Goal: Task Accomplishment & Management: Manage account settings

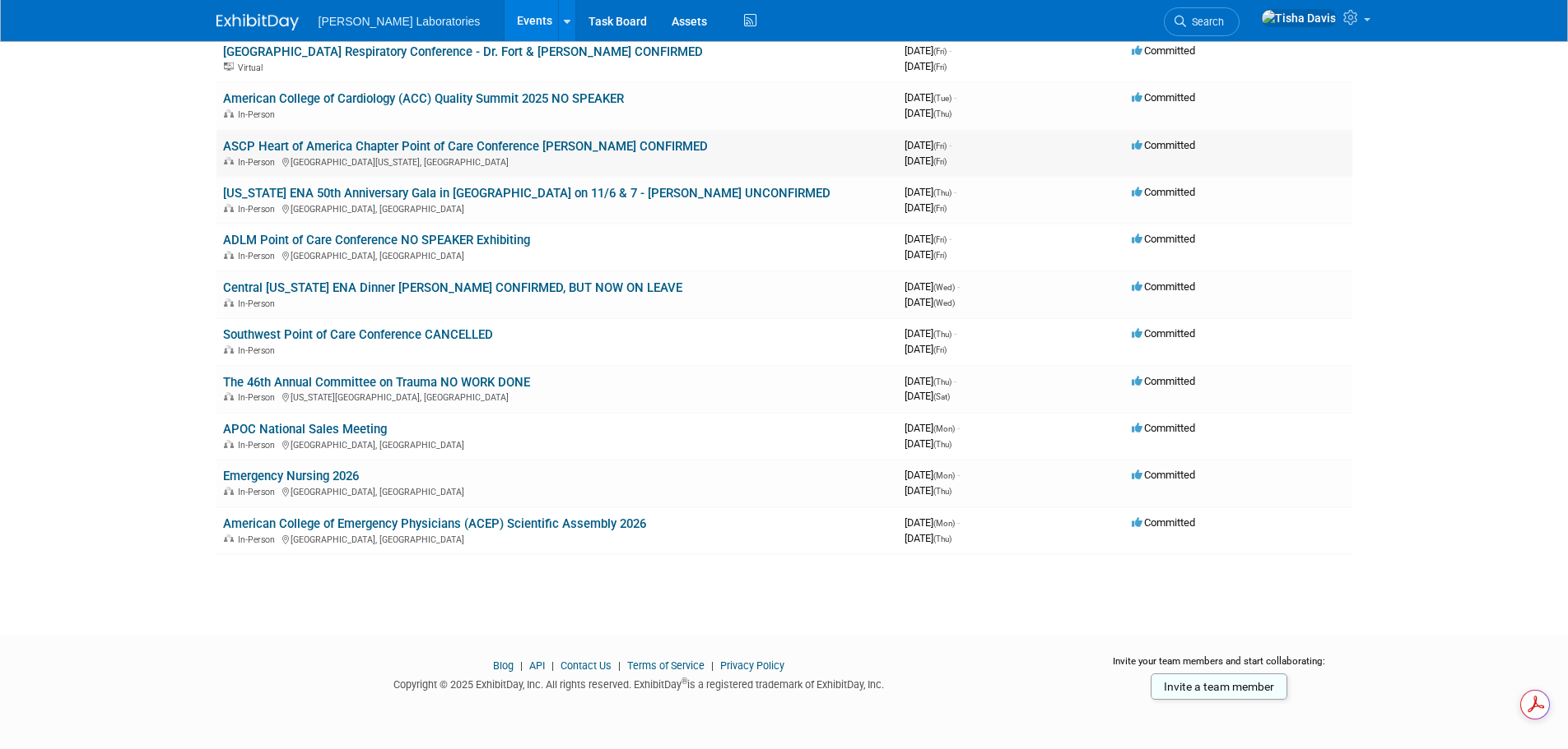
click at [405, 147] on link "ASCP Heart of America Chapter Point of Care Conference [PERSON_NAME] CONFIRMED" at bounding box center [465, 146] width 485 height 15
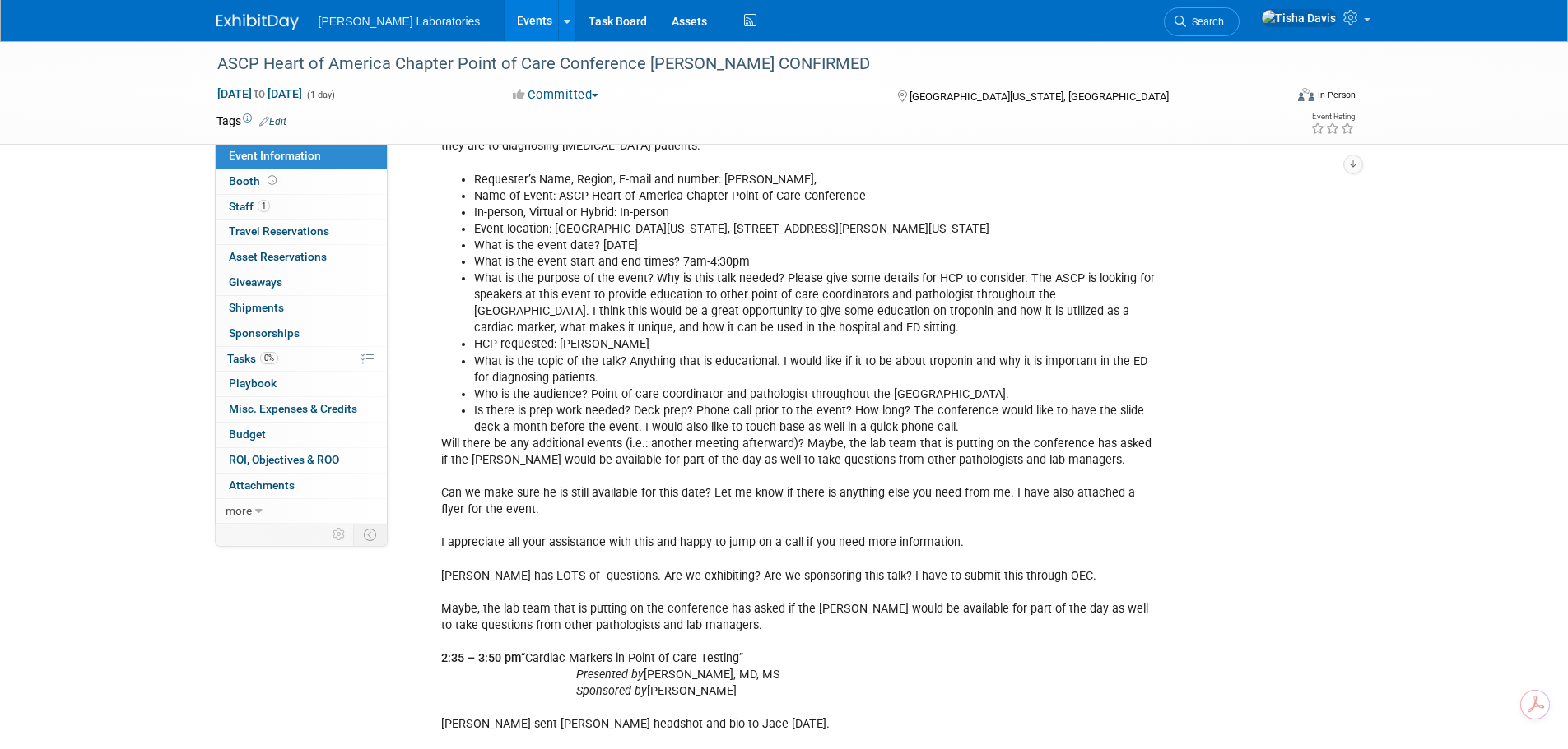
scroll to position [1480, 0]
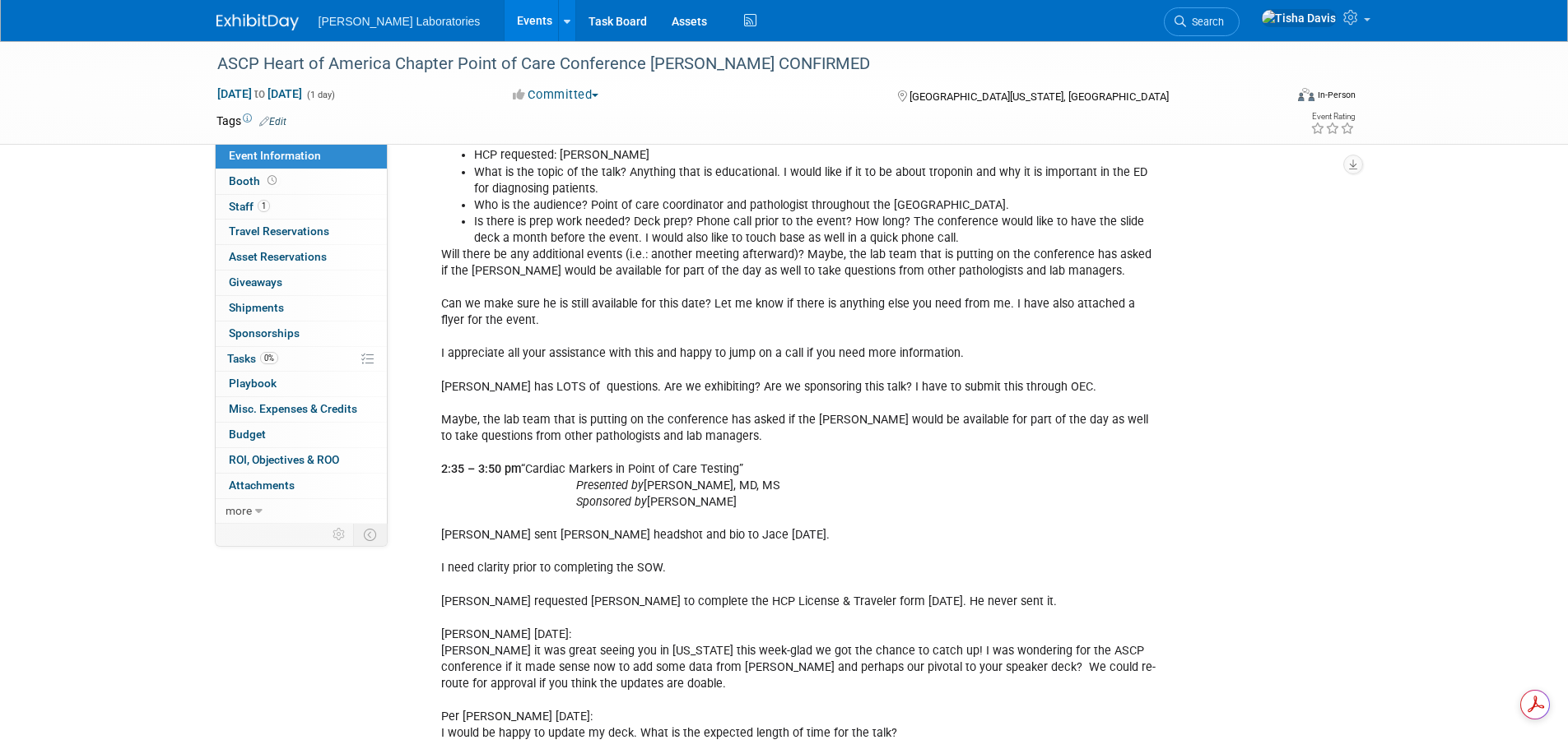
click at [505, 18] on link "Events" at bounding box center [535, 20] width 60 height 41
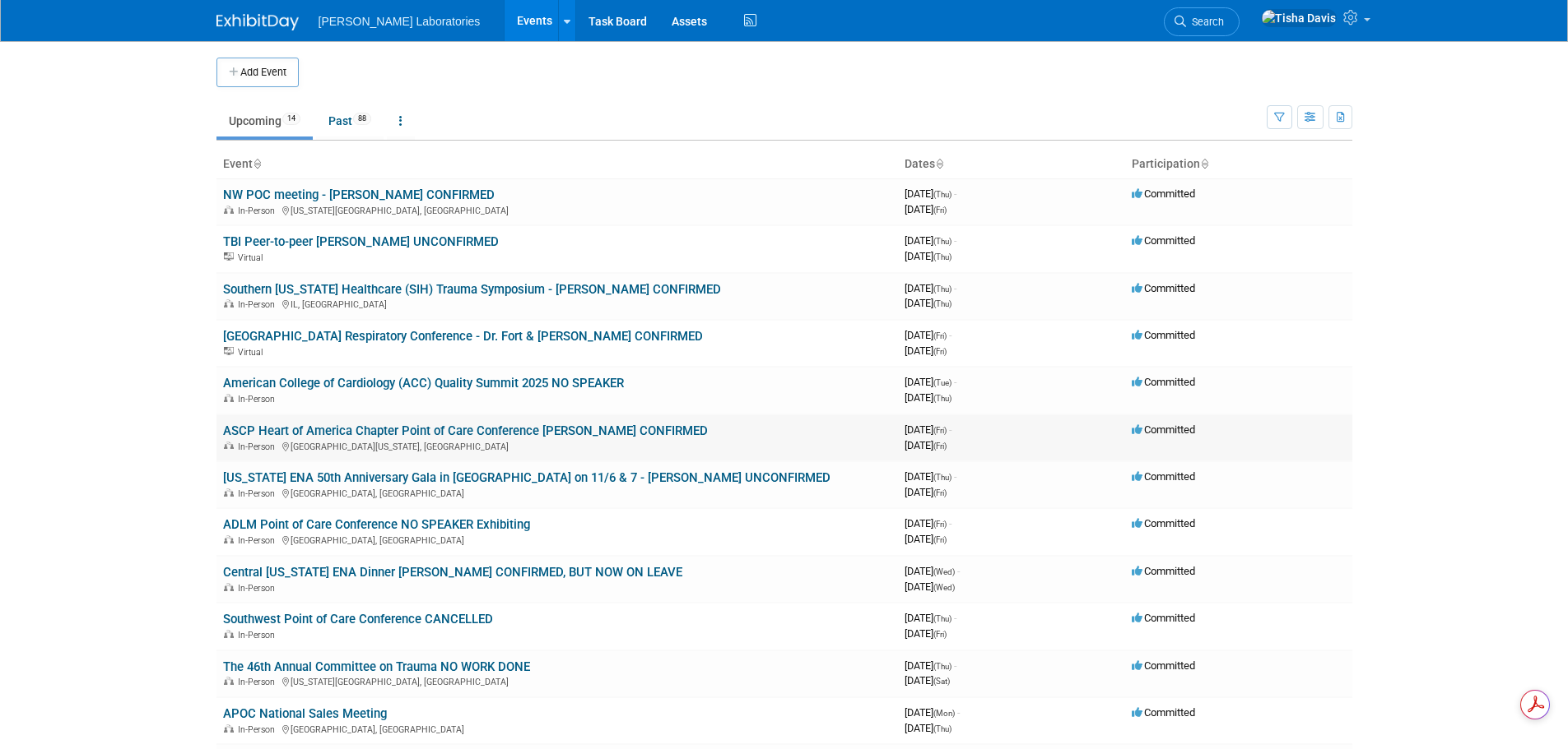
click at [540, 429] on link "ASCP Heart of America Chapter Point of Care Conference [PERSON_NAME] CONFIRMED" at bounding box center [465, 431] width 485 height 15
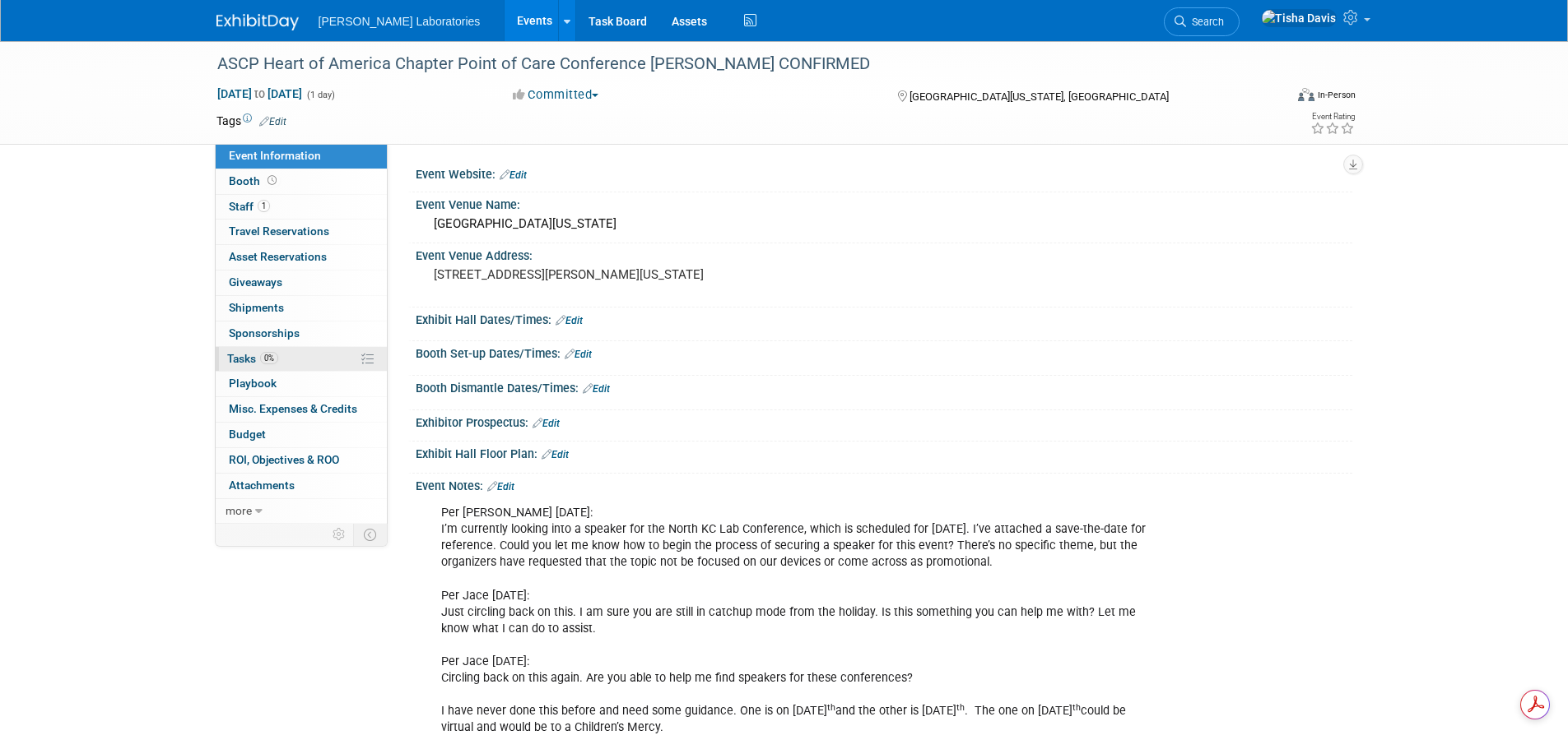
click at [239, 357] on span "Tasks 0%" at bounding box center [252, 358] width 51 height 13
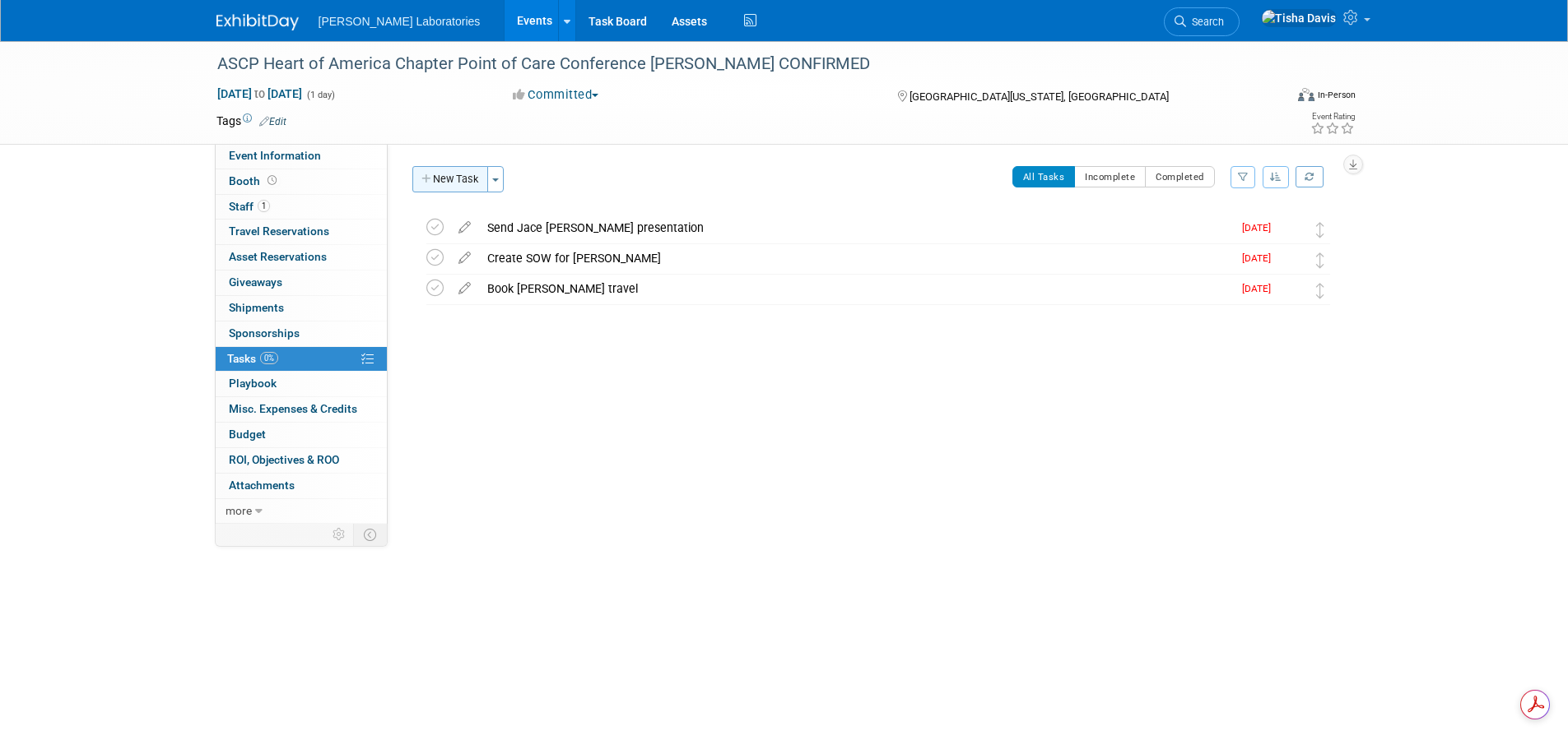
click at [453, 180] on button "New Task" at bounding box center [450, 179] width 76 height 26
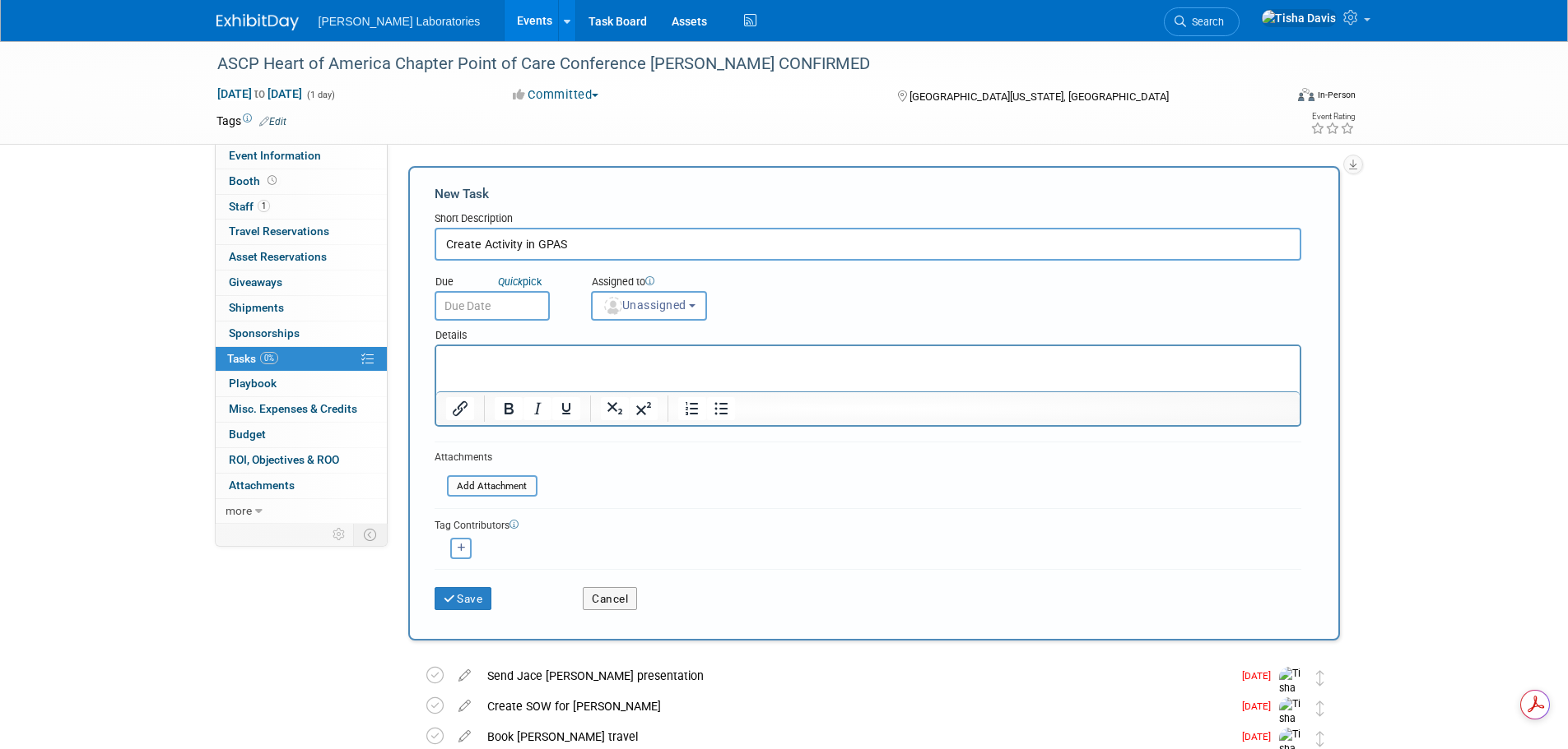
type input "Create Activity in GPAS"
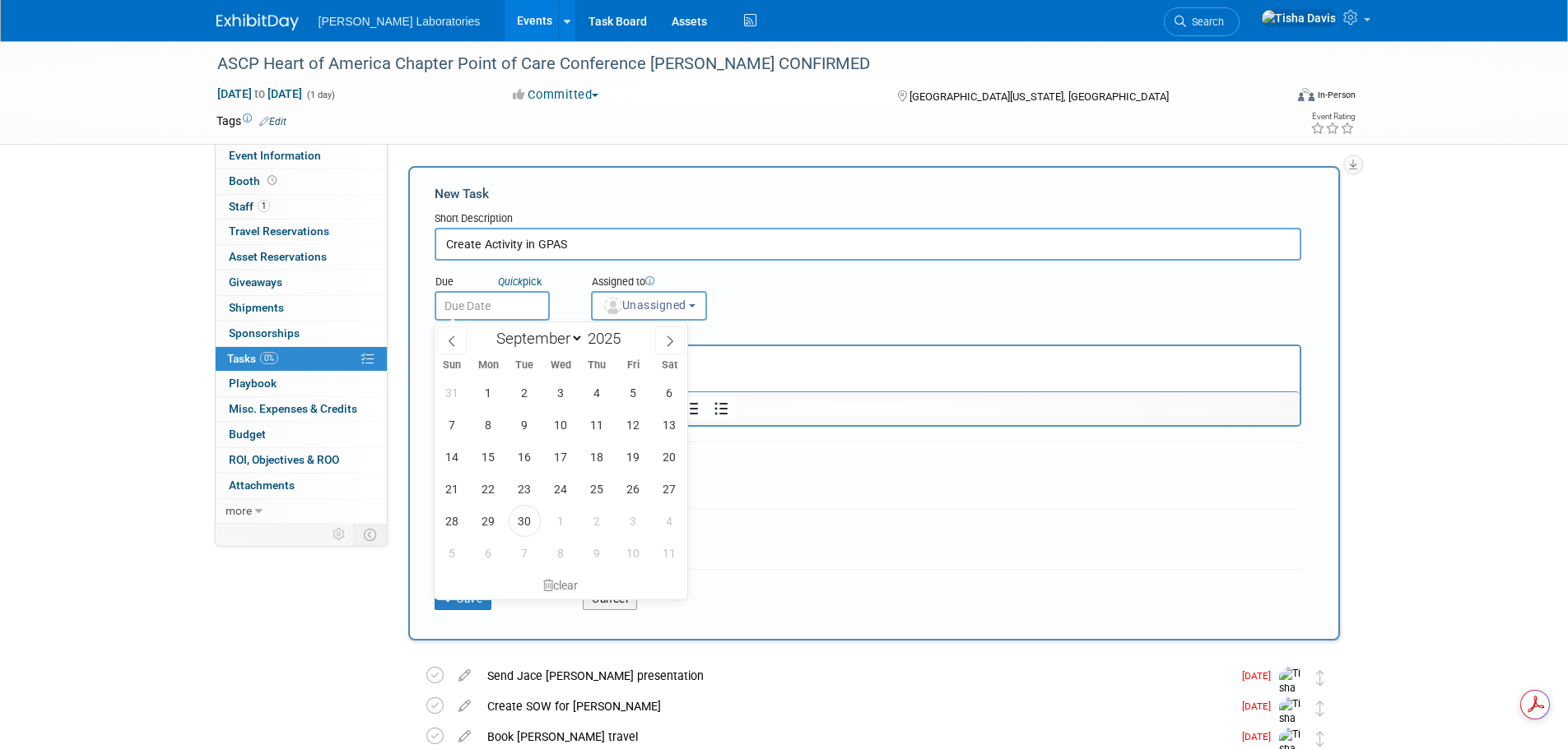
click at [536, 310] on input "text" at bounding box center [492, 306] width 115 height 30
click at [633, 519] on span "3" at bounding box center [633, 521] width 32 height 32
type input "Oct 3, 2025"
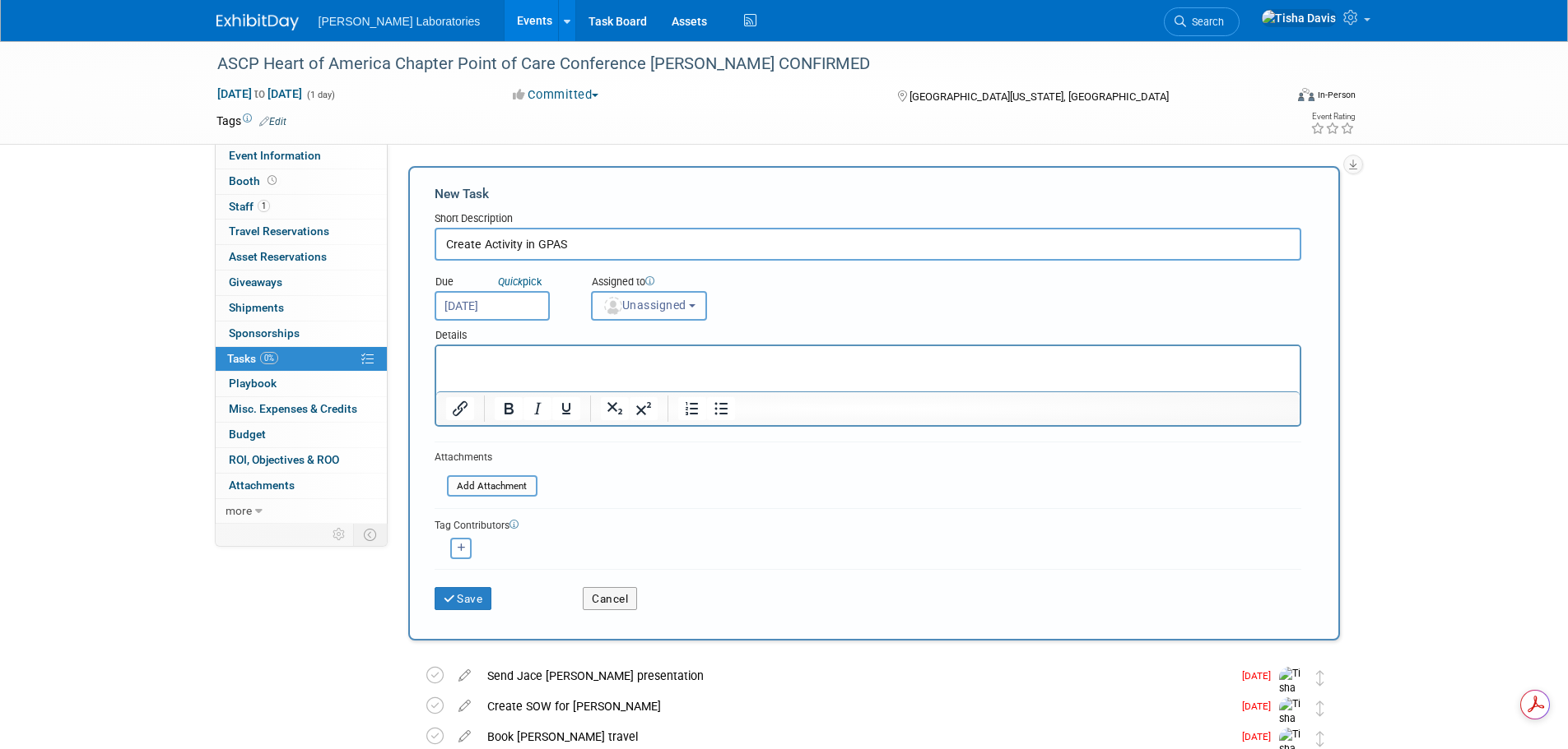
click at [707, 303] on button "Unassigned" at bounding box center [649, 306] width 117 height 30
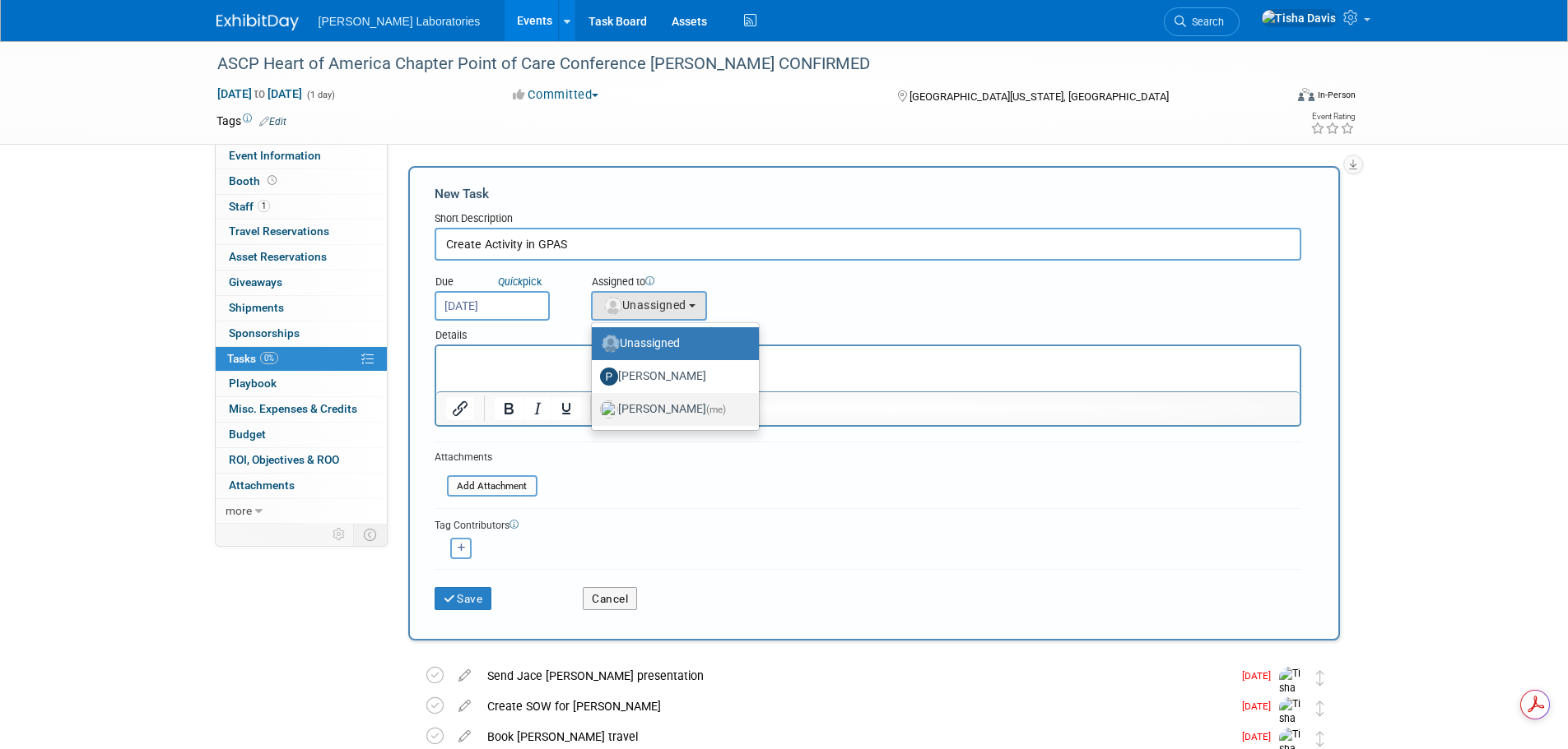
click at [678, 403] on label "Tisha Davis (me)" at bounding box center [671, 410] width 142 height 26
click at [594, 403] on input "Tisha Davis (me)" at bounding box center [588, 408] width 11 height 11
select select "2770856e-d6b1-4121-bfe1-202d7e478624"
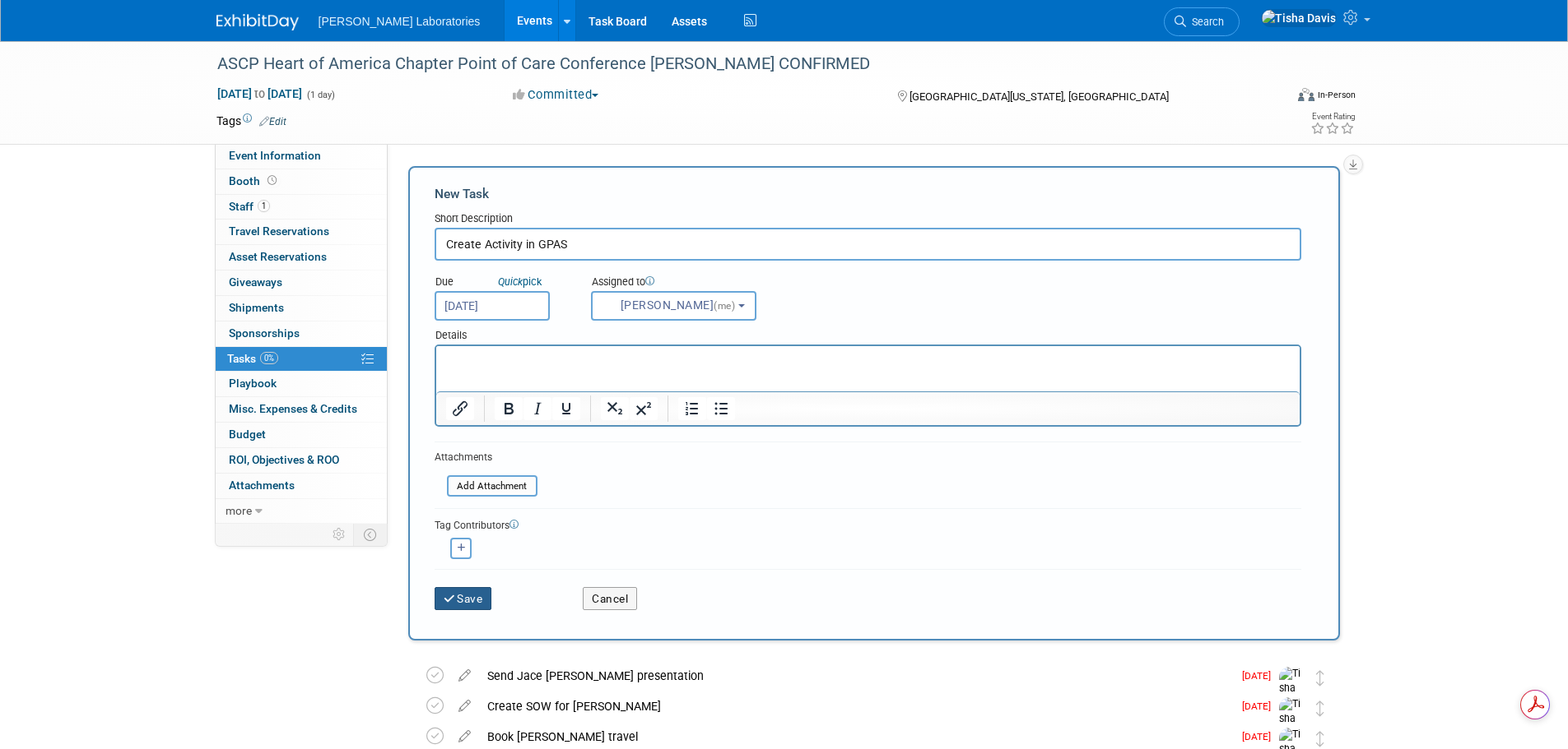
click at [467, 596] on button "Save" at bounding box center [463, 599] width 58 height 23
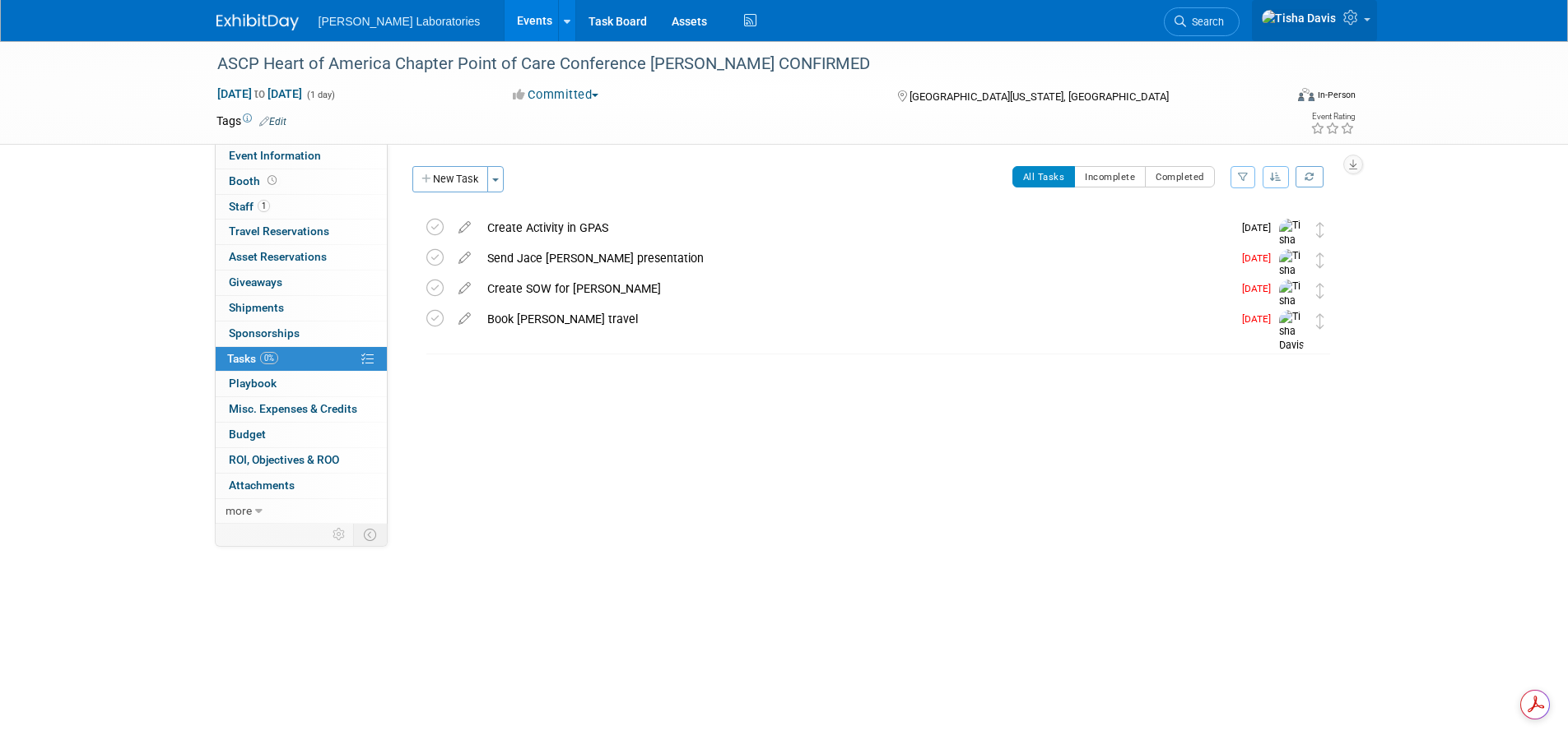
click at [1356, 18] on icon at bounding box center [1353, 17] width 19 height 15
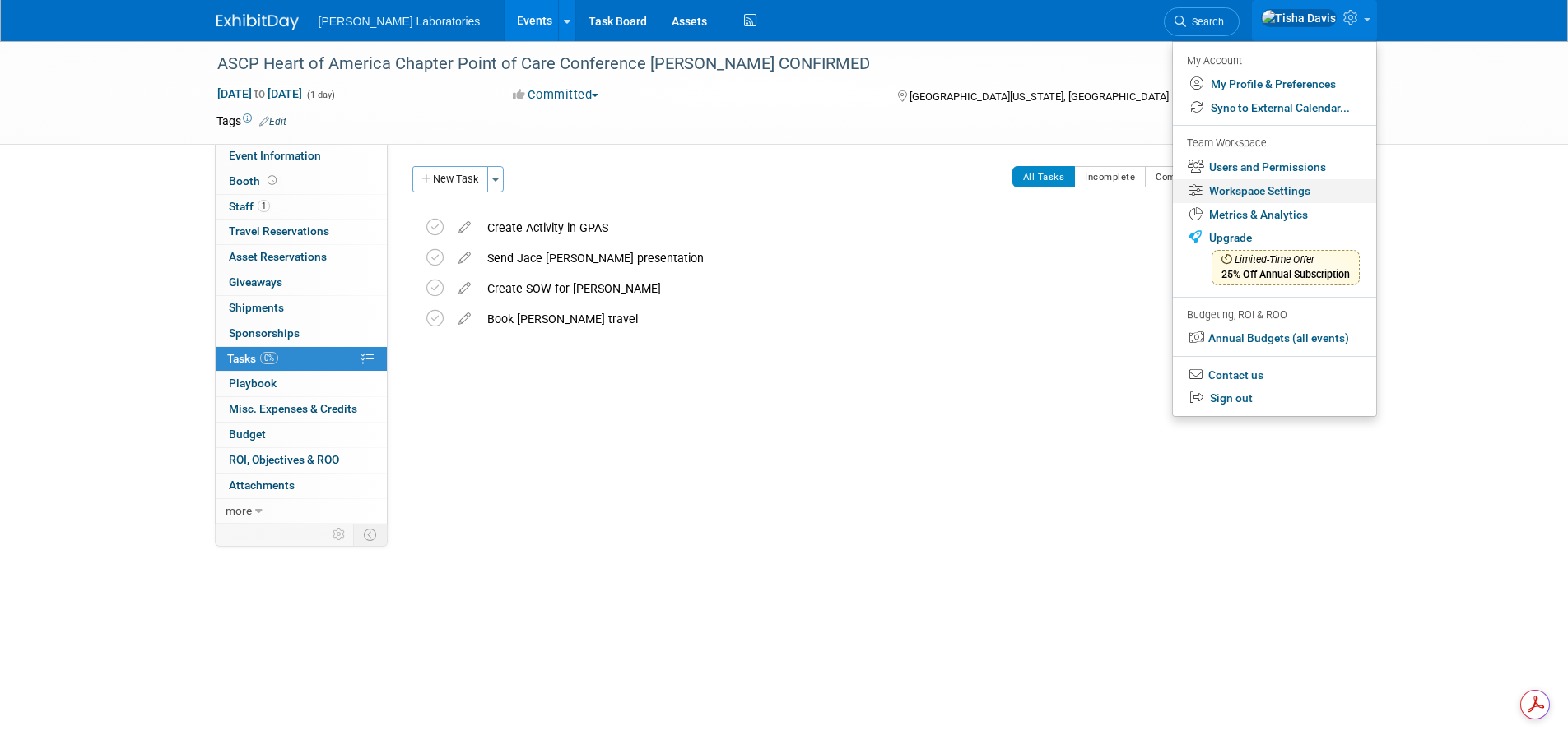
click at [1296, 187] on link "Workspace Settings" at bounding box center [1273, 191] width 203 height 24
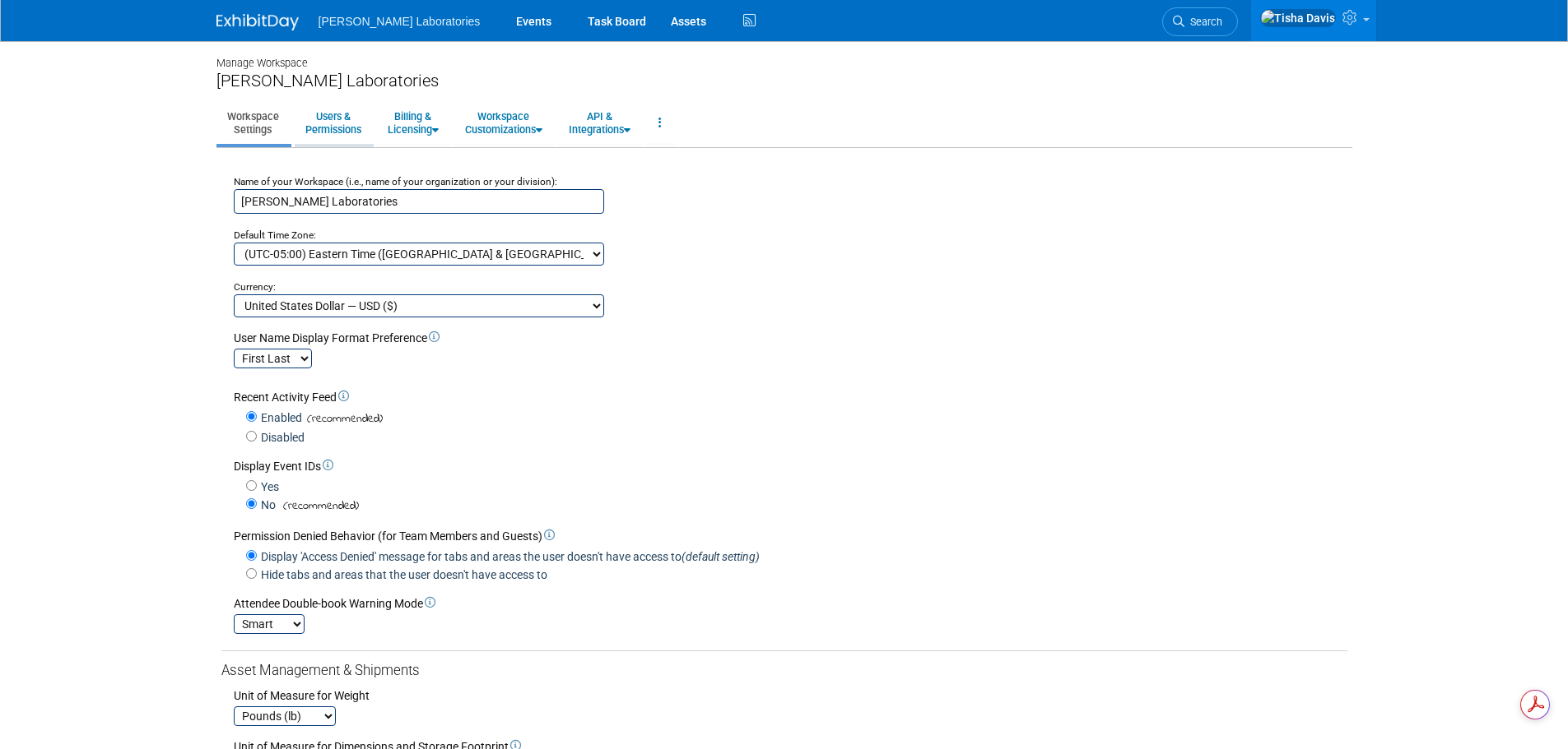
click at [326, 120] on link "Users & Permissions" at bounding box center [333, 123] width 77 height 40
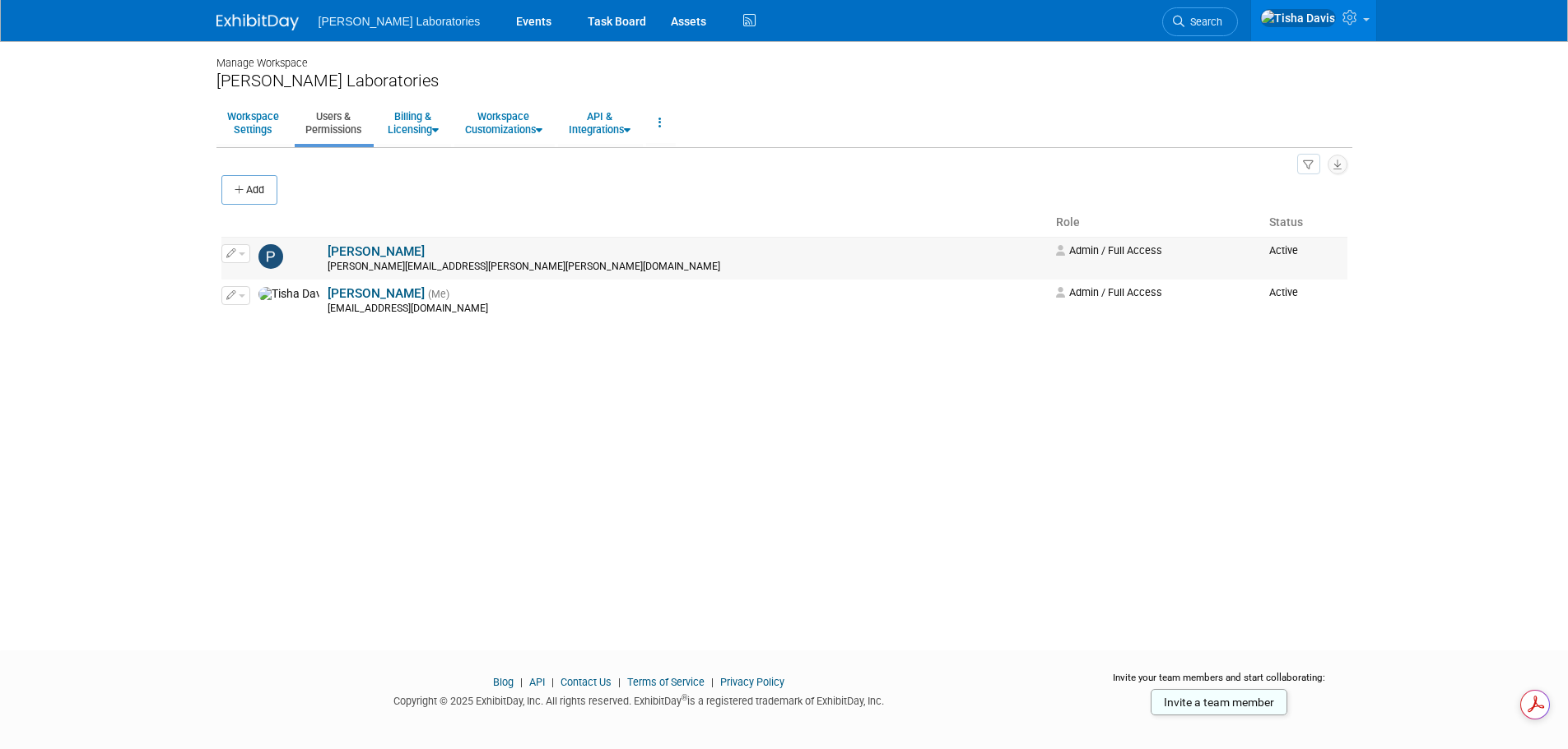
click at [241, 256] on span "button" at bounding box center [241, 254] width 6 height 4
click at [274, 277] on link "Edit" at bounding box center [288, 280] width 130 height 23
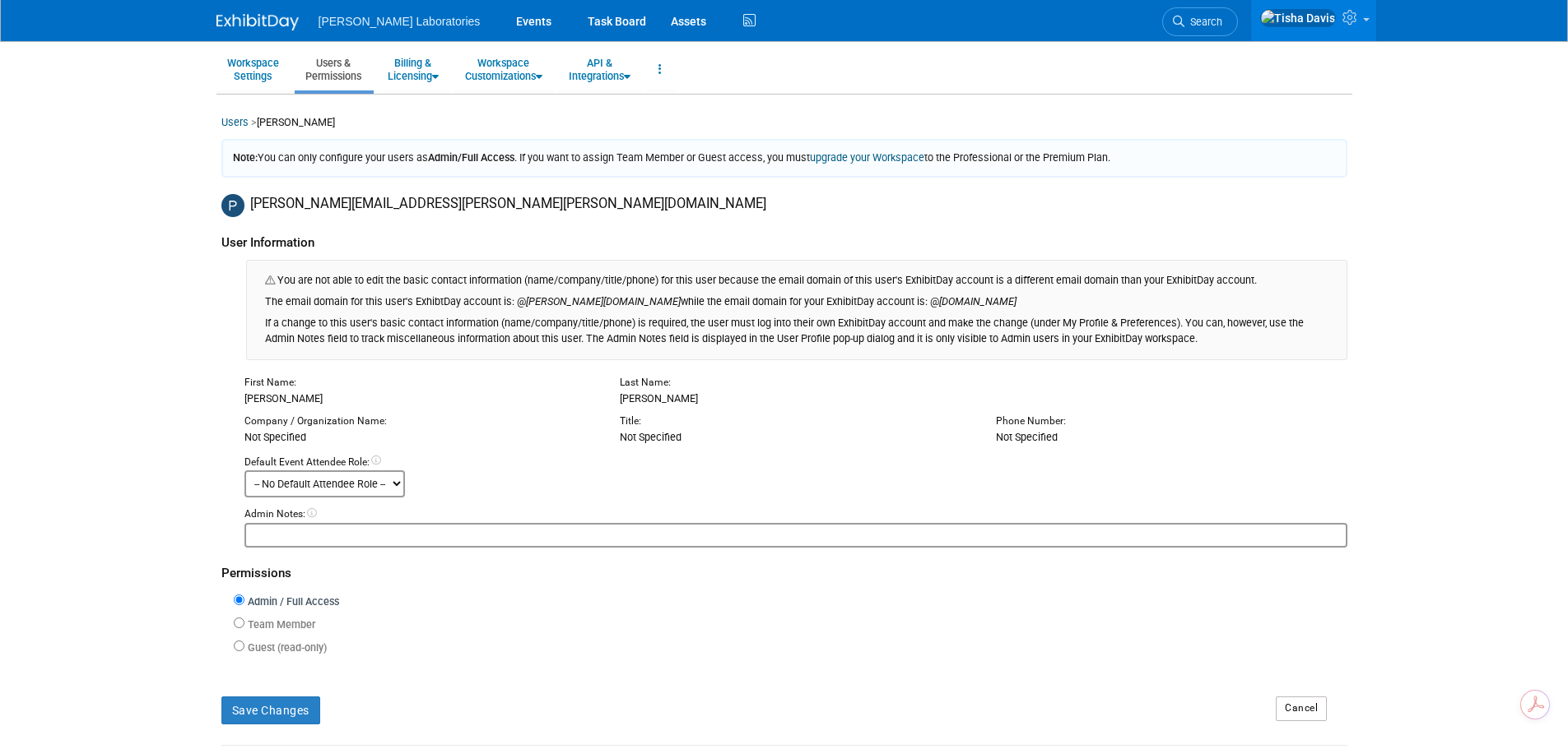
scroll to position [164, 0]
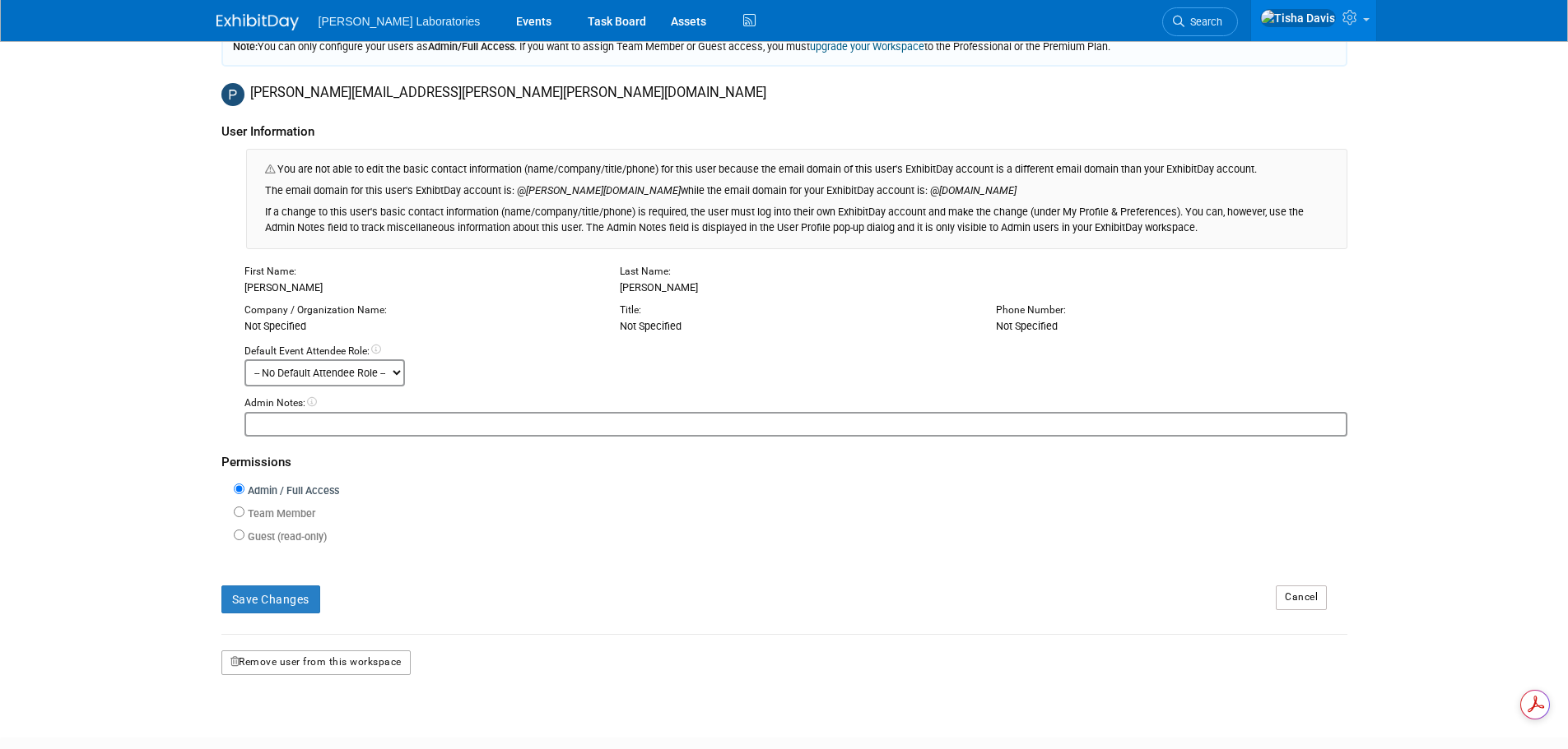
click at [338, 657] on button "Remove user from this workspace" at bounding box center [316, 663] width 189 height 25
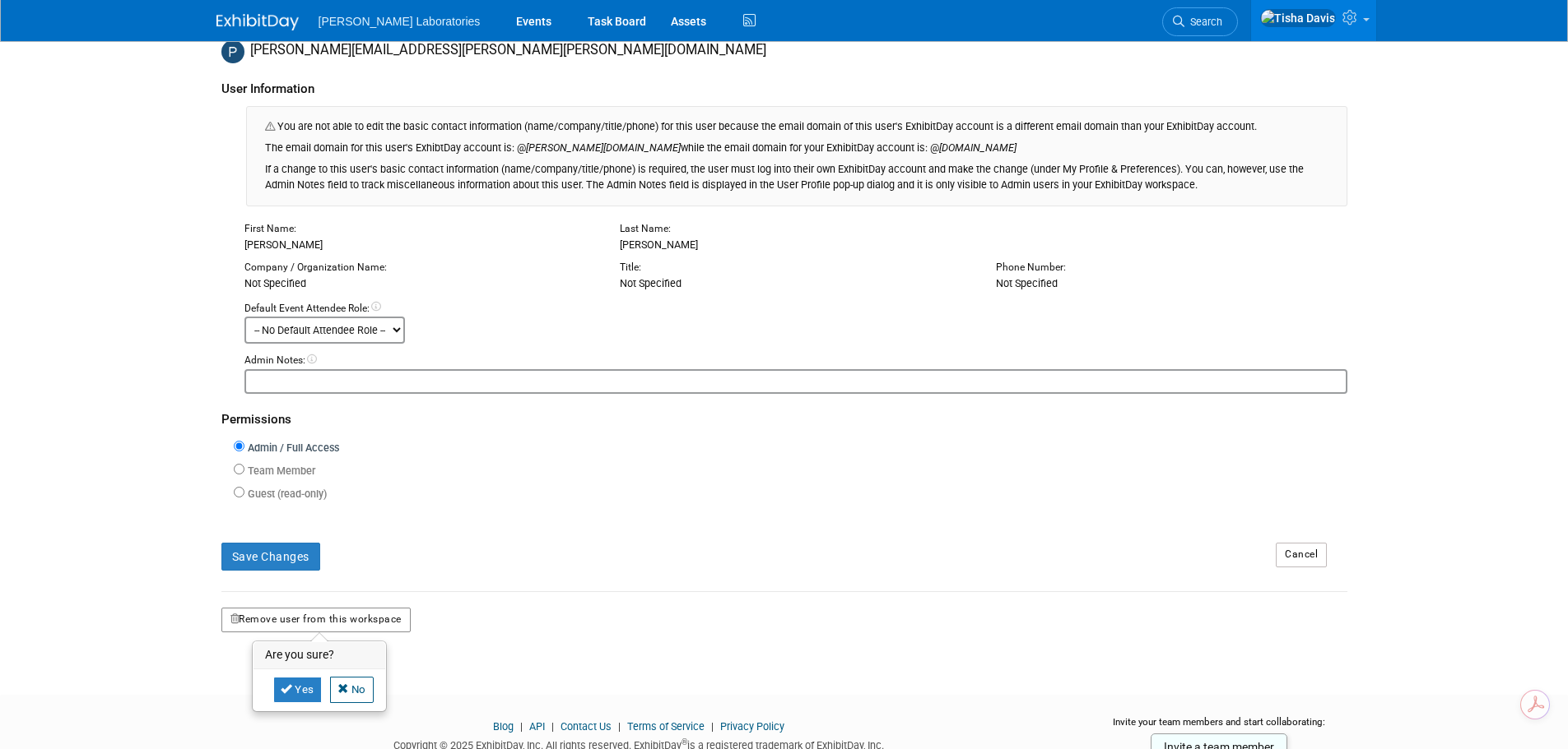
scroll to position [268, 0]
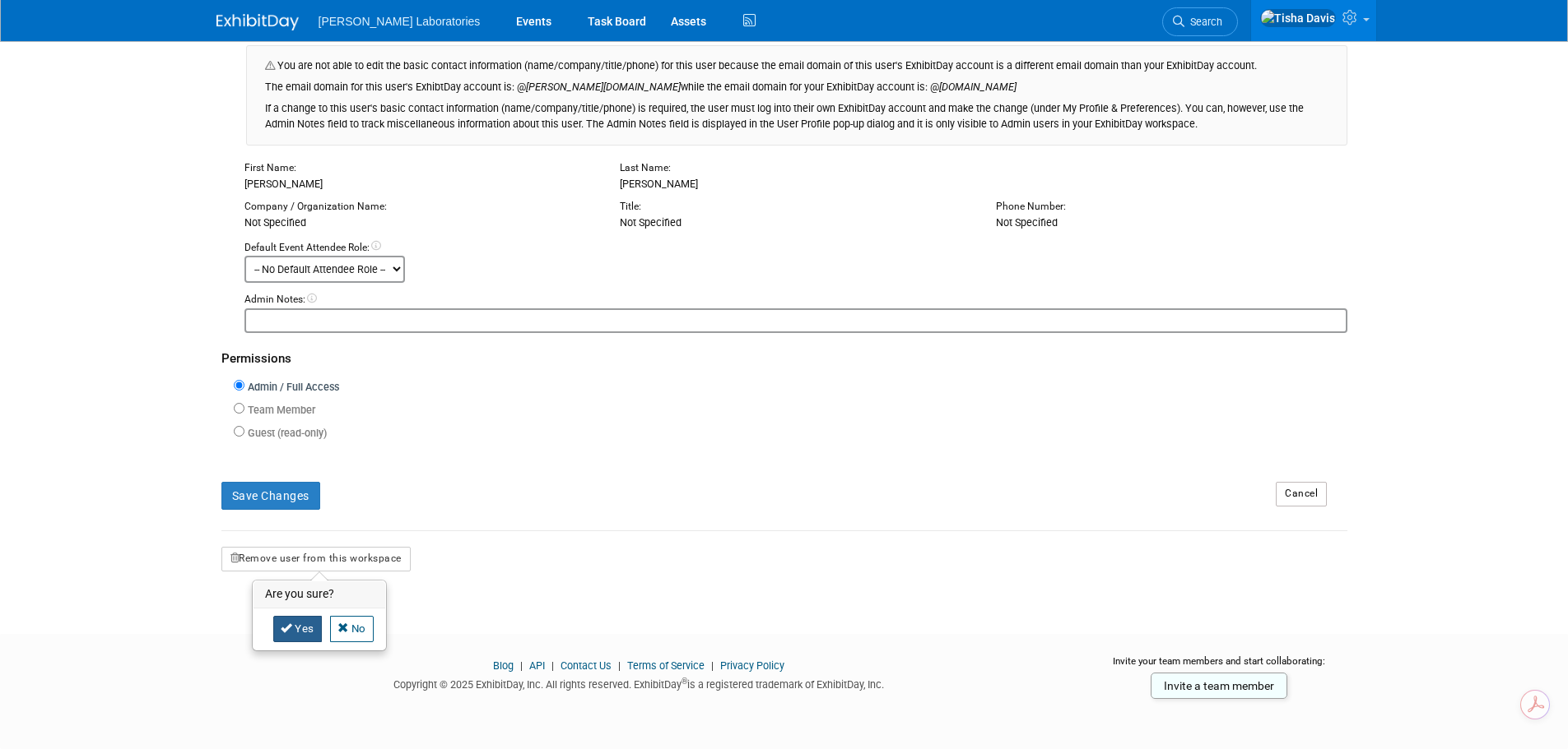
click at [294, 632] on link "Yes" at bounding box center [297, 629] width 48 height 26
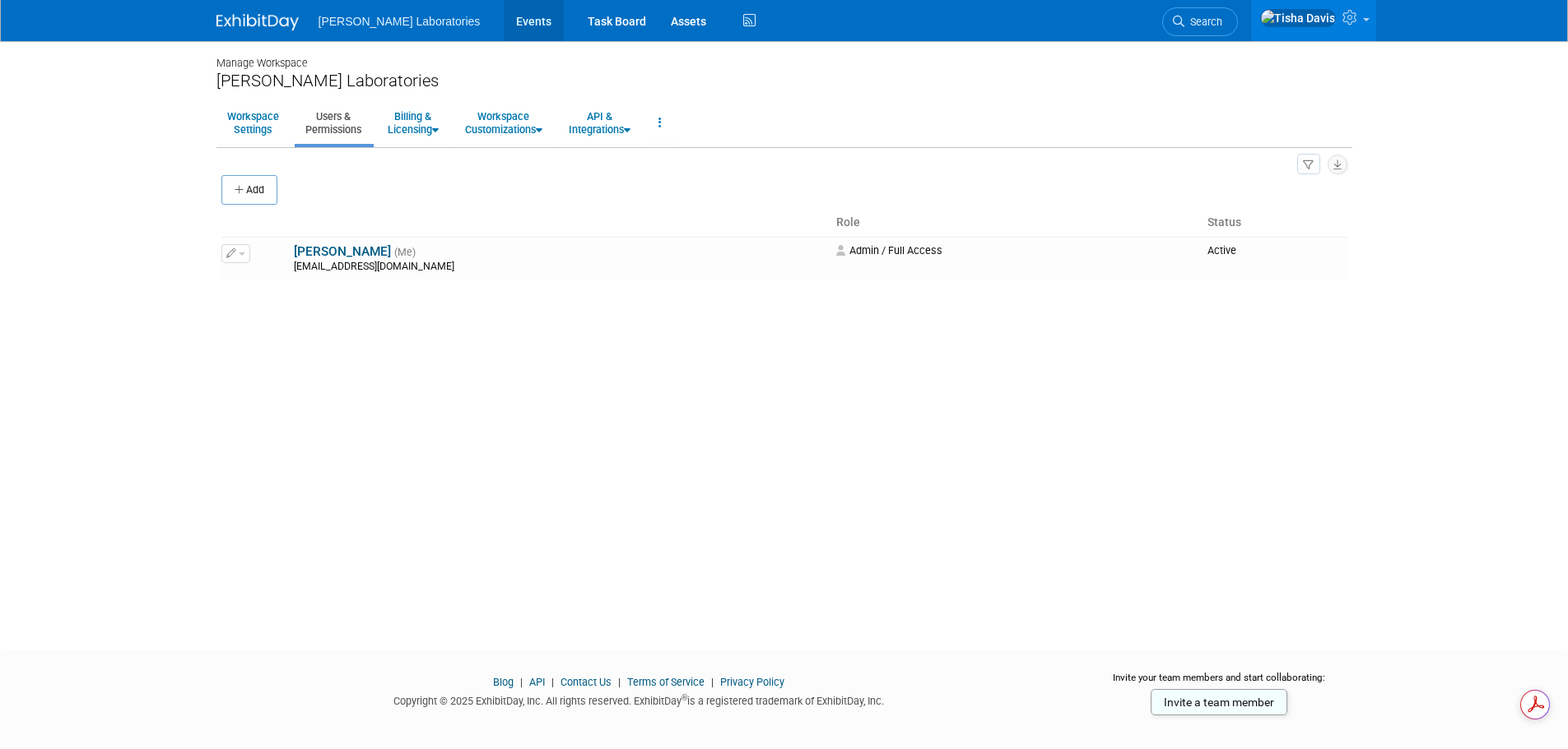
click at [504, 20] on link "Events" at bounding box center [534, 20] width 60 height 41
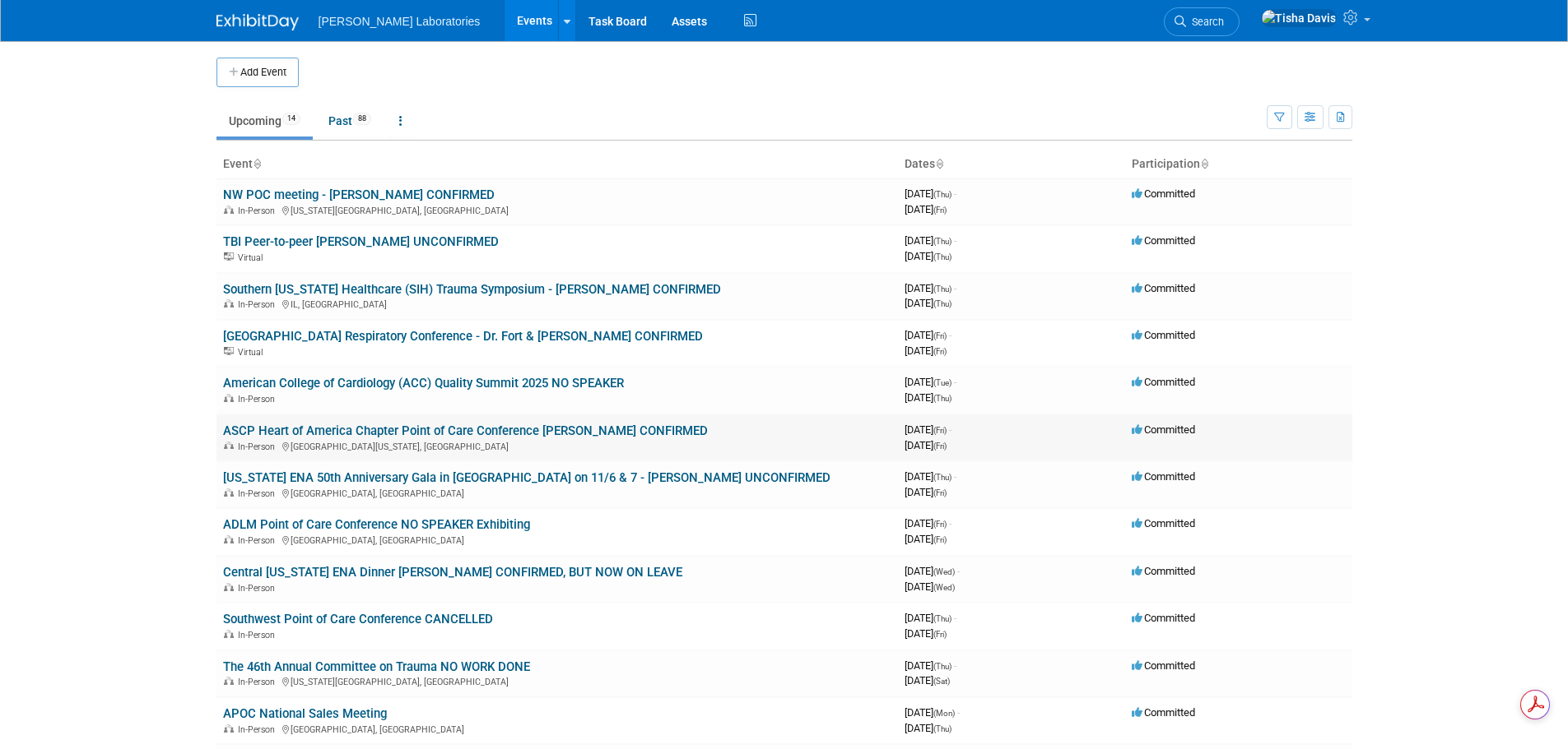
click at [553, 432] on link "ASCP Heart of America Chapter Point of Care Conference [PERSON_NAME] CONFIRMED" at bounding box center [465, 431] width 485 height 15
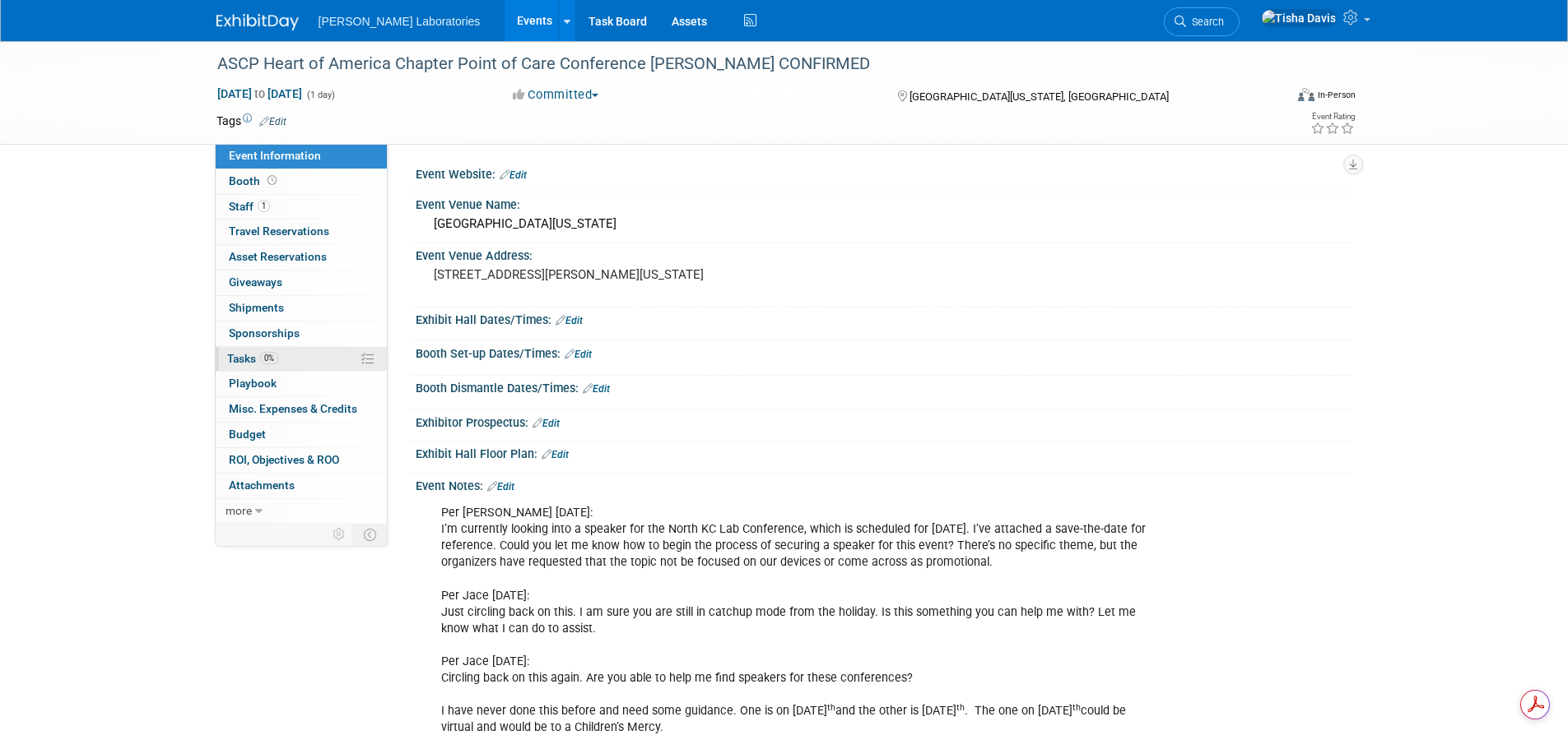
click at [248, 360] on span "Tasks 0%" at bounding box center [252, 358] width 51 height 13
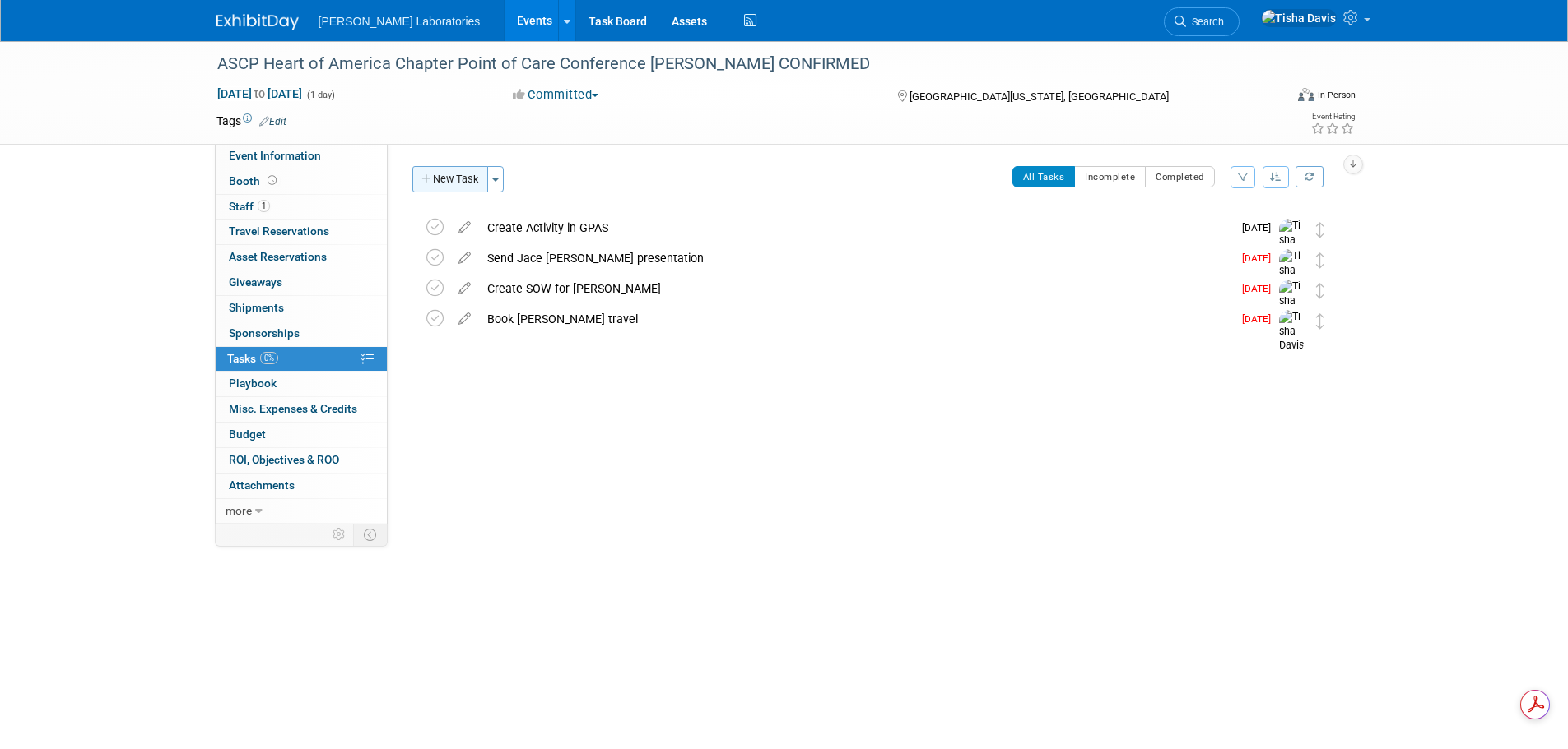
click at [452, 183] on button "New Task" at bounding box center [450, 179] width 76 height 26
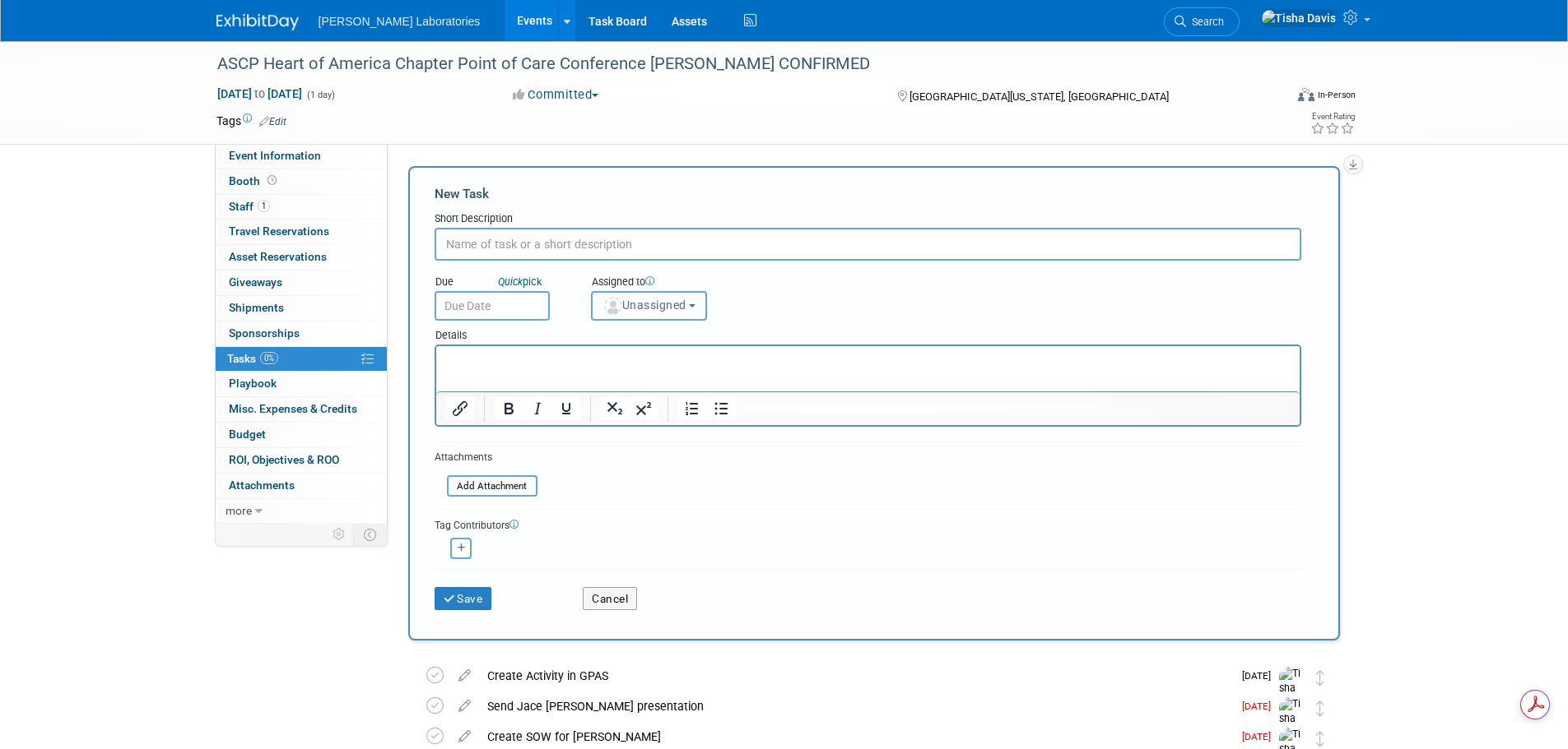
click at [704, 309] on button "Unassigned" at bounding box center [649, 306] width 117 height 30
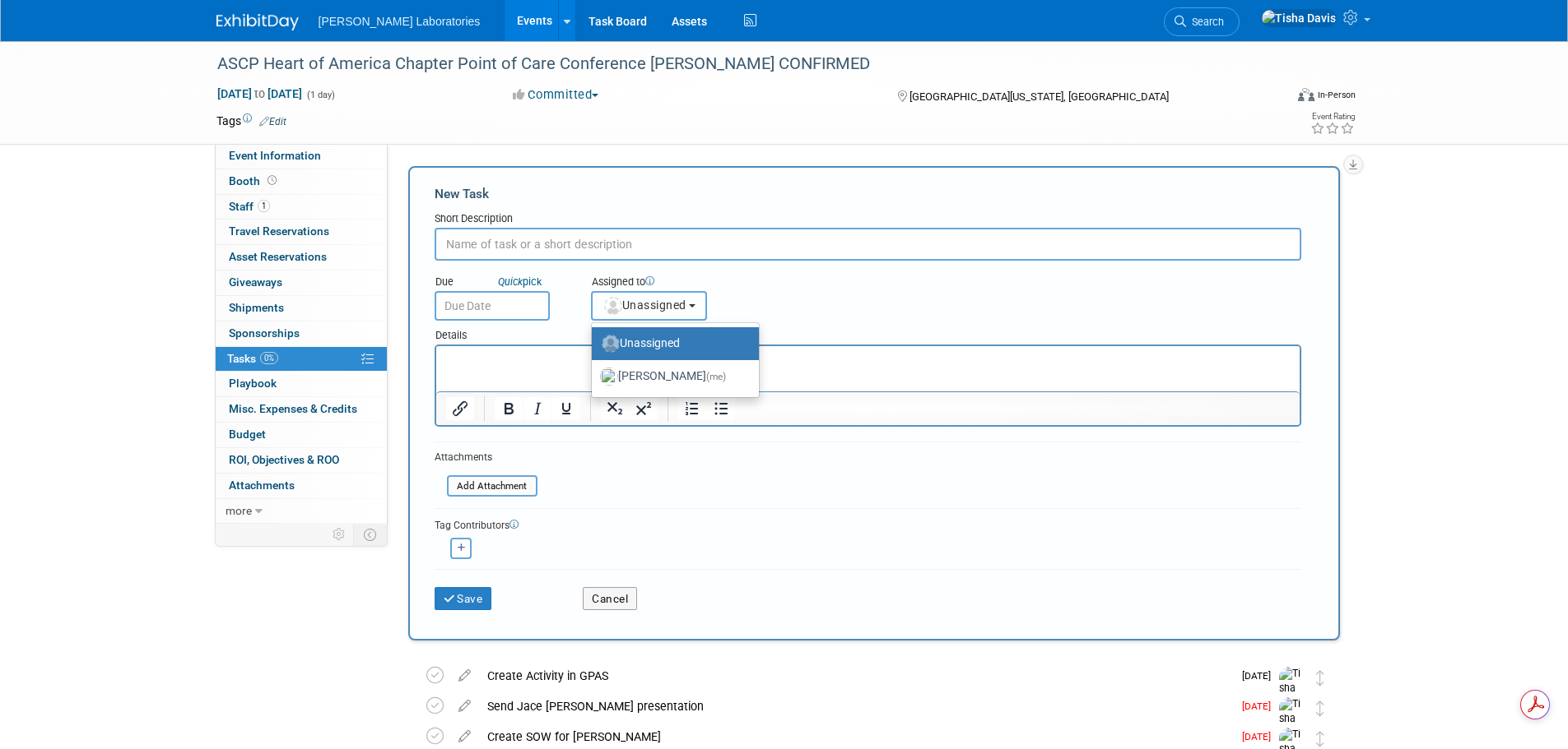
click at [704, 309] on button "Unassigned" at bounding box center [649, 306] width 117 height 30
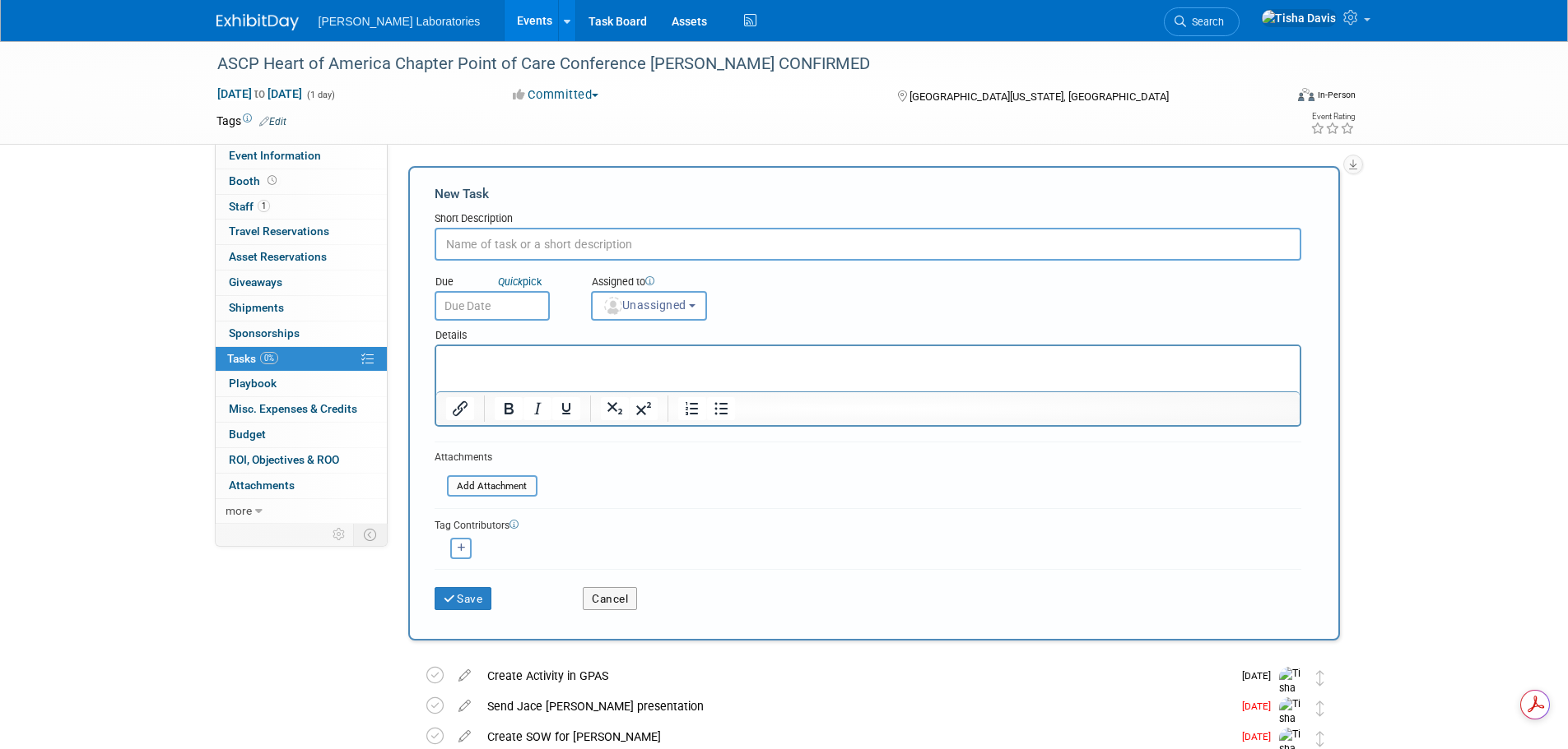
click at [505, 29] on link "Events" at bounding box center [535, 20] width 60 height 41
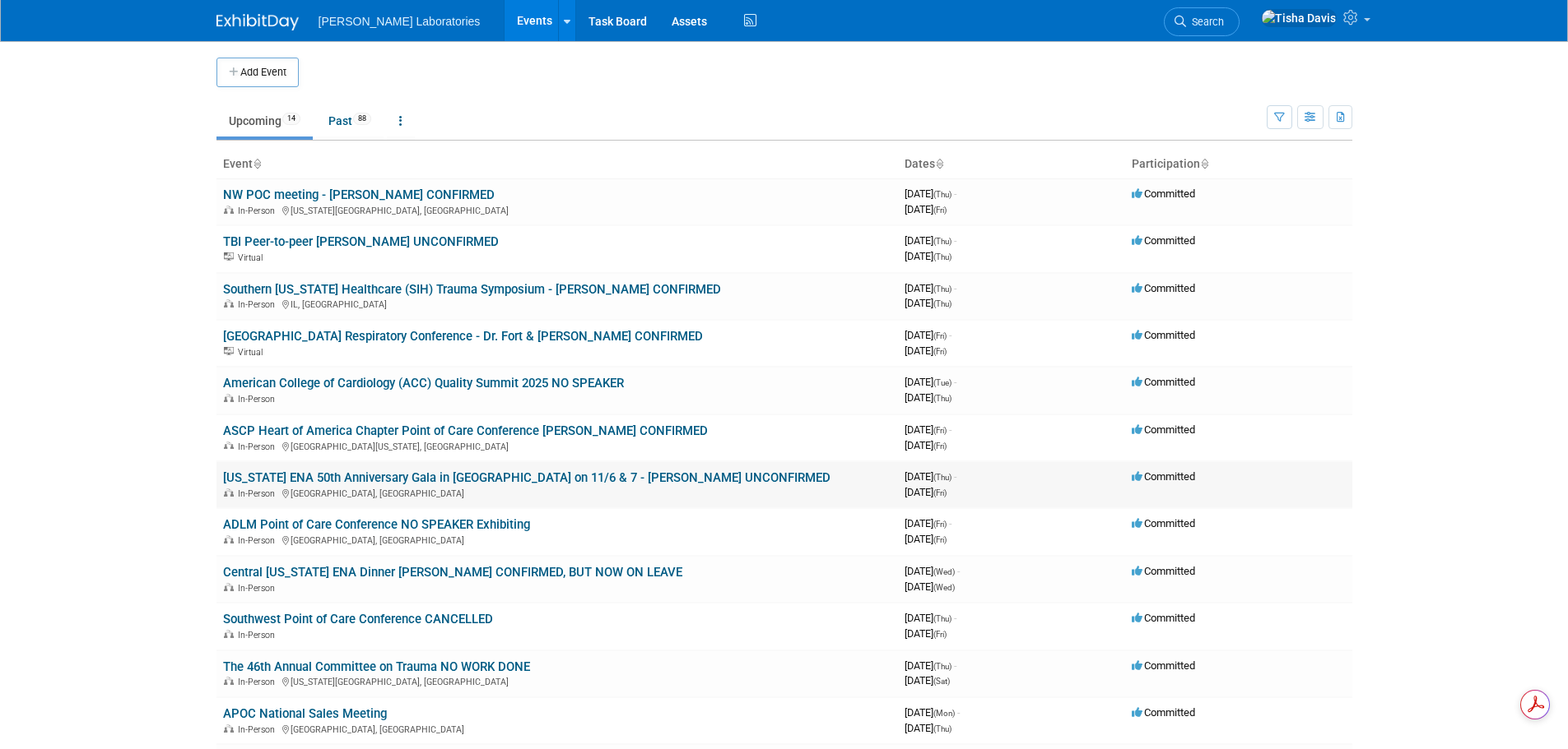
click at [543, 480] on link "[US_STATE] ENA 50th Anniversary Gala in [GEOGRAPHIC_DATA] on 11/6 & 7 - [PERSON…" at bounding box center [527, 477] width 608 height 15
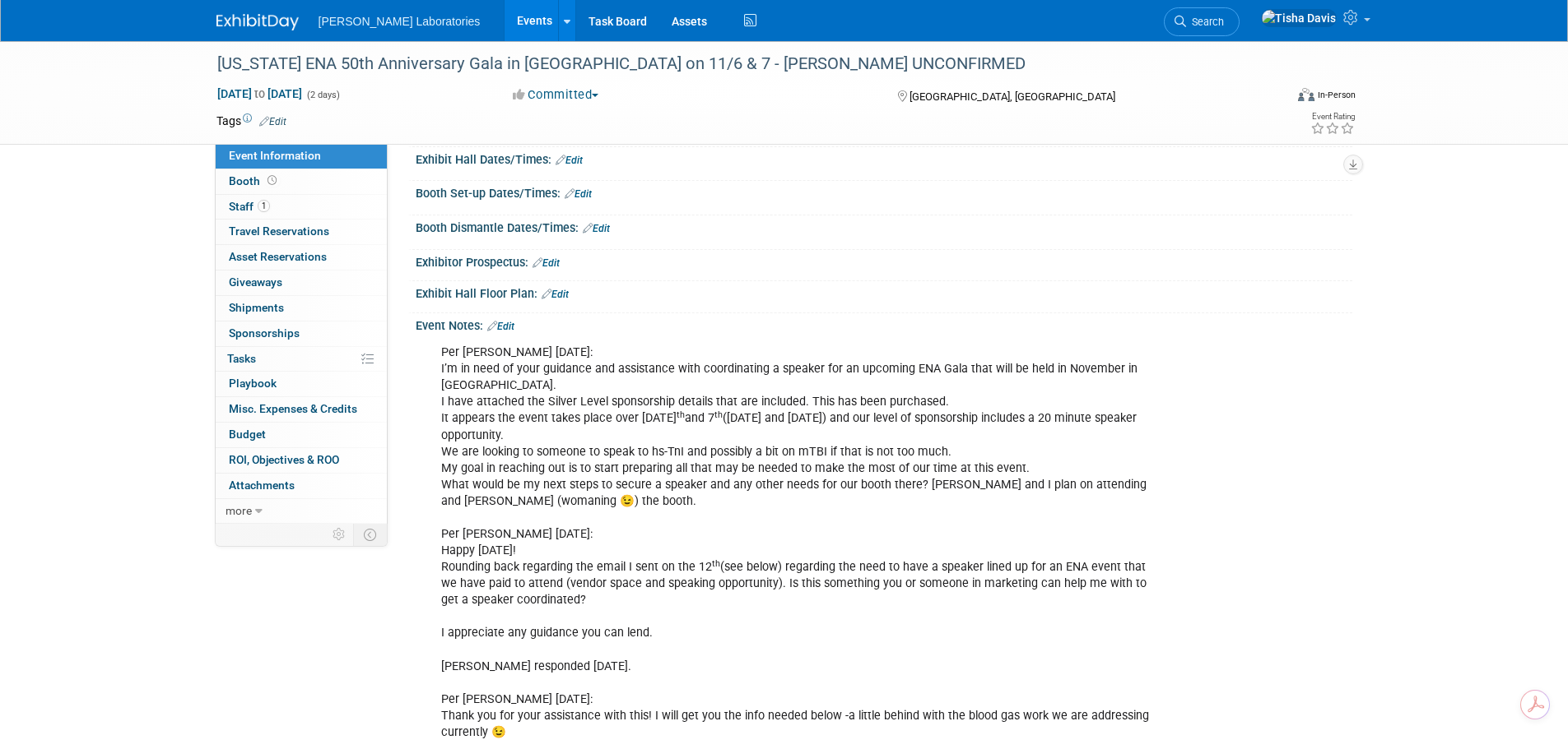
scroll to position [168, 0]
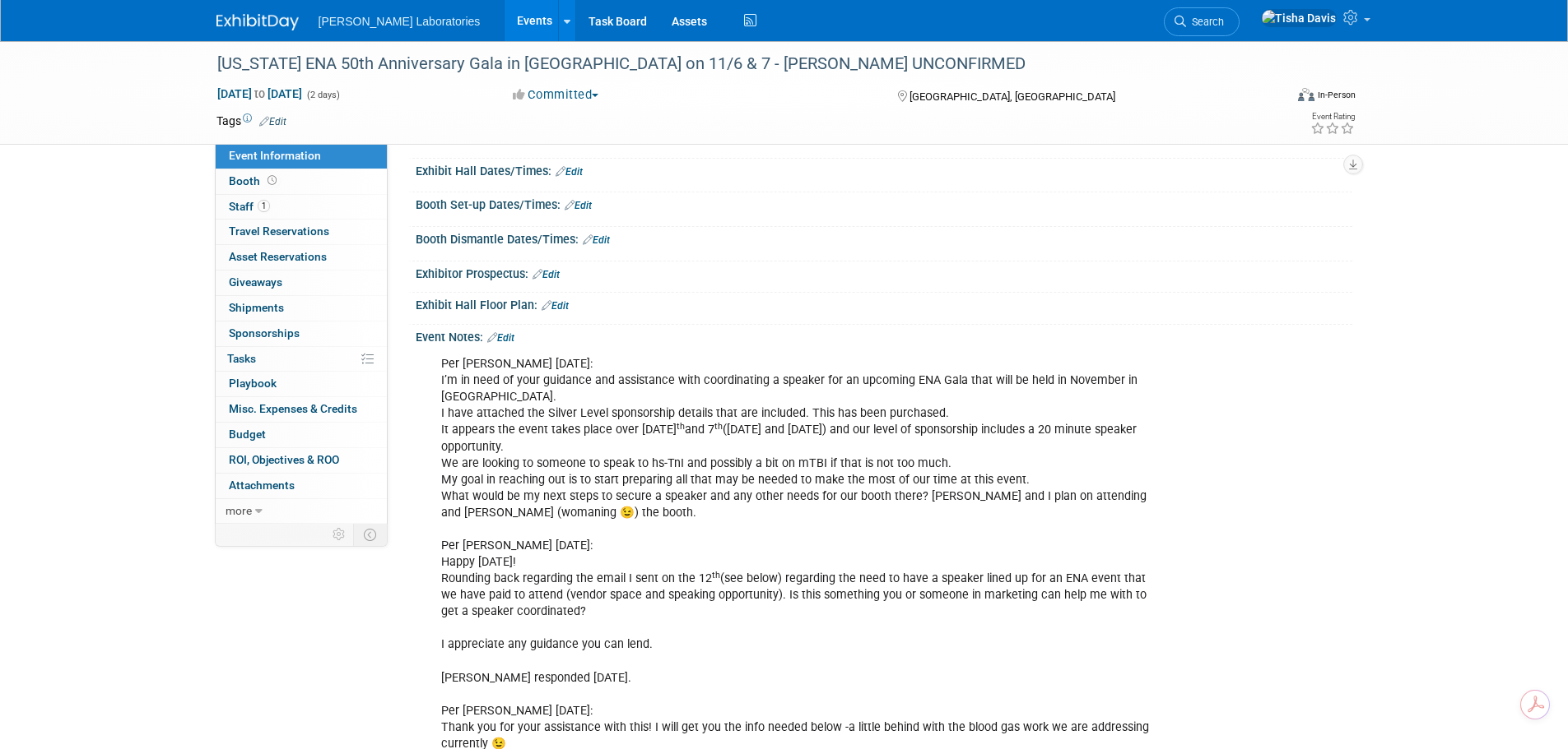
click at [511, 336] on link "Edit" at bounding box center [500, 338] width 27 height 11
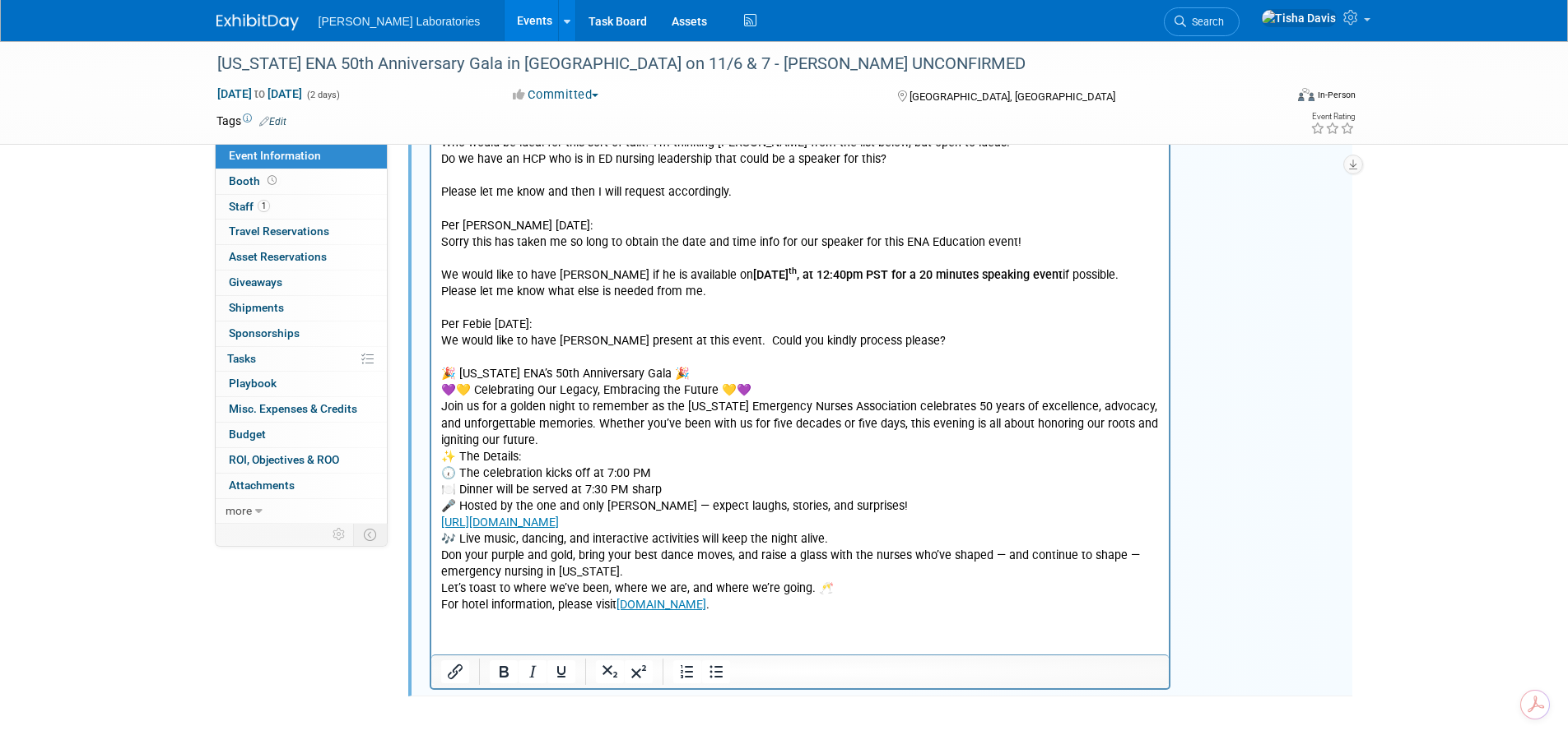
scroll to position [977, 0]
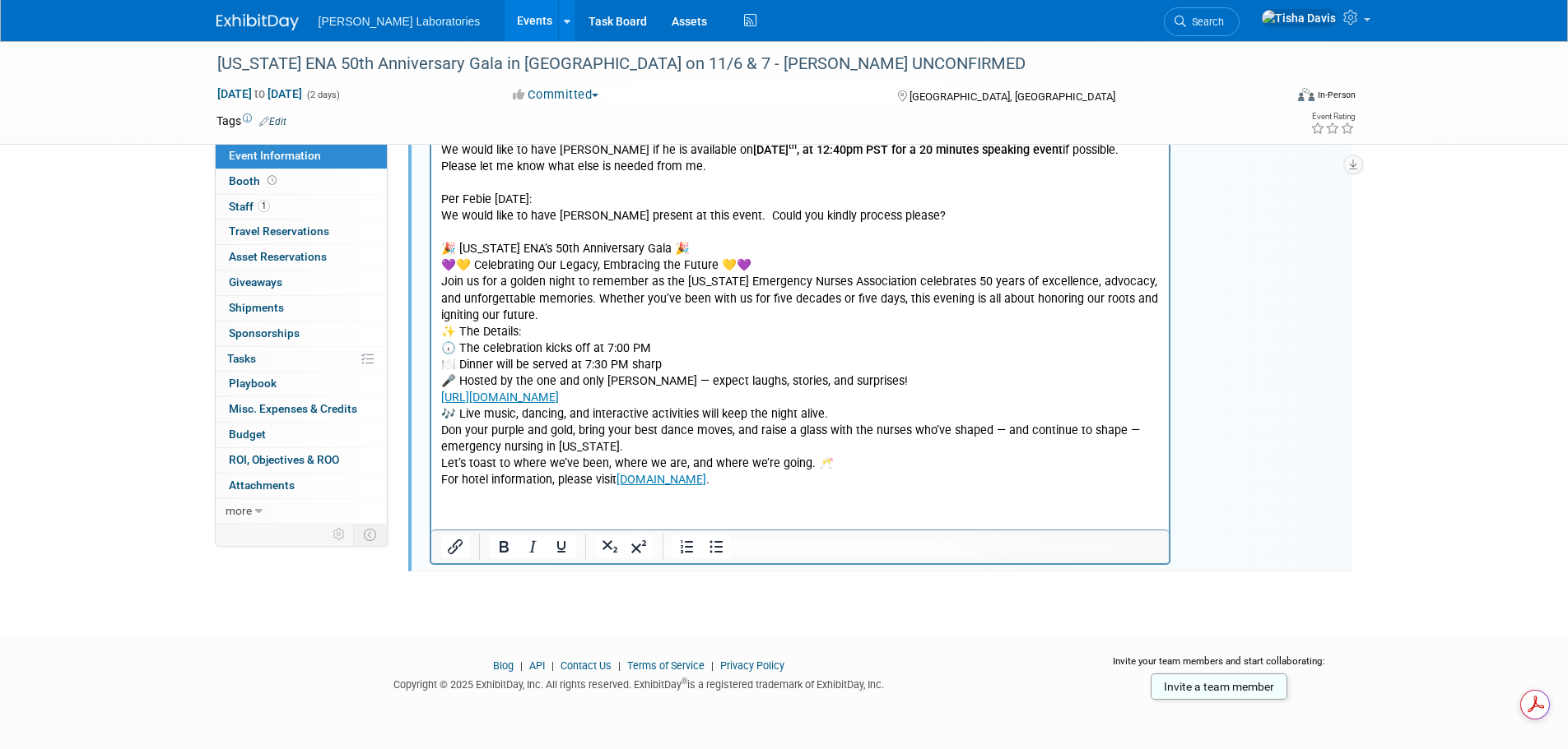
click at [833, 484] on p "Per [PERSON_NAME] [DATE]: I’m in need of your guidance and assistance with coor…" at bounding box center [800, 18] width 719 height 941
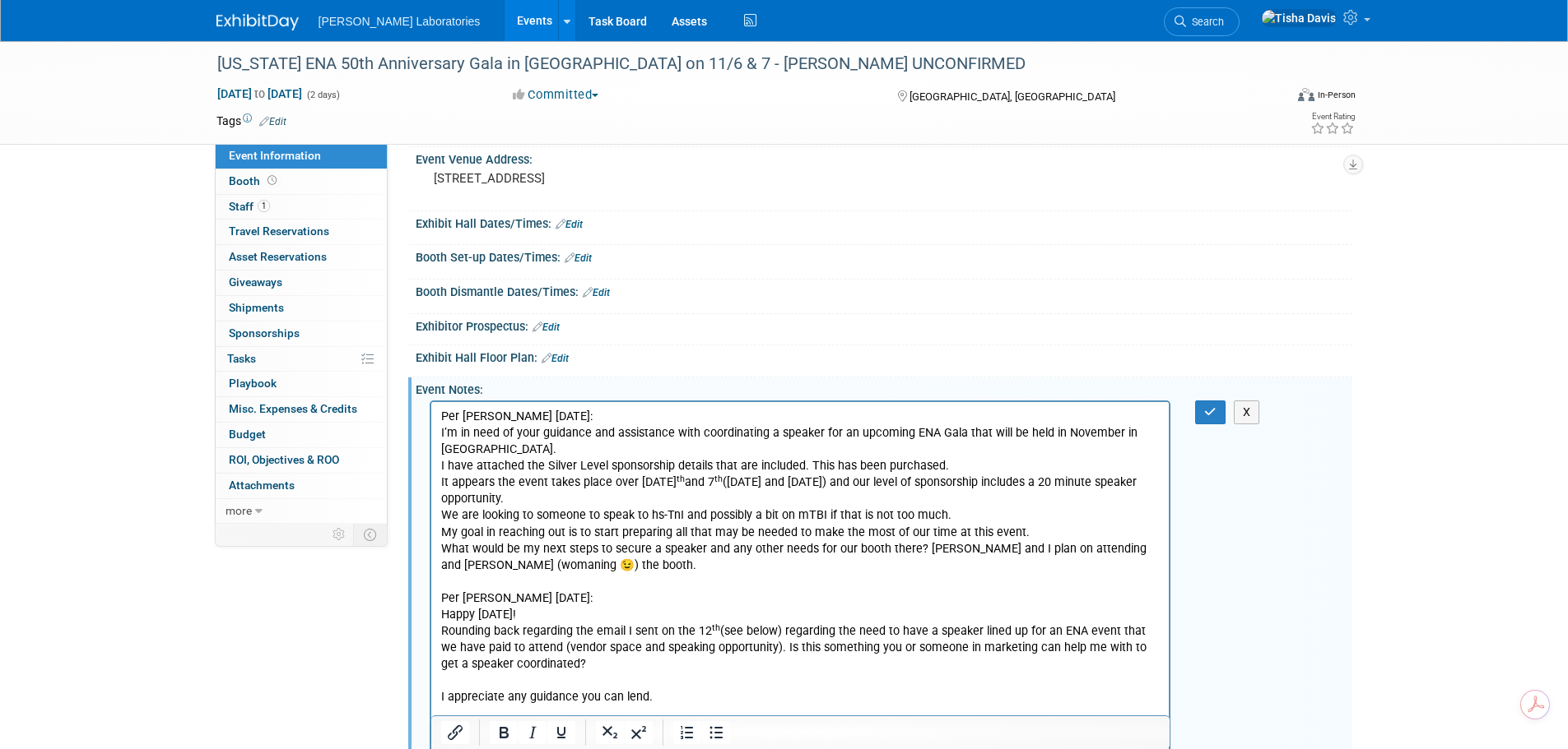
scroll to position [0, 0]
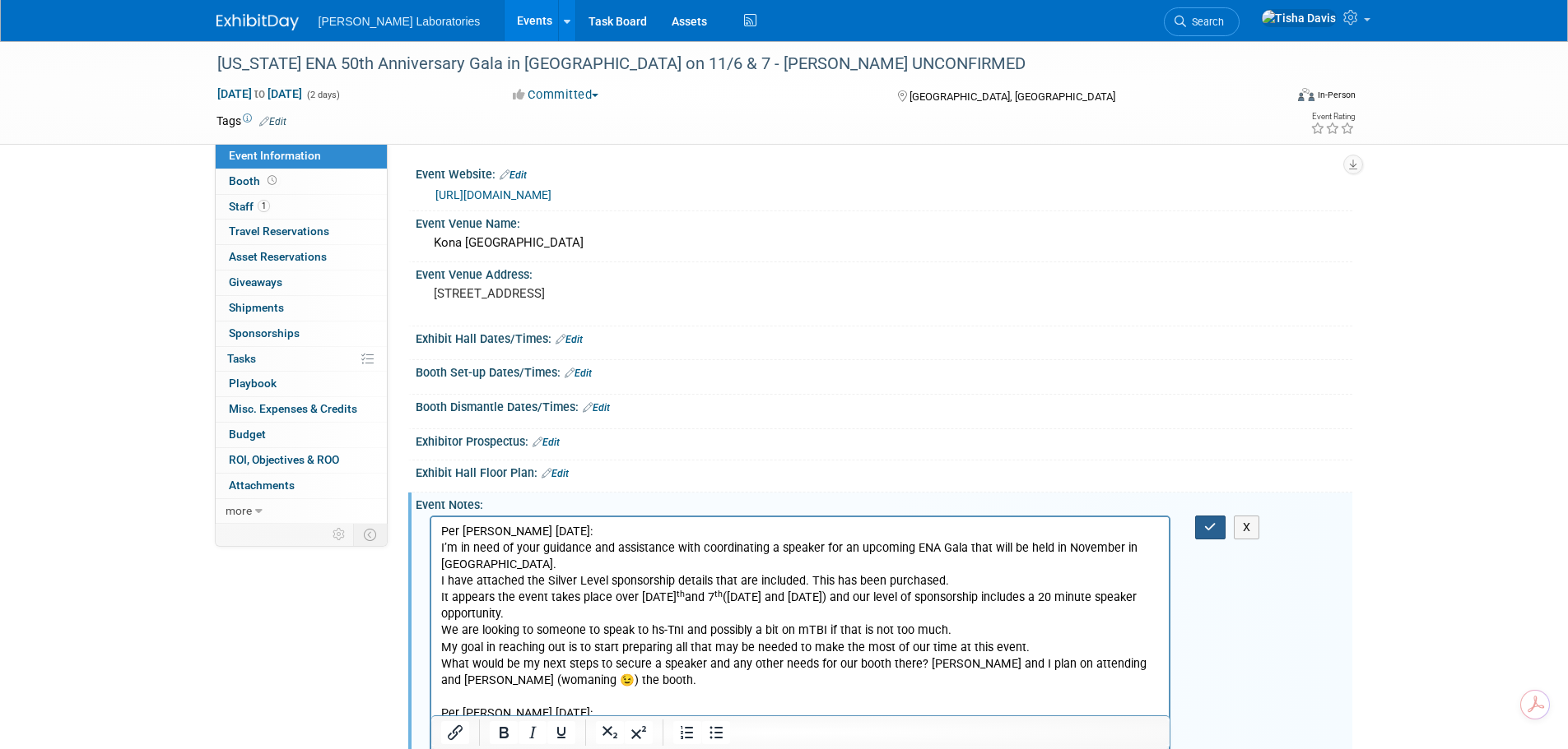
click at [1207, 525] on icon "button" at bounding box center [1210, 527] width 12 height 11
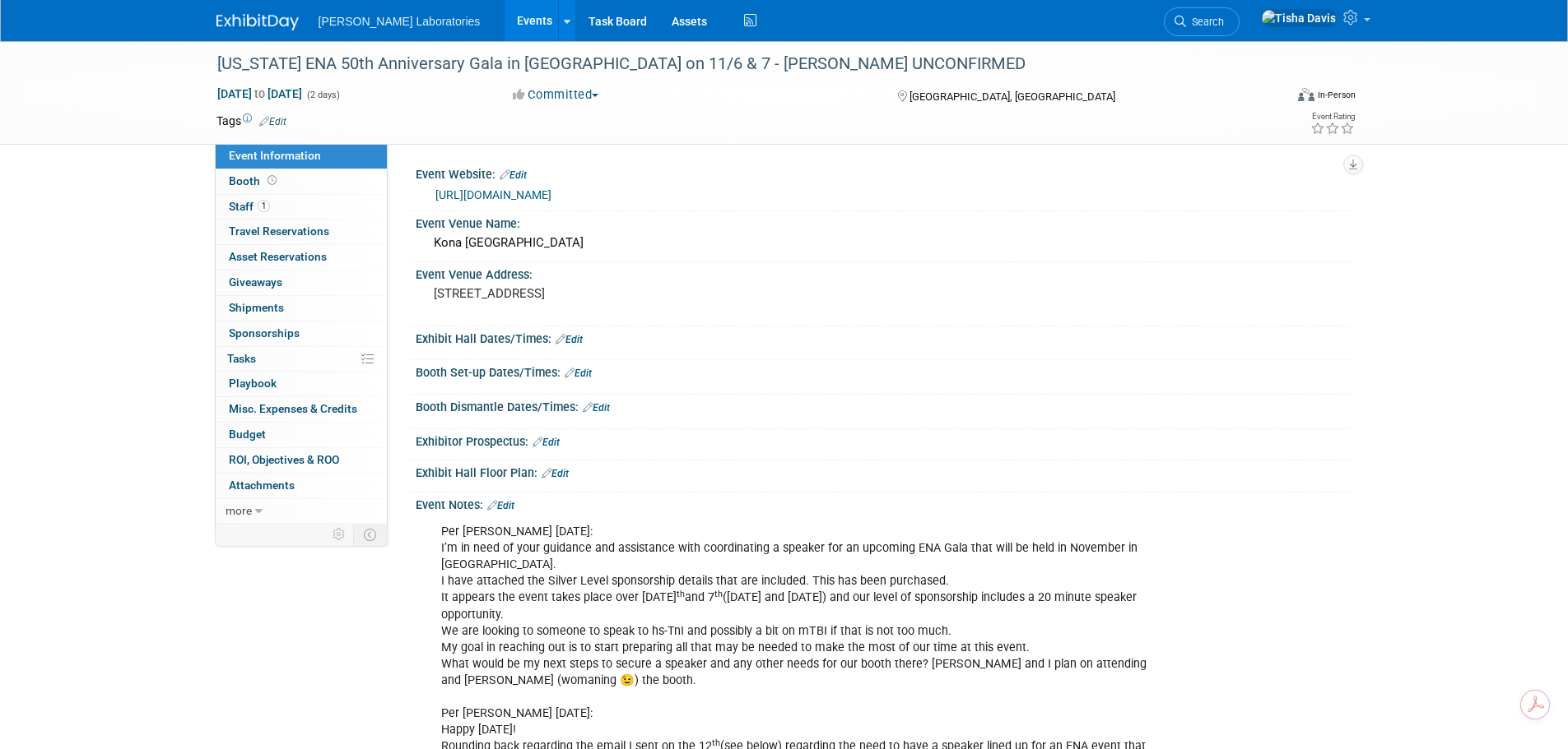
click at [505, 23] on link "Events" at bounding box center [535, 20] width 60 height 41
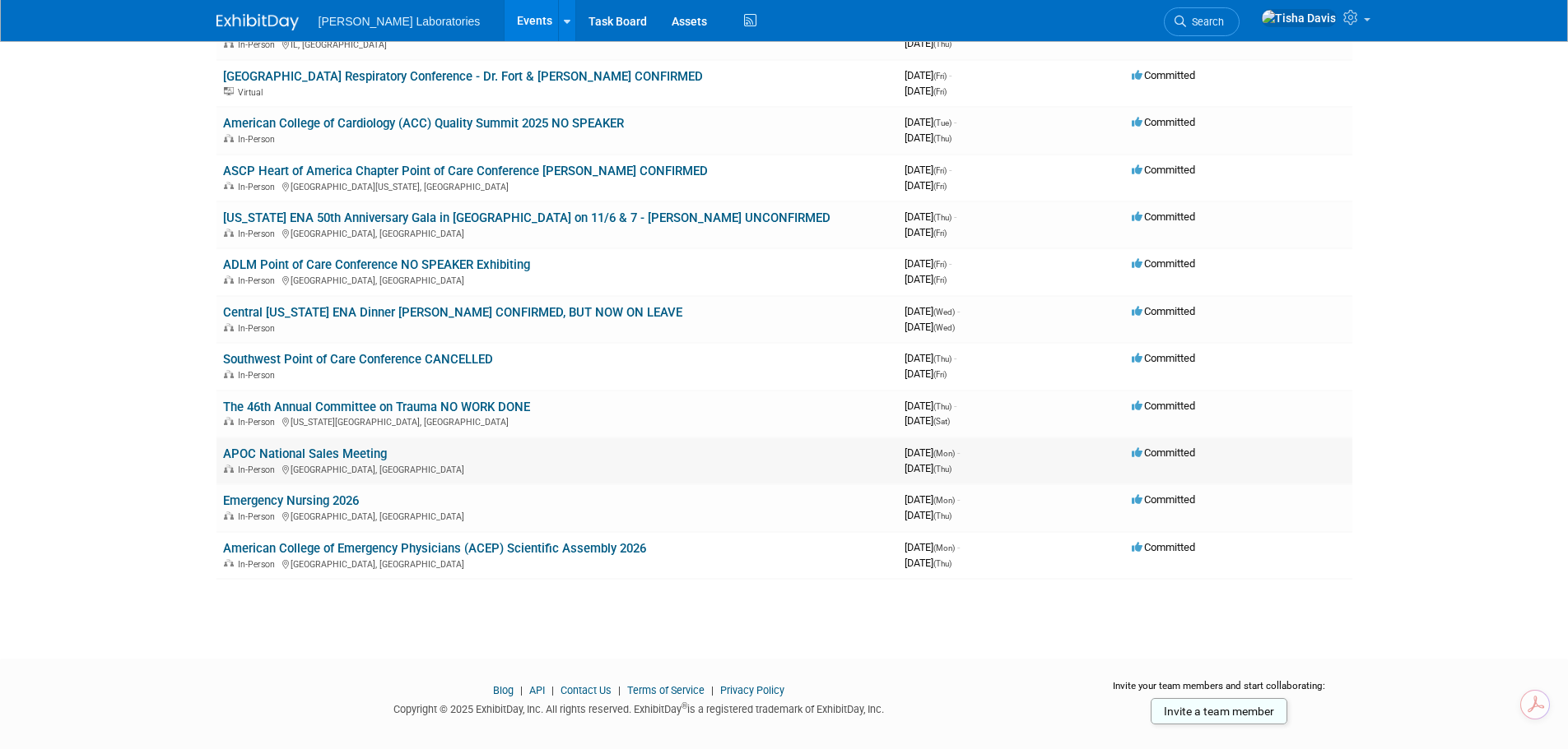
scroll to position [285, 0]
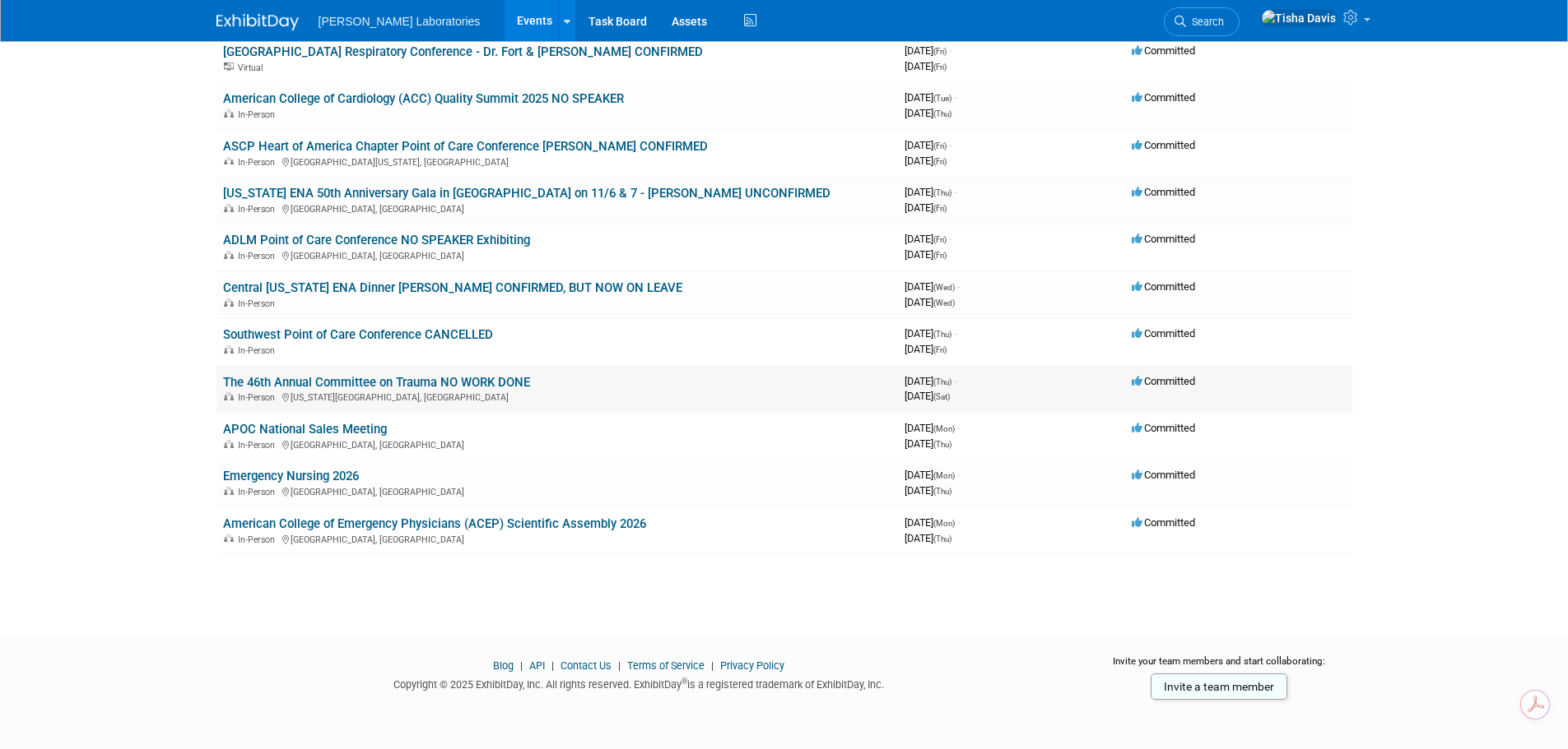
click at [377, 378] on link "The 46th Annual Committee on Trauma NO WORK DONE" at bounding box center [376, 382] width 307 height 15
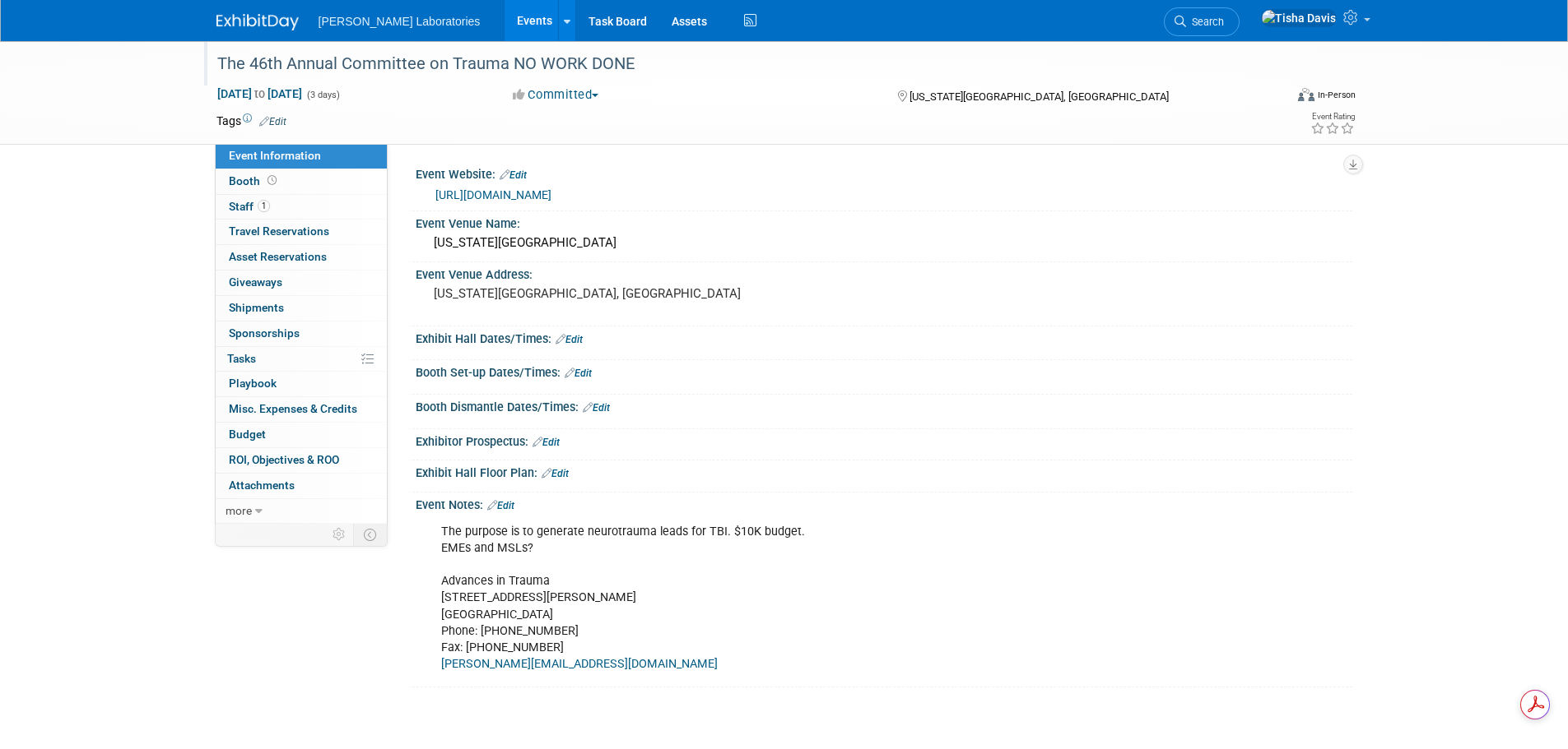
click at [265, 68] on div "The 46th Annual Committee on Trauma NO WORK DONE" at bounding box center [734, 64] width 1047 height 30
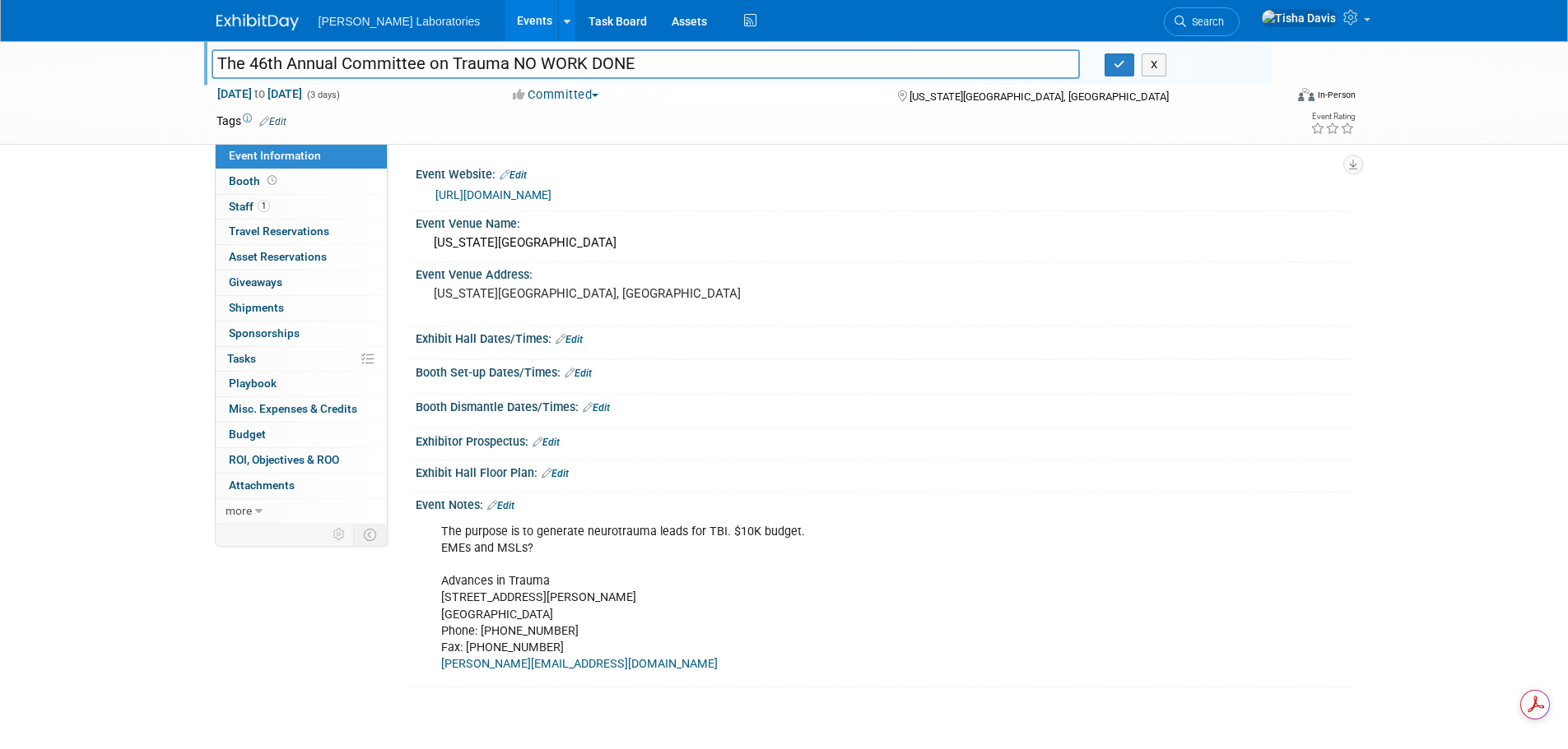
click at [260, 65] on input "The 46th Annual Committee on Trauma NO WORK DONE" at bounding box center [645, 63] width 869 height 29
drag, startPoint x: 512, startPoint y: 60, endPoint x: 645, endPoint y: 59, distance: 133.0
click at [645, 59] on input "The 47th Annual Committee on Trauma NO WORK DONE" at bounding box center [645, 63] width 869 height 29
type input "The 47th Annual Committee on Trauma"
click at [1121, 69] on icon "button" at bounding box center [1119, 64] width 11 height 11
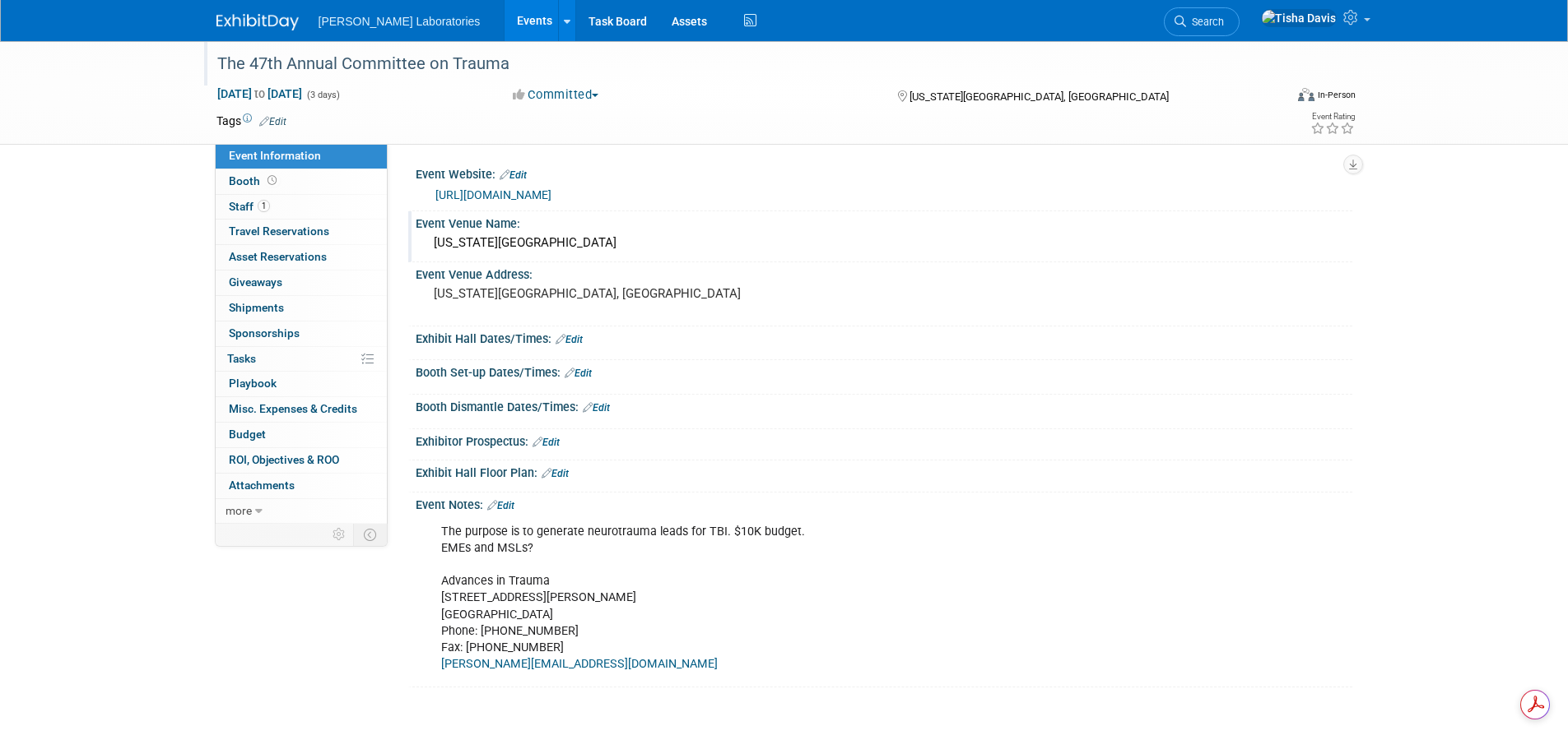
click at [592, 244] on div "[US_STATE][GEOGRAPHIC_DATA]" at bounding box center [884, 243] width 912 height 25
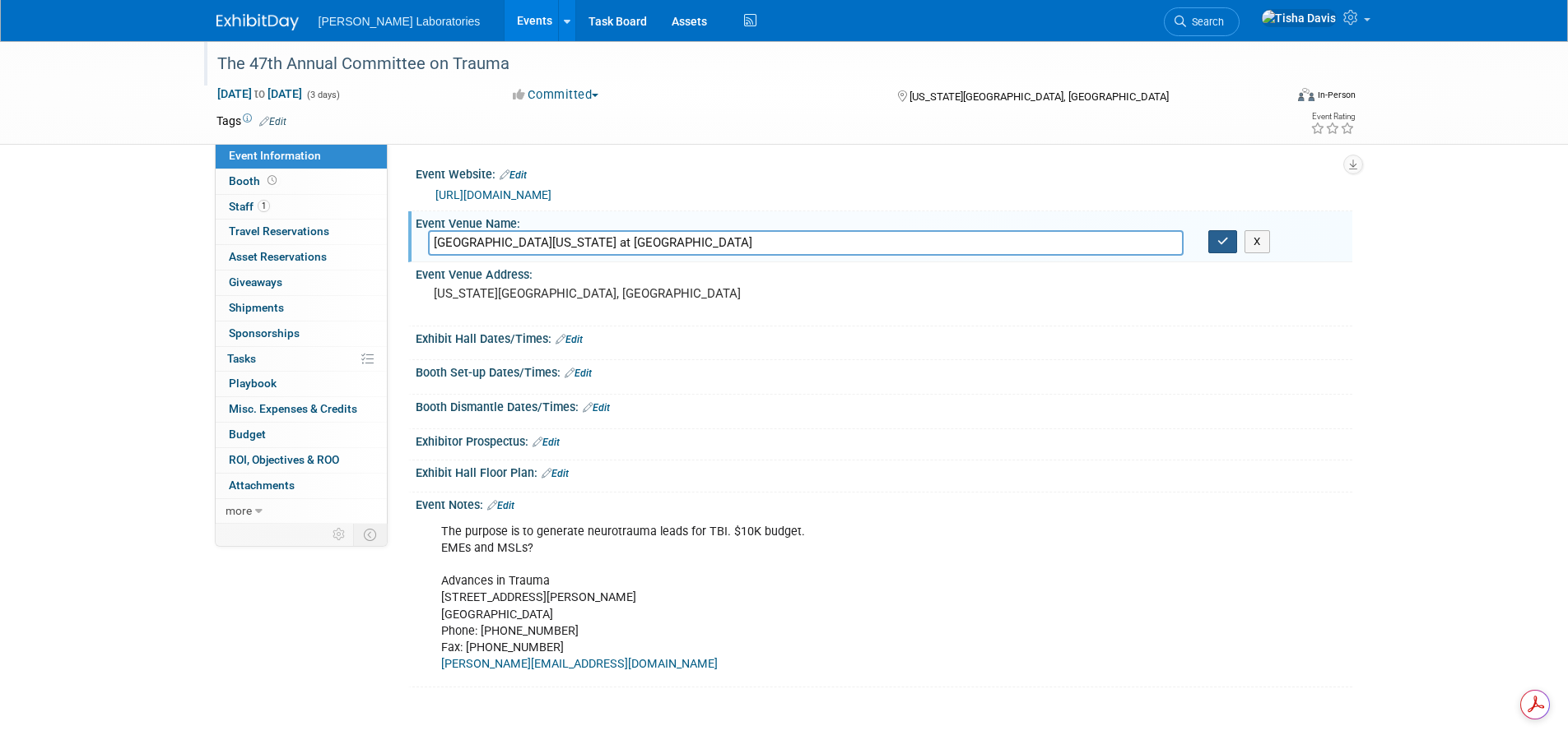
type input "[GEOGRAPHIC_DATA][US_STATE] at [GEOGRAPHIC_DATA]"
click at [1227, 247] on icon "button" at bounding box center [1222, 242] width 11 height 11
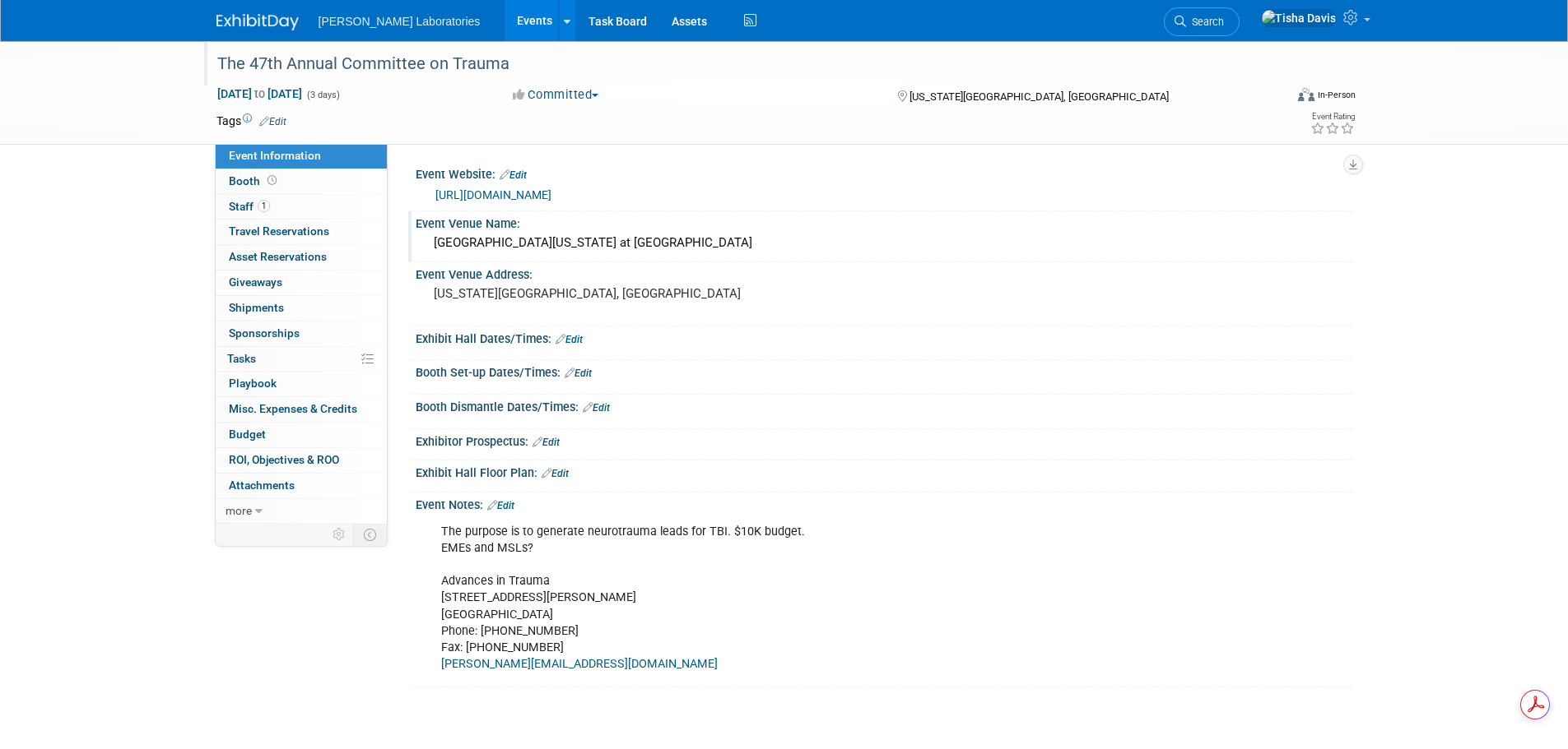
click at [510, 507] on link "Edit" at bounding box center [500, 505] width 27 height 11
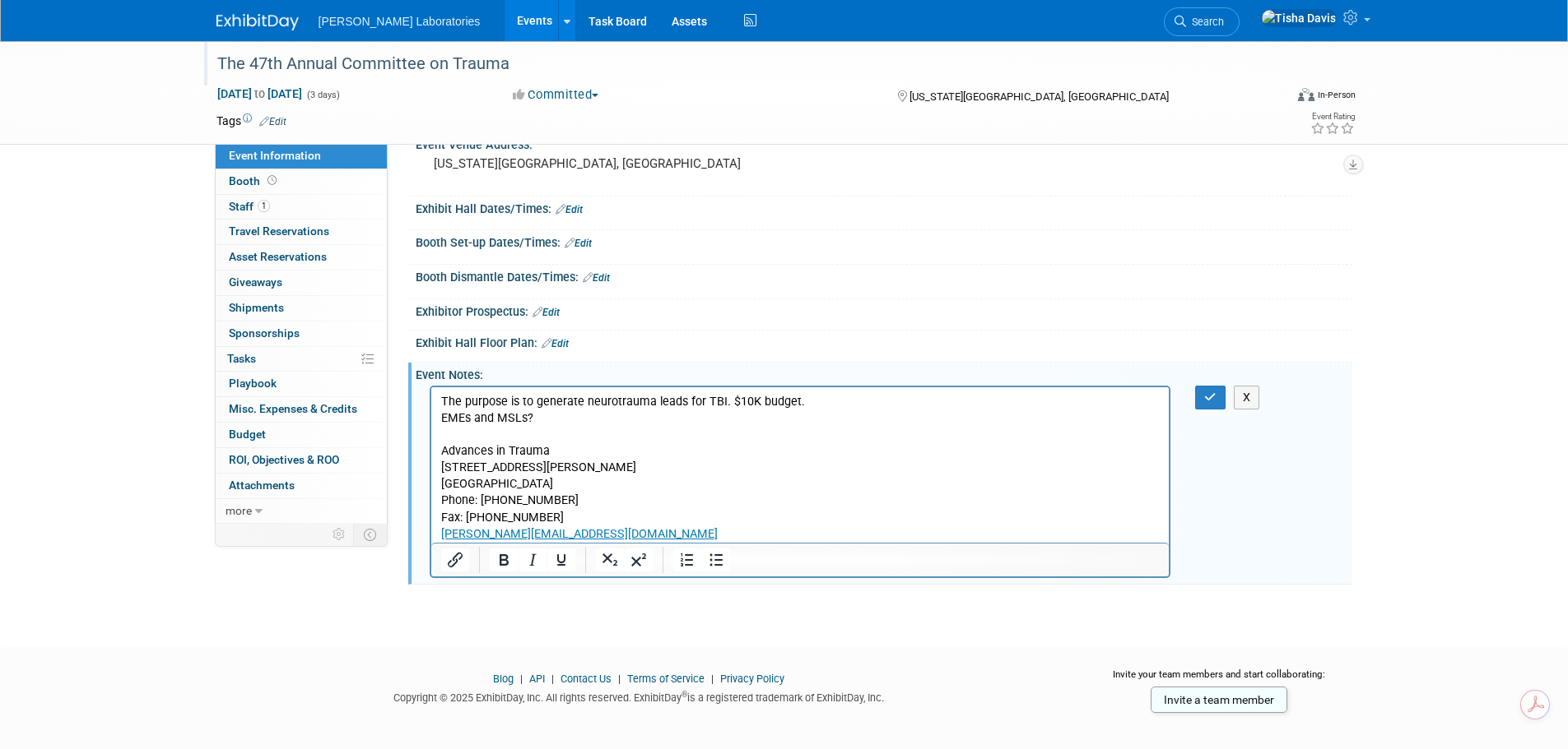
scroll to position [143, 0]
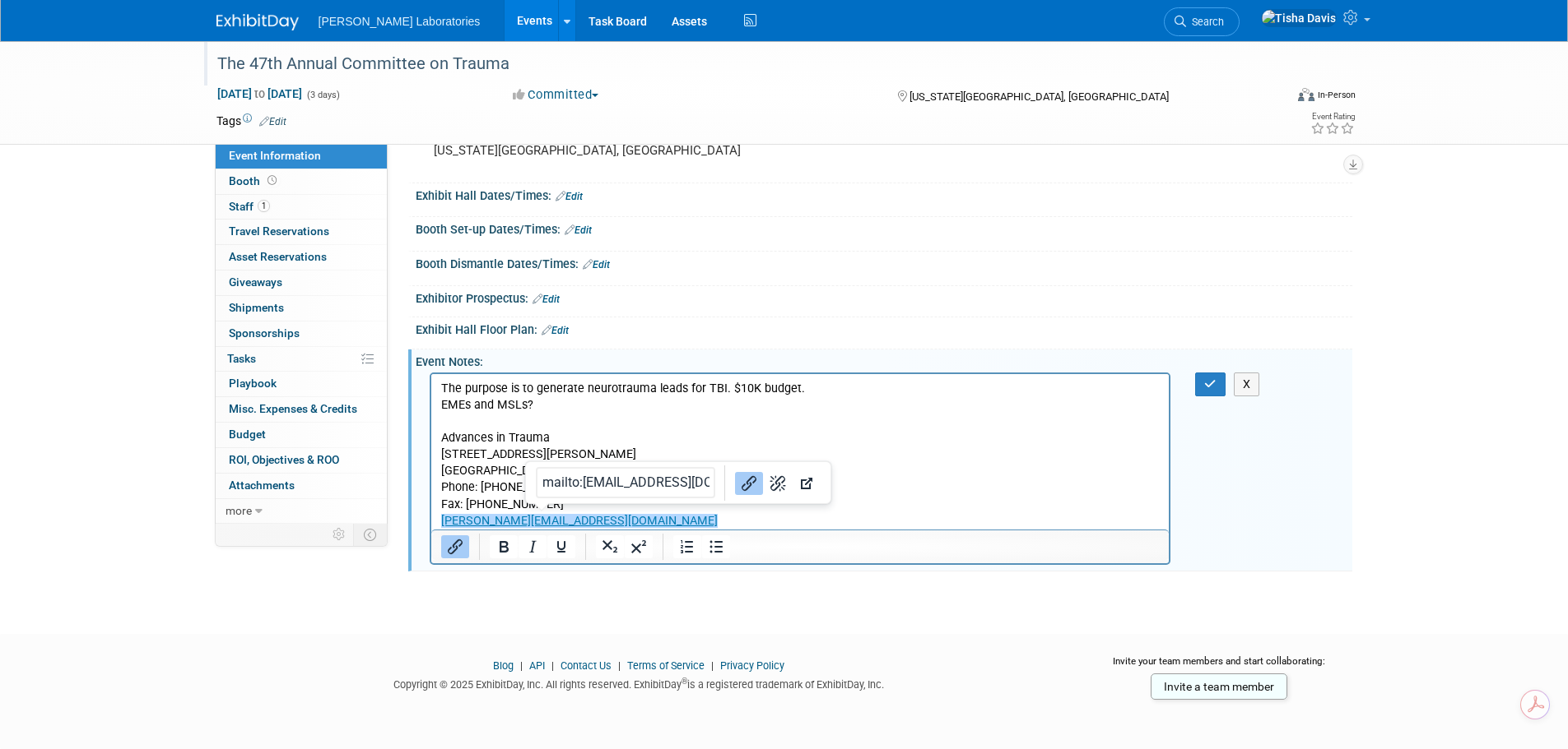
click at [712, 518] on p "The purpose is to generate neurotrauma leads for TBI​. $10K budget. EMEs and MS…" at bounding box center [800, 454] width 719 height 149
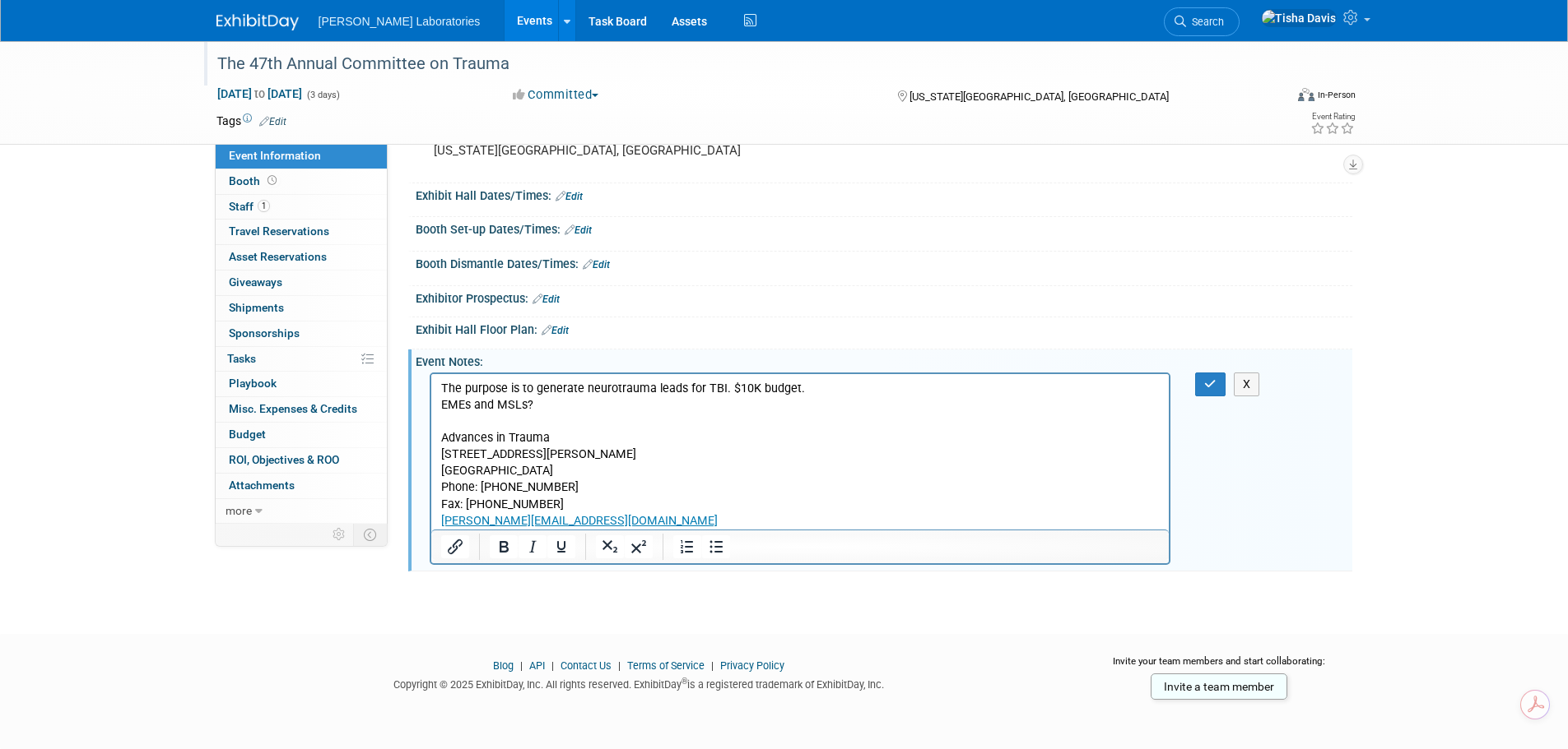
click at [866, 500] on p "The purpose is to generate neurotrauma leads for TBI​. $10K budget. EMEs and MS…" at bounding box center [800, 454] width 719 height 149
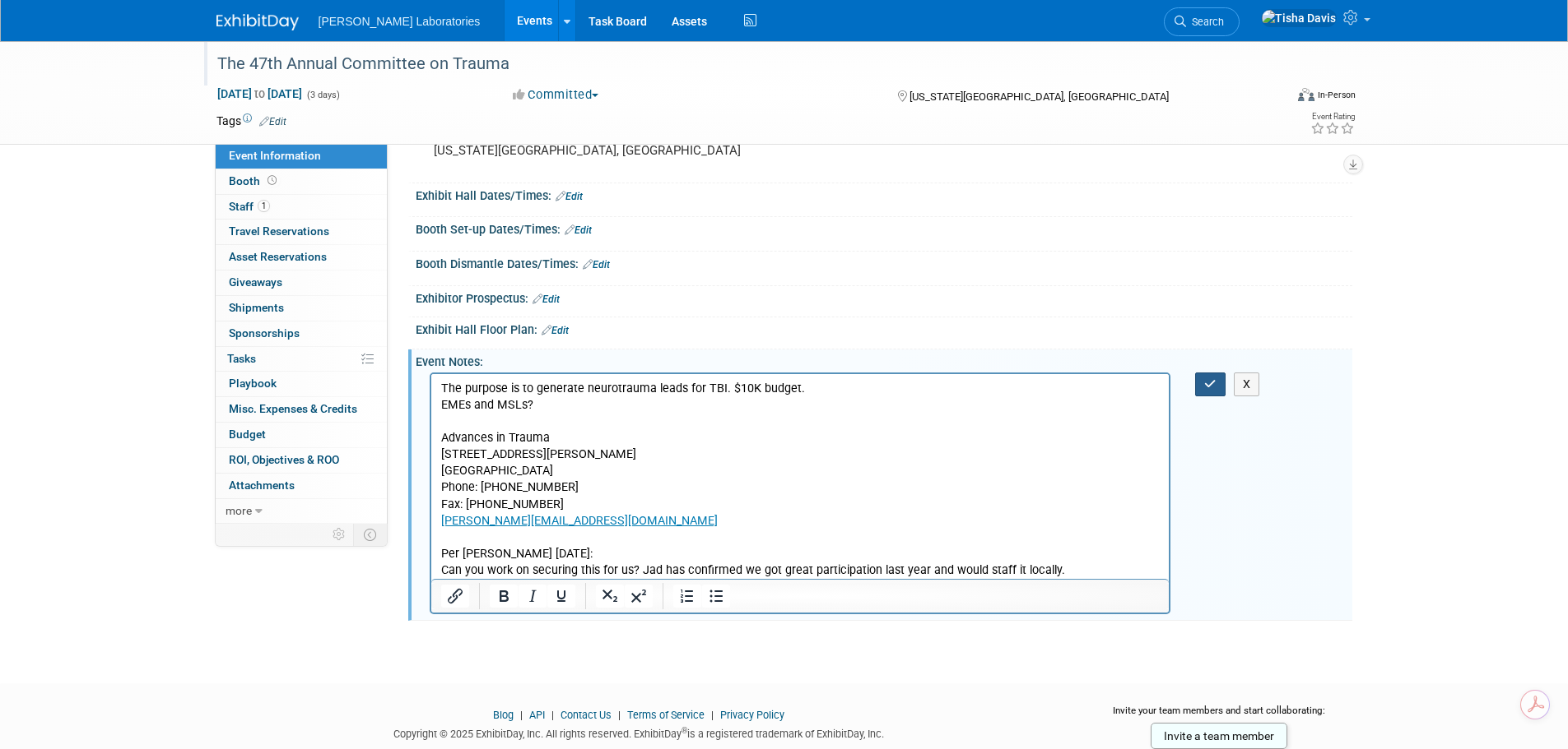
click at [1210, 382] on icon "button" at bounding box center [1210, 383] width 12 height 11
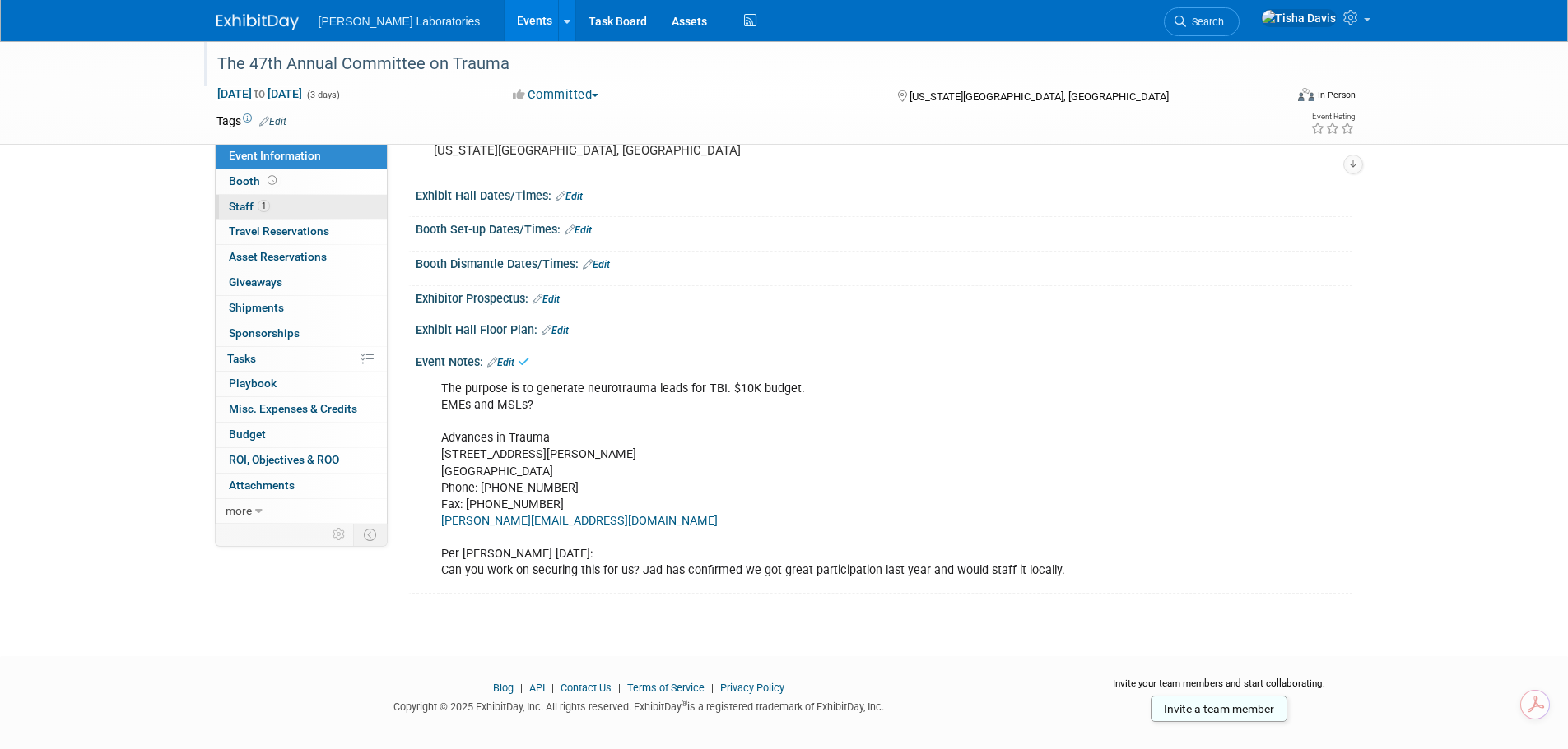
click at [243, 205] on span "Staff 1" at bounding box center [249, 206] width 41 height 13
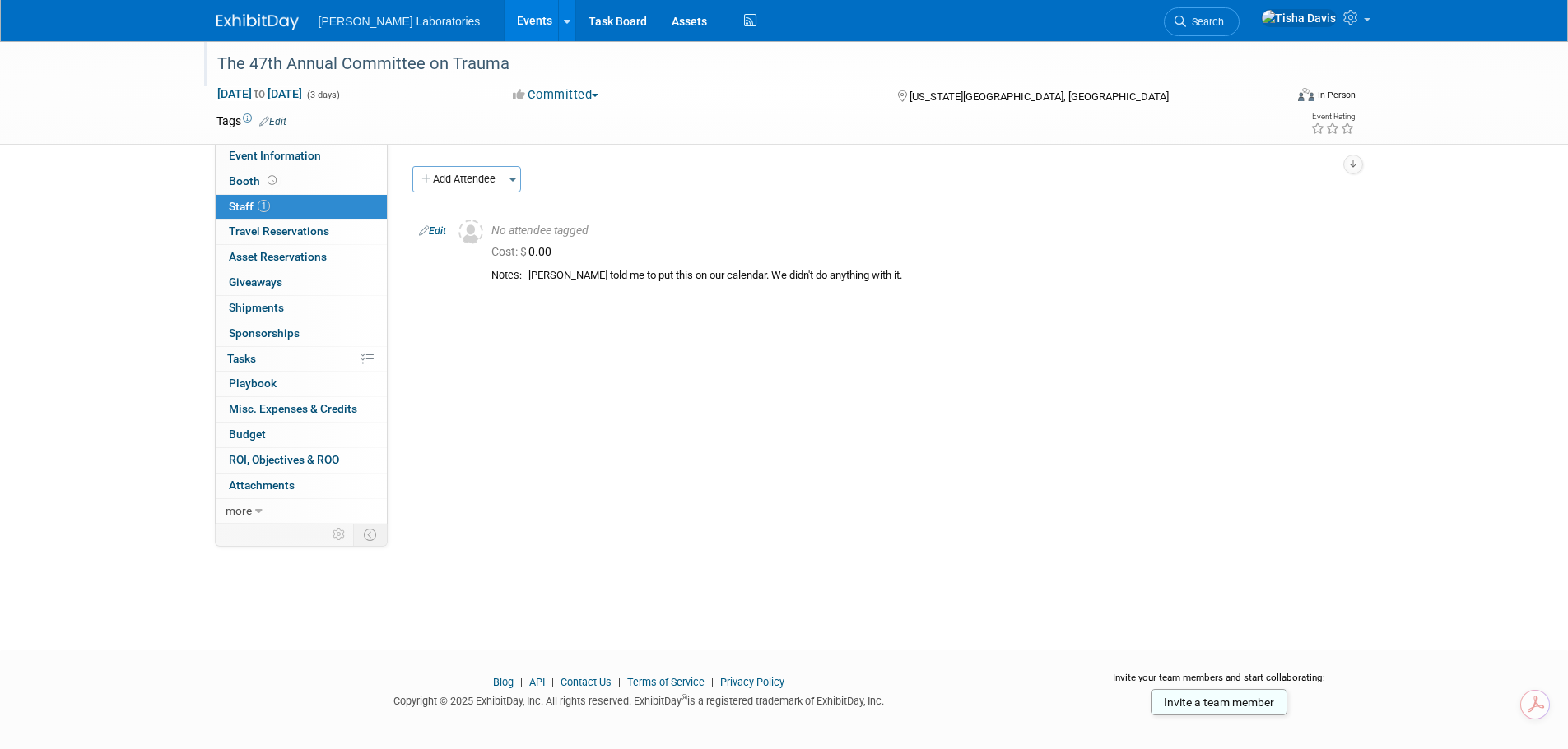
drag, startPoint x: 441, startPoint y: 230, endPoint x: 455, endPoint y: 228, distance: 14.1
click at [441, 231] on link "Edit" at bounding box center [432, 230] width 27 height 11
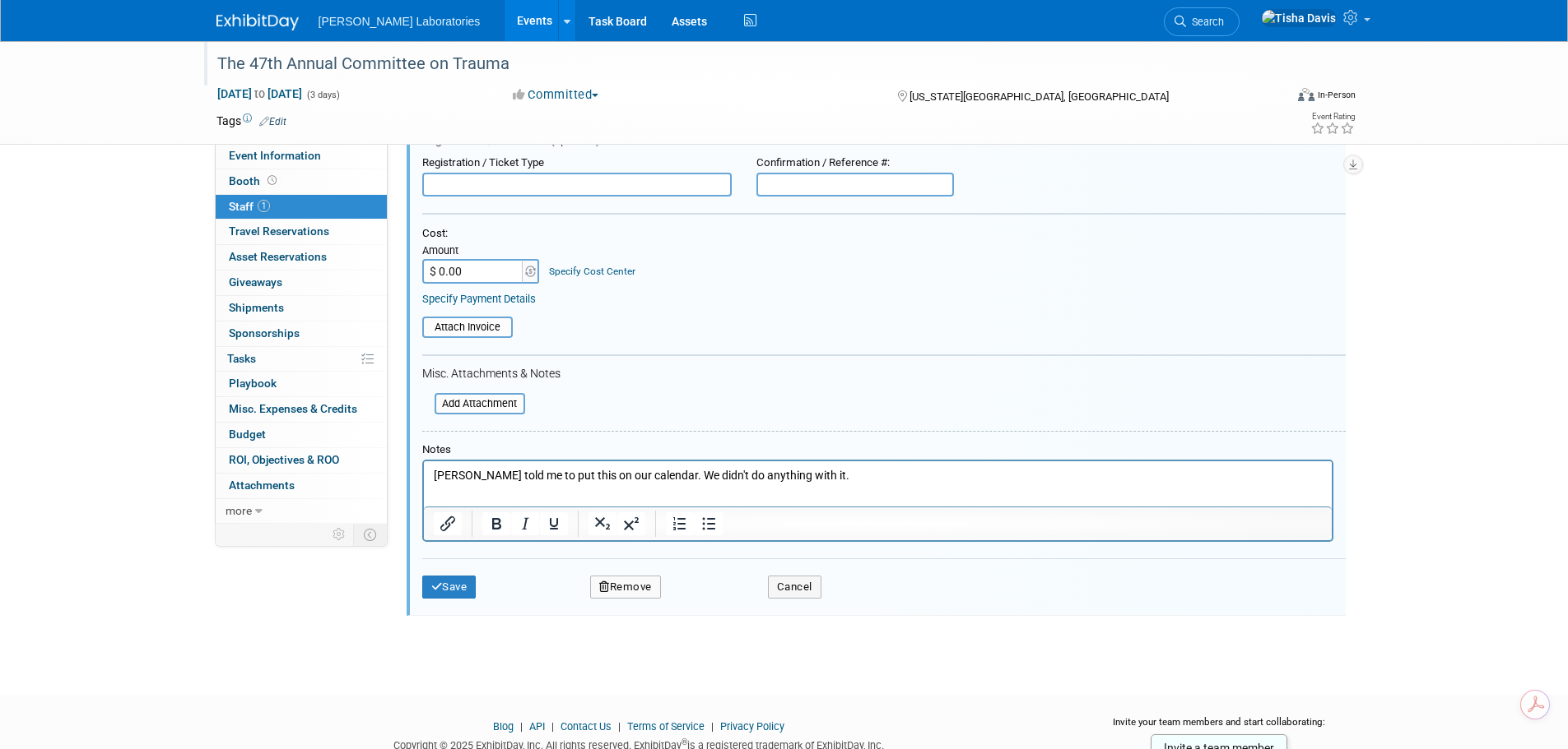
scroll to position [187, 0]
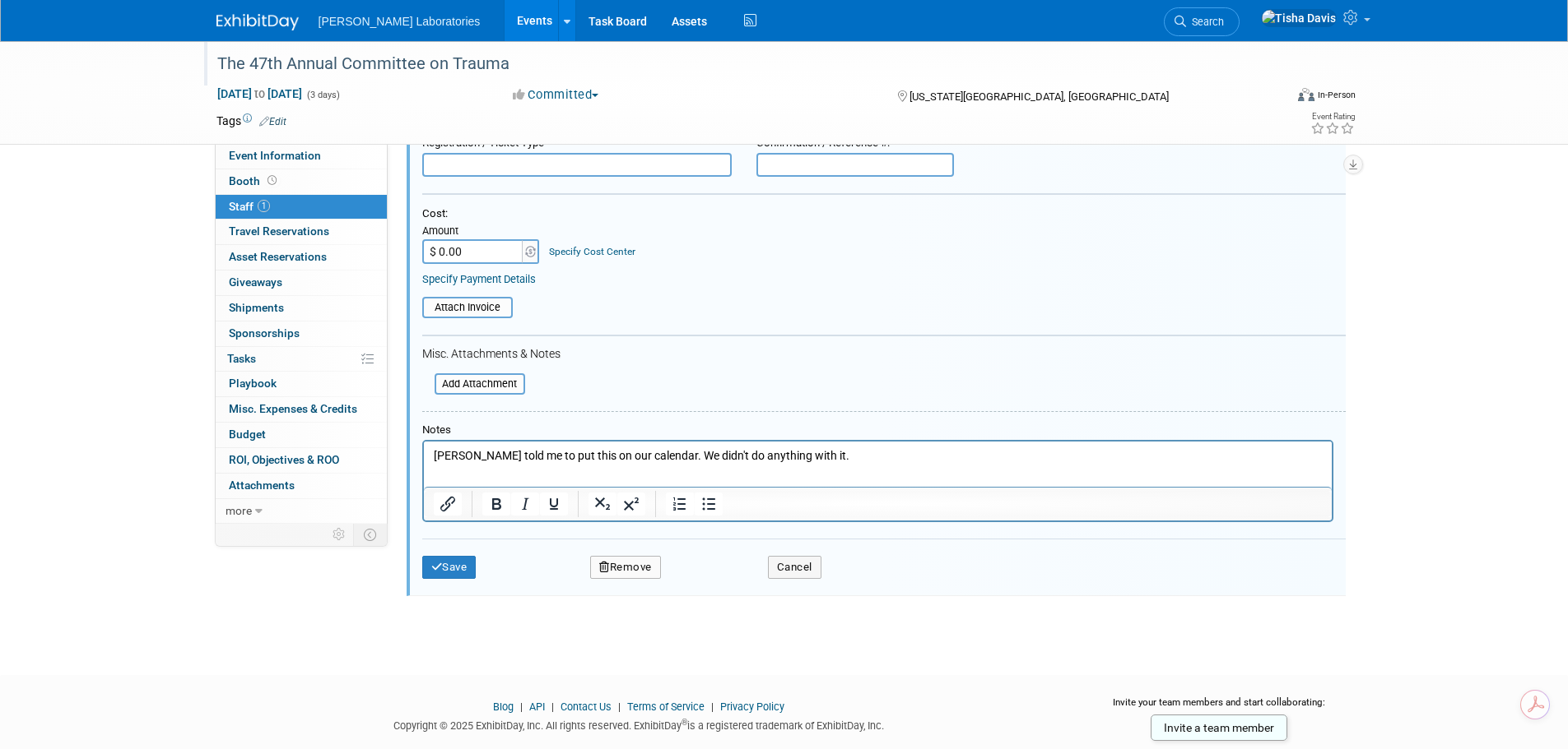
click at [863, 454] on p "Pete told me to put this on our calendar. We didn't do anything with it." at bounding box center [877, 456] width 889 height 17
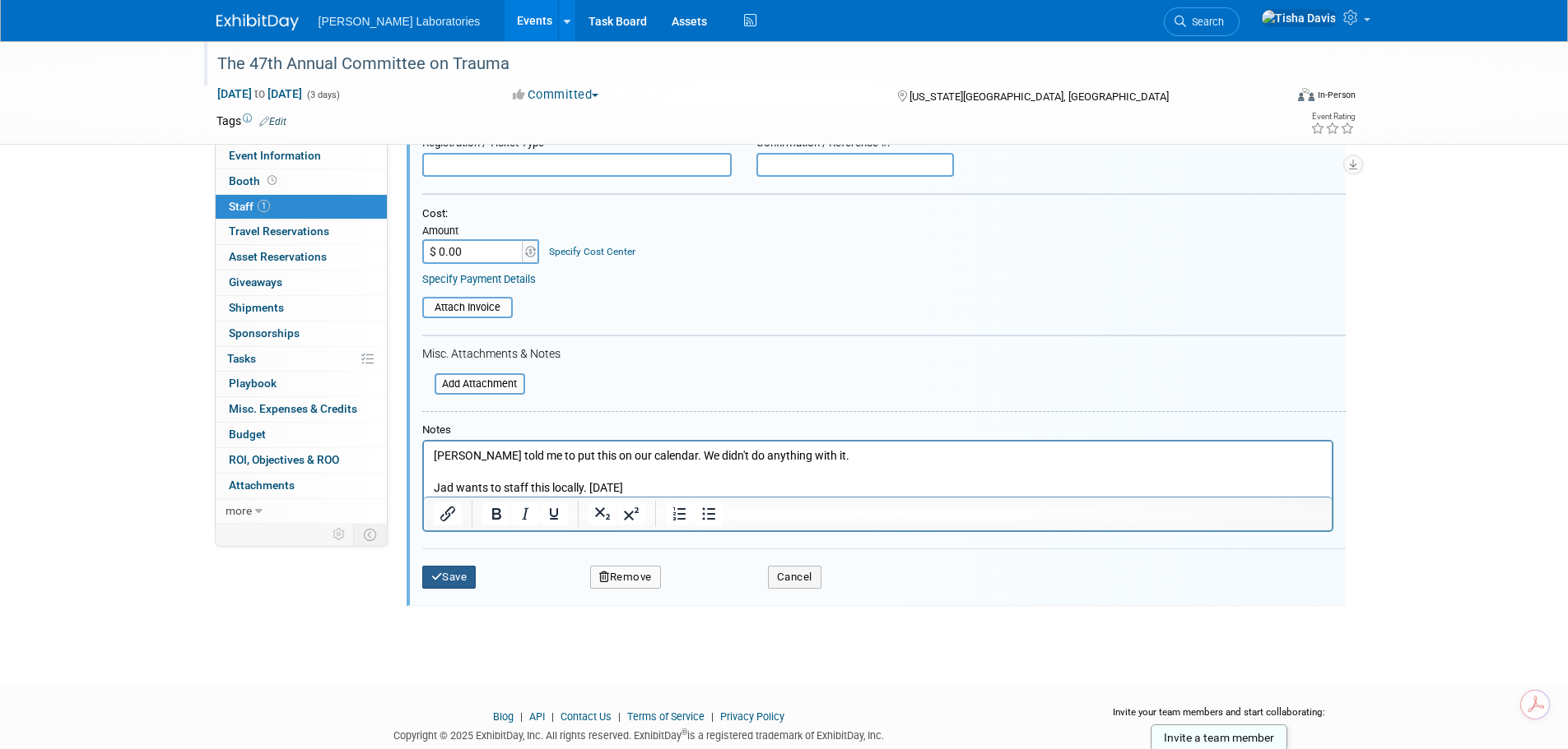
click at [441, 576] on icon "submit" at bounding box center [436, 577] width 11 height 11
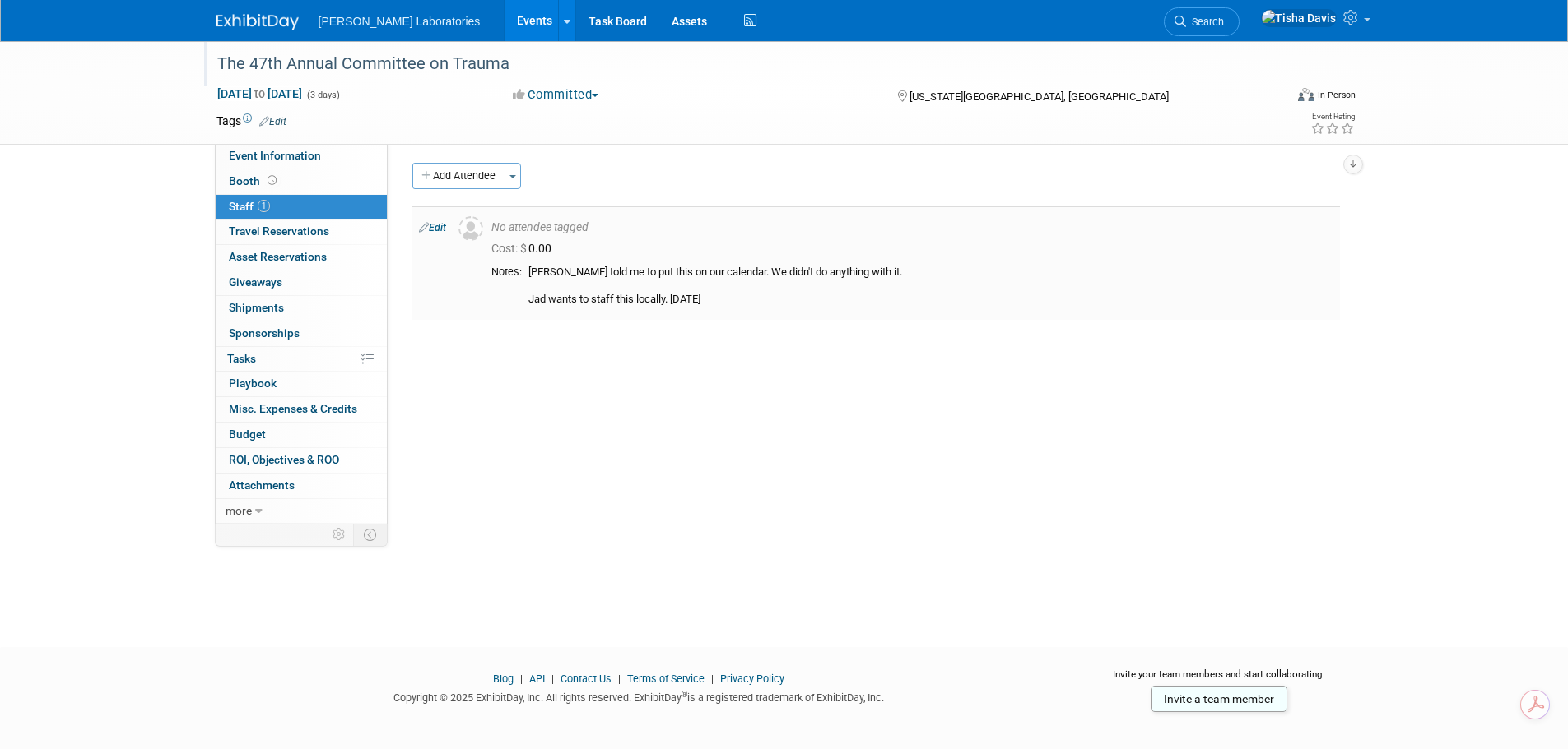
scroll to position [0, 0]
click at [346, 65] on div "The 47th Annual Committee on Trauma" at bounding box center [734, 64] width 1047 height 30
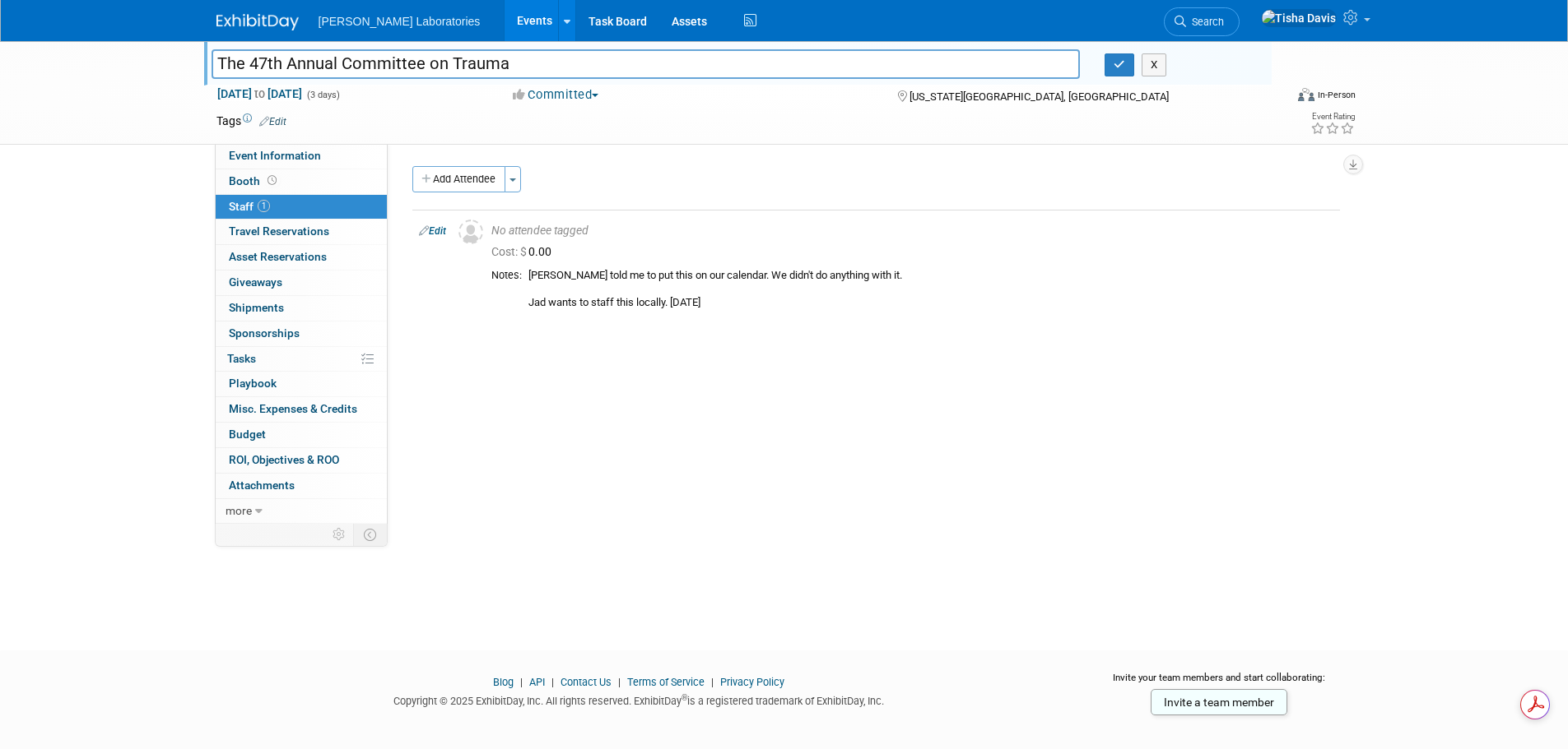
click at [341, 64] on input "The 47th Annual Committee on Trauma" at bounding box center [645, 63] width 869 height 29
click at [345, 65] on input "The 47th Annual Advances in Trauma" at bounding box center [645, 63] width 869 height 29
type input "The 47th Annual Committee on Trauma: Advances in [GEOGRAPHIC_DATA]"
click at [1115, 67] on icon "button" at bounding box center [1119, 64] width 11 height 11
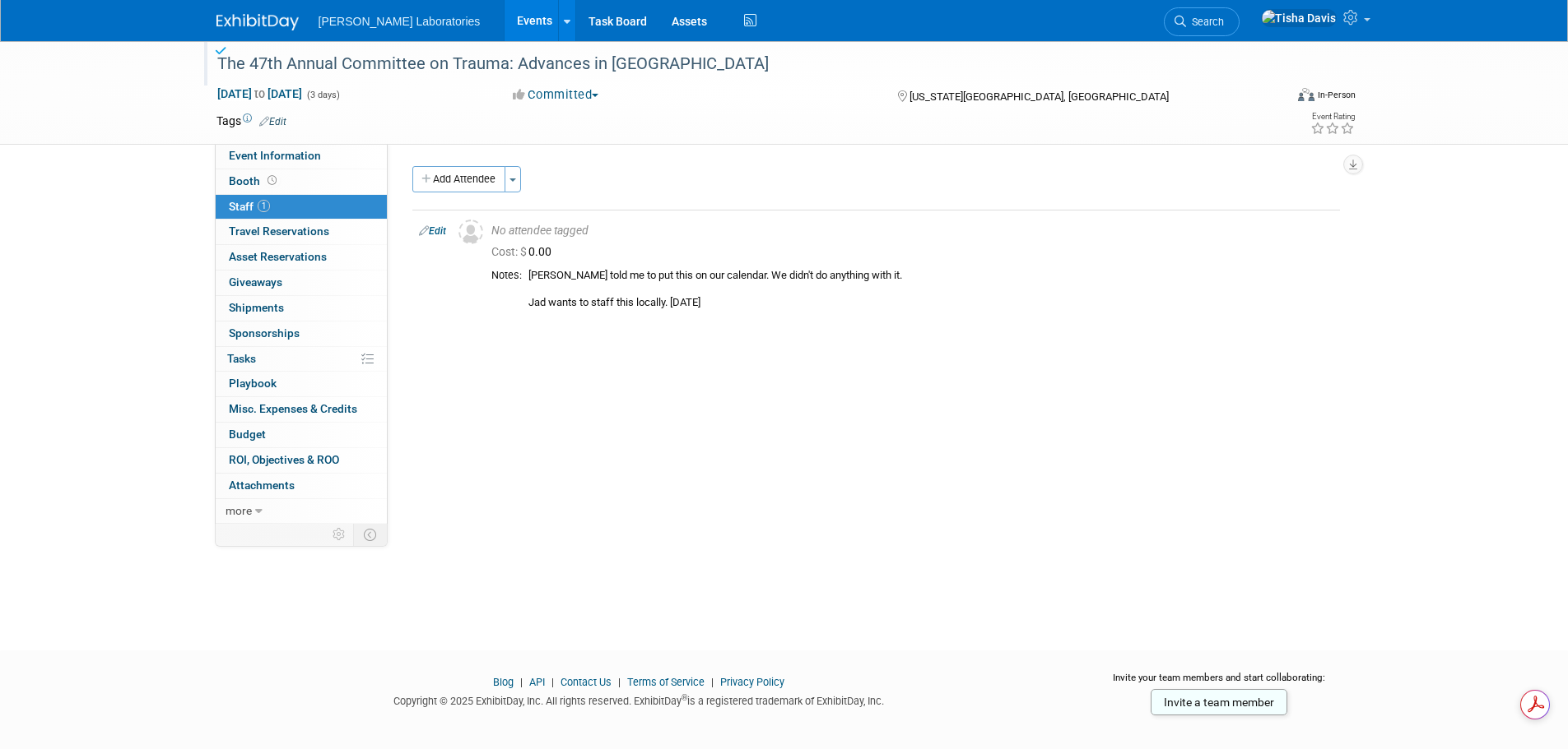
click at [277, 117] on link "Edit" at bounding box center [273, 121] width 27 height 11
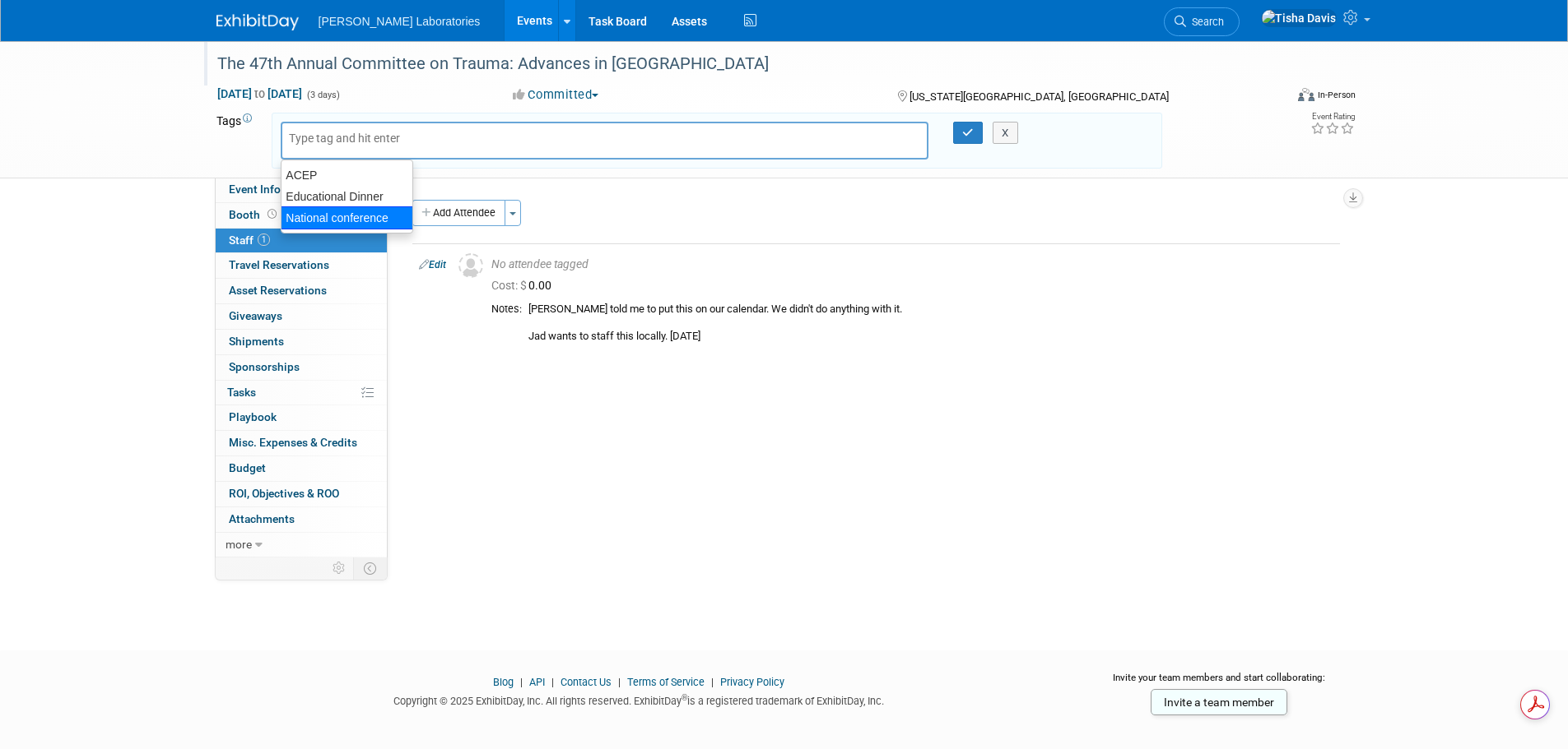
click at [354, 215] on div "National conference" at bounding box center [346, 218] width 133 height 23
type input "National conference"
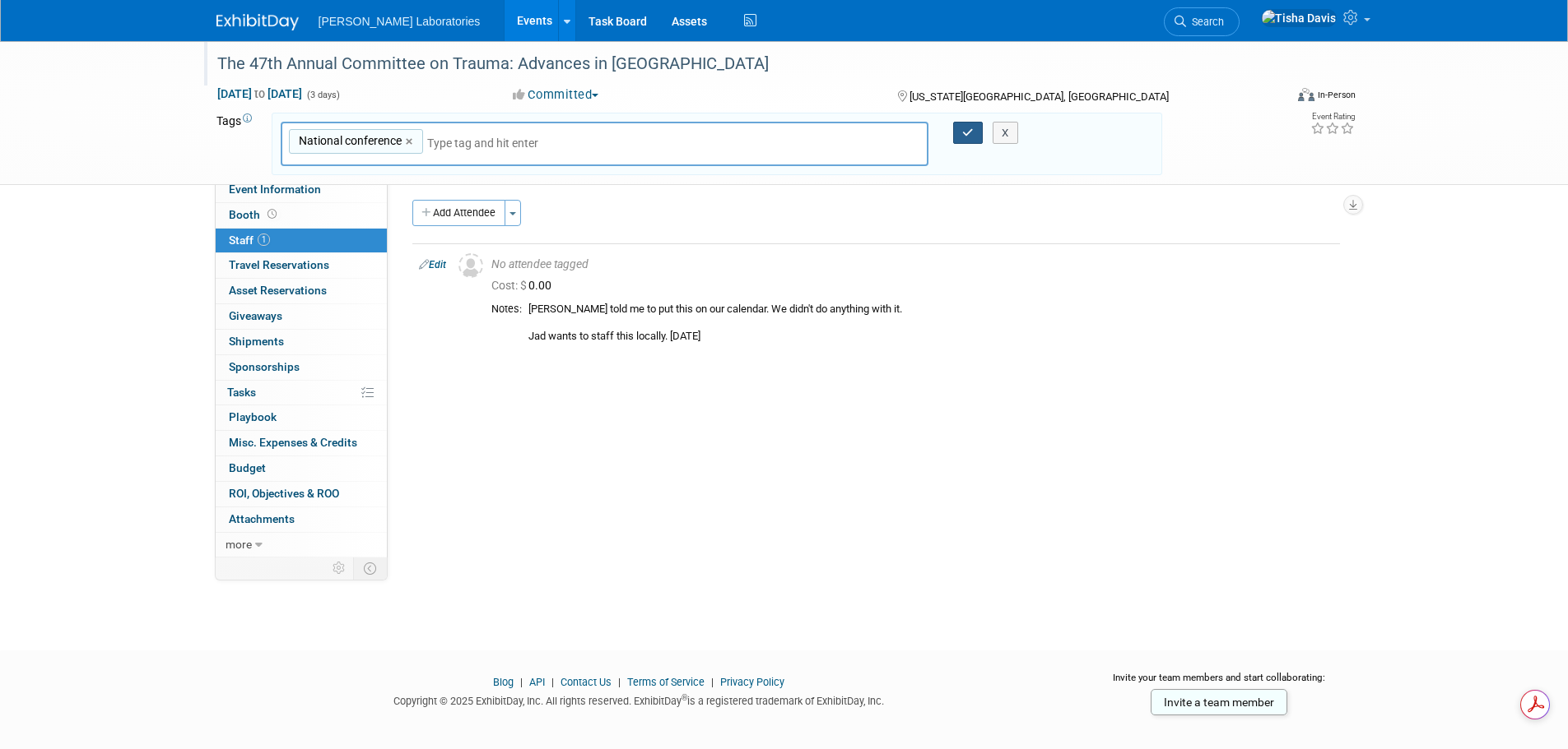
click at [968, 132] on icon "button" at bounding box center [967, 133] width 11 height 11
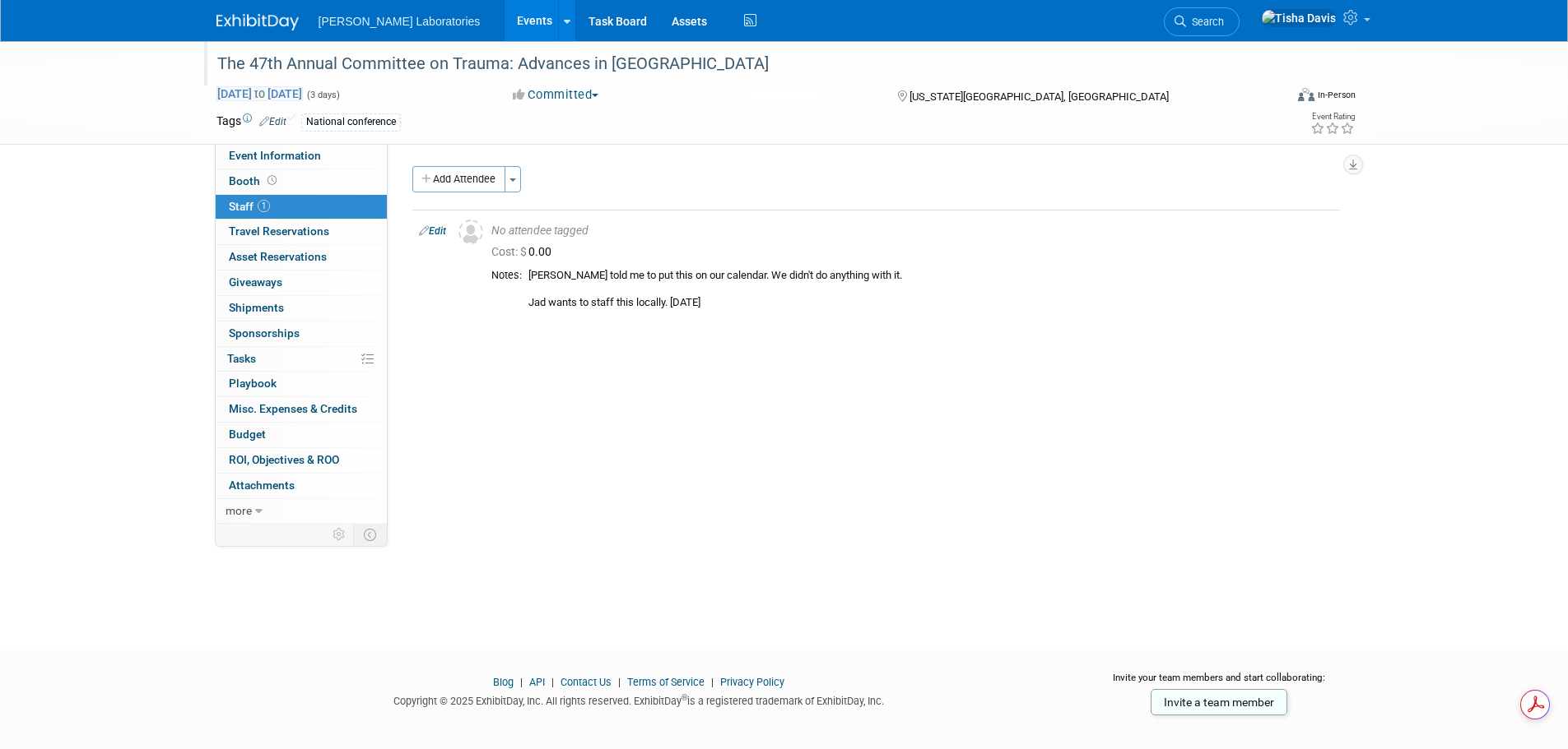
click at [303, 94] on span "Dec 4, 2025 to Dec 6, 2025" at bounding box center [259, 93] width 86 height 15
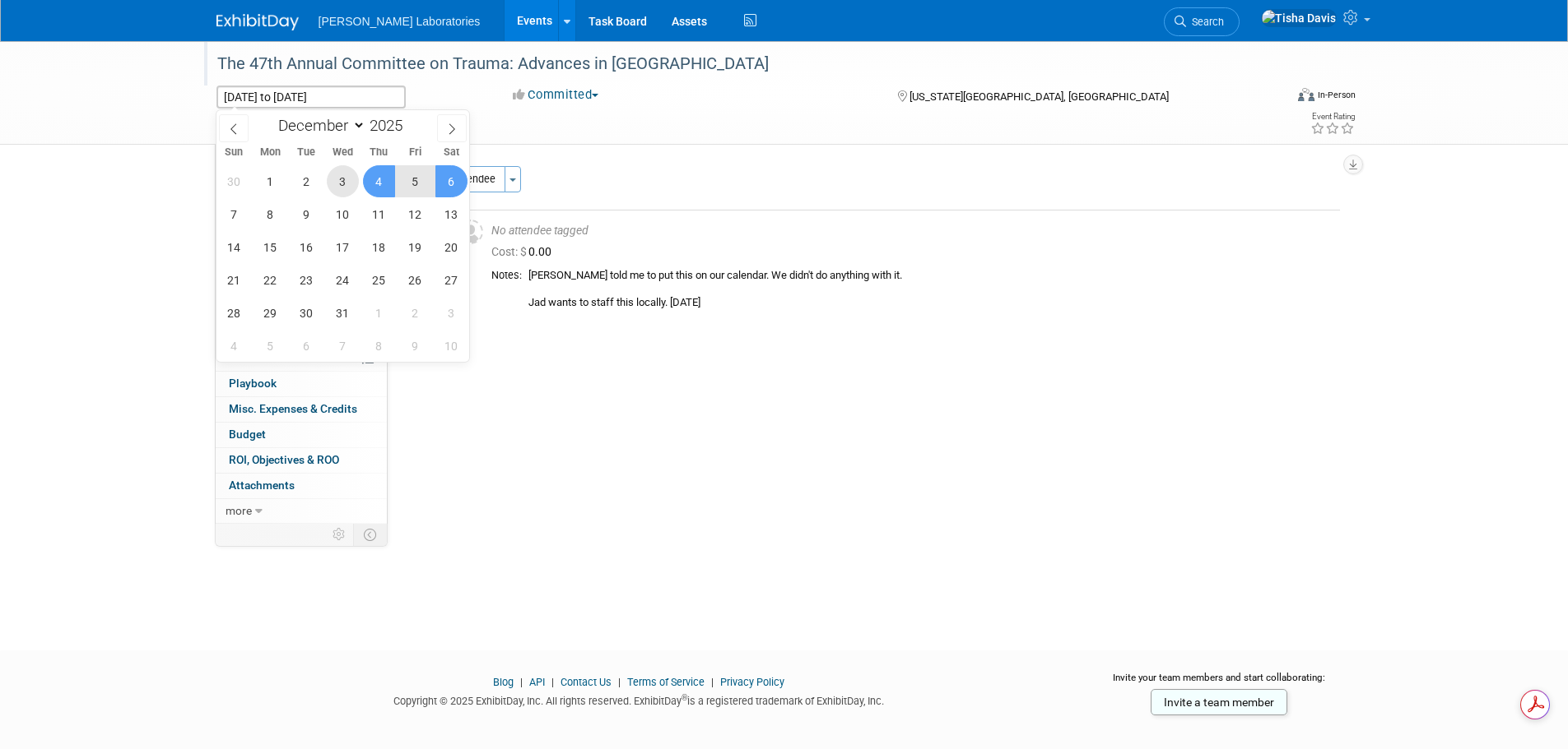
click at [339, 174] on span "3" at bounding box center [342, 181] width 32 height 32
type input "Dec 3, 2025"
click at [416, 179] on span "5" at bounding box center [415, 181] width 32 height 32
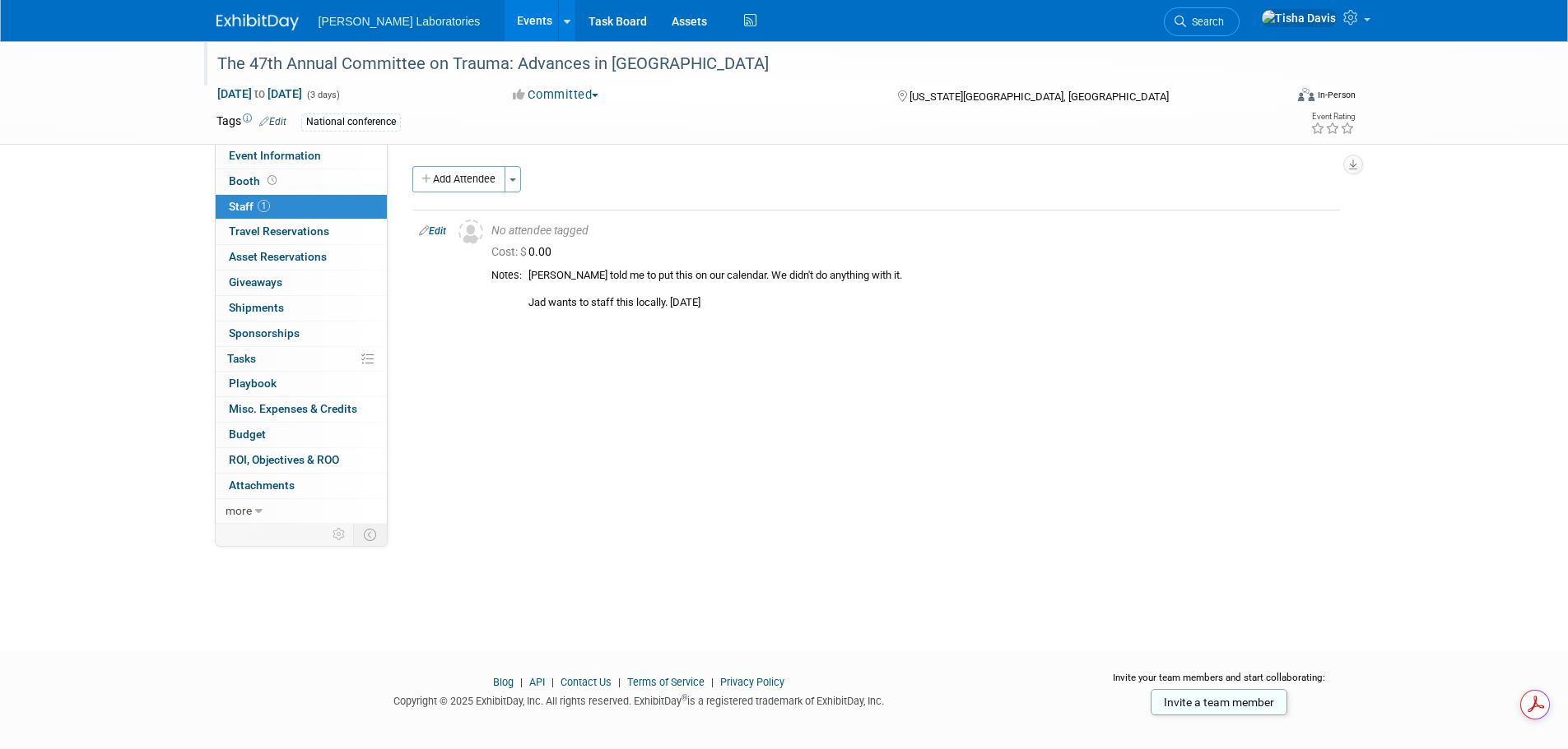
click at [291, 59] on div "The 47th Annual Committee on Trauma: Advances in [GEOGRAPHIC_DATA]" at bounding box center [734, 64] width 1047 height 30
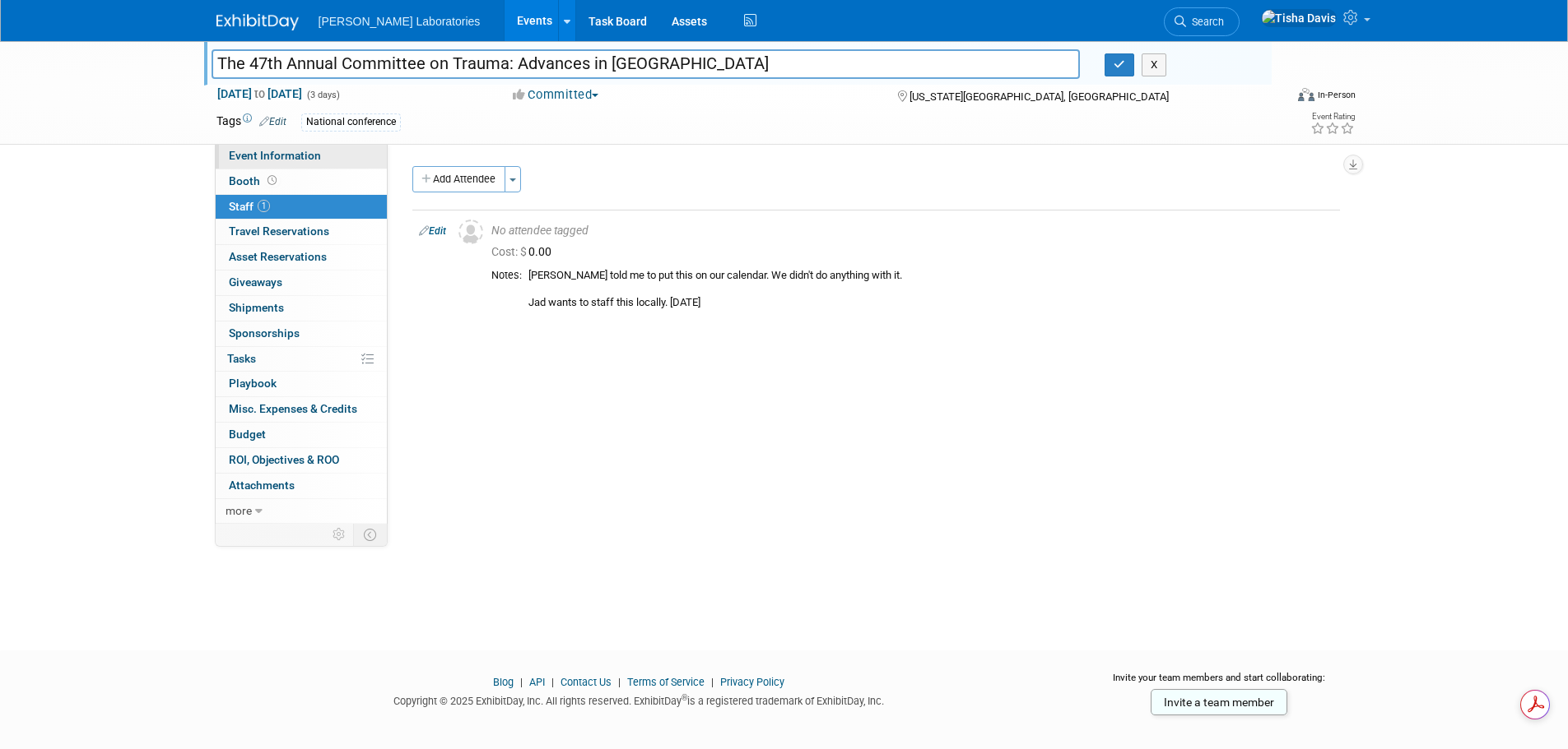
click at [294, 158] on span "Event Information" at bounding box center [274, 155] width 92 height 13
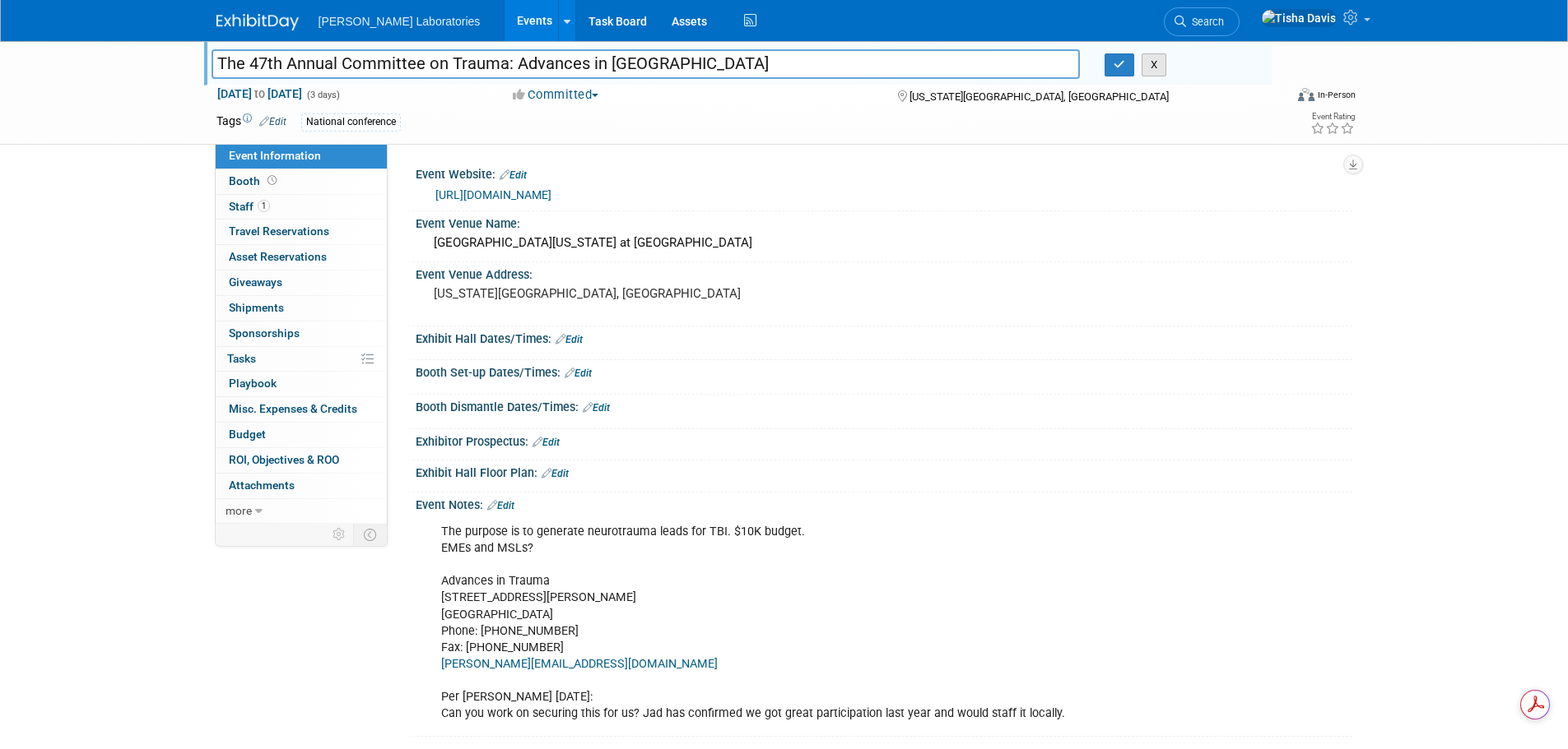
click at [1156, 65] on button "X" at bounding box center [1154, 65] width 26 height 23
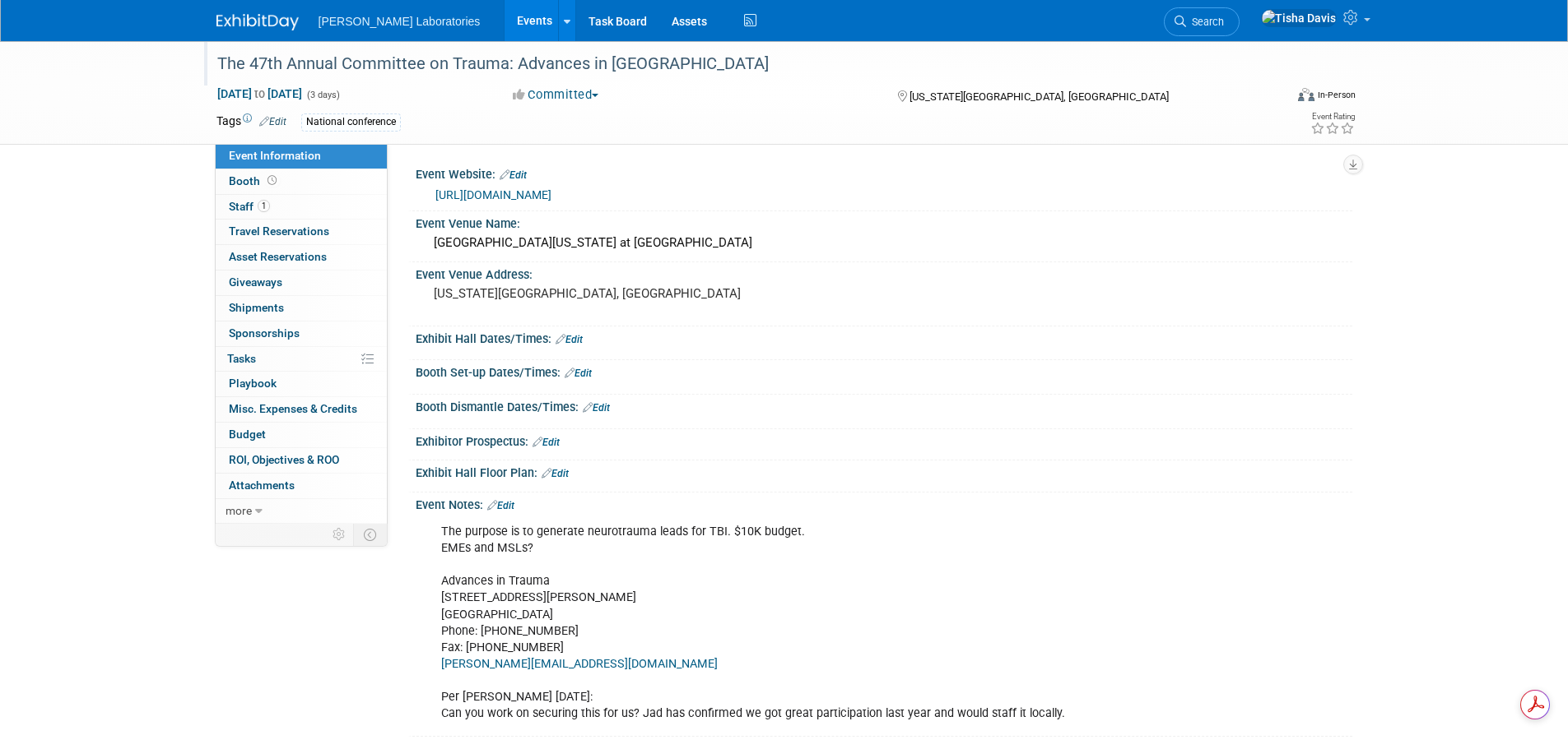
click at [510, 502] on link "Edit" at bounding box center [500, 505] width 27 height 11
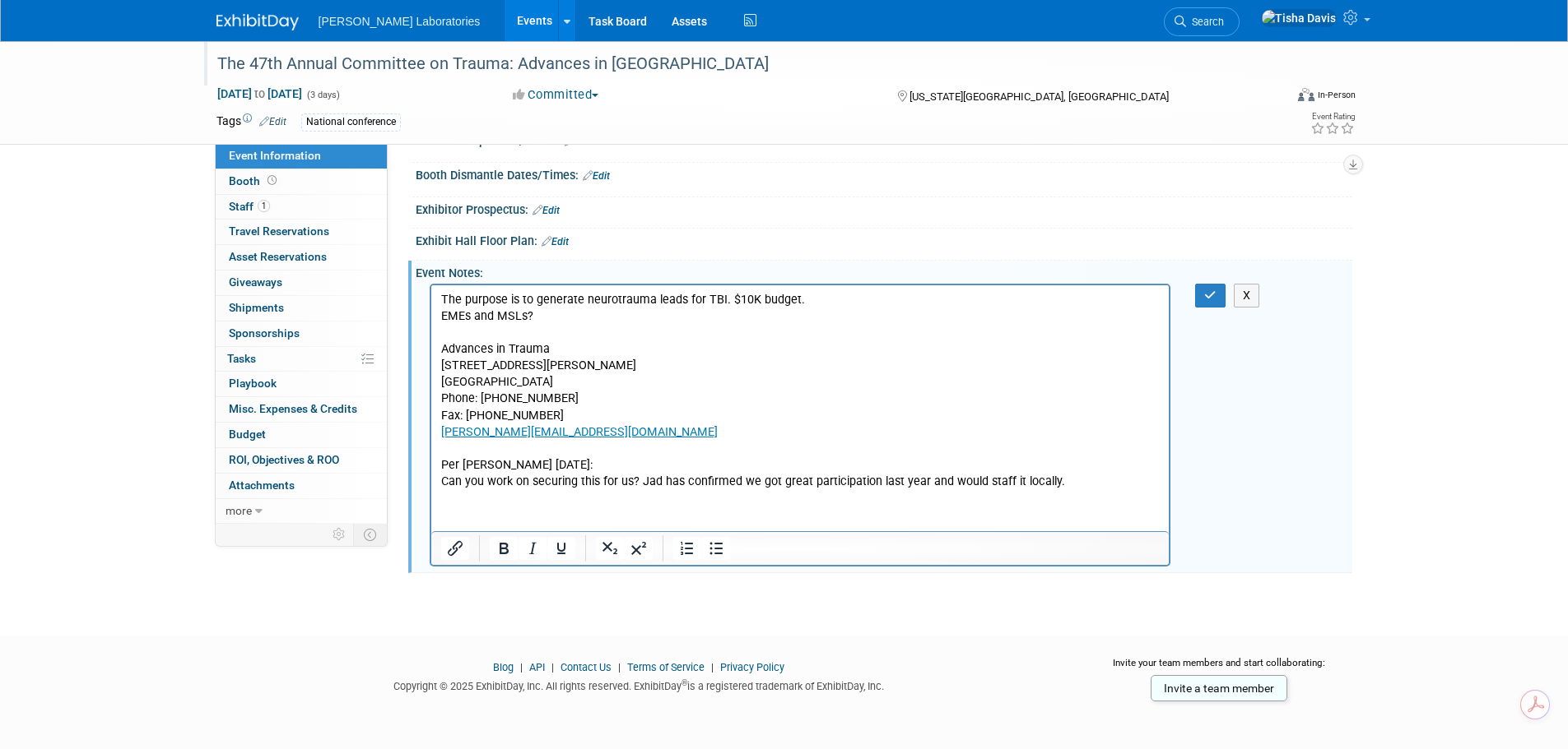
scroll to position [234, 0]
click at [1120, 484] on p "The purpose is to generate neurotrauma leads for TBI​. $10K budget. EMEs and MS…" at bounding box center [800, 389] width 719 height 199
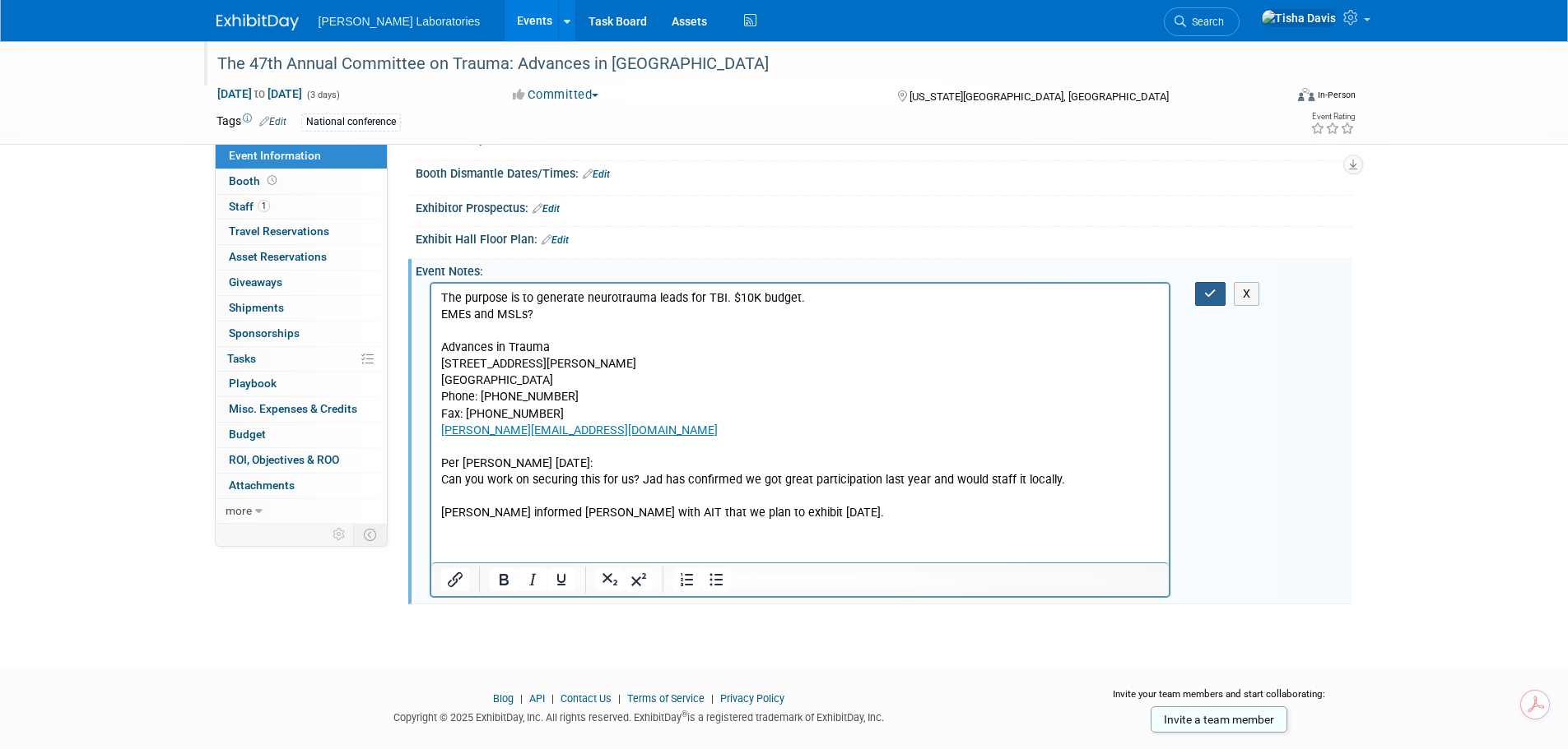
click at [1207, 298] on icon "button" at bounding box center [1210, 294] width 12 height 11
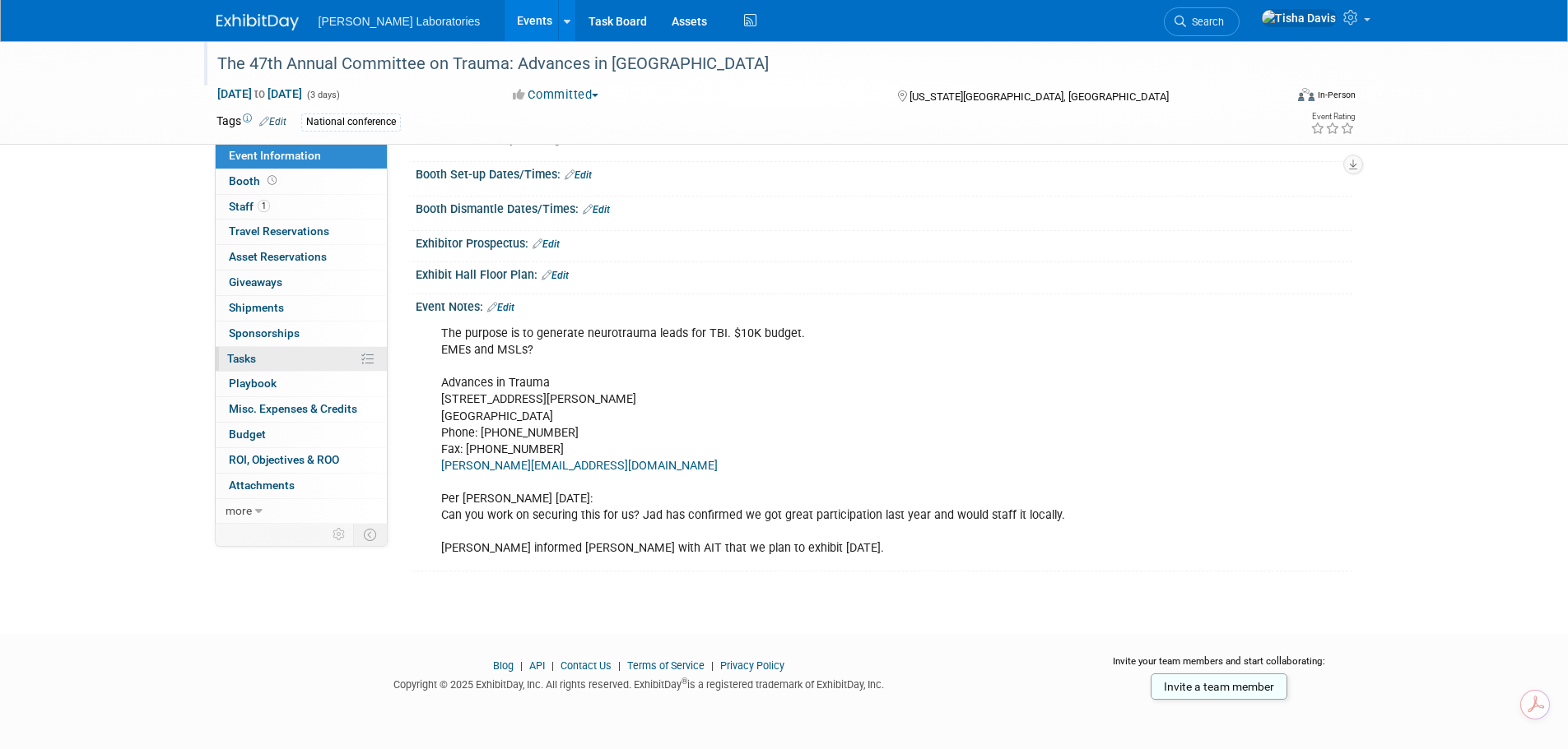
click at [233, 360] on span "Tasks 0%" at bounding box center [241, 358] width 29 height 13
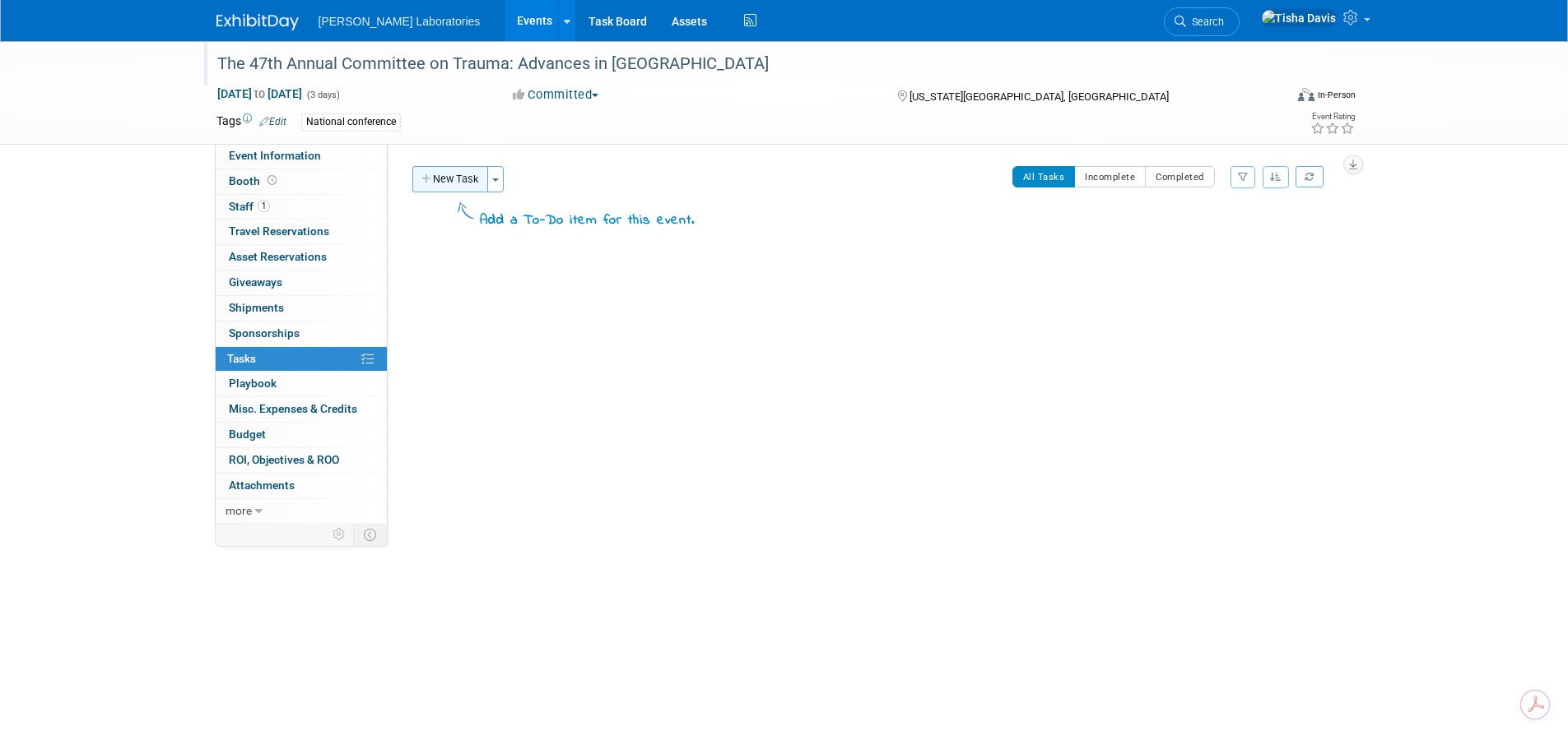
click at [451, 178] on button "New Task" at bounding box center [450, 179] width 76 height 26
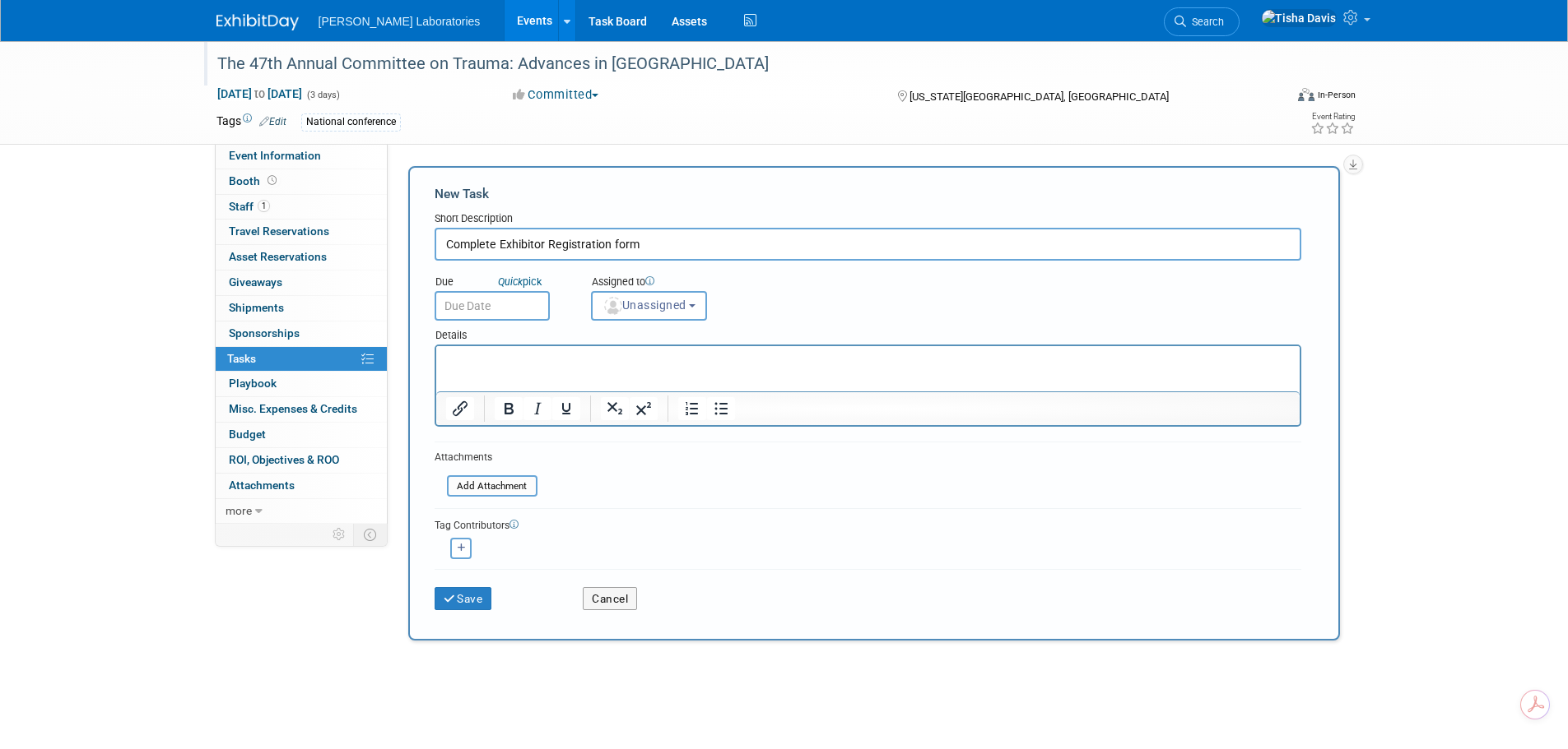
type input "Complete Exhibitor Registration form"
click at [500, 312] on input "text" at bounding box center [492, 306] width 115 height 30
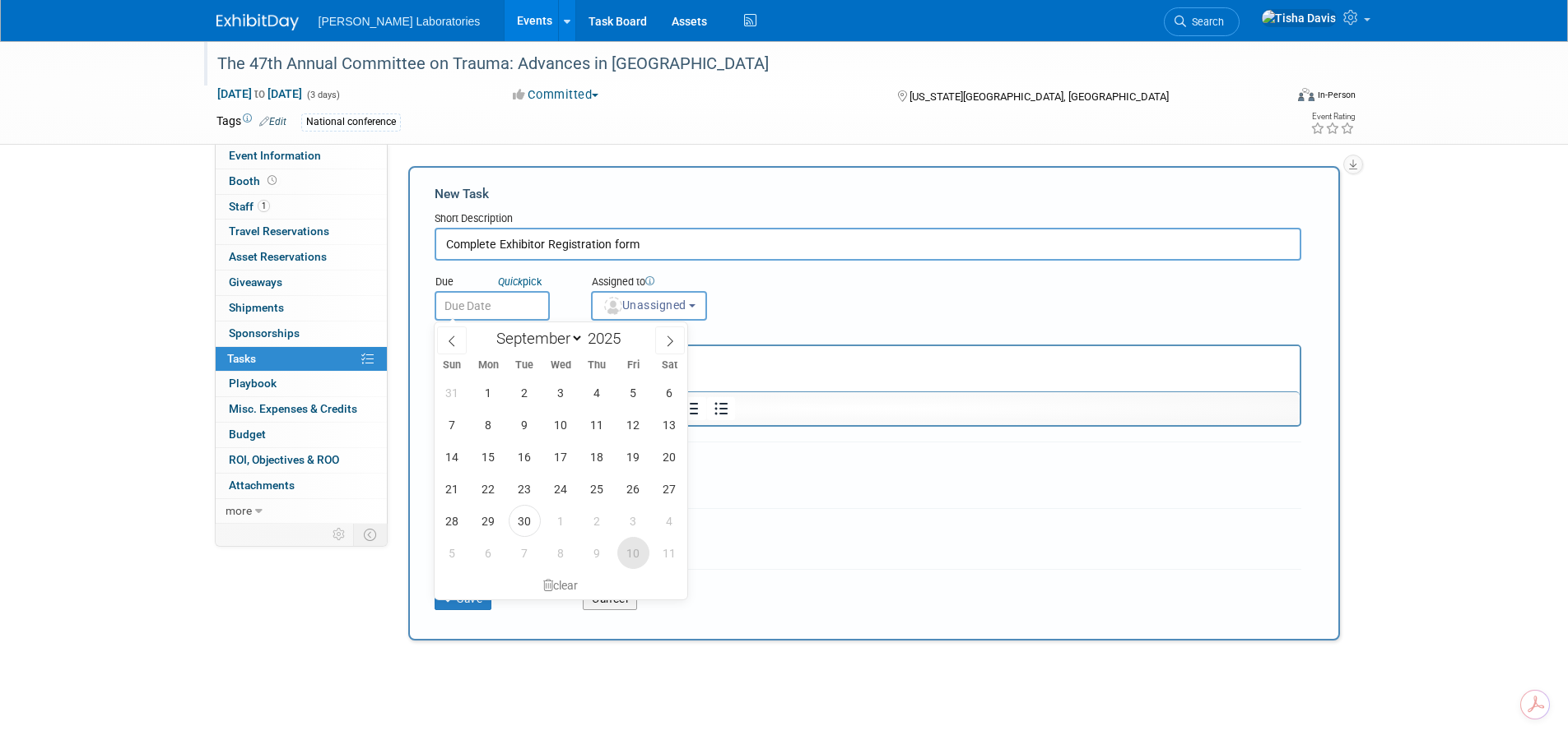
click at [628, 556] on span "10" at bounding box center [633, 553] width 32 height 32
type input "Oct 10, 2025"
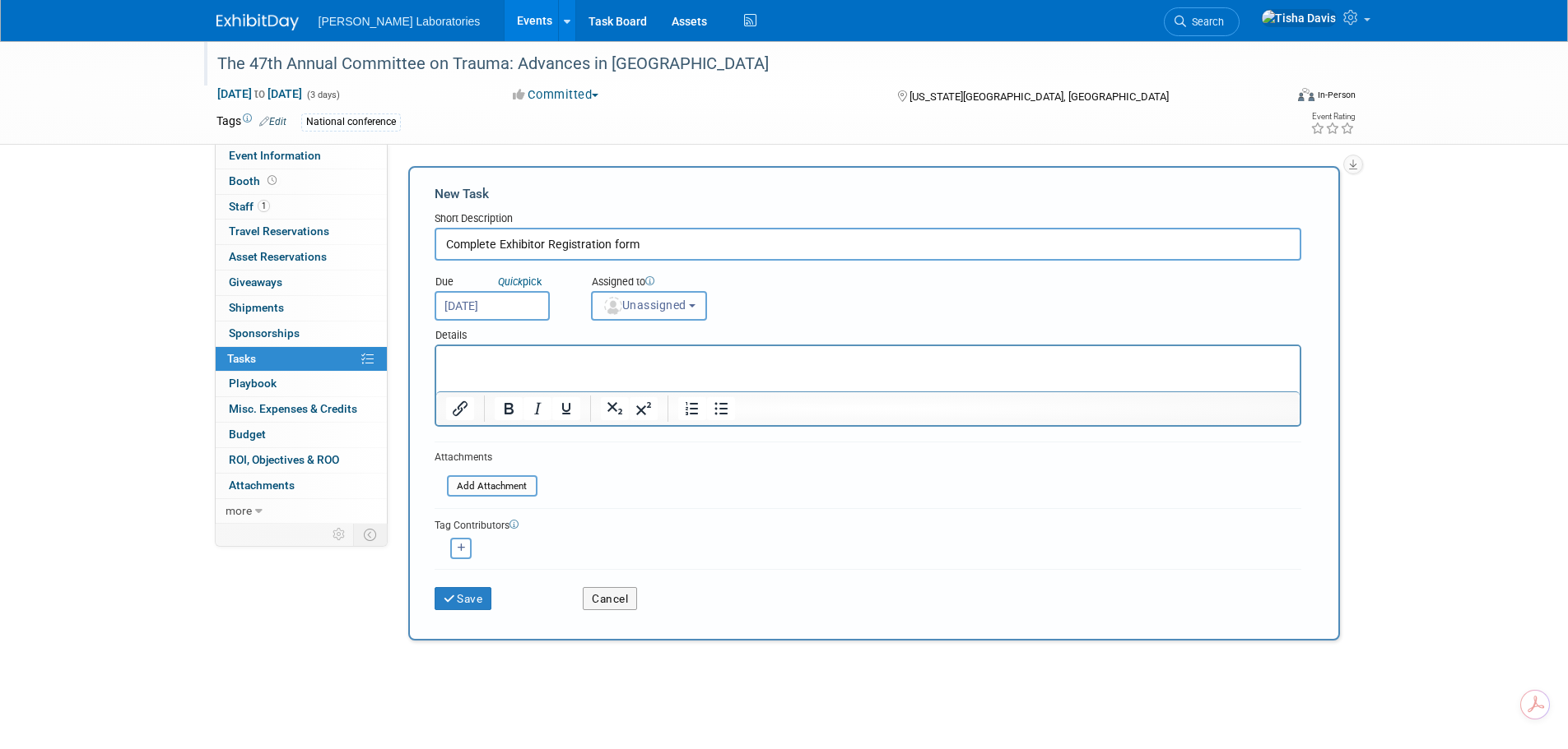
click at [686, 308] on span "Unassigned" at bounding box center [644, 305] width 84 height 13
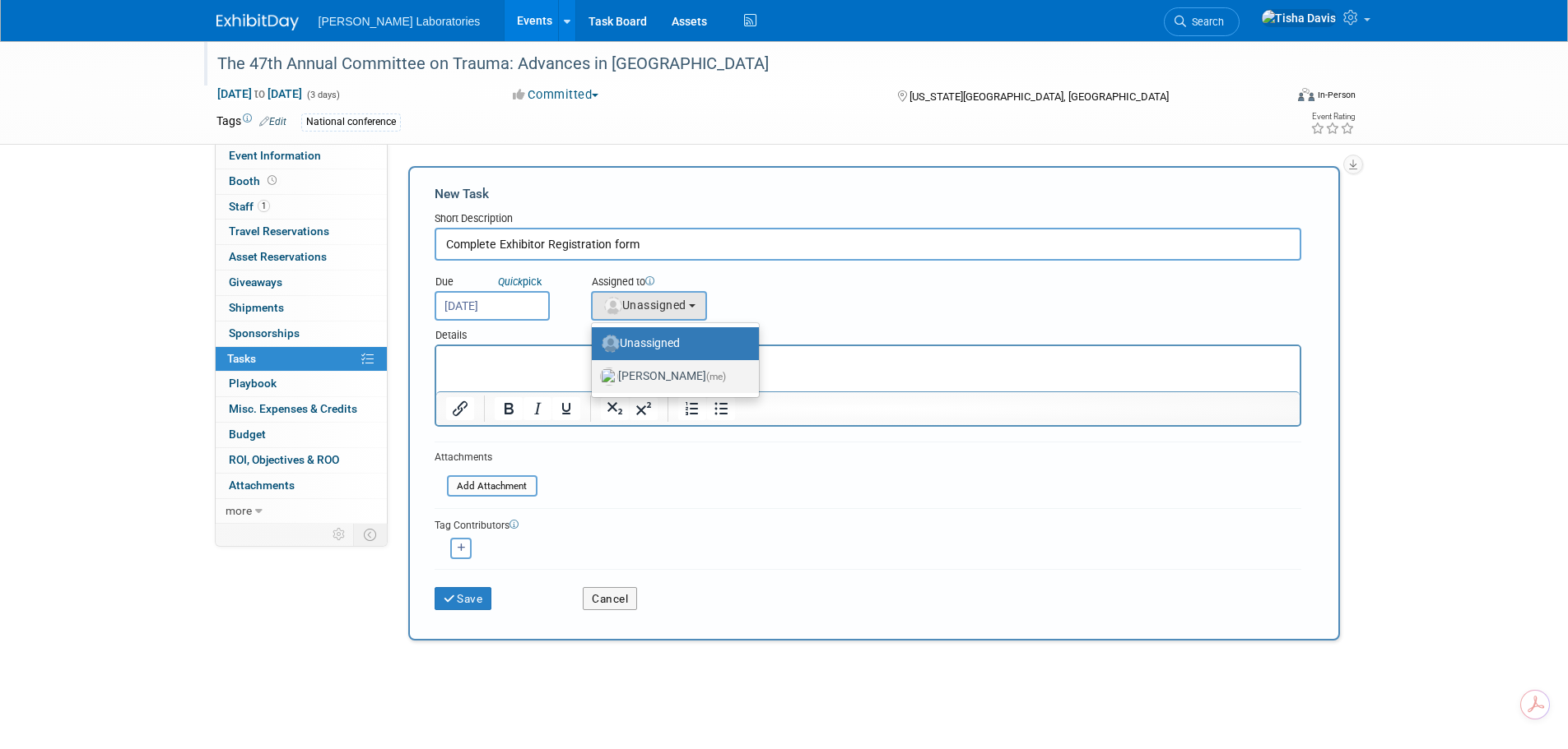
click at [643, 372] on label "Tisha Davis (me)" at bounding box center [671, 377] width 142 height 26
click at [594, 372] on input "Tisha Davis (me)" at bounding box center [588, 374] width 11 height 11
select select "2770856e-d6b1-4121-bfe1-202d7e478624"
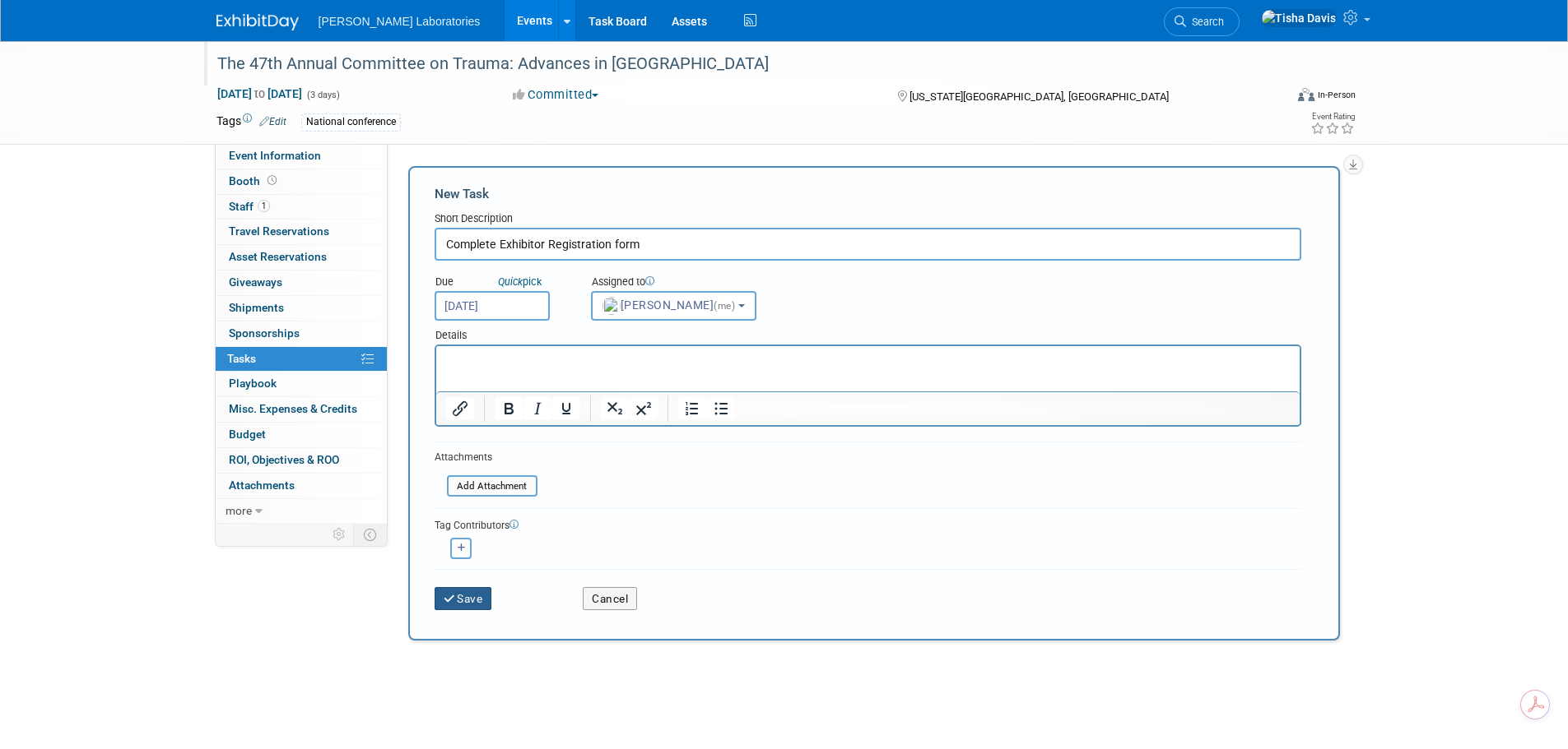
click at [459, 593] on button "Save" at bounding box center [463, 599] width 58 height 23
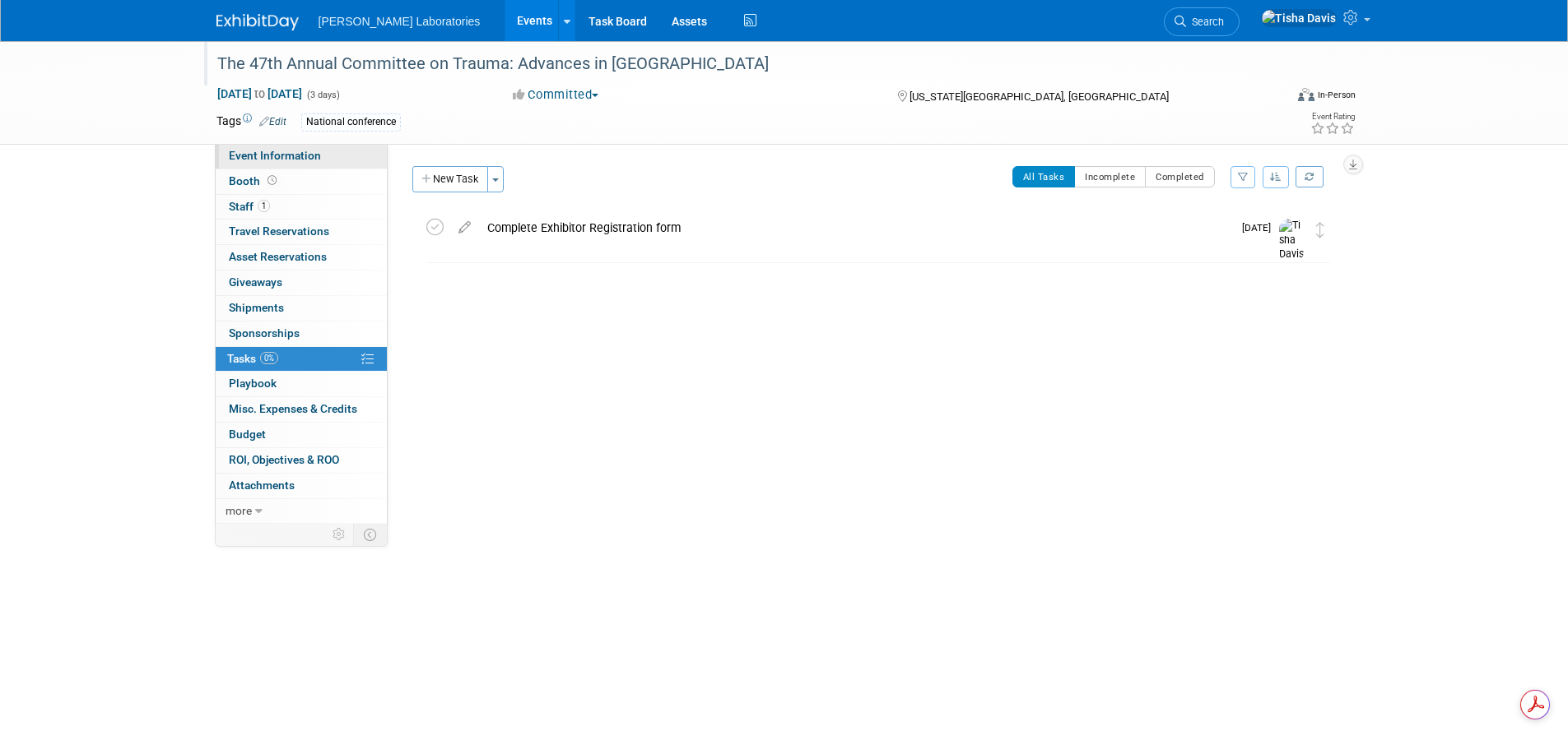
click at [275, 154] on span "Event Information" at bounding box center [274, 155] width 92 height 13
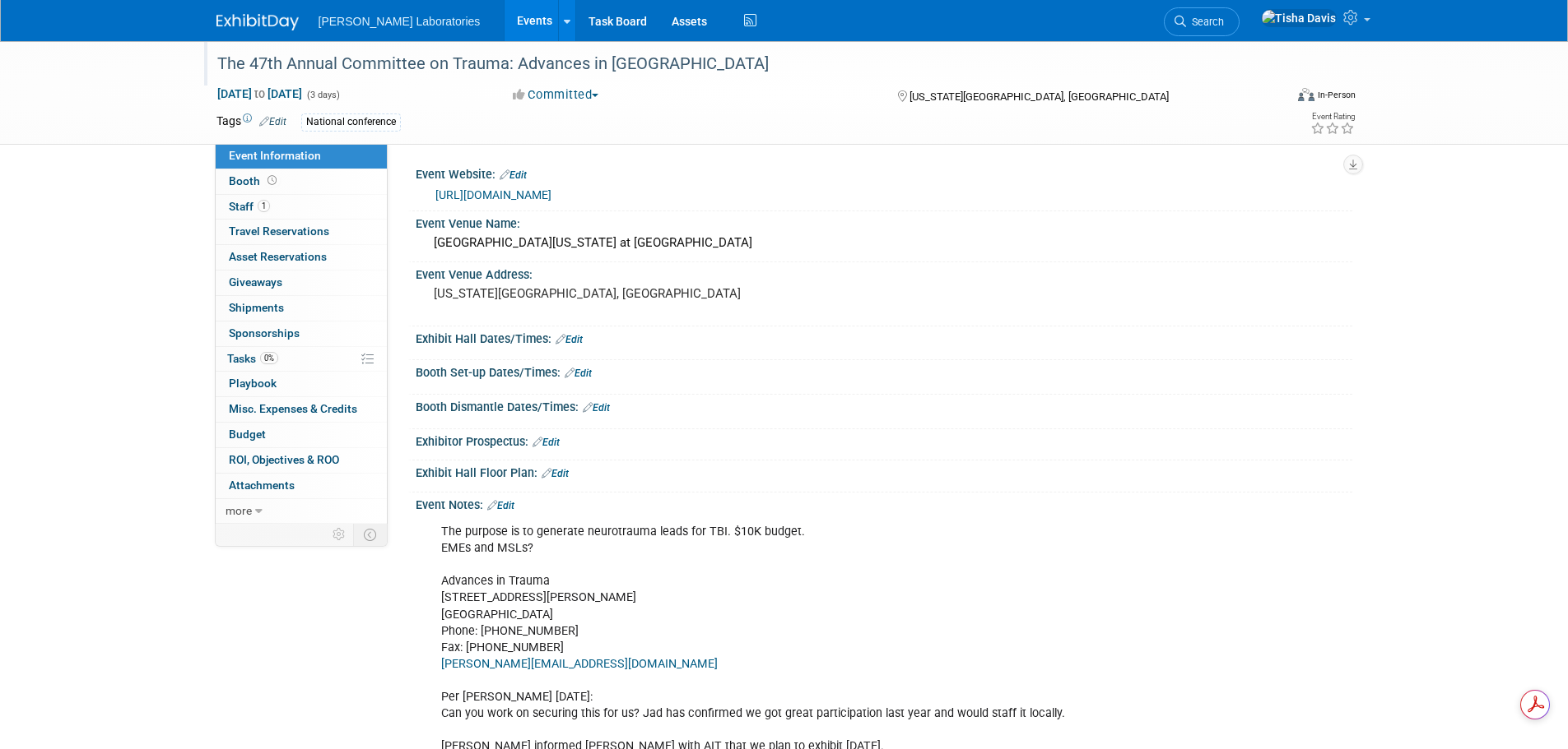
click at [270, 68] on div "The 47th Annual Committee on Trauma: Advances in [GEOGRAPHIC_DATA]" at bounding box center [734, 64] width 1047 height 30
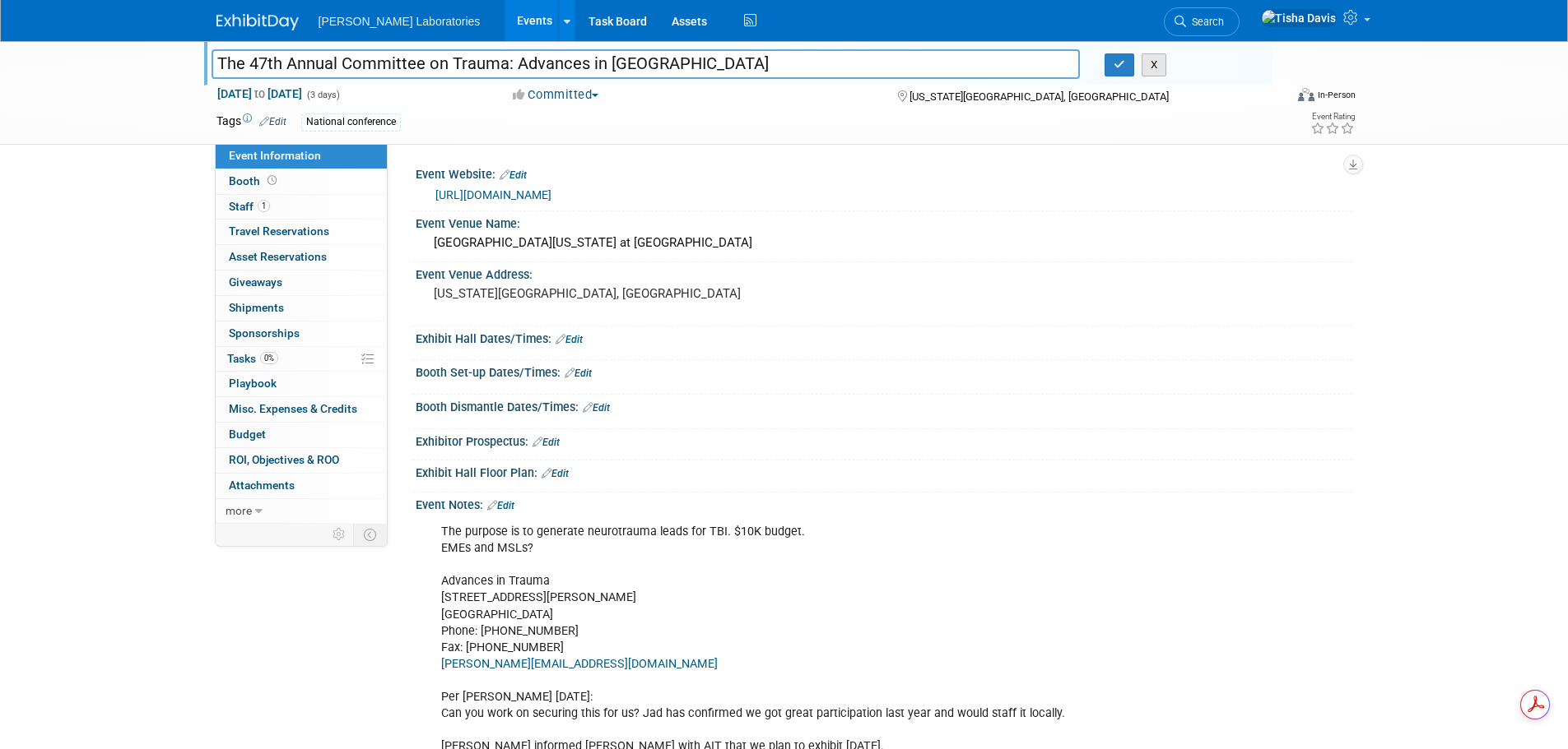
click at [1152, 58] on button "X" at bounding box center [1154, 65] width 26 height 23
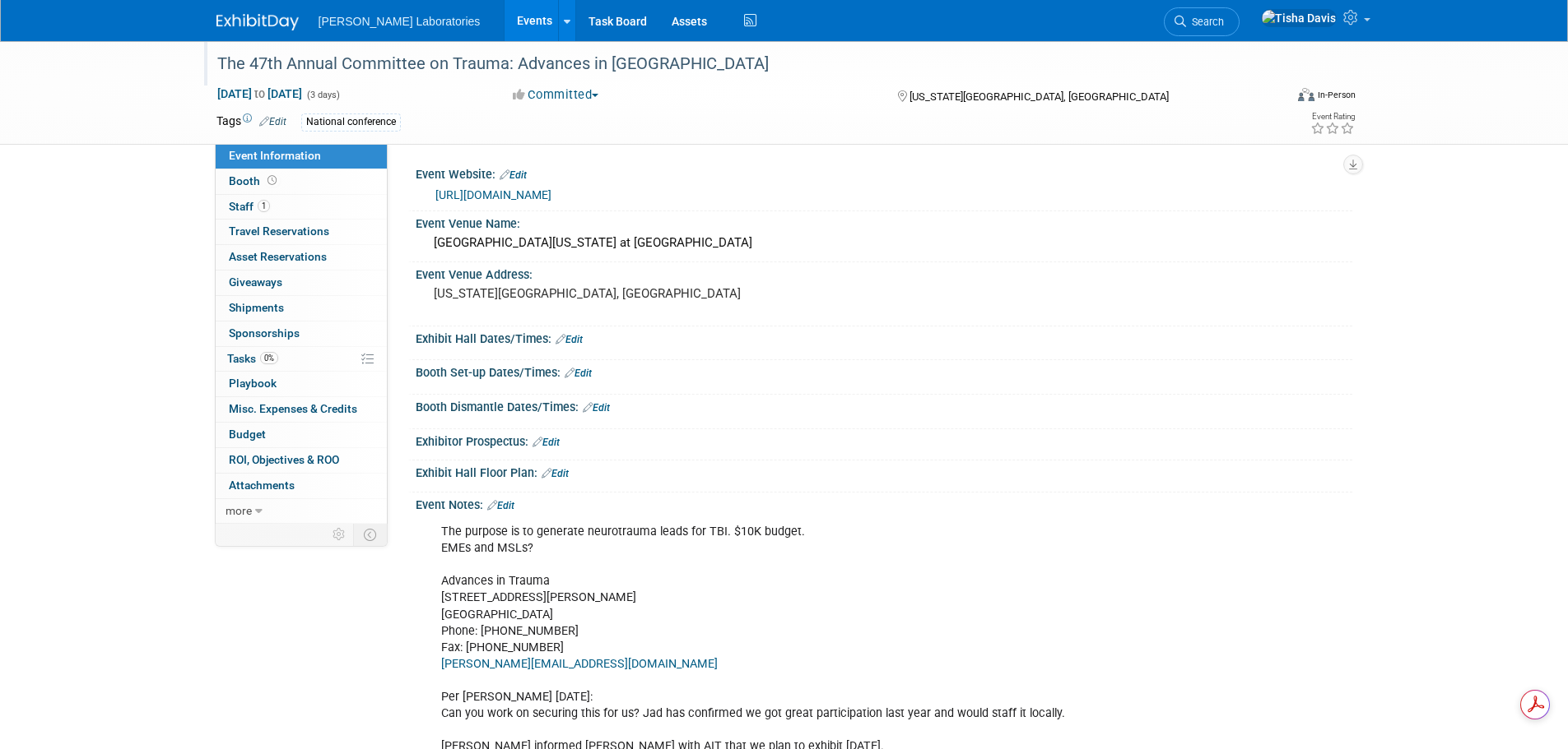
click at [509, 504] on link "Edit" at bounding box center [500, 505] width 27 height 11
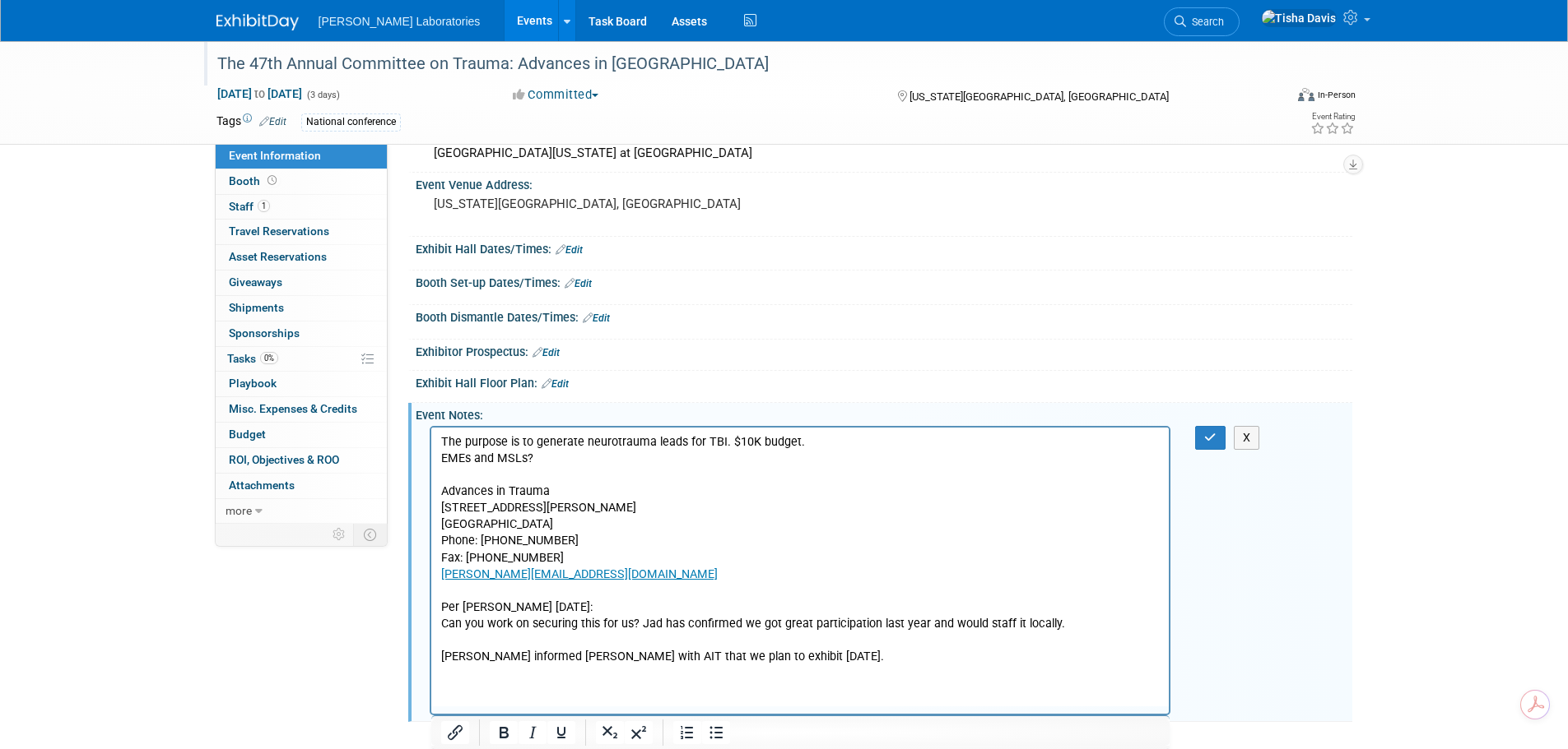
scroll to position [96, 0]
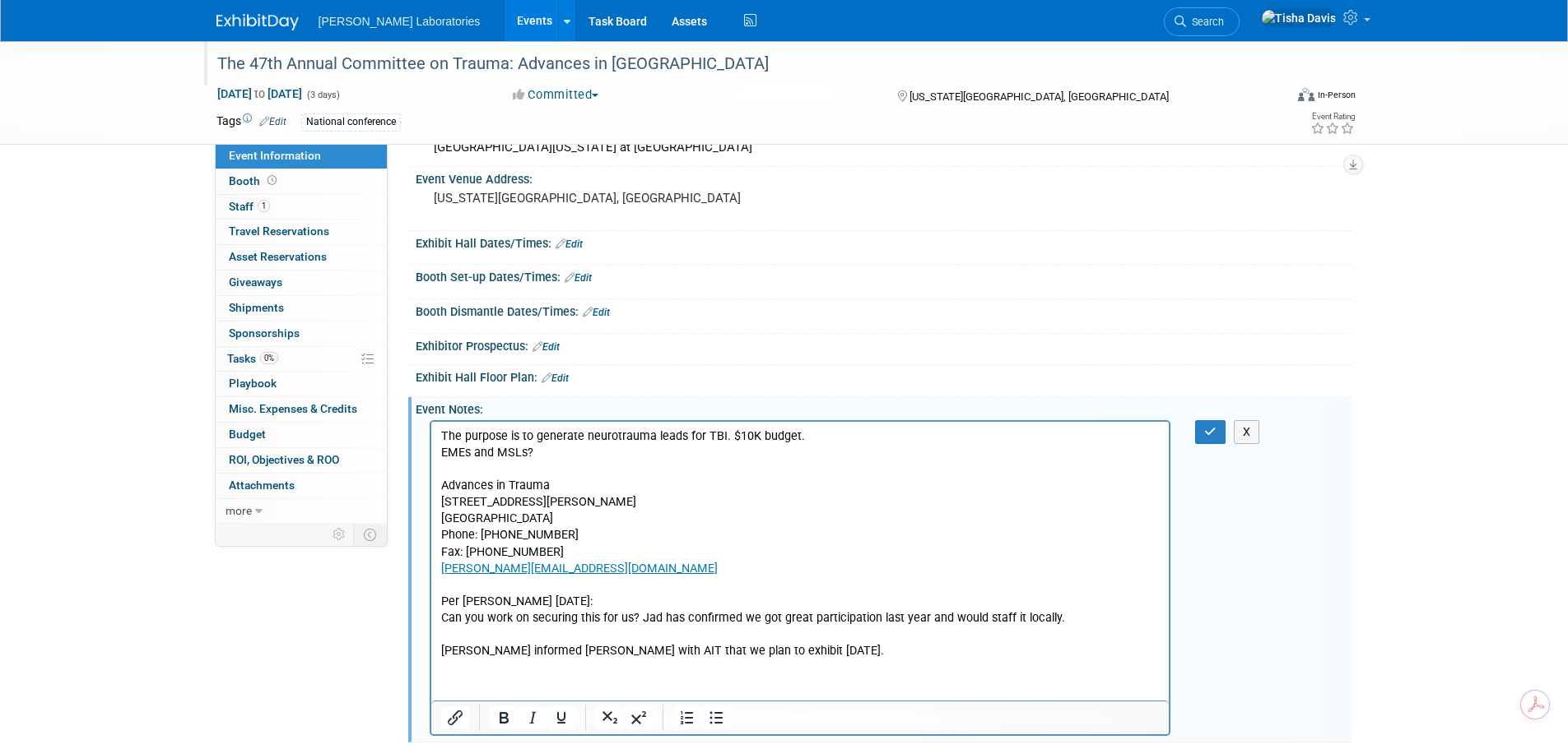
click at [856, 646] on p "The purpose is to generate neurotrauma leads for TBI​. $10K budget. EMEs and MS…" at bounding box center [800, 544] width 719 height 231
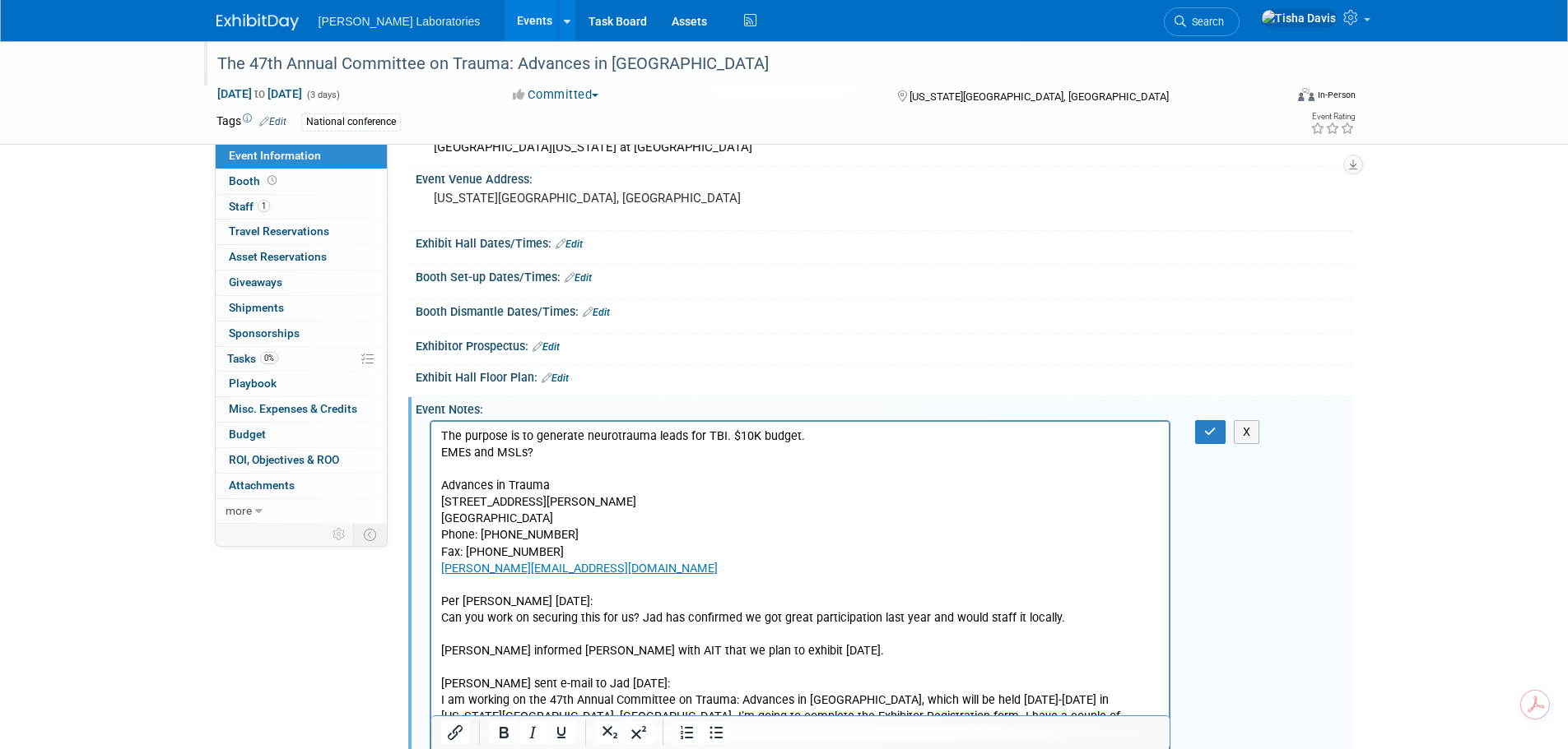
scroll to position [353, 0]
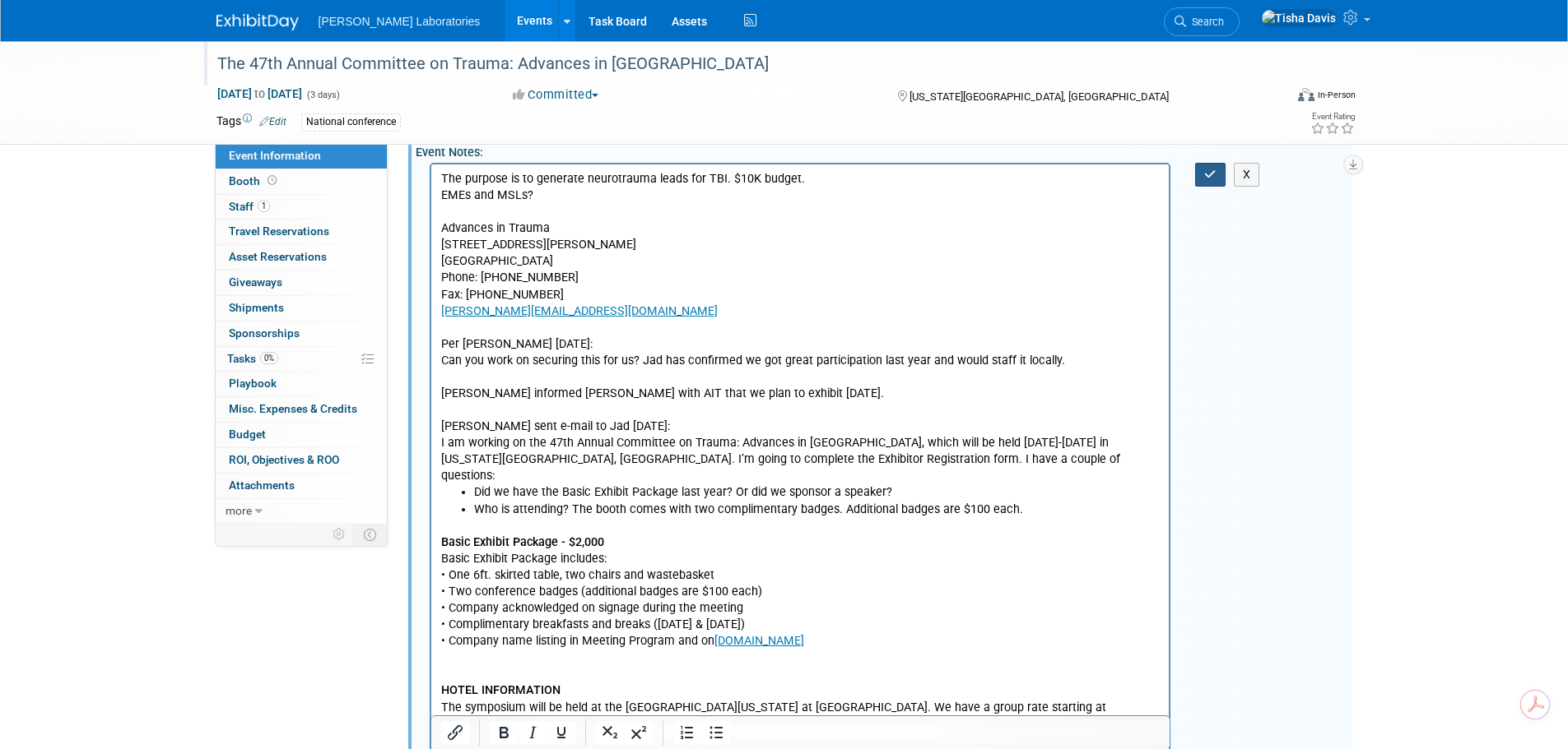
click at [1209, 175] on icon "button" at bounding box center [1210, 174] width 12 height 11
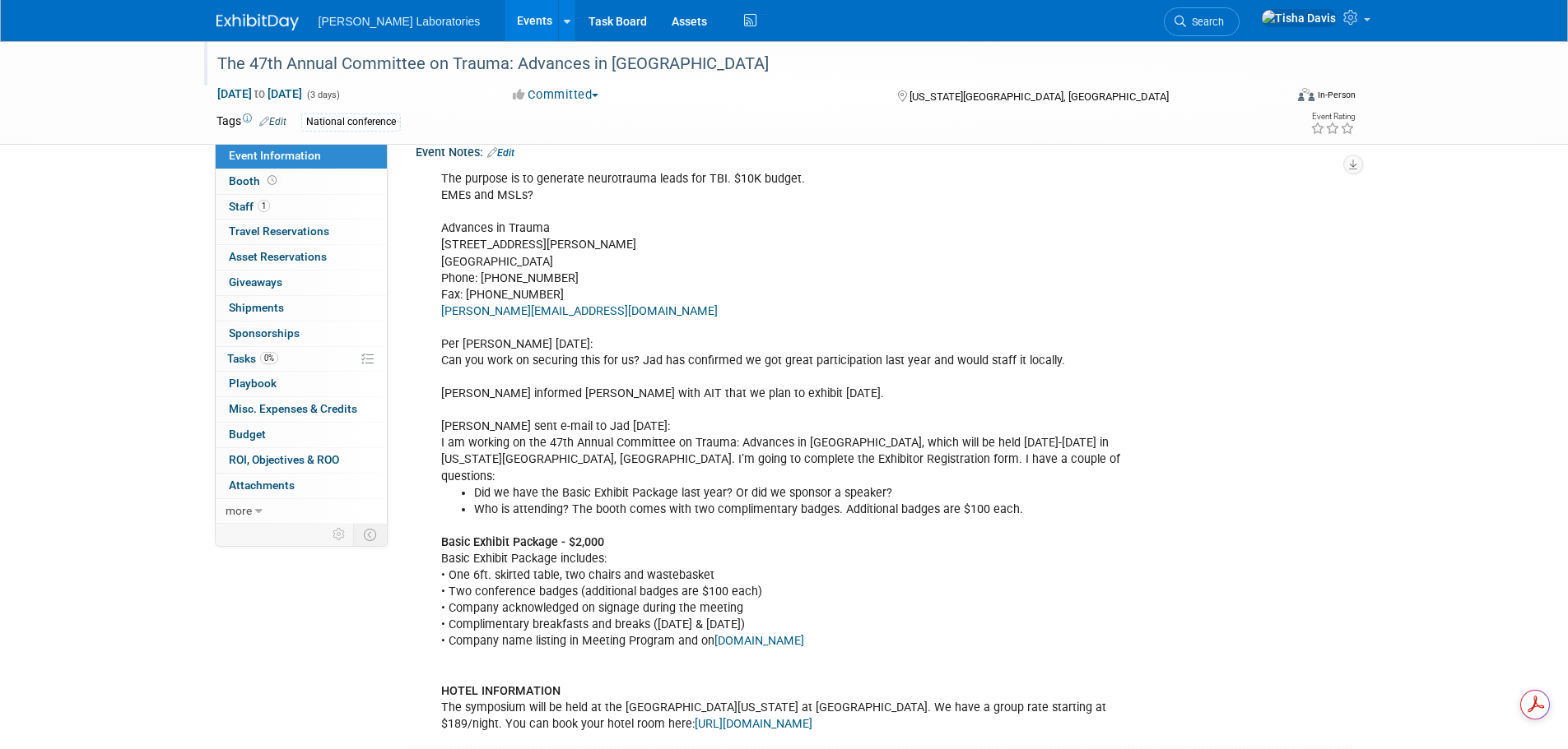
click at [505, 9] on link "Events" at bounding box center [535, 20] width 60 height 41
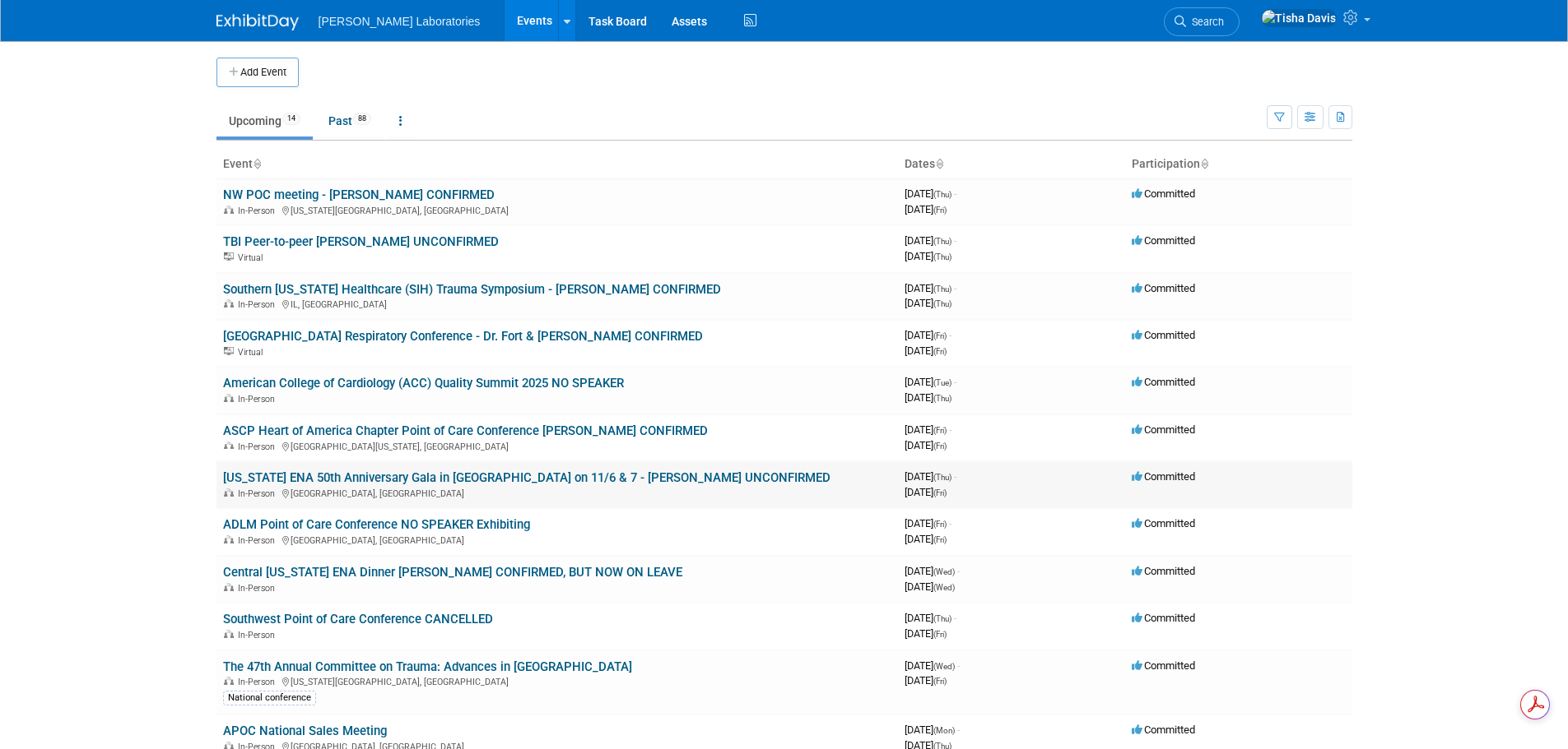
click at [469, 476] on link "[US_STATE] ENA 50th Anniversary Gala in [GEOGRAPHIC_DATA] on 11/6 & 7 - [PERSON…" at bounding box center [527, 477] width 608 height 15
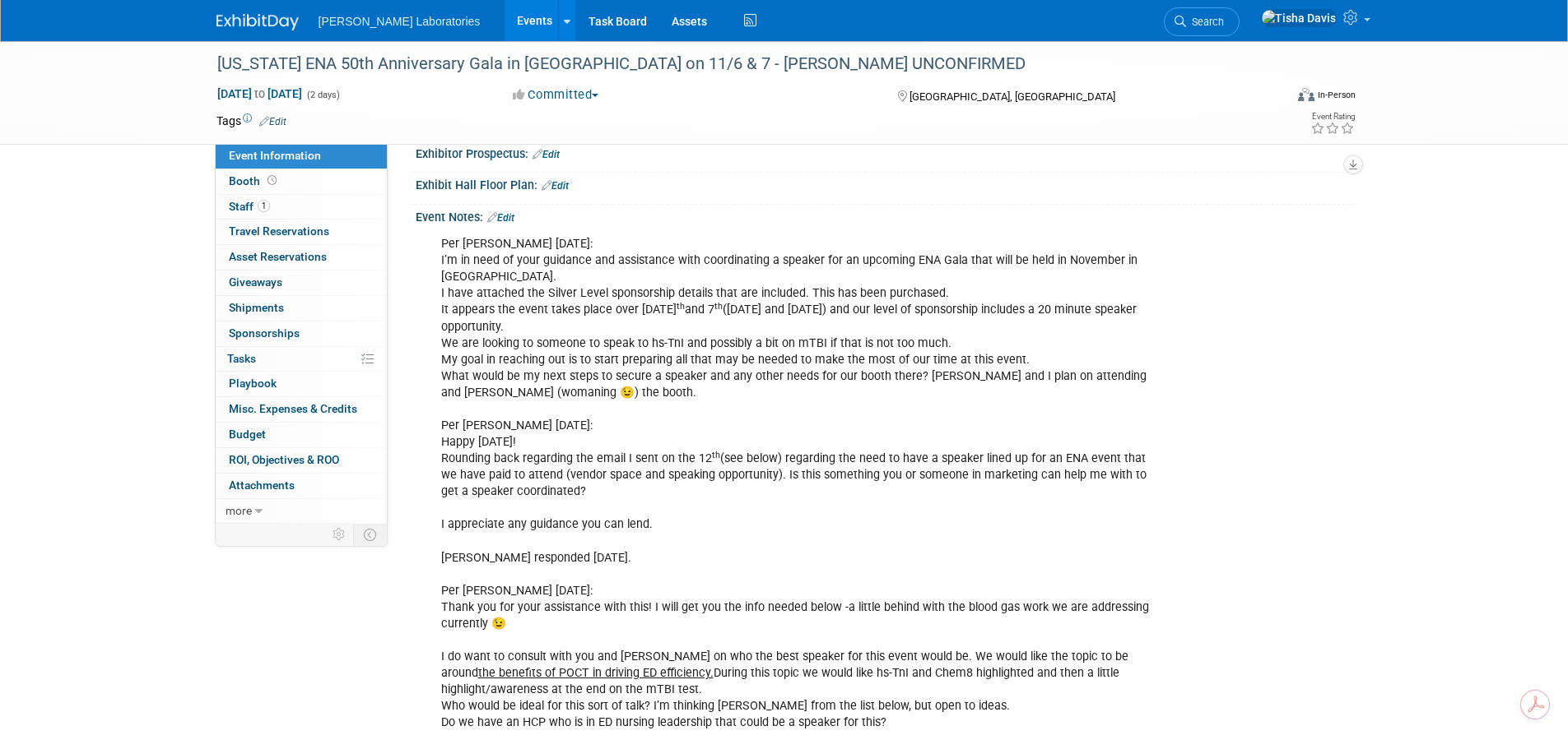
scroll to position [283, 0]
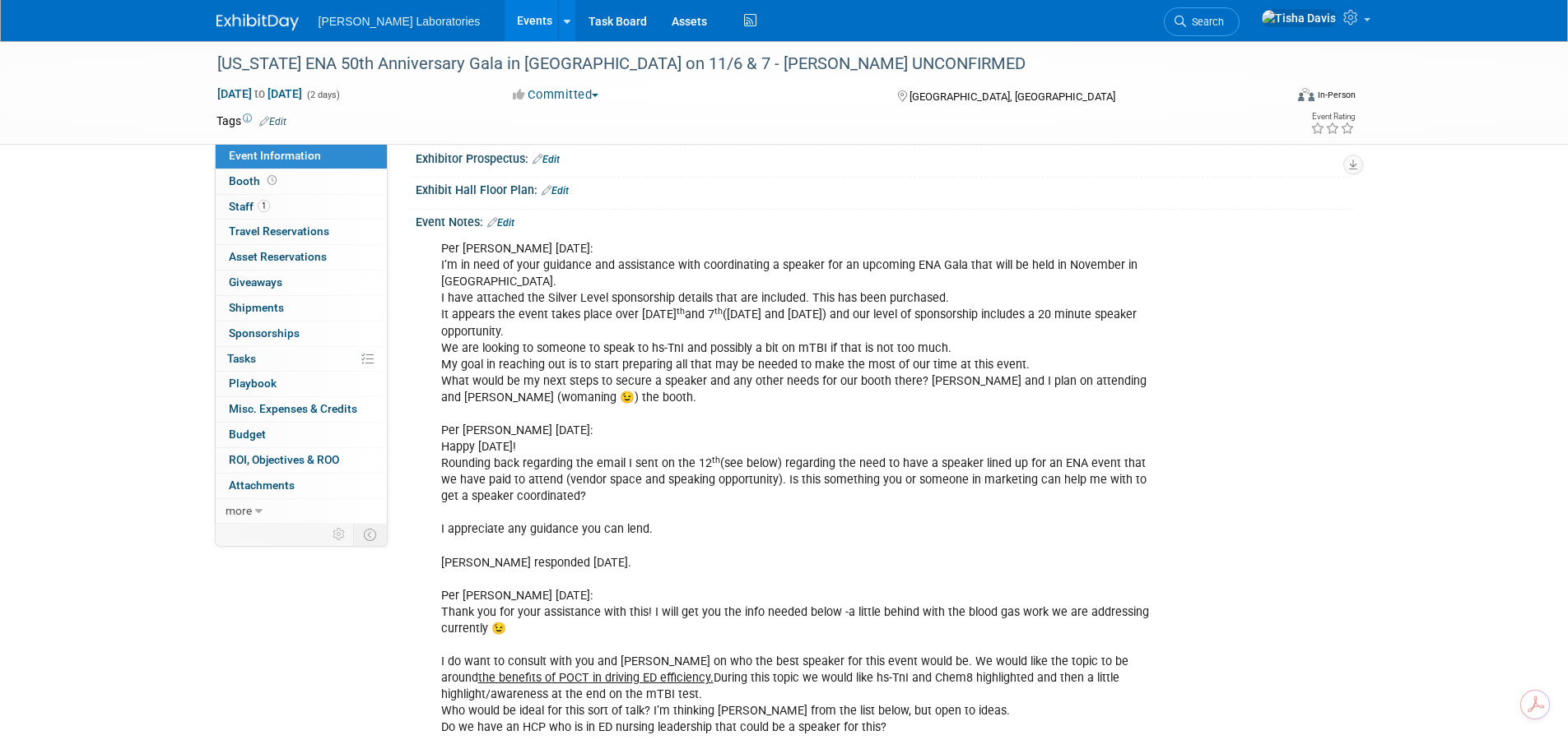
click at [507, 219] on link "Edit" at bounding box center [500, 222] width 27 height 11
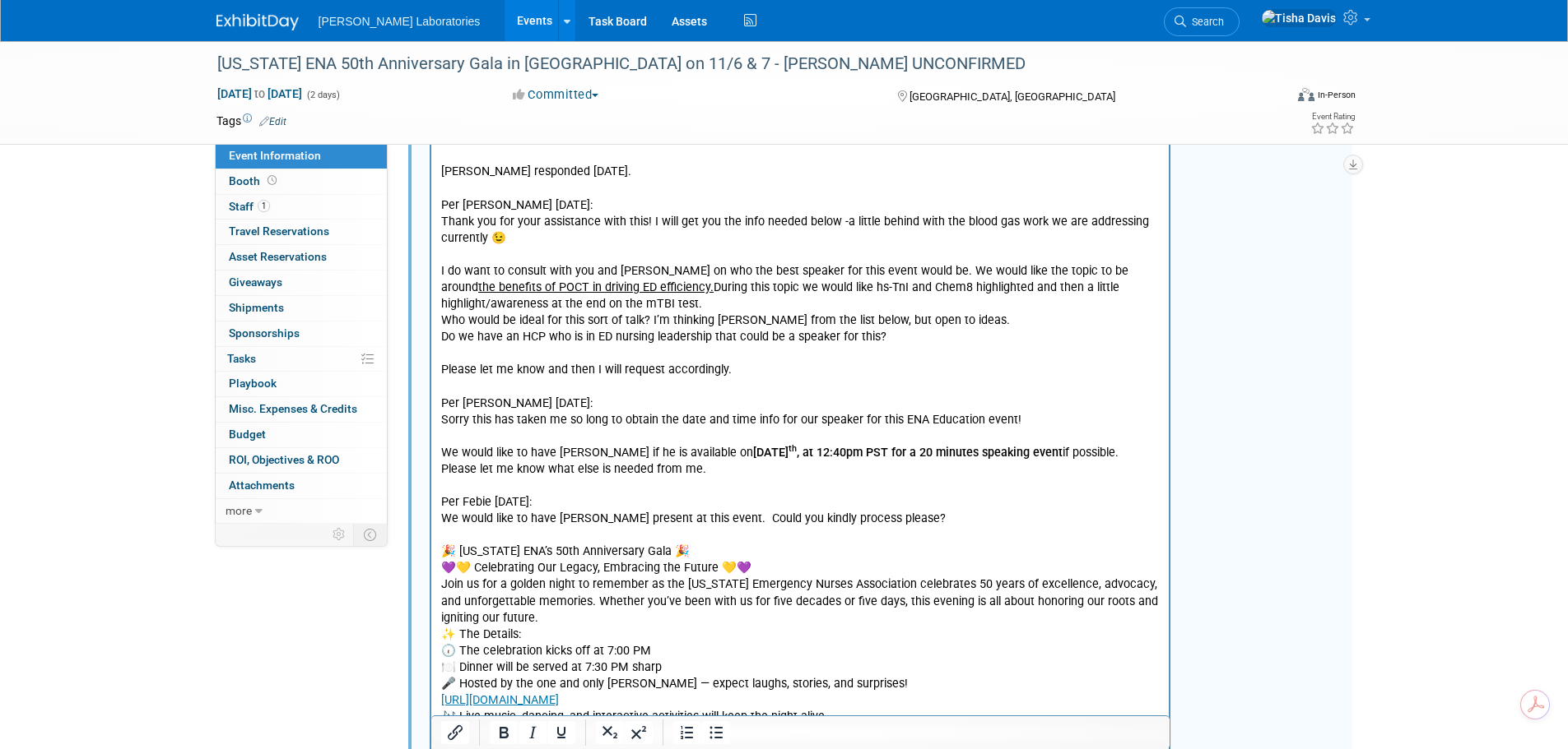
scroll to position [694, 0]
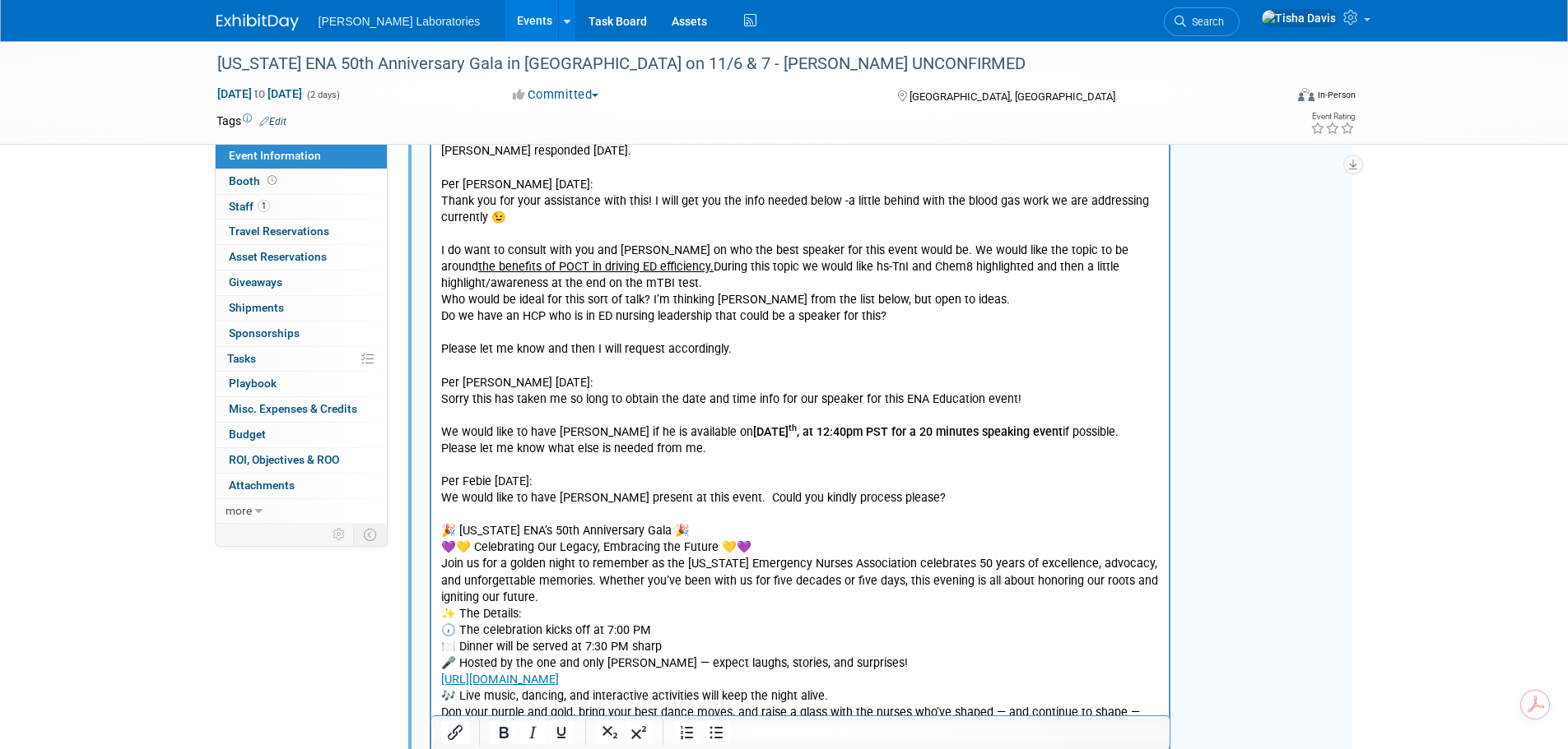
click at [496, 386] on p "Per [PERSON_NAME] [DATE]: I’m in need of your guidance and assistance with coor…" at bounding box center [800, 317] width 719 height 975
click at [828, 486] on p "Per [PERSON_NAME] [DATE]: I’m in need of your guidance and assistance with coor…" at bounding box center [800, 317] width 719 height 975
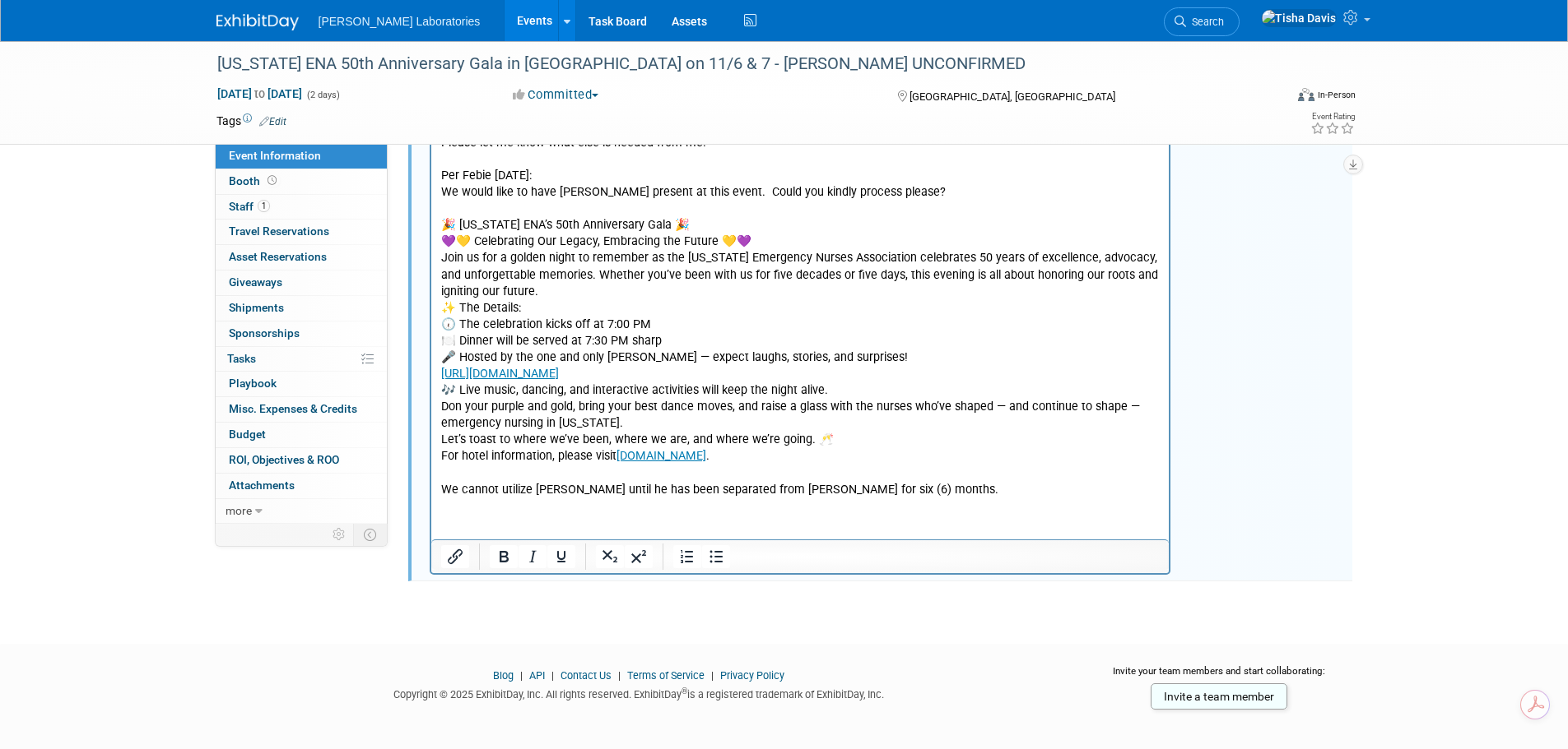
scroll to position [1010, 0]
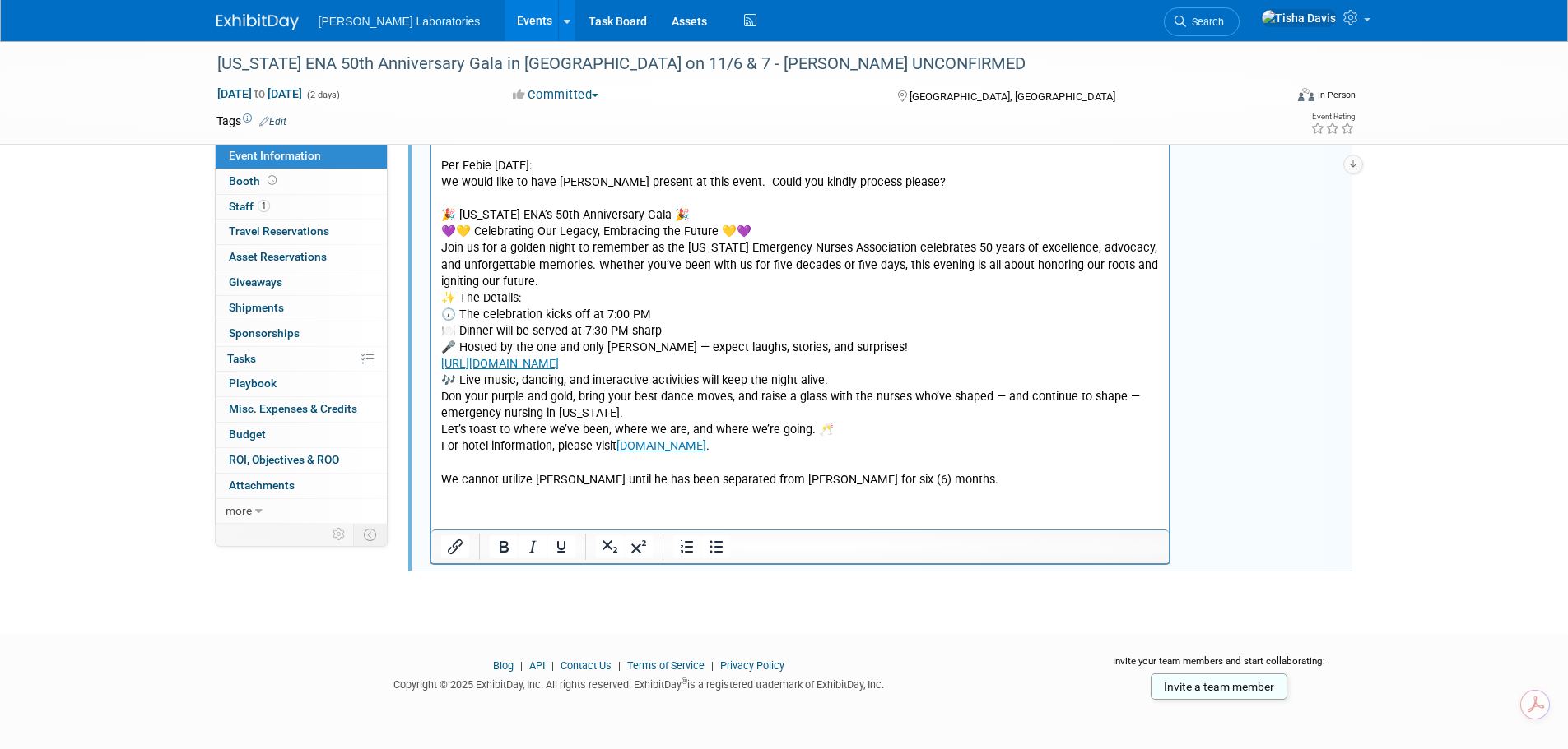
click at [1007, 477] on p "Per [PERSON_NAME] [DATE]: I’m in need of your guidance and assistance with coor…" at bounding box center [800, 2] width 719 height 975
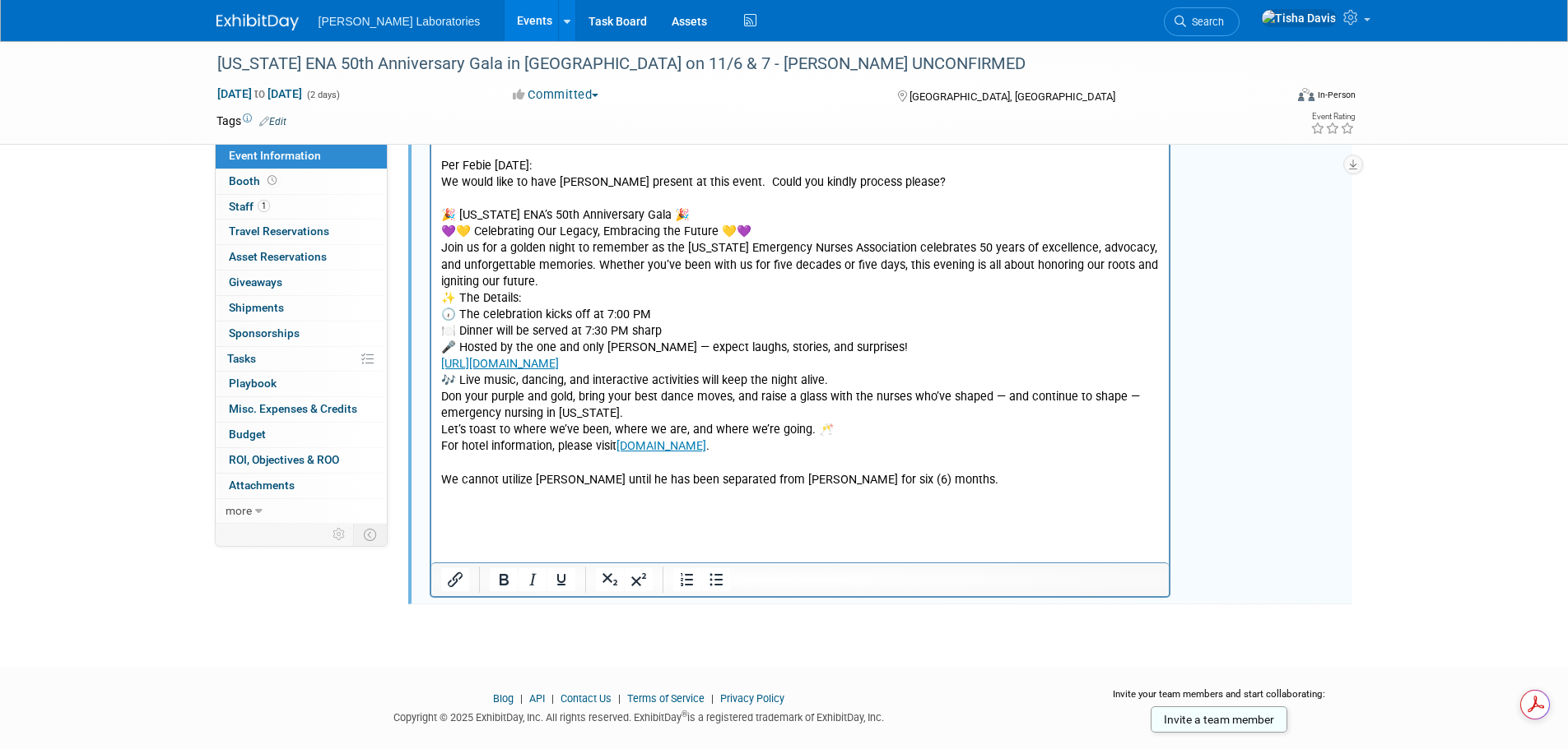
click at [441, 478] on p "Per [PERSON_NAME] [DATE]: I’m in need of your guidance and assistance with coor…" at bounding box center [800, 2] width 719 height 975
click at [947, 481] on p "Per [PERSON_NAME] [DATE]: I’m in need of your guidance and assistance with coor…" at bounding box center [800, 2] width 719 height 975
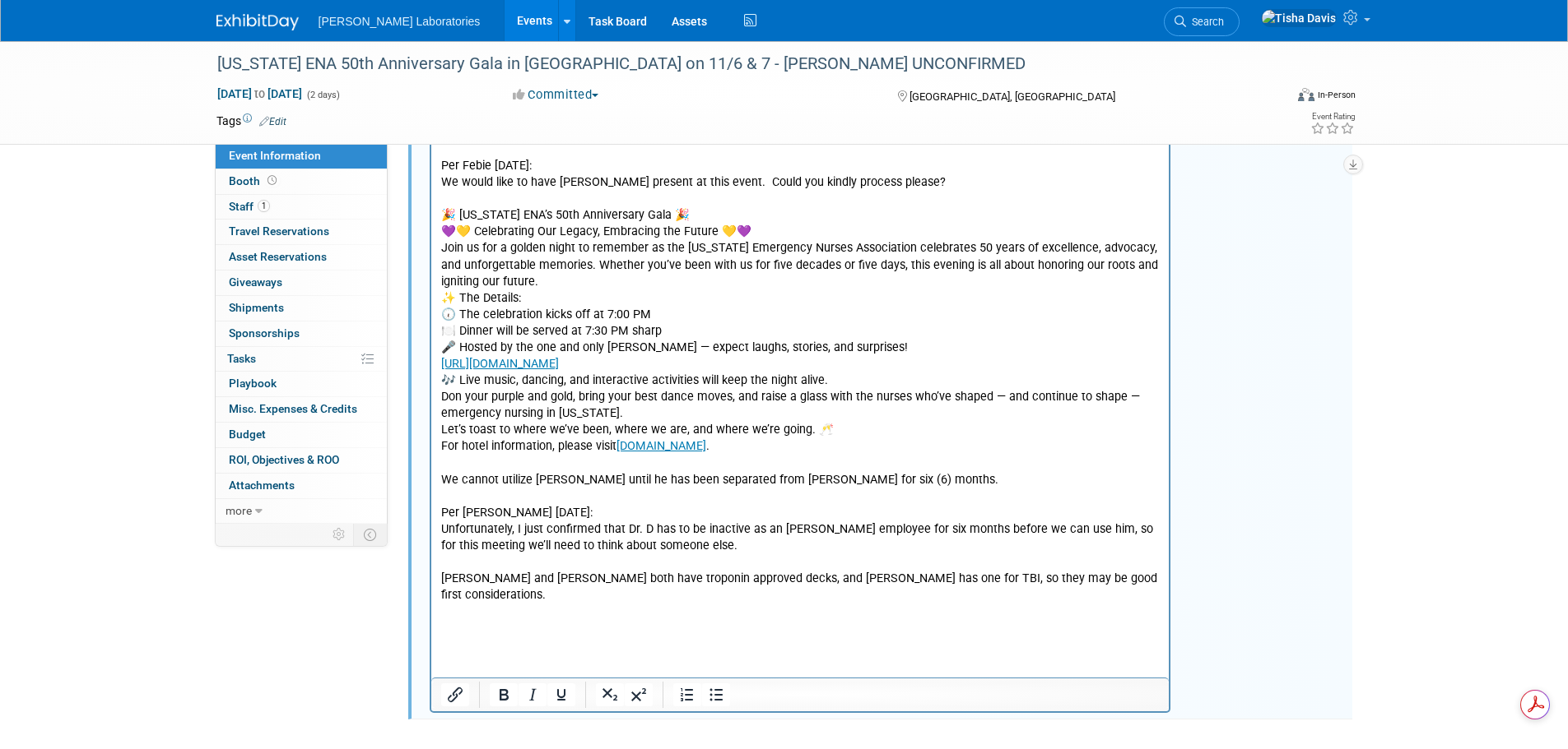
click at [483, 630] on p "Rich Text Area. Press ALT-0 for help." at bounding box center [800, 629] width 719 height 17
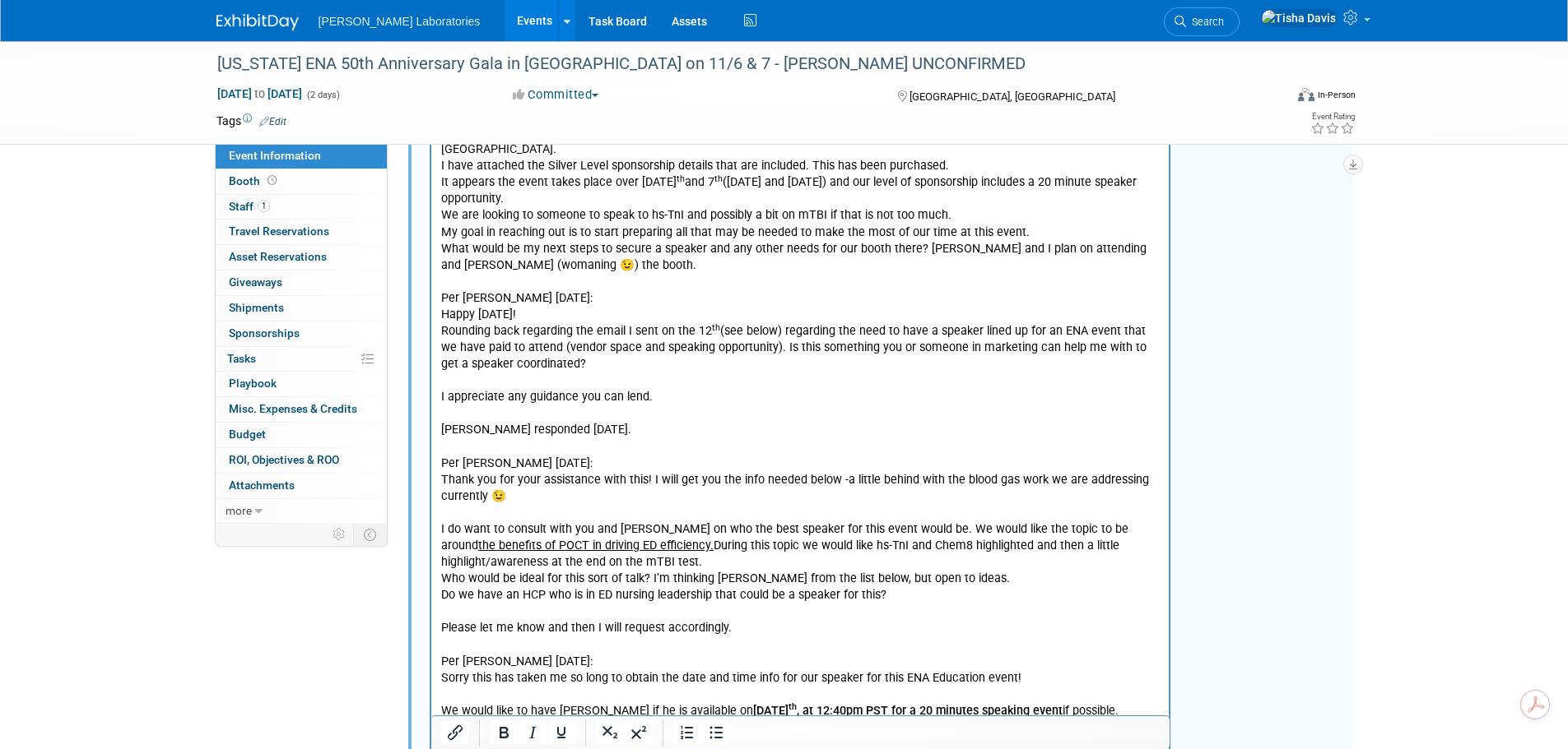
scroll to position [434, 0]
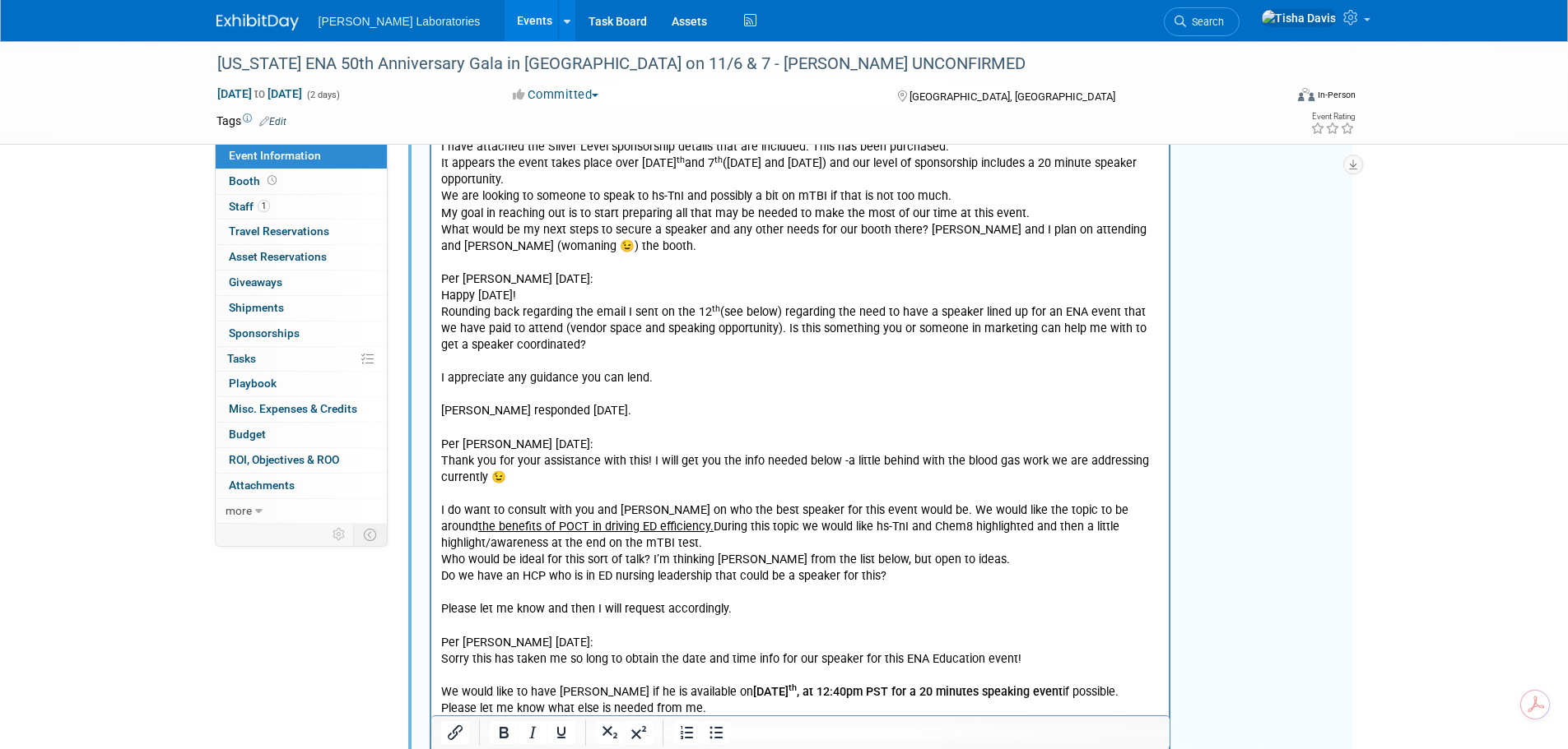
click at [699, 418] on p "Per Sheila Strayer 8/12/25: I’m in need of your guidance and assistance with co…" at bounding box center [800, 577] width 719 height 975
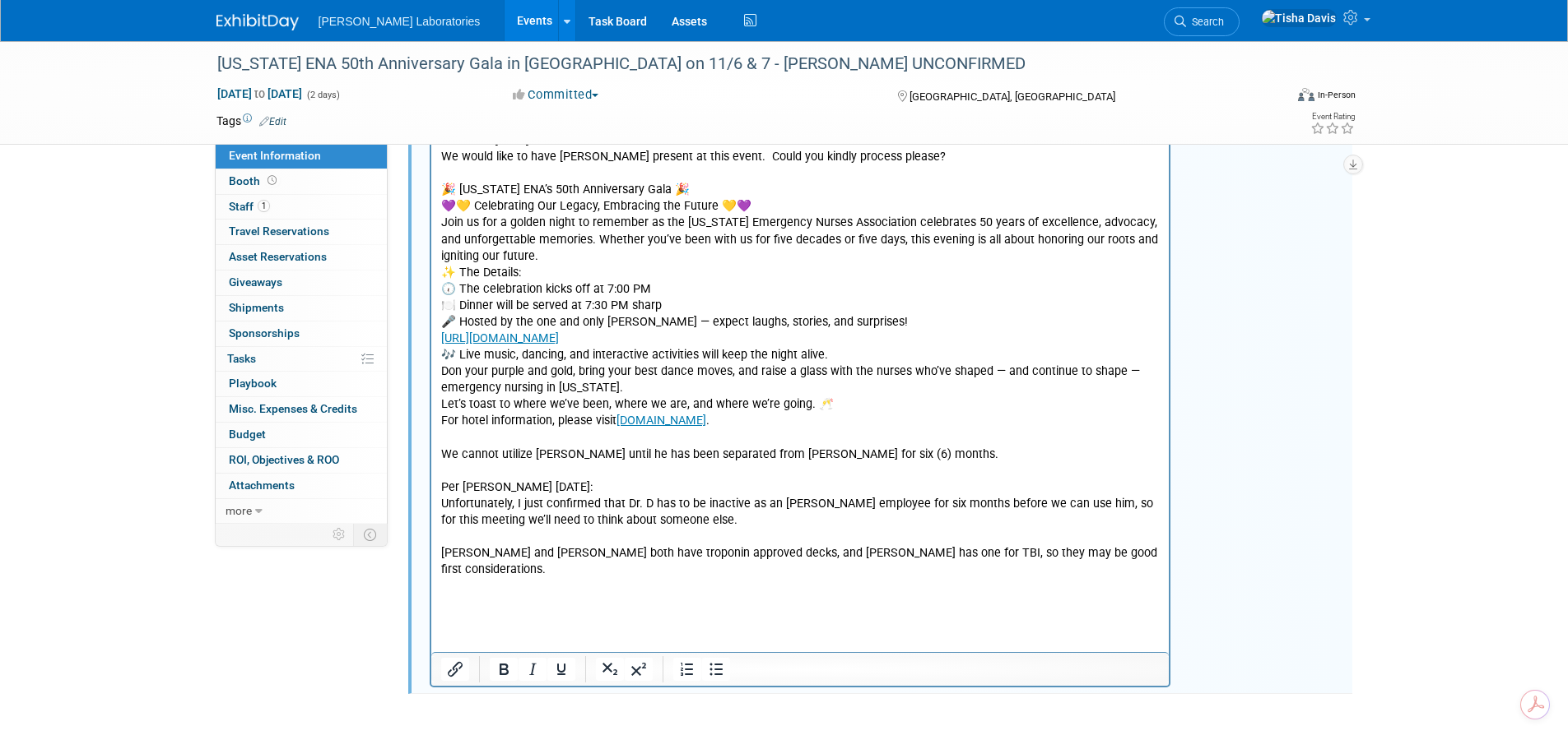
scroll to position [1158, 0]
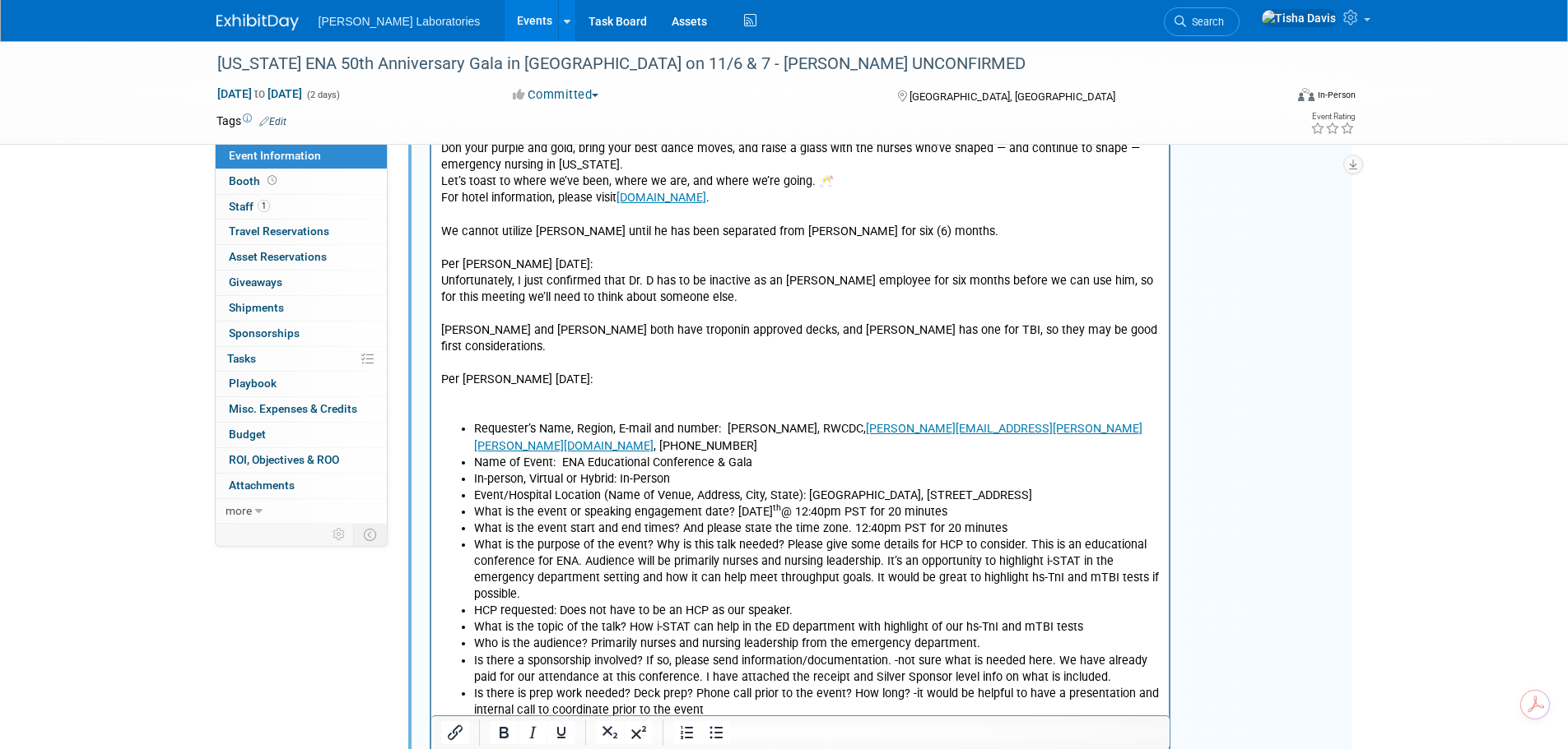
scroll to position [1247, 0]
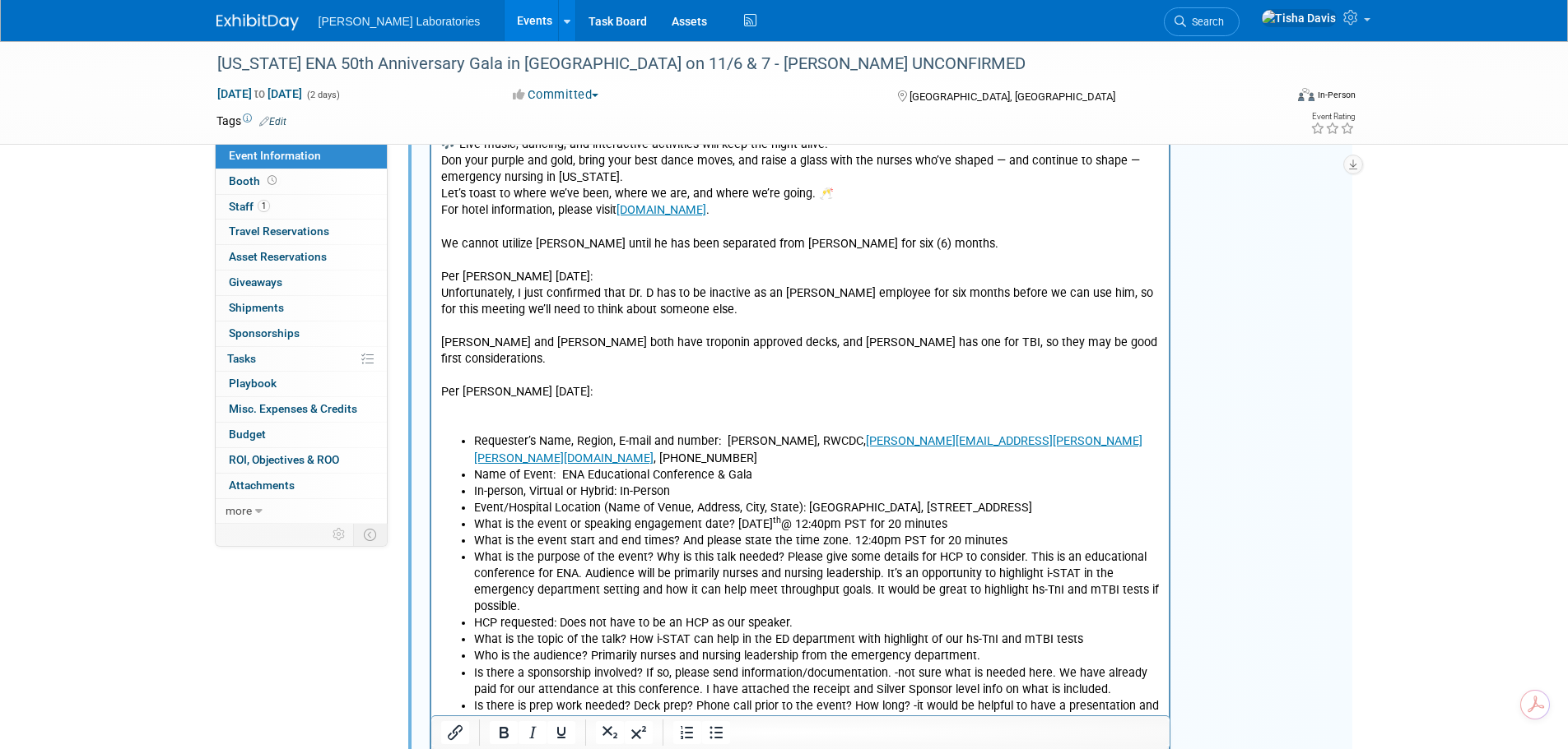
click at [608, 412] on p "Rich Text Area. Press ALT-0 for help." at bounding box center [800, 410] width 719 height 17
click at [572, 429] on p "Rich Text Area. Press ALT-0 for help." at bounding box center [800, 425] width 719 height 17
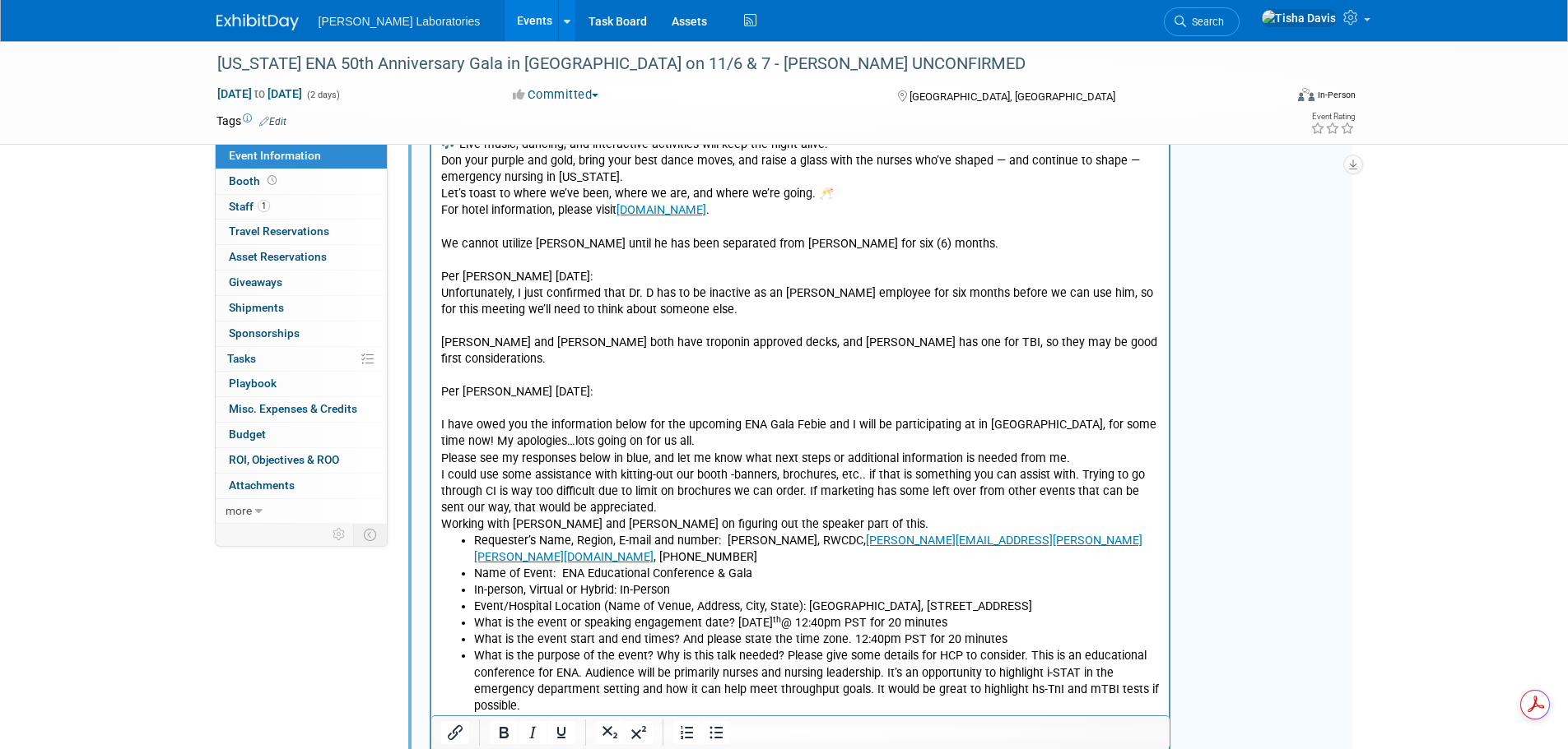
click at [857, 529] on p "Working with Jeff and Febie on figuring out the speaker part of this." at bounding box center [800, 526] width 719 height 17
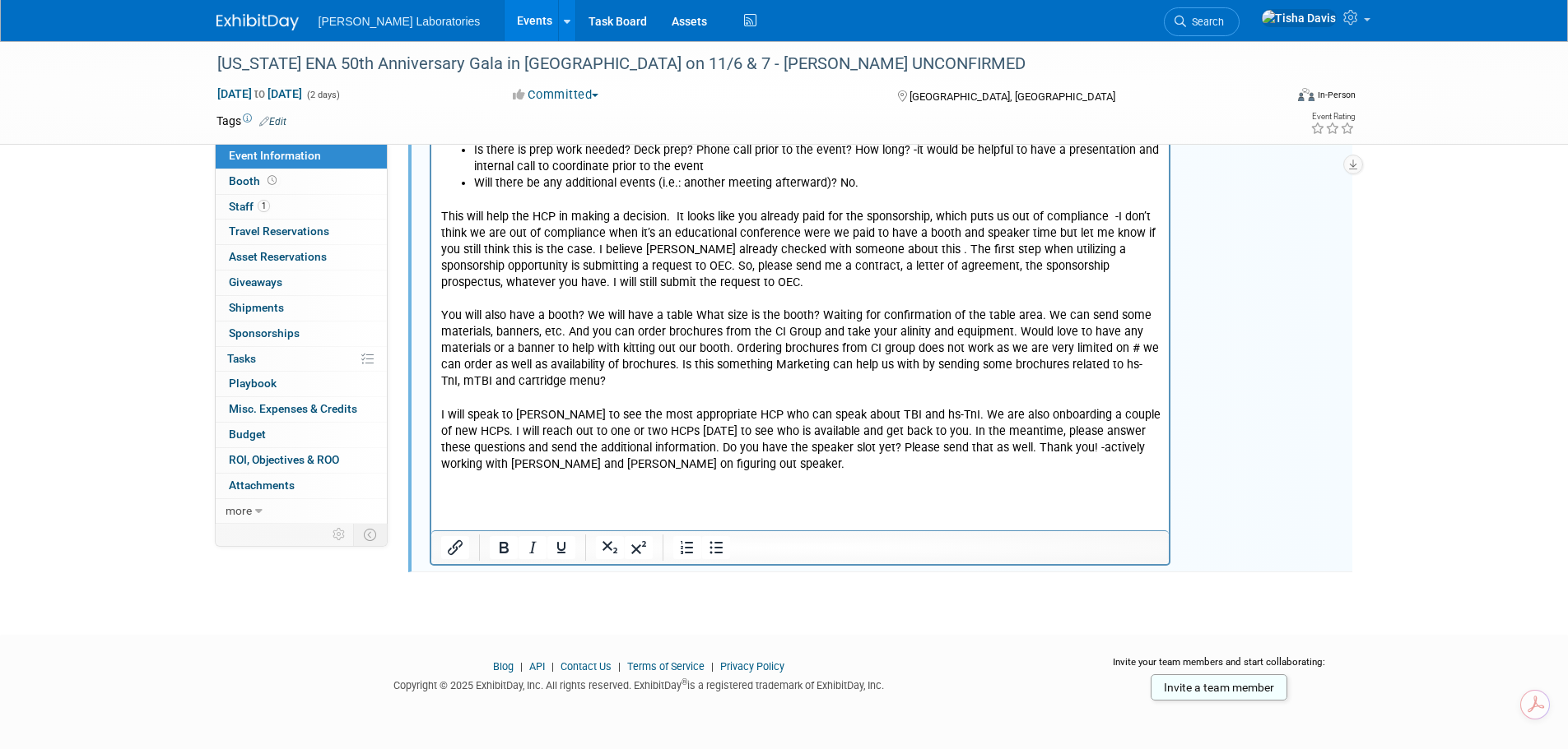
scroll to position [1918, 0]
click at [718, 484] on p "Rich Text Area. Press ALT-0 for help." at bounding box center [800, 481] width 719 height 17
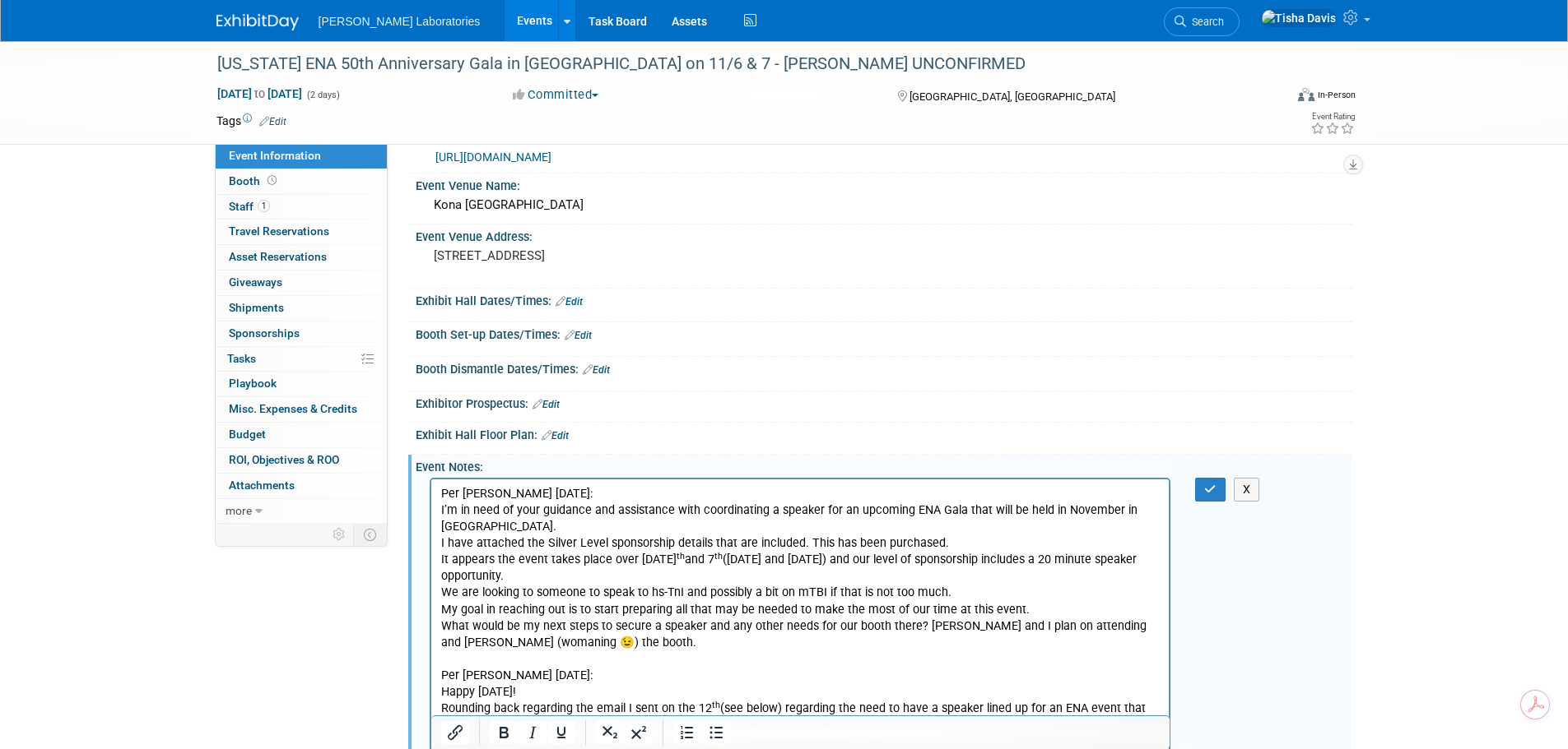
scroll to position [0, 0]
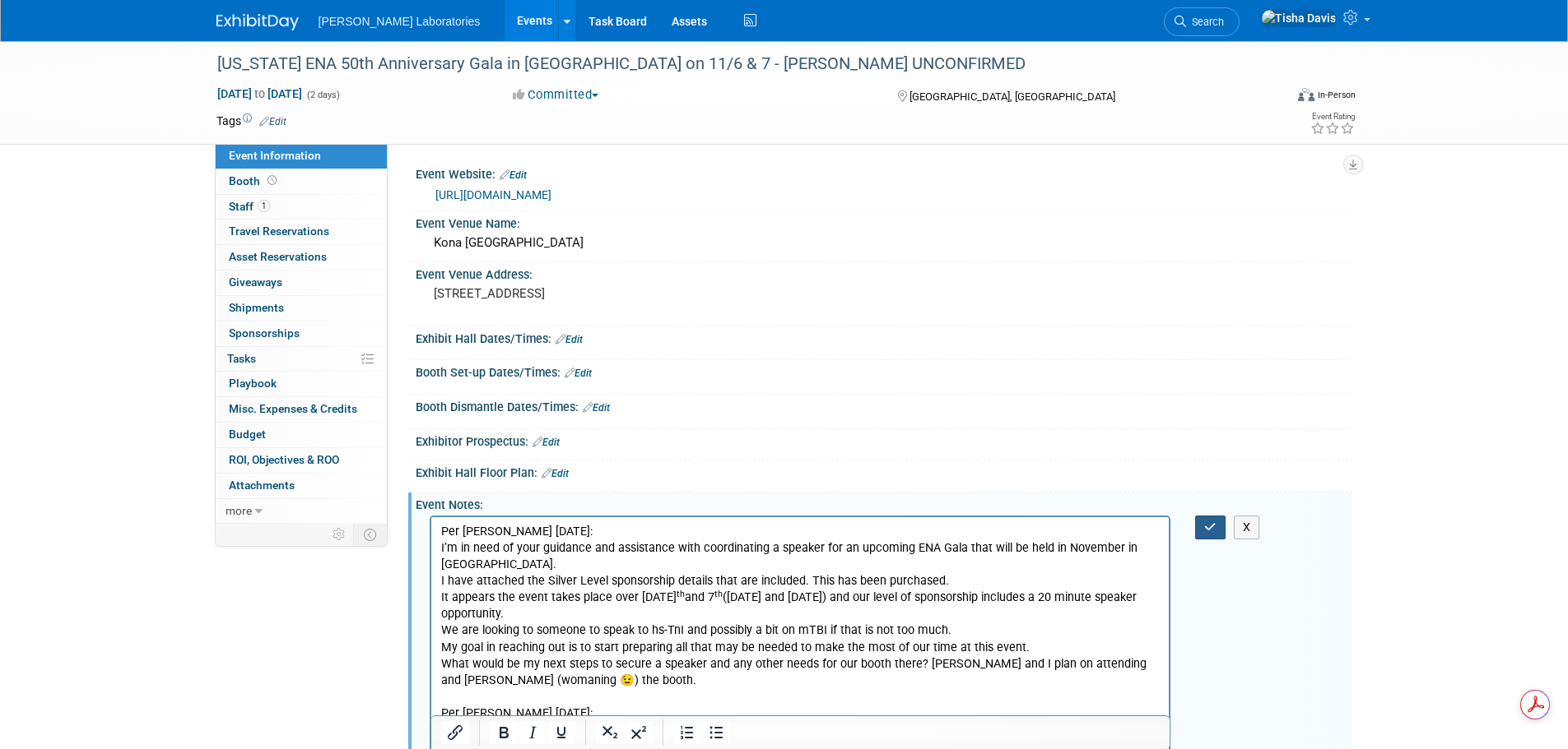
click at [1203, 530] on button "button" at bounding box center [1210, 527] width 31 height 24
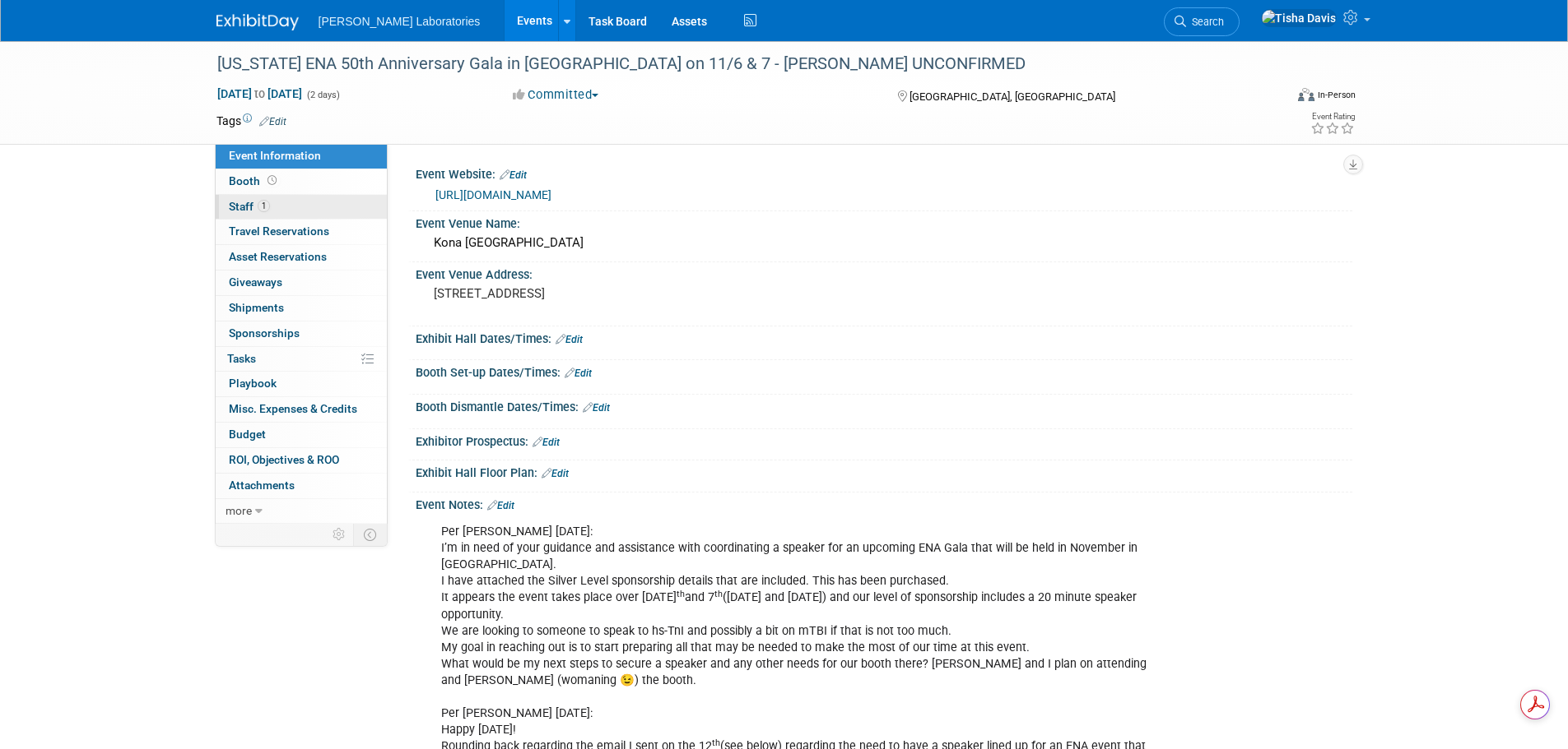
click at [300, 202] on link "1 Staff 1" at bounding box center [301, 207] width 171 height 25
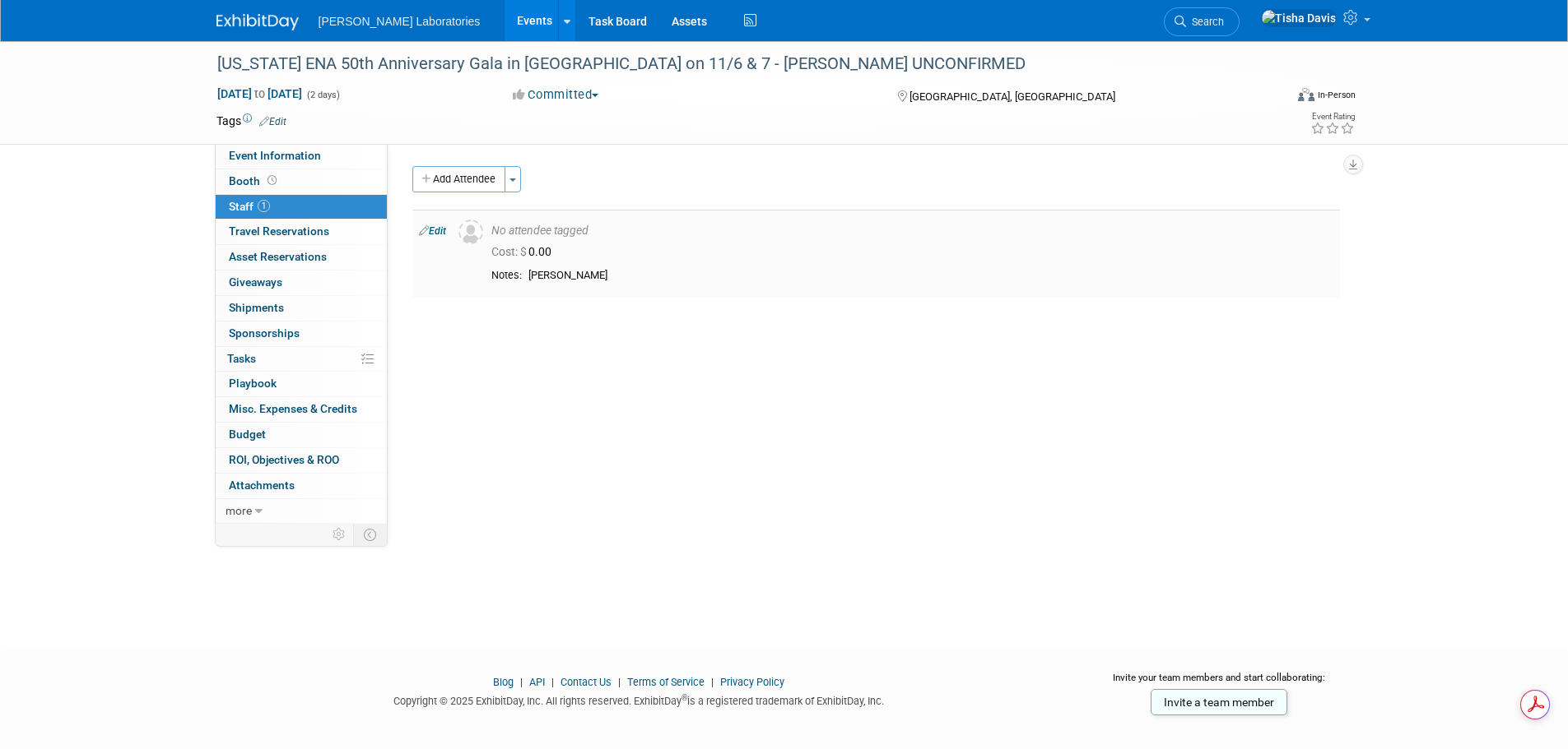
click at [438, 227] on link "Edit" at bounding box center [432, 230] width 27 height 11
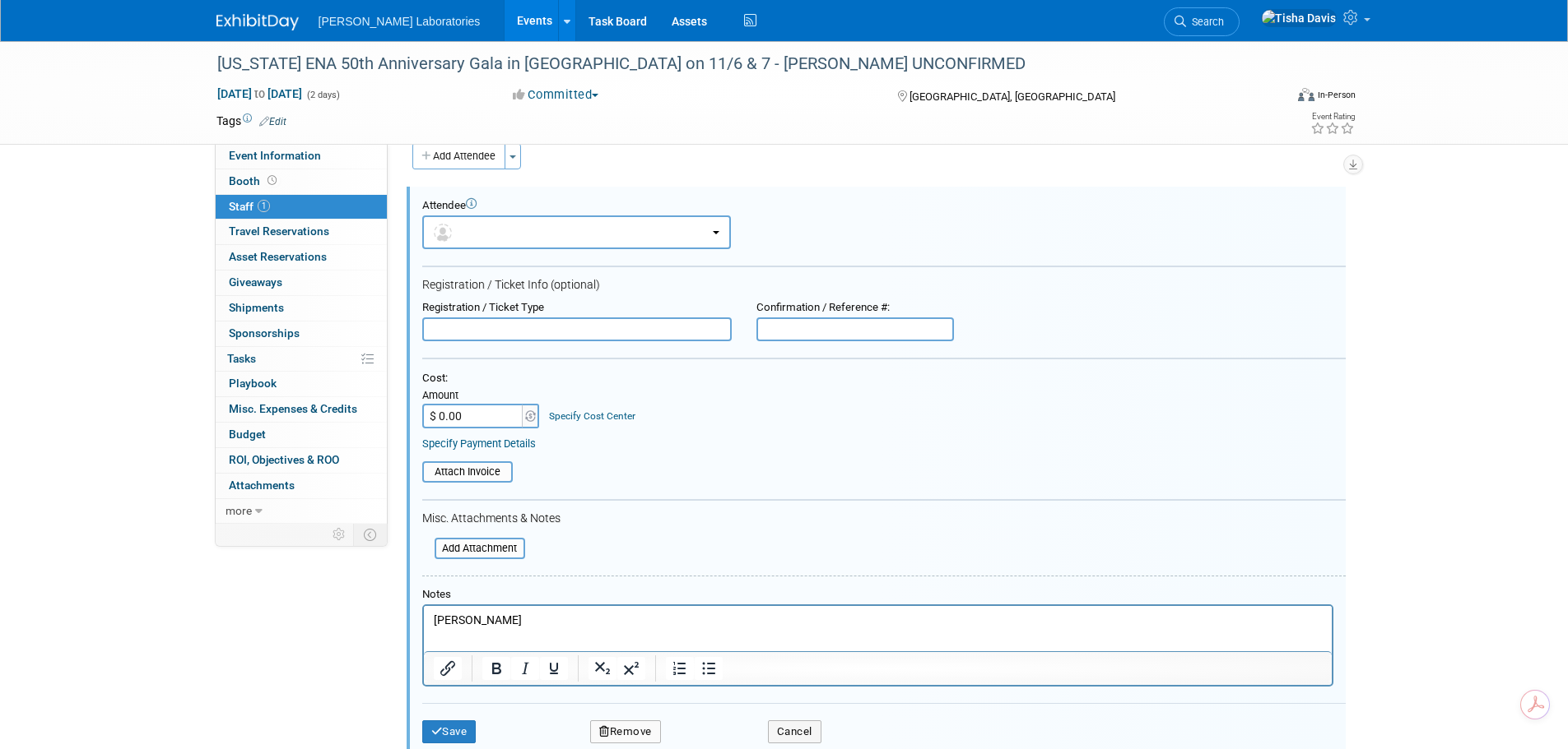
click at [718, 621] on p "Sheila Strayer" at bounding box center [877, 621] width 889 height 17
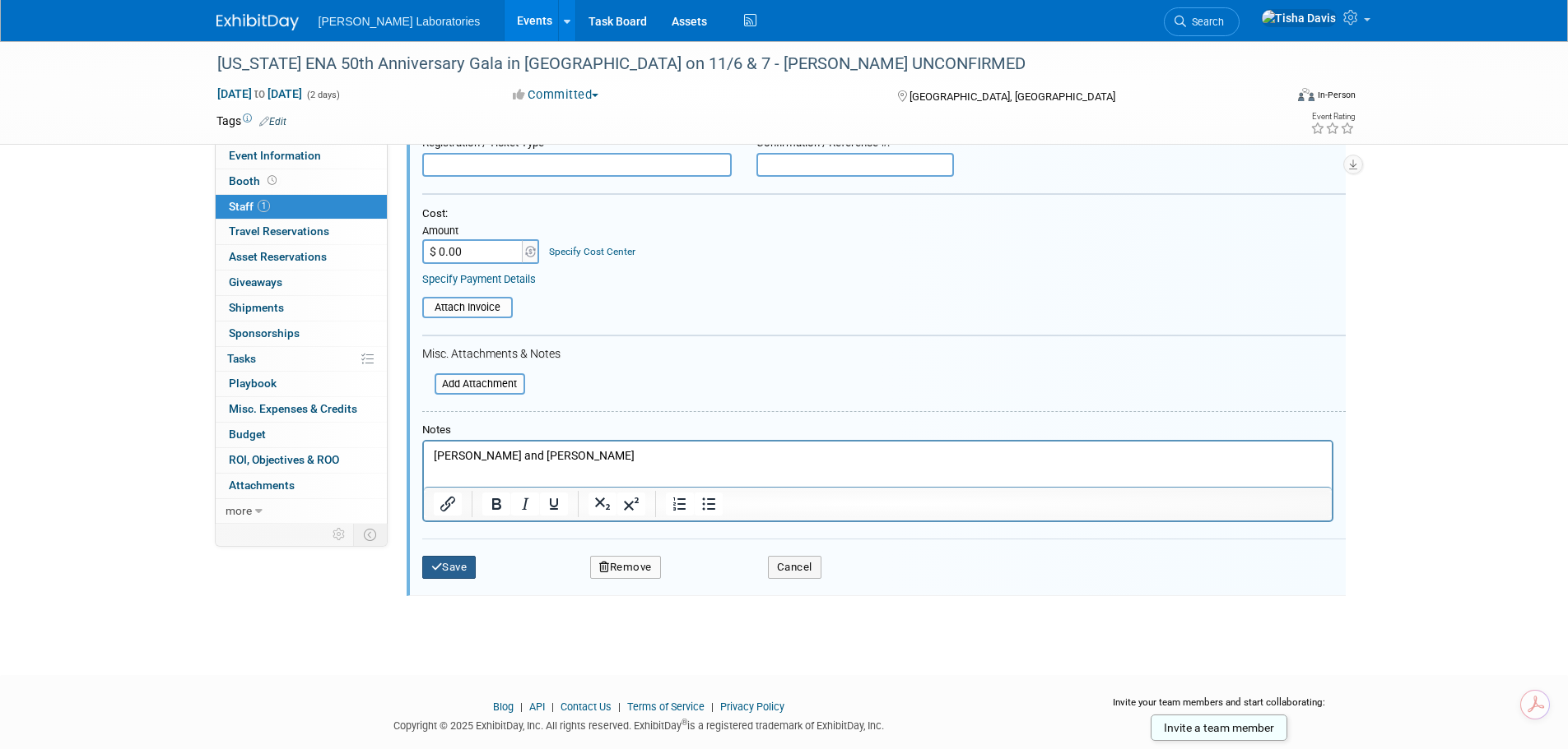
click at [467, 569] on button "Save" at bounding box center [449, 568] width 55 height 23
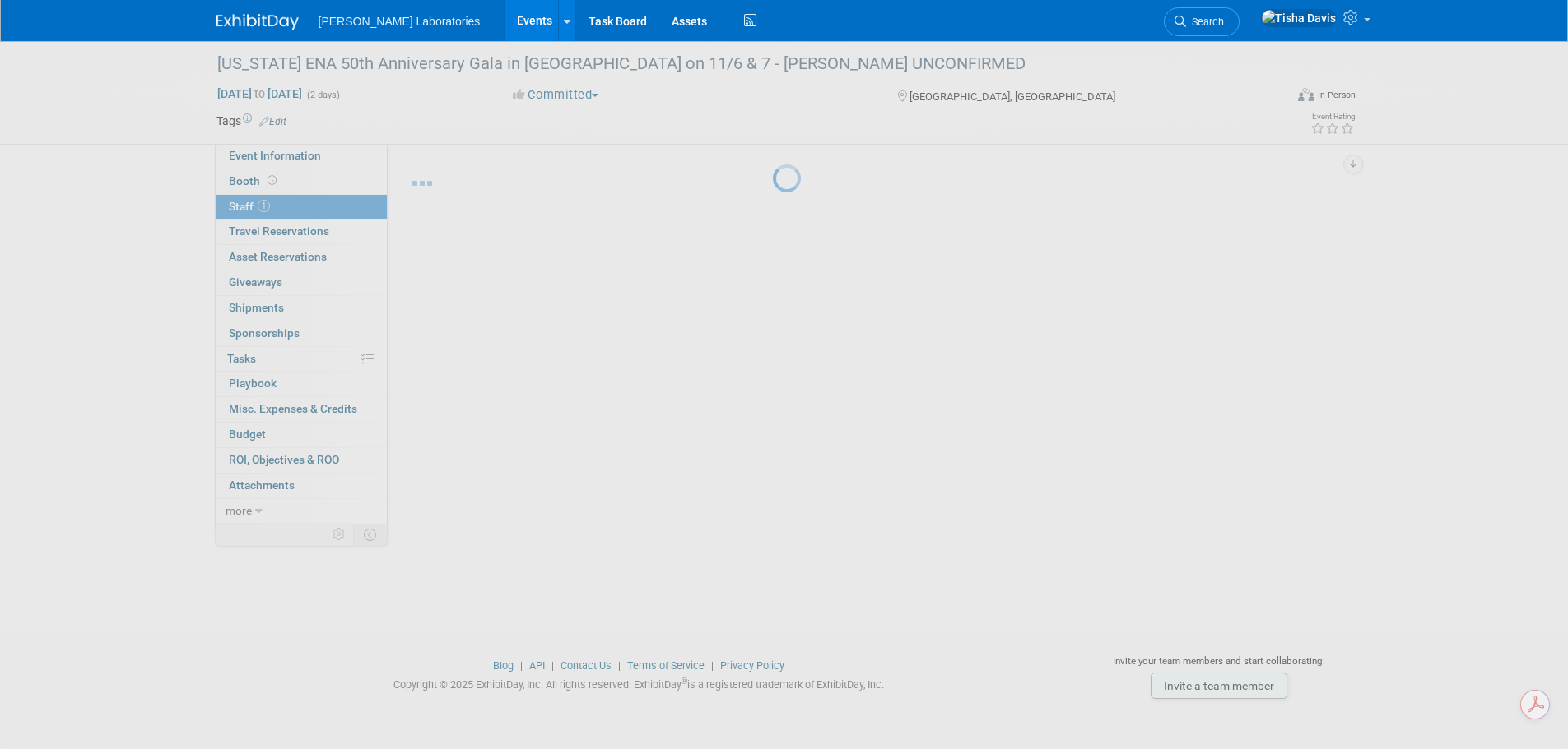
scroll to position [17, 0]
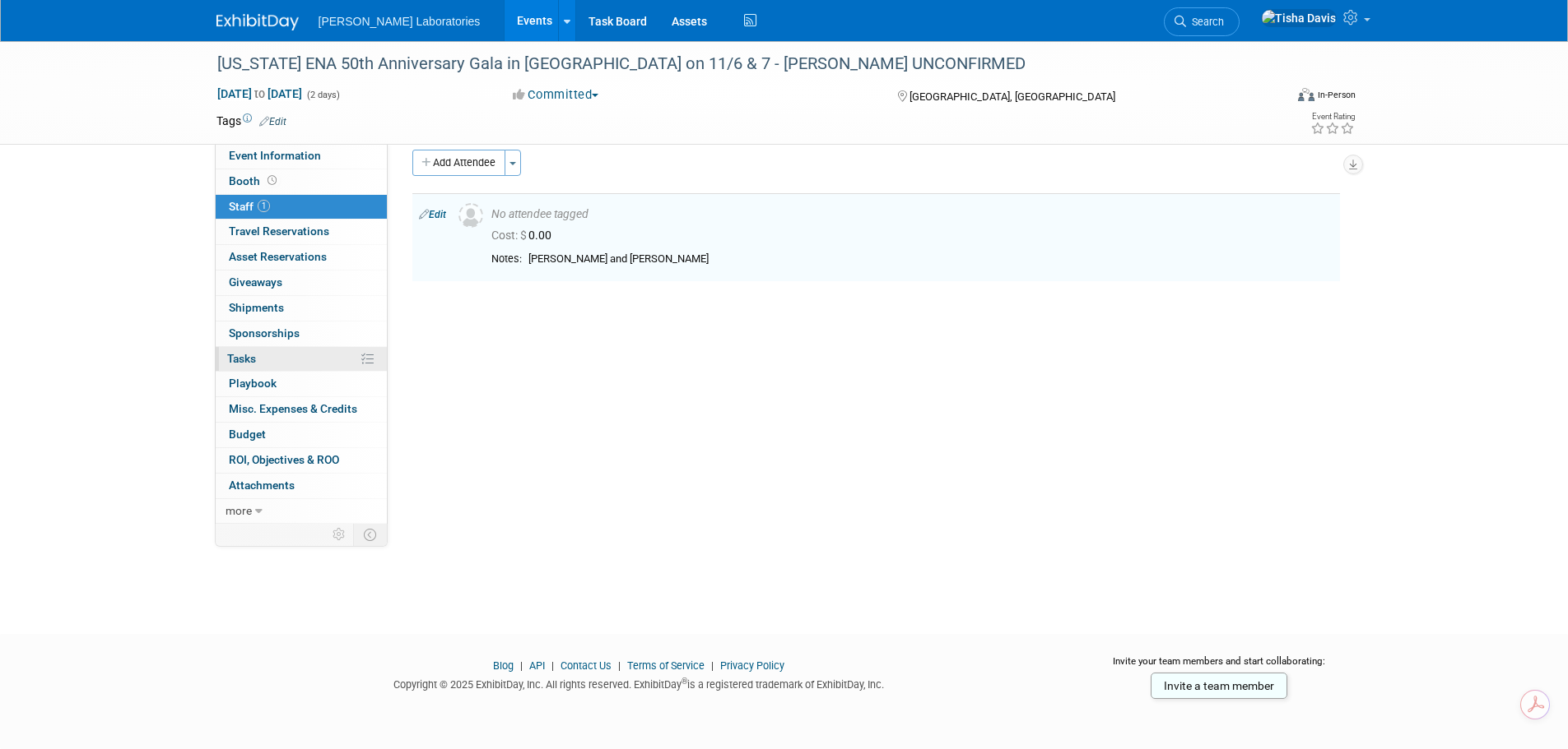
click at [245, 357] on span "Tasks 0%" at bounding box center [241, 358] width 29 height 13
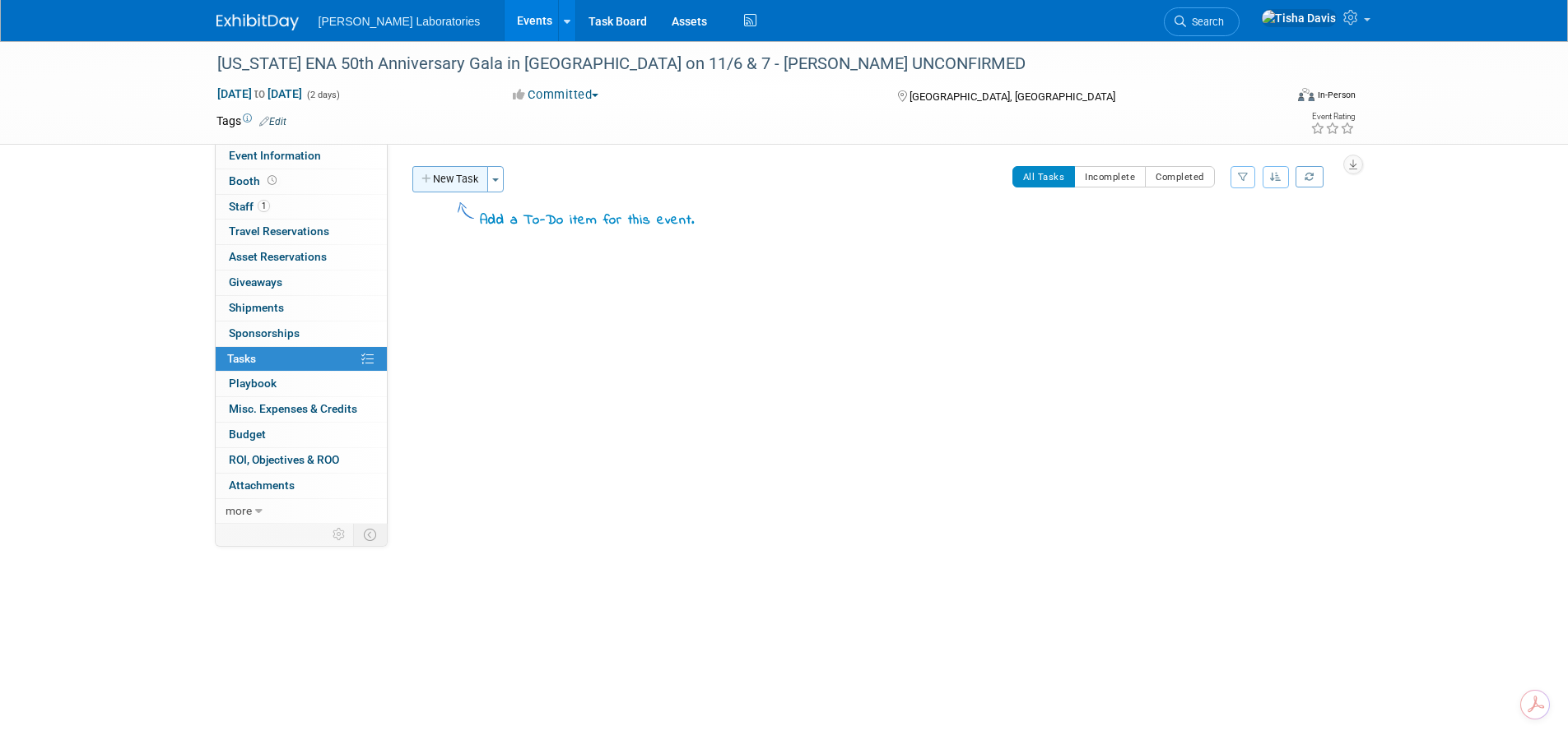
click at [448, 174] on button "New Task" at bounding box center [450, 179] width 76 height 26
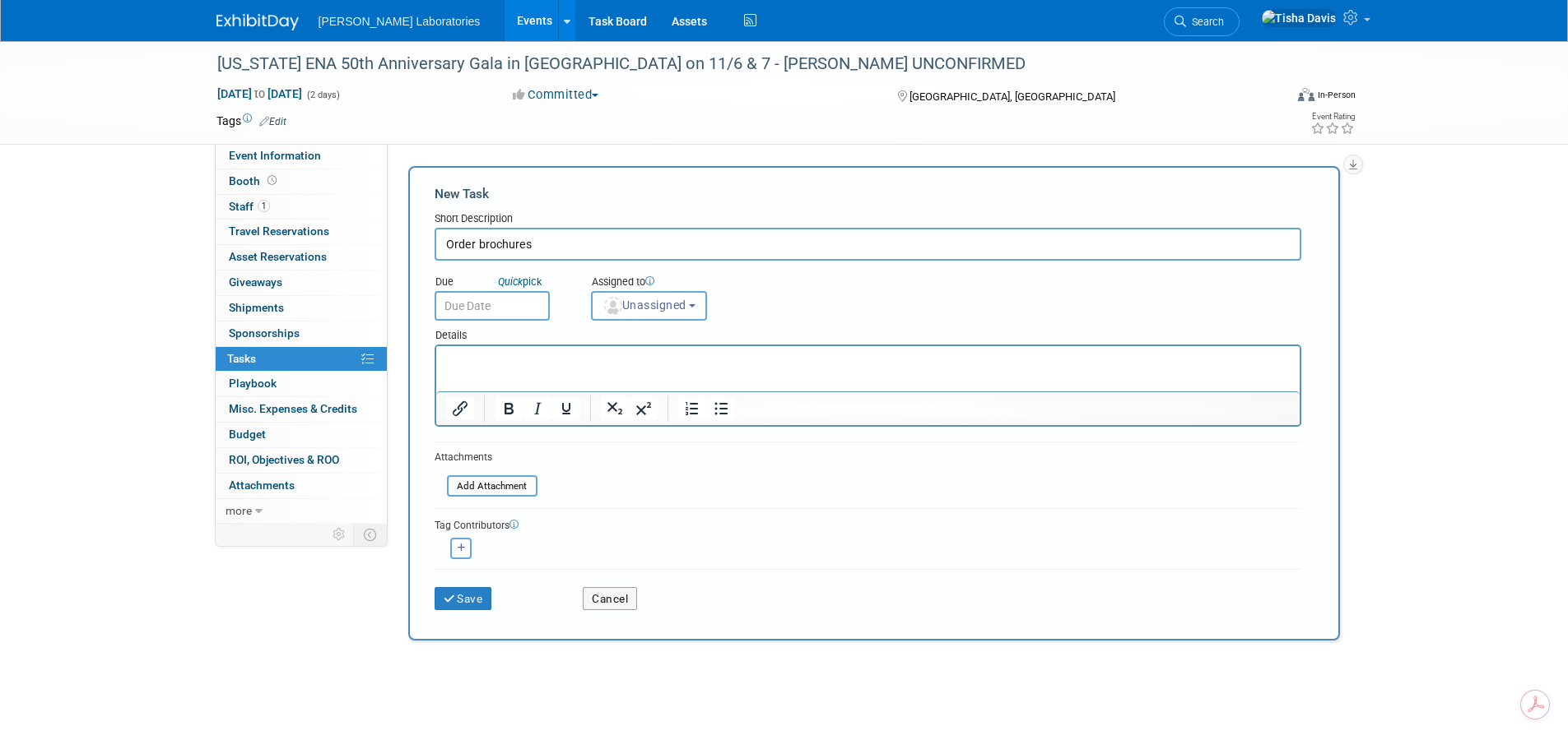
type input "Order brochures"
click at [519, 314] on input "text" at bounding box center [492, 306] width 115 height 30
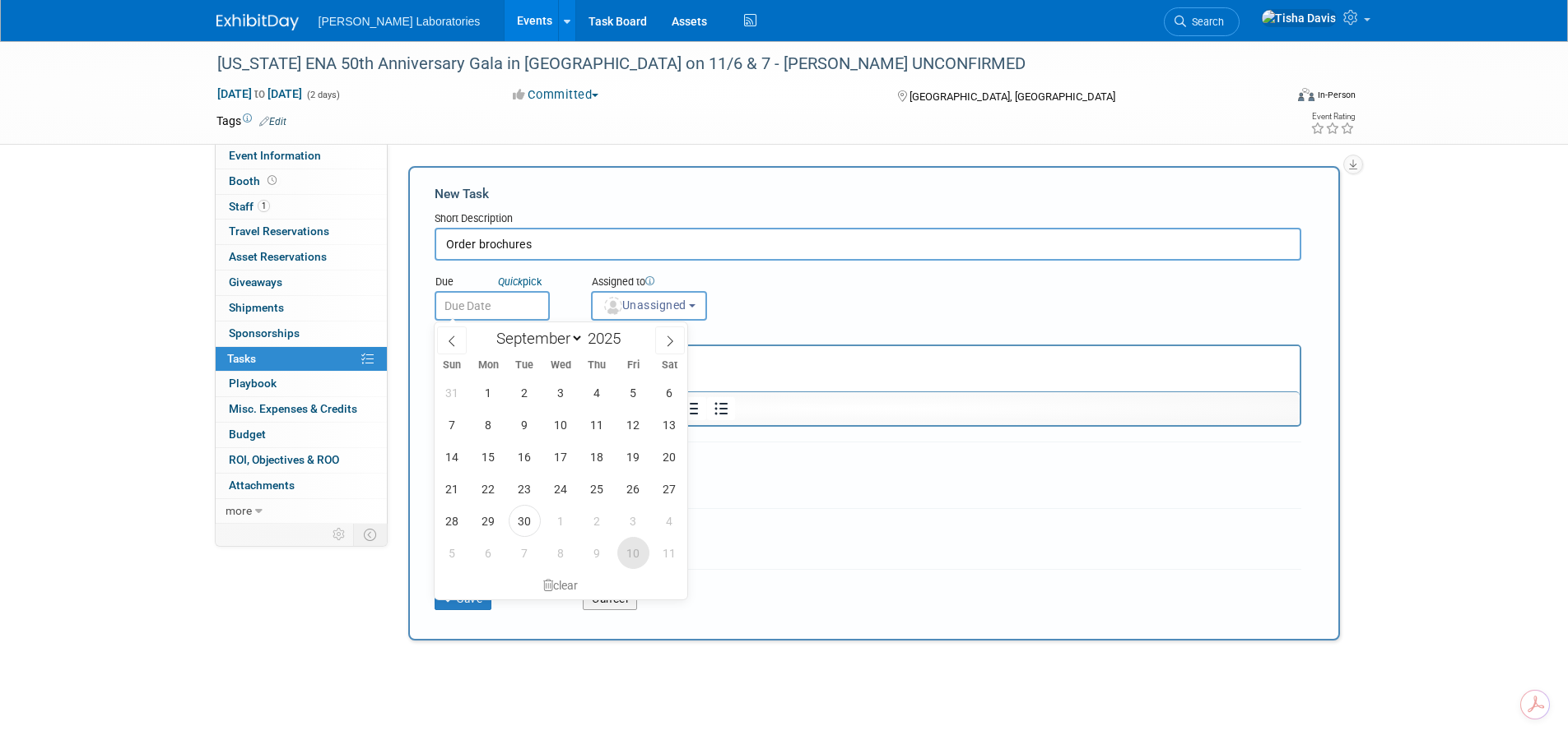
click at [631, 547] on span "10" at bounding box center [633, 553] width 32 height 32
type input "Oct 10, 2025"
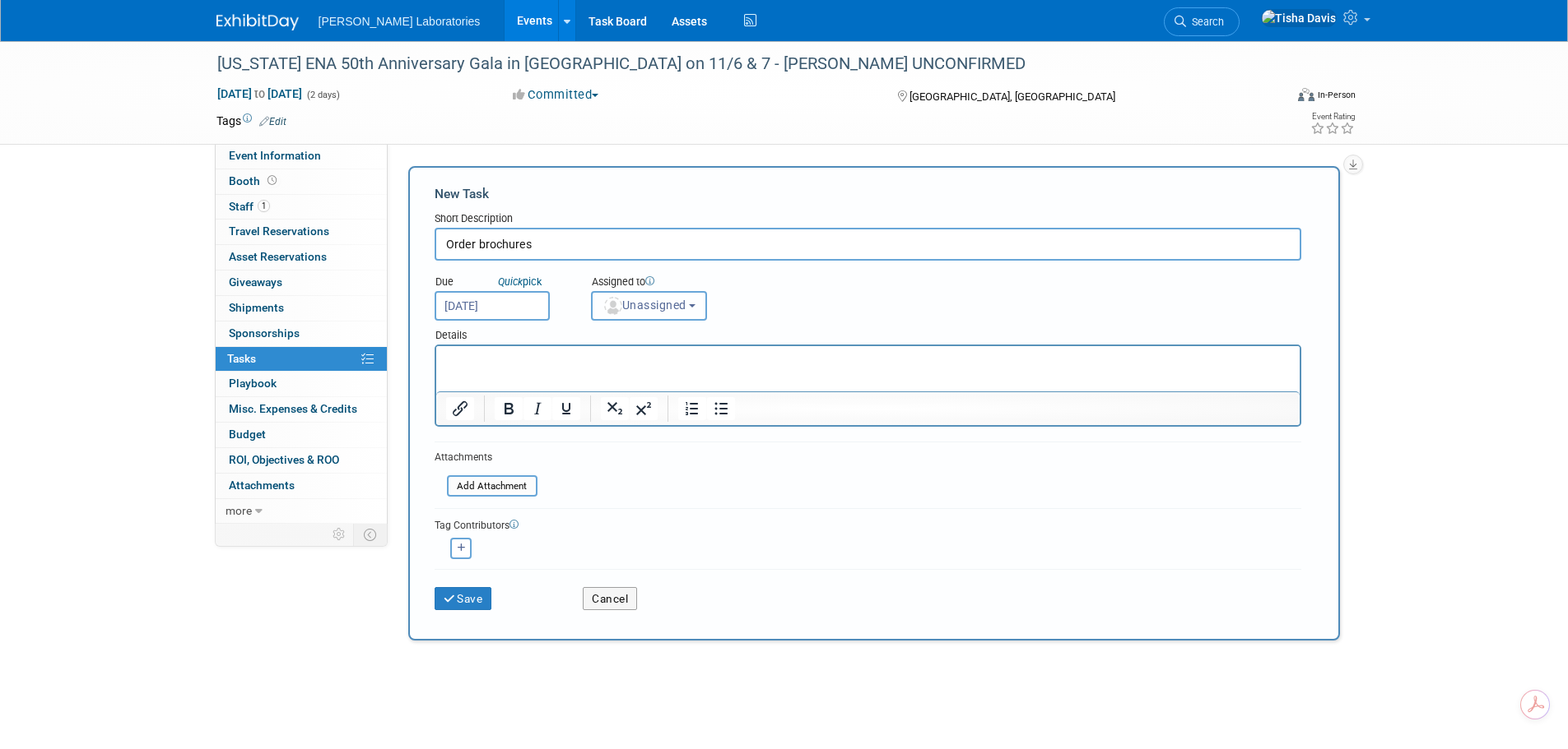
click at [681, 309] on span "Unassigned" at bounding box center [644, 305] width 84 height 13
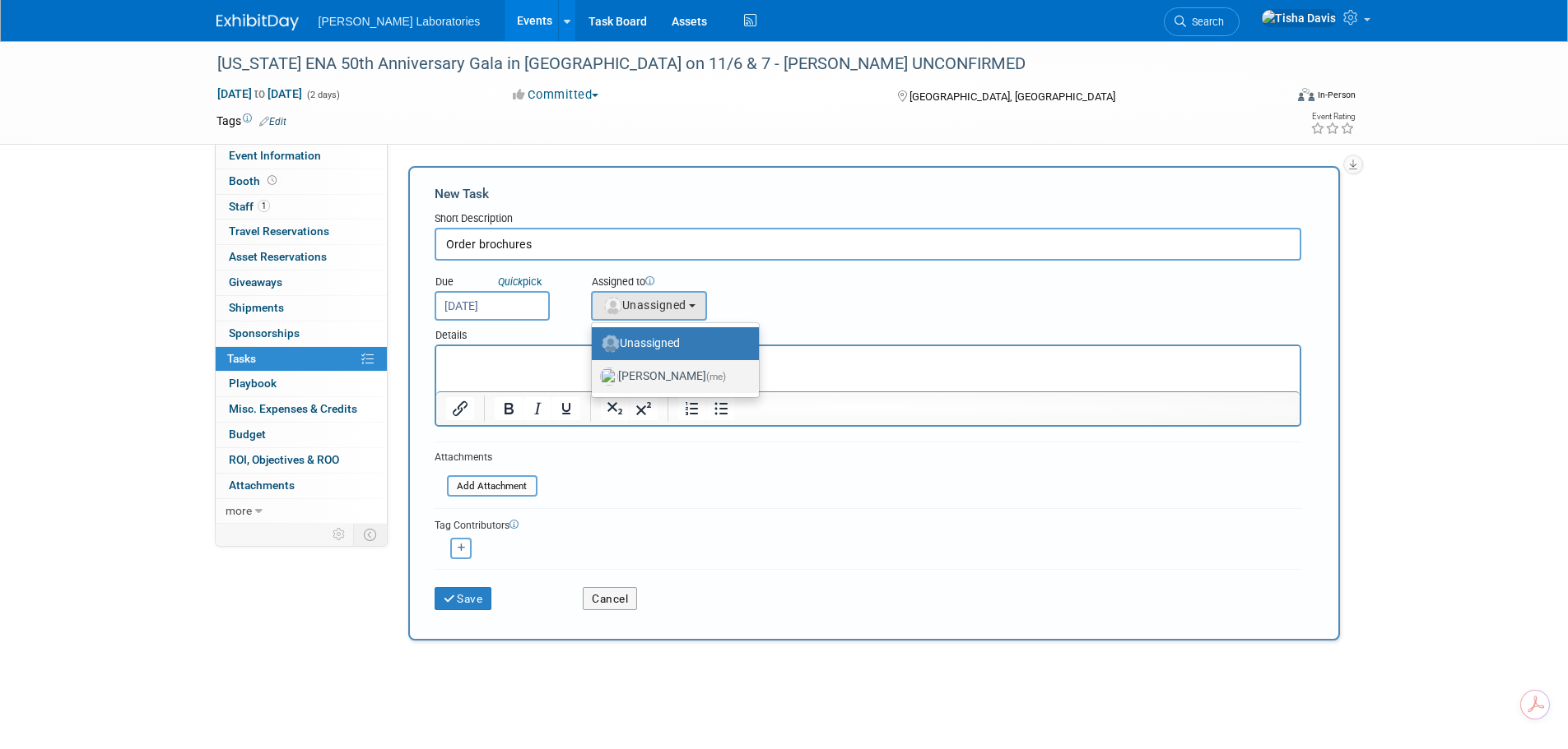
click at [660, 382] on label "Tisha Davis (me)" at bounding box center [671, 377] width 142 height 26
click at [594, 380] on input "Tisha Davis (me)" at bounding box center [588, 374] width 11 height 11
select select "2770856e-d6b1-4121-bfe1-202d7e478624"
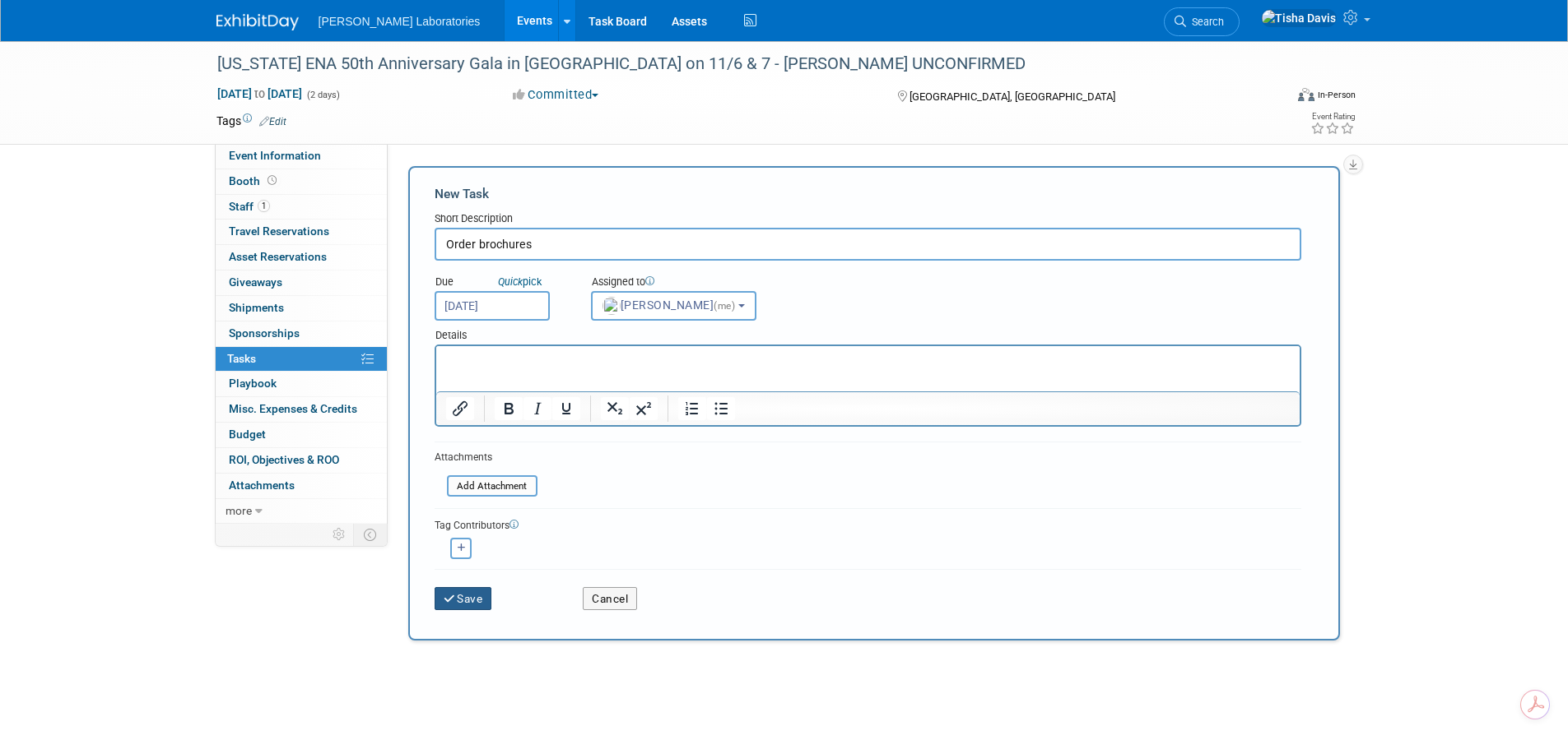
click at [466, 603] on button "Save" at bounding box center [463, 599] width 58 height 23
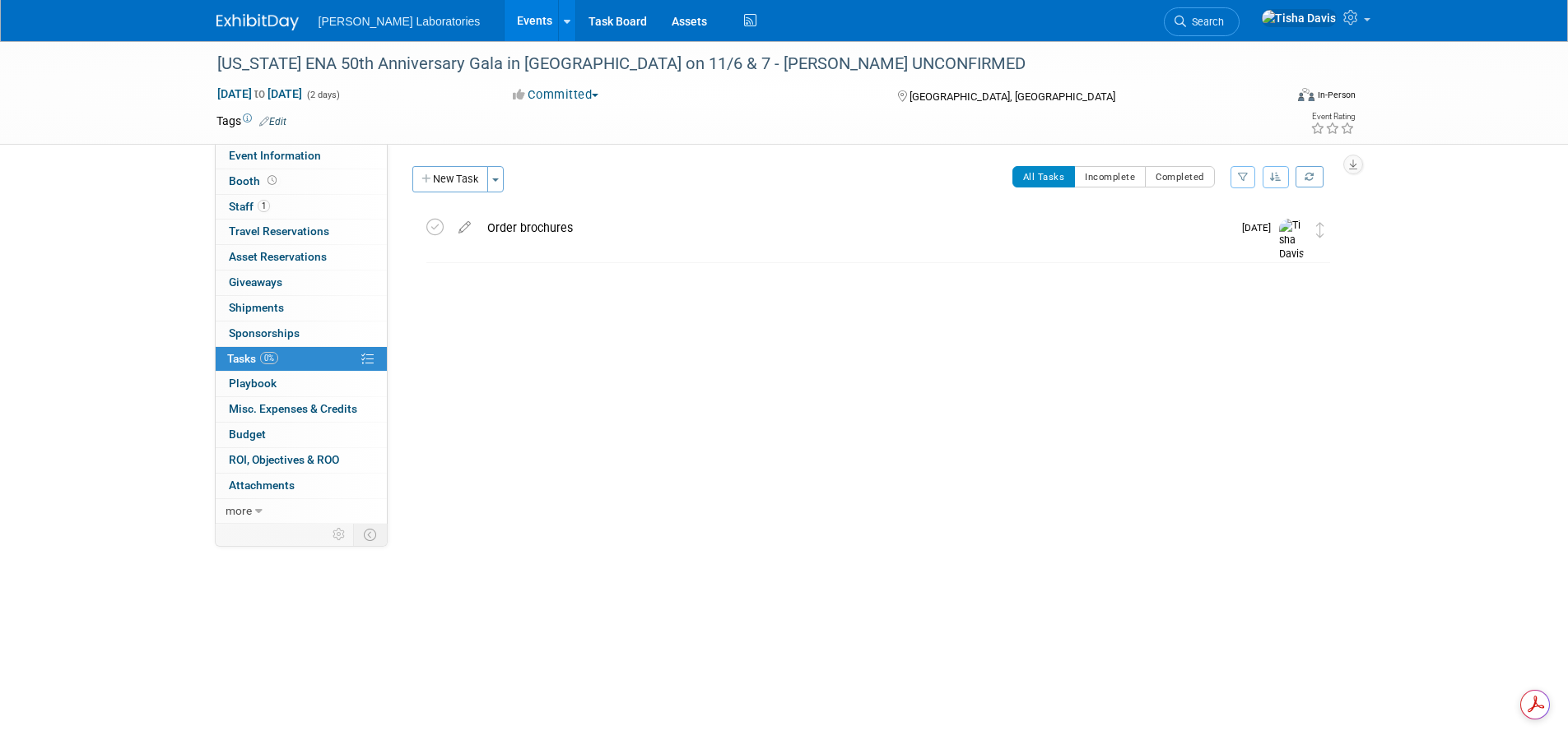
click at [444, 183] on button "New Task" at bounding box center [450, 179] width 76 height 26
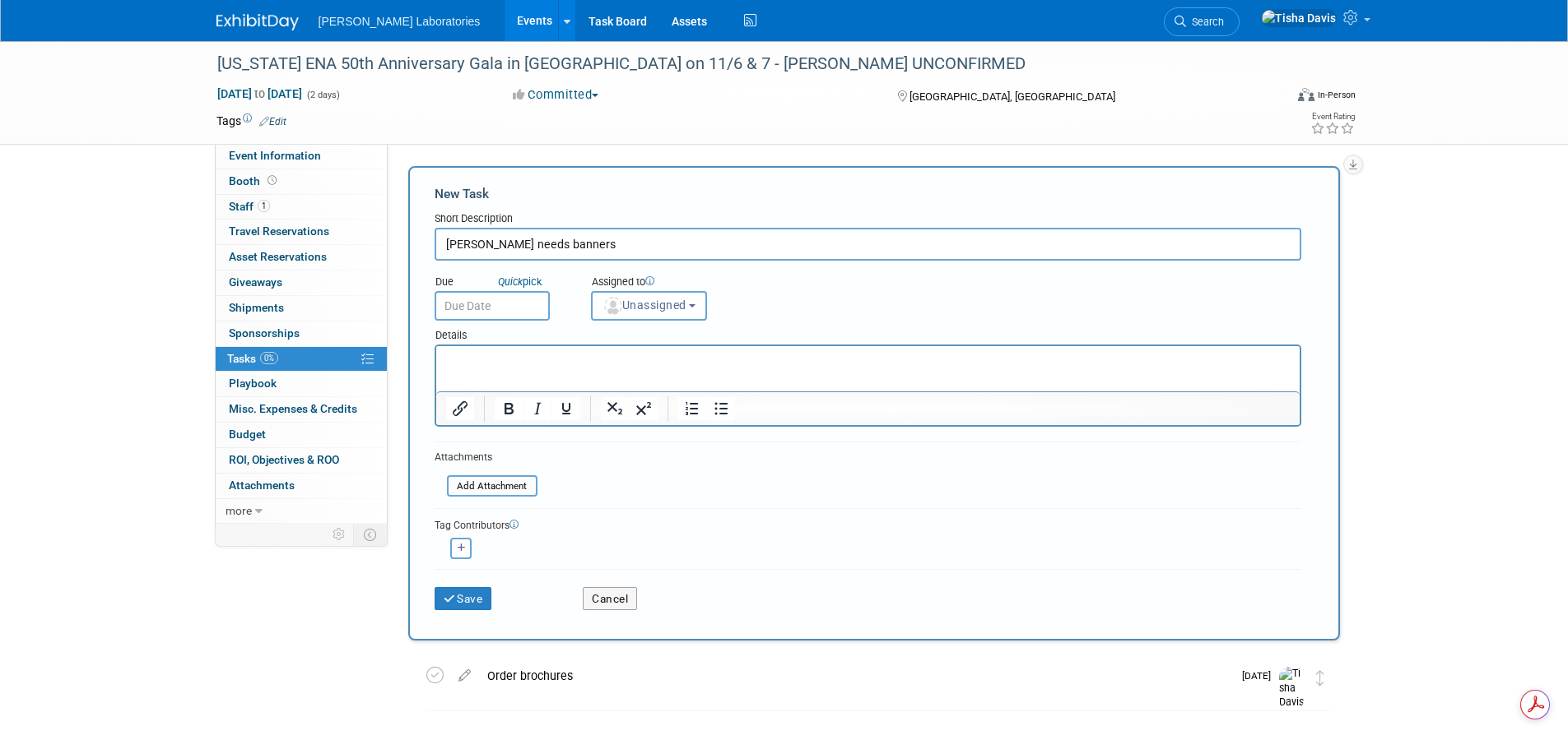
type input "Sheila needs banners"
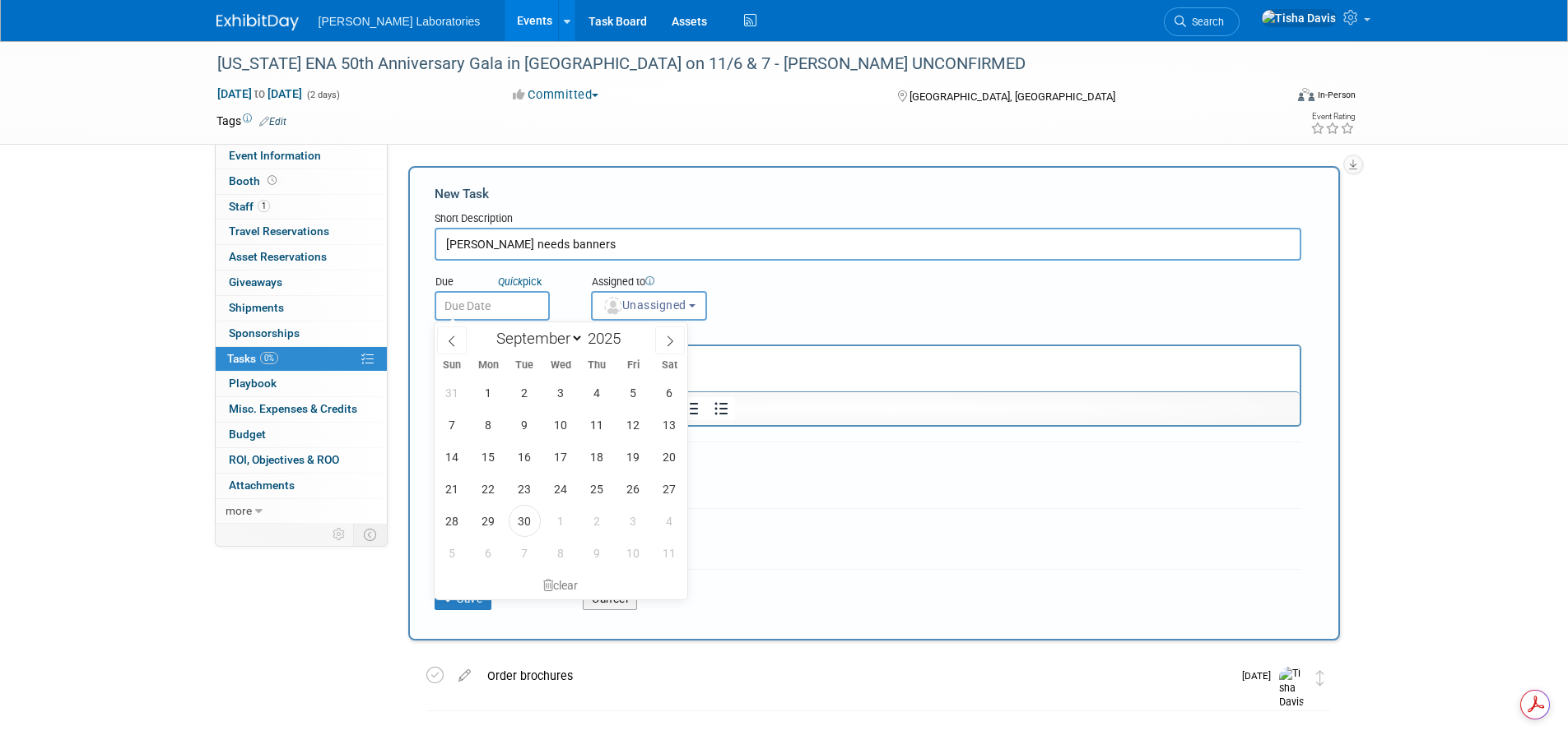
click at [488, 301] on input "text" at bounding box center [492, 306] width 115 height 30
click at [631, 559] on span "10" at bounding box center [633, 553] width 32 height 32
type input "Oct 10, 2025"
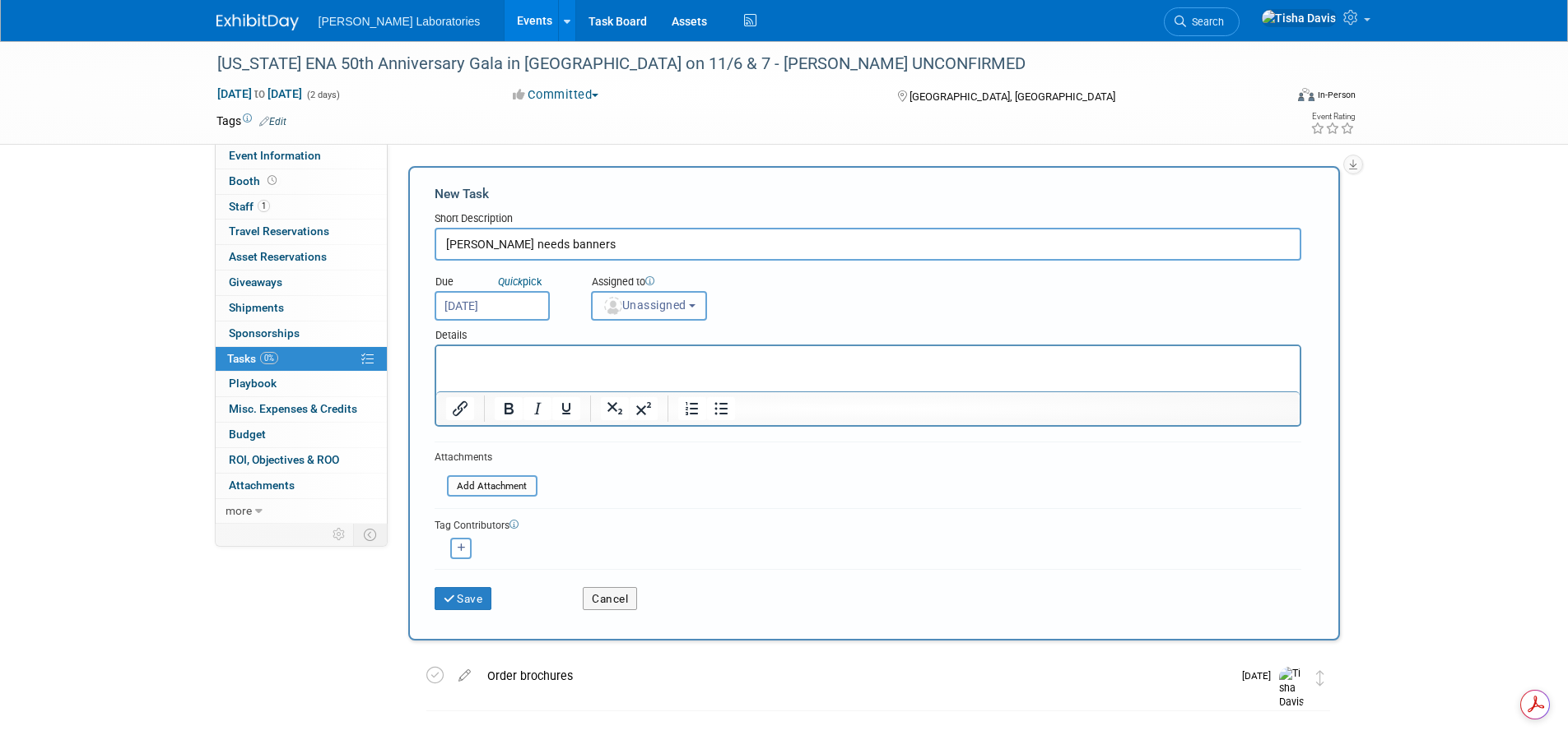
click at [671, 304] on span "Unassigned" at bounding box center [644, 305] width 84 height 13
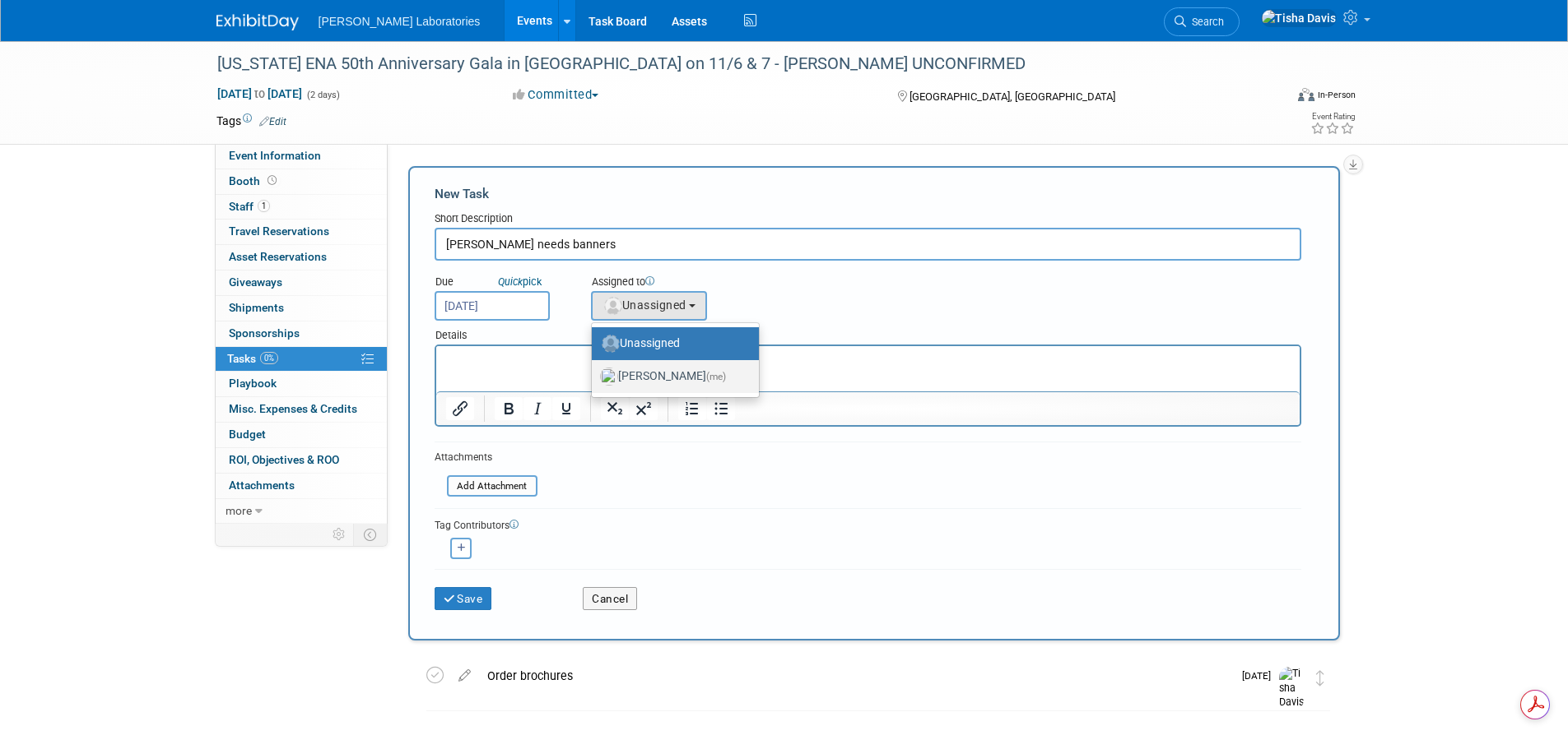
click at [641, 372] on label "Tisha Davis (me)" at bounding box center [671, 377] width 142 height 26
click at [594, 372] on input "Tisha Davis (me)" at bounding box center [588, 374] width 11 height 11
select select "2770856e-d6b1-4121-bfe1-202d7e478624"
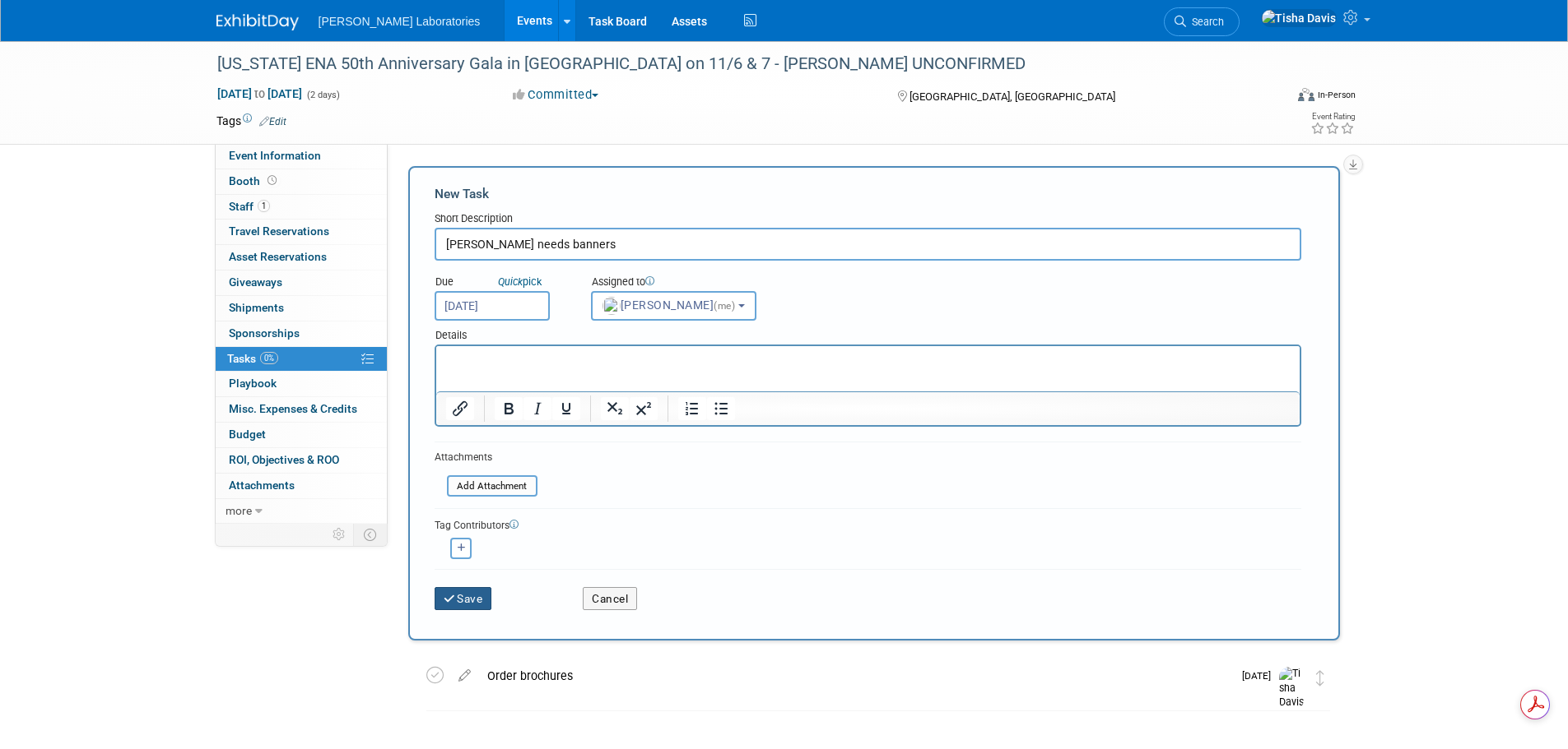
click at [462, 598] on button "Save" at bounding box center [463, 599] width 58 height 23
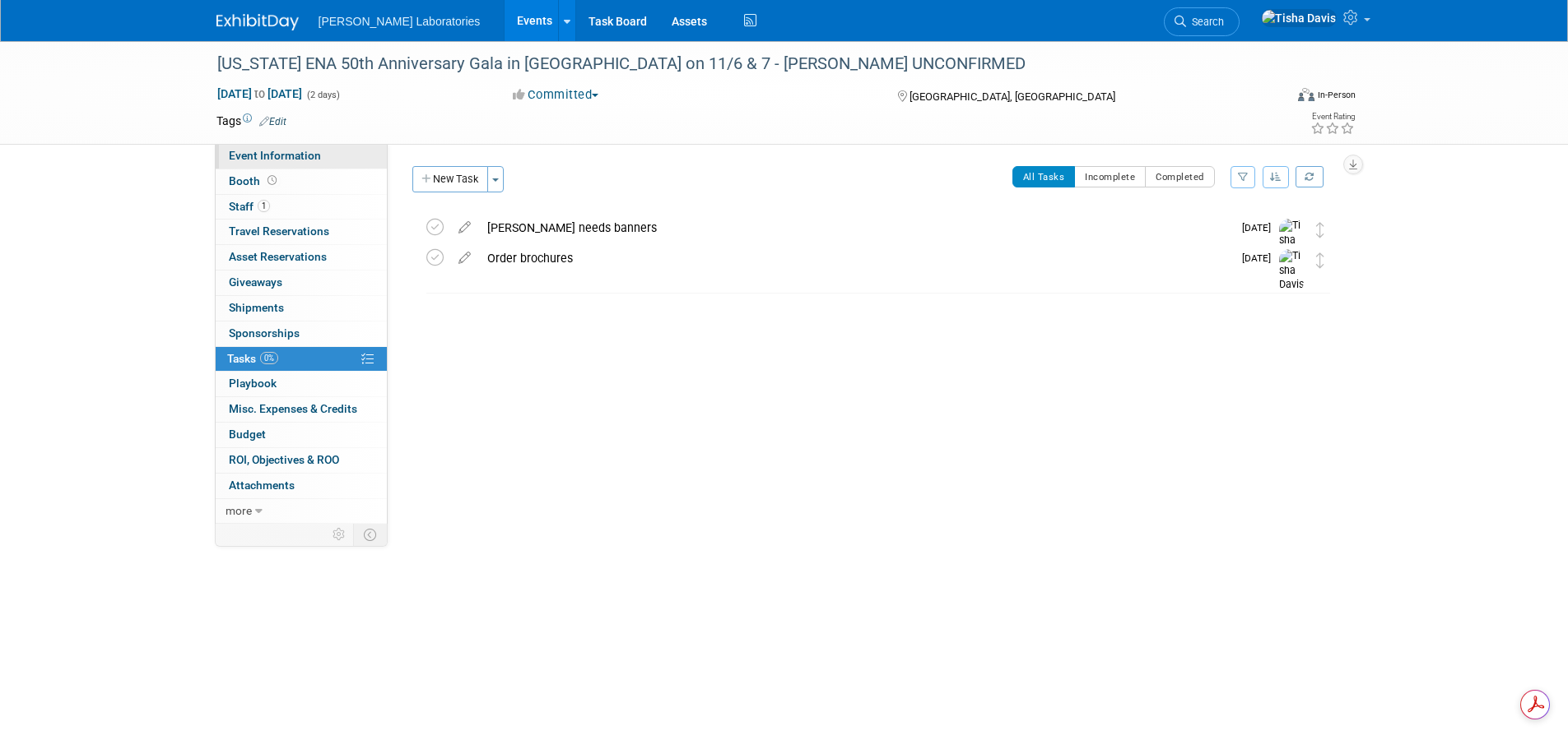
click at [282, 156] on span "Event Information" at bounding box center [274, 155] width 92 height 13
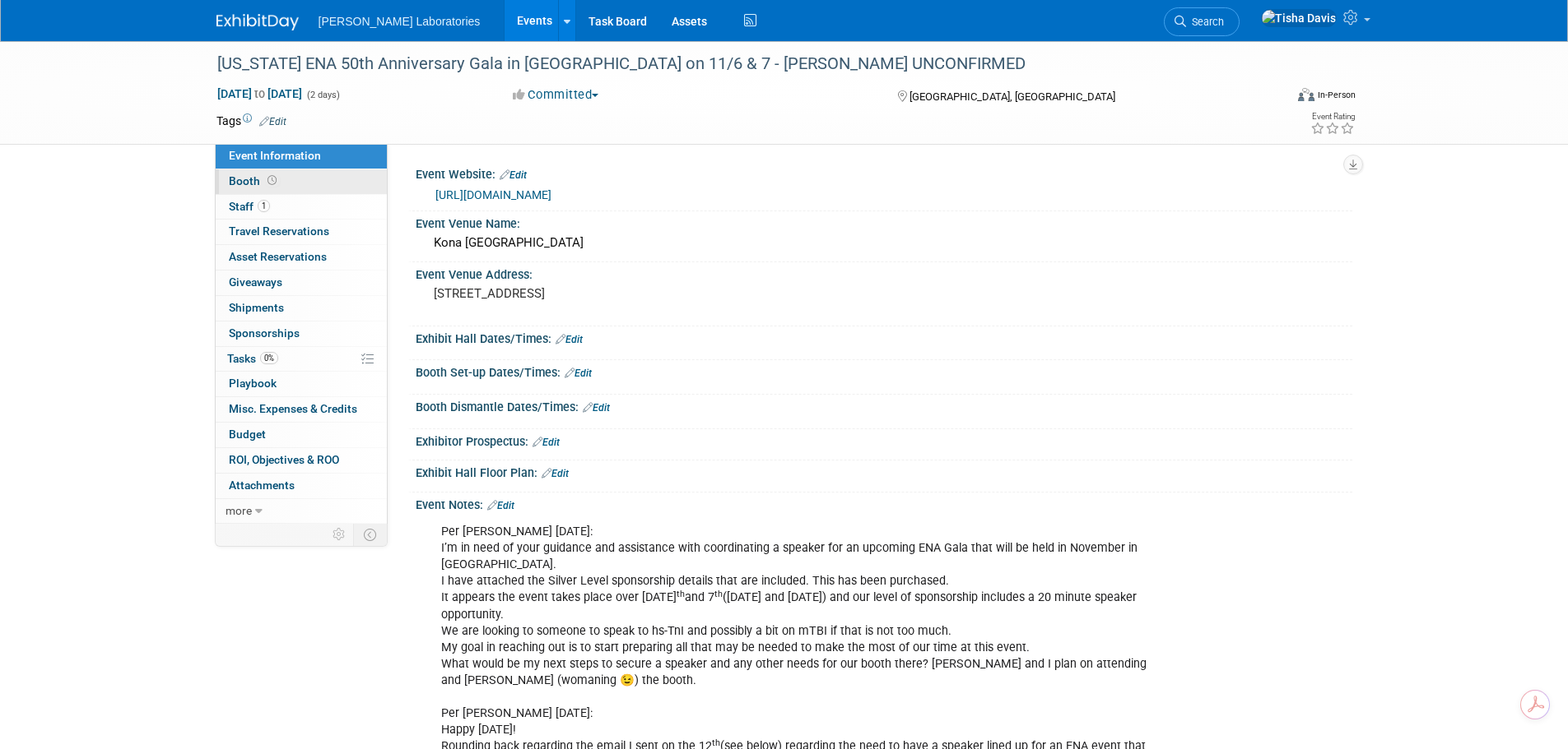
click at [251, 184] on span "Booth" at bounding box center [254, 180] width 51 height 13
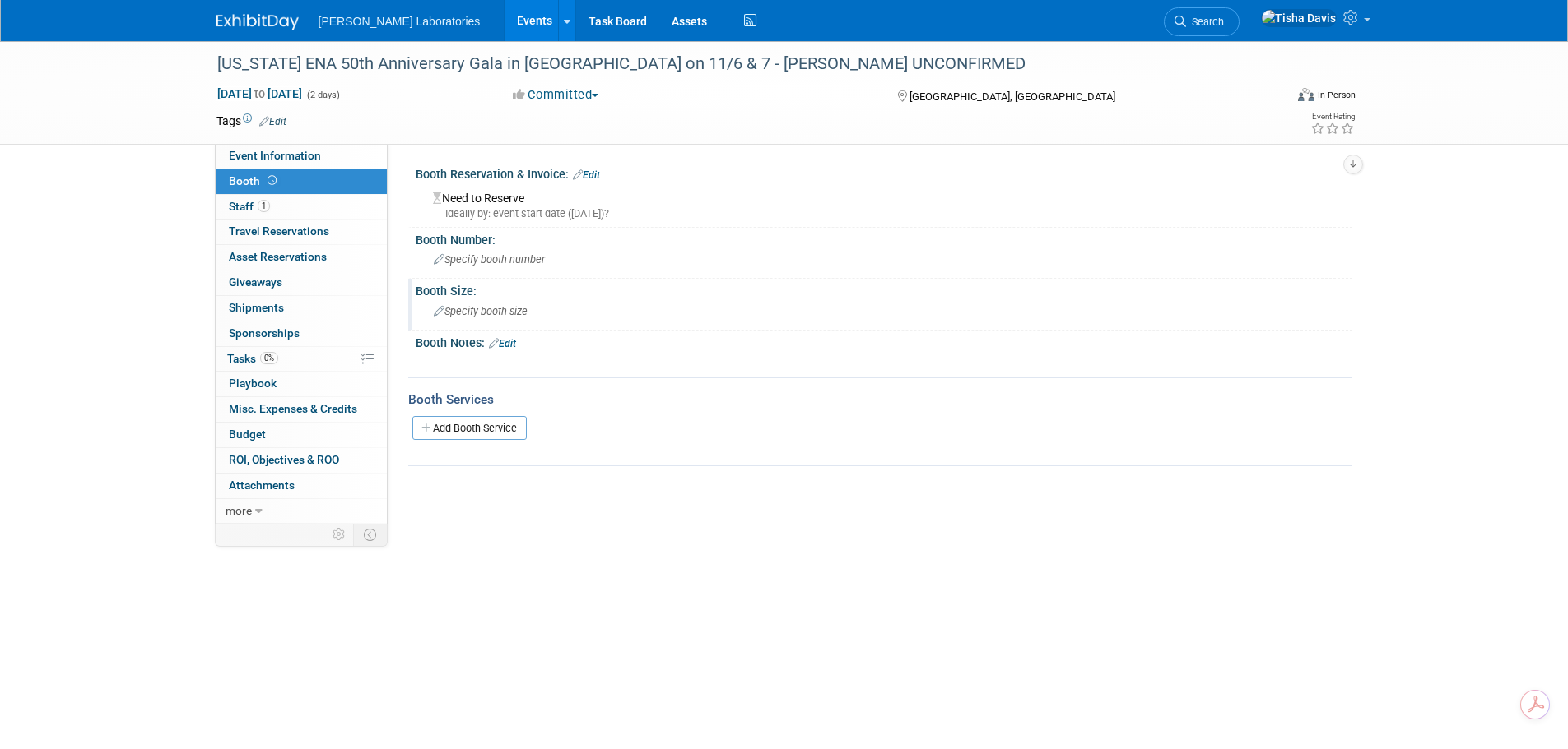
click at [509, 313] on span "Specify booth size" at bounding box center [480, 311] width 94 height 12
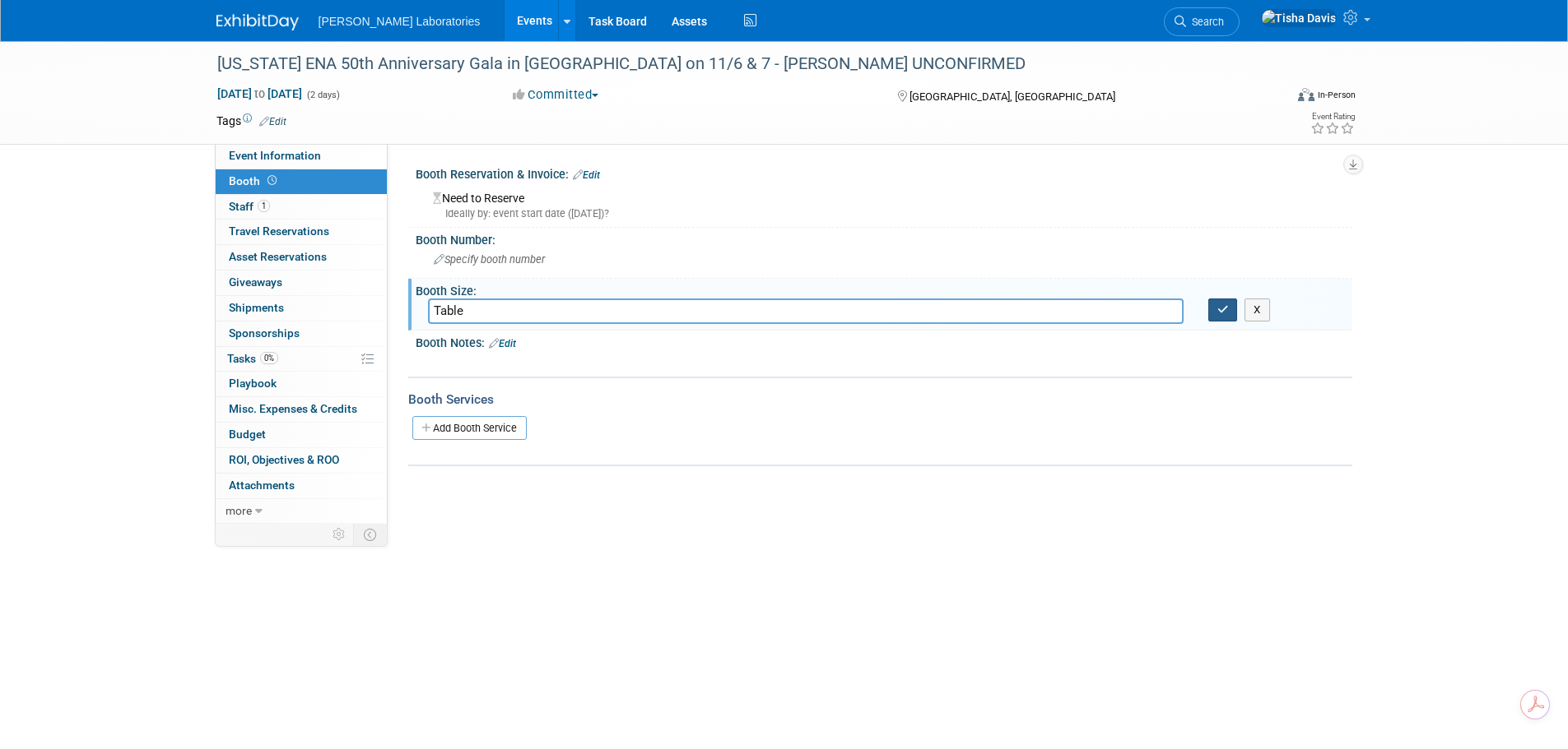
type input "Table"
click at [1226, 315] on icon "button" at bounding box center [1222, 309] width 11 height 11
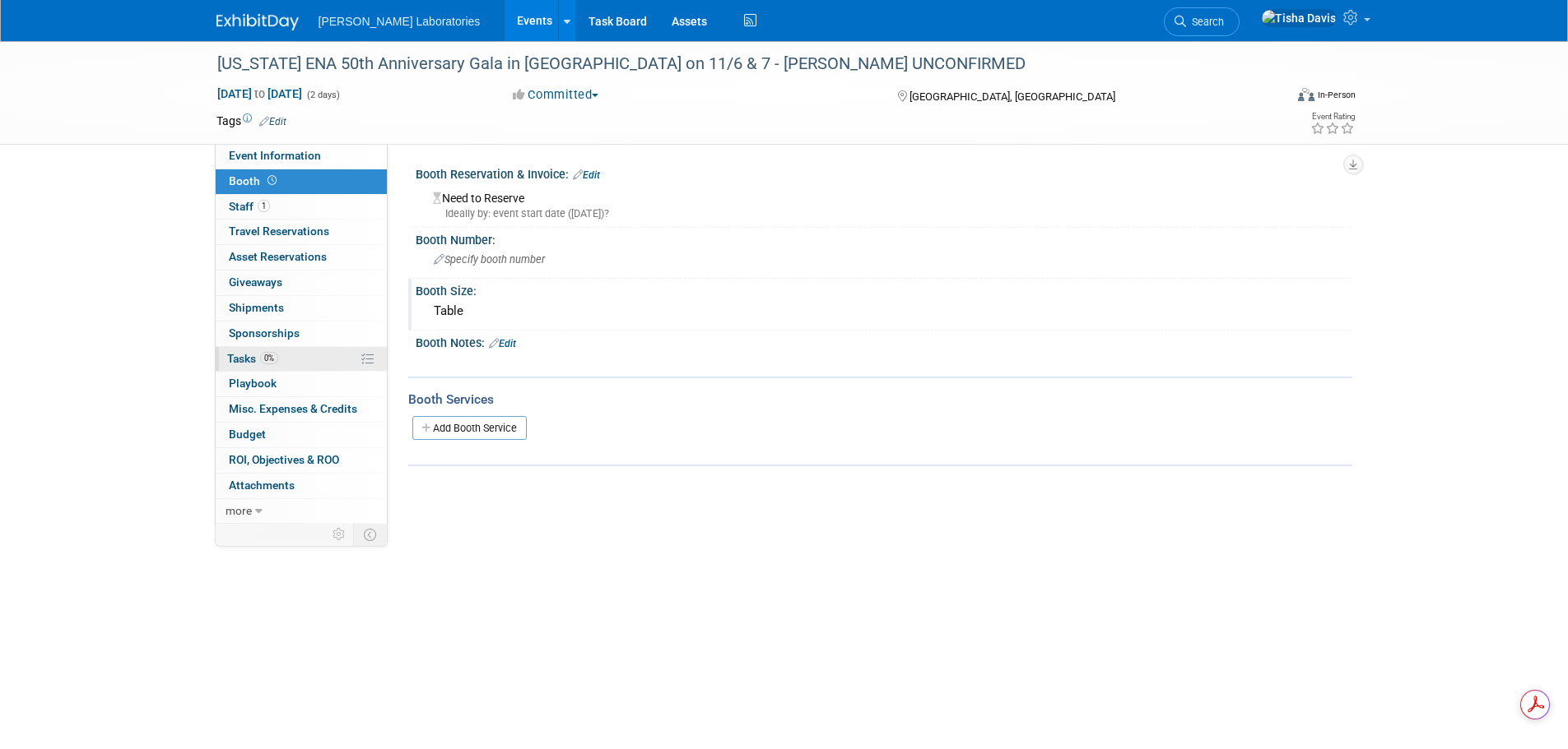
click at [248, 360] on span "Tasks 0%" at bounding box center [252, 358] width 51 height 13
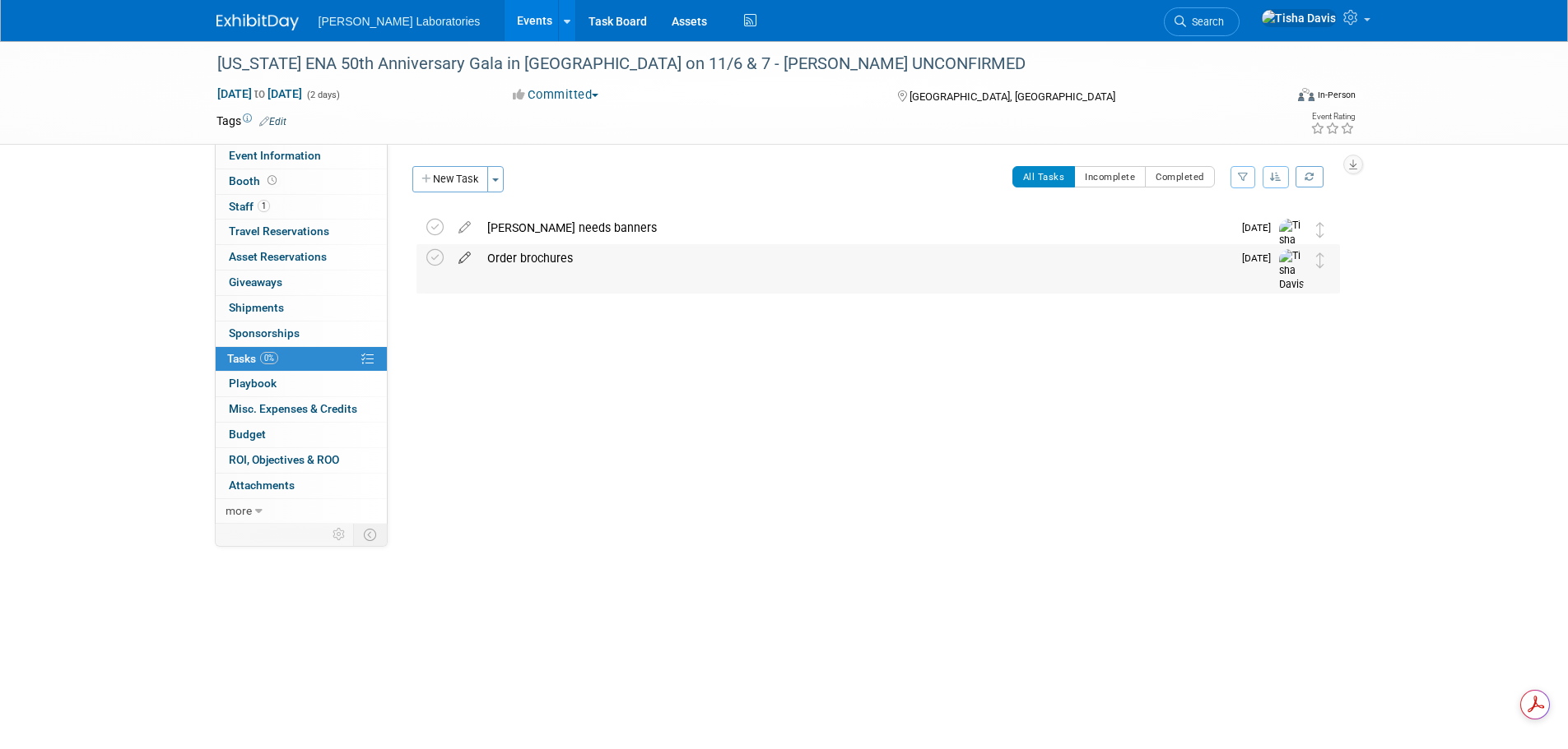
click at [464, 255] on icon at bounding box center [464, 254] width 29 height 20
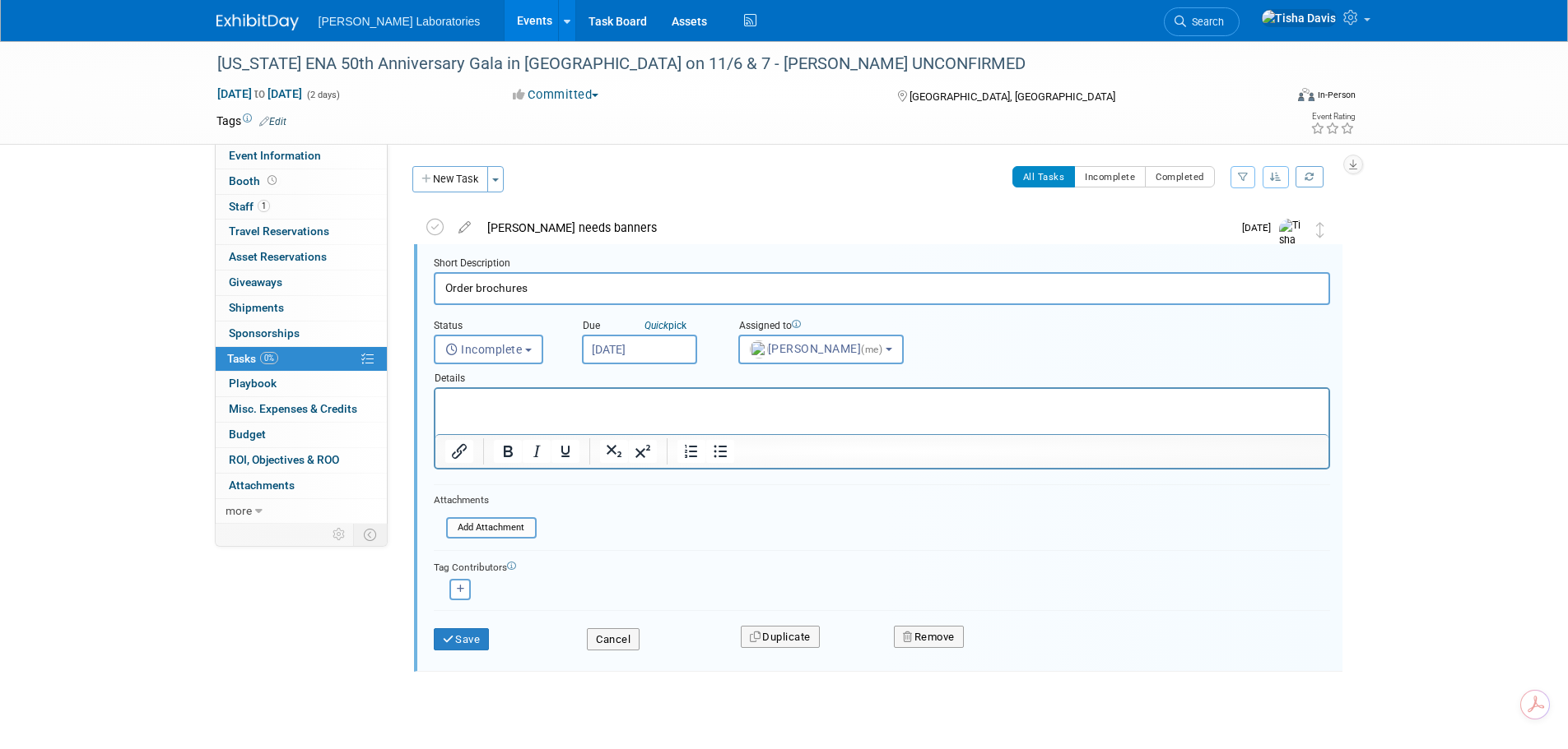
scroll to position [4, 0]
paste input "sending some brochures related to hs-TnI, mTBI and cartridge menu"
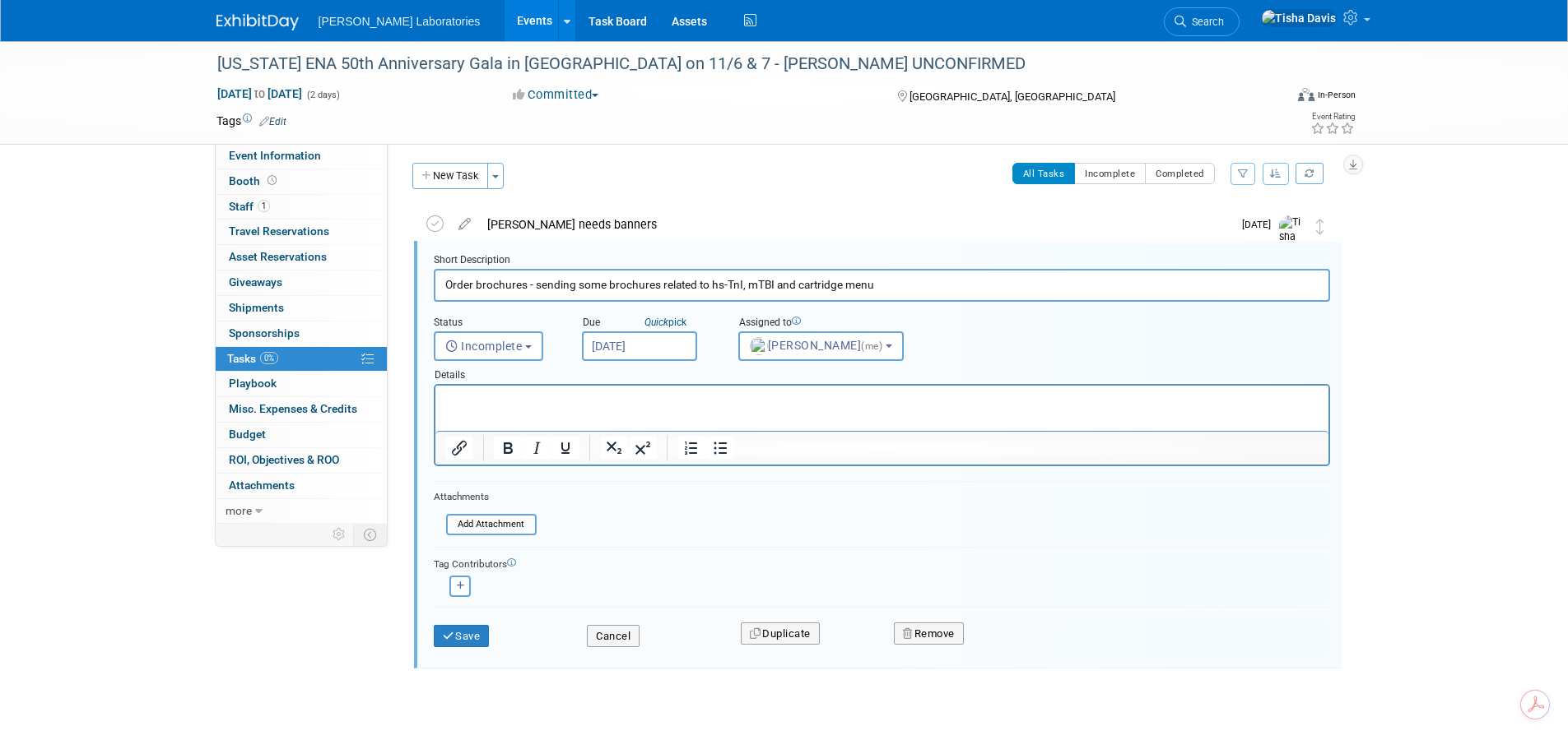
click at [572, 286] on input "Order brochures - sending some brochures related to hs-TnI, mTBI and cartridge …" at bounding box center [881, 285] width 896 height 32
type input "Order brochures - related to hs-TnI, mTBI and cartridge menu"
click at [466, 634] on button "Save" at bounding box center [462, 636] width 56 height 23
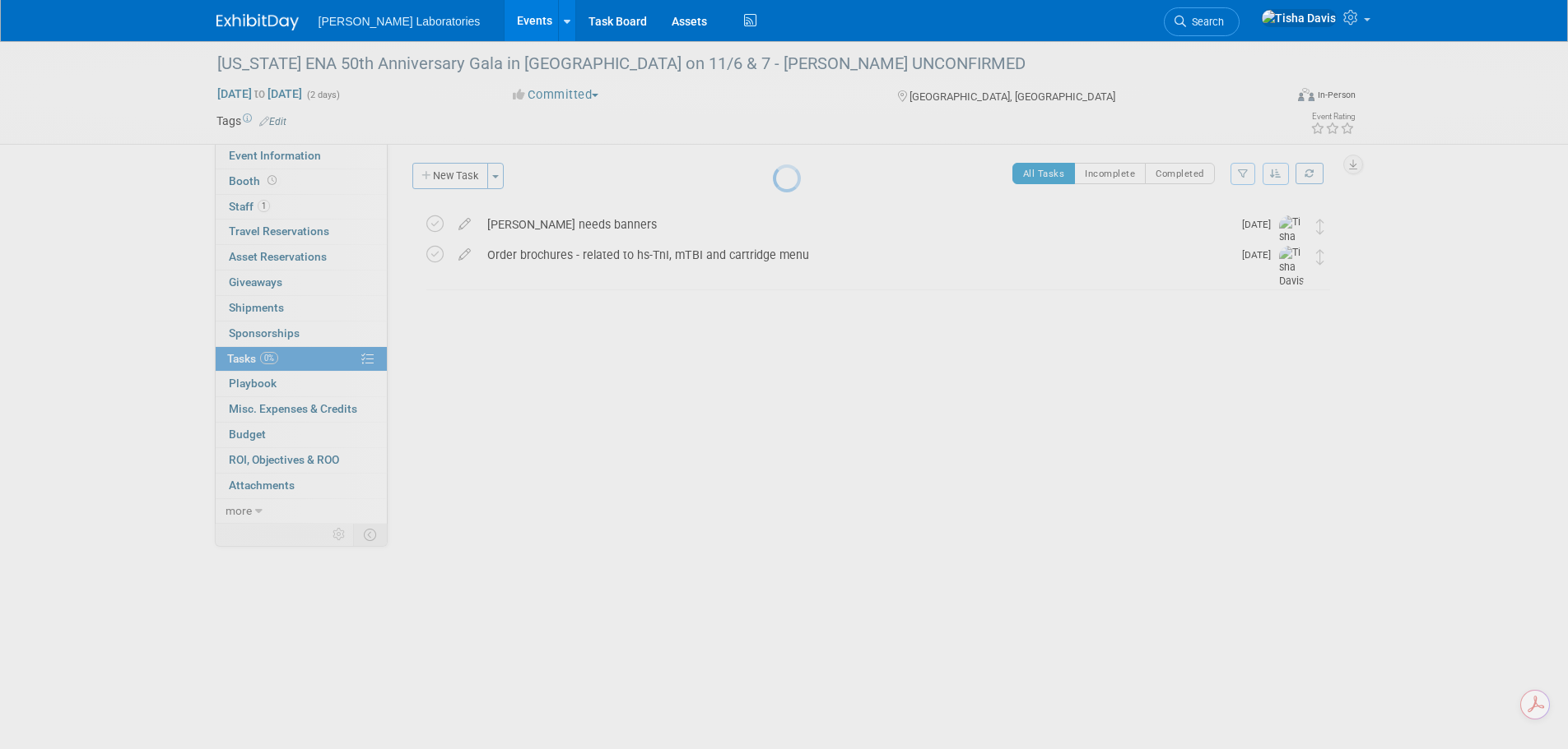
scroll to position [0, 0]
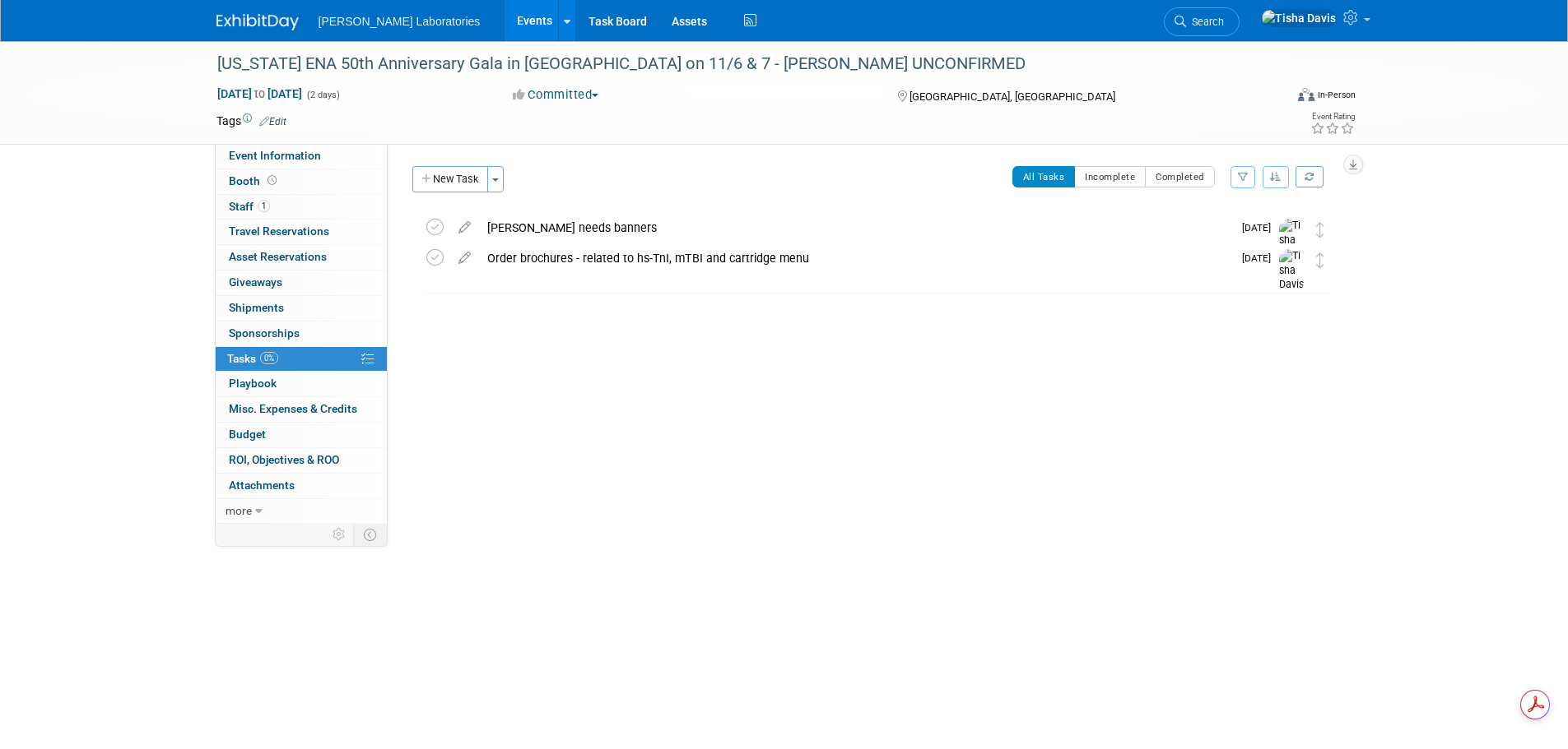
click at [1468, 425] on div "California ENA 50th Anniversary Gala in San Diego on 11/6 & 7 - Dr. Davlantes U…" at bounding box center [784, 331] width 1568 height 580
click at [505, 21] on link "Events" at bounding box center [535, 20] width 60 height 41
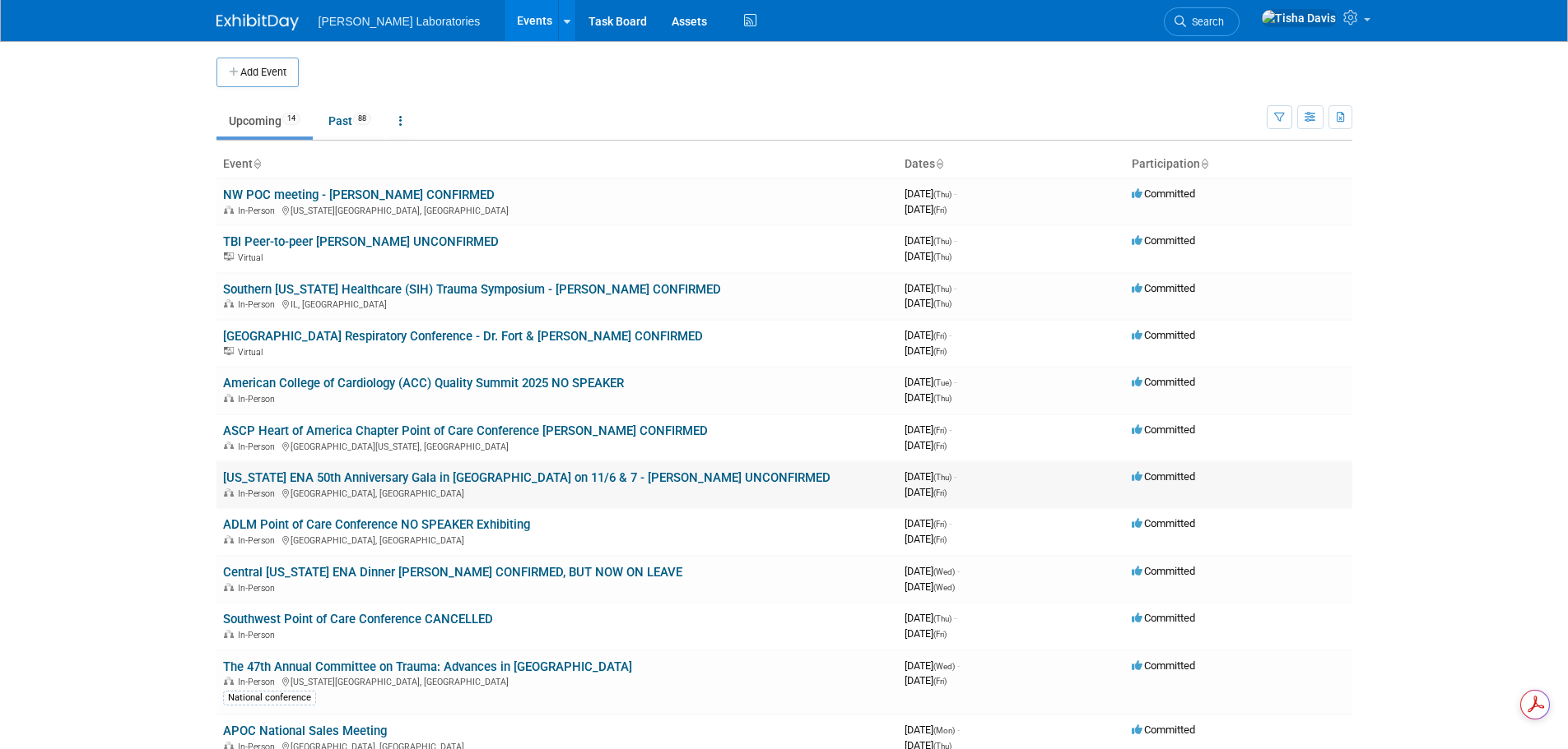
click at [340, 480] on link "[US_STATE] ENA 50th Anniversary Gala in [GEOGRAPHIC_DATA] on 11/6 & 7 - [PERSON…" at bounding box center [527, 477] width 608 height 15
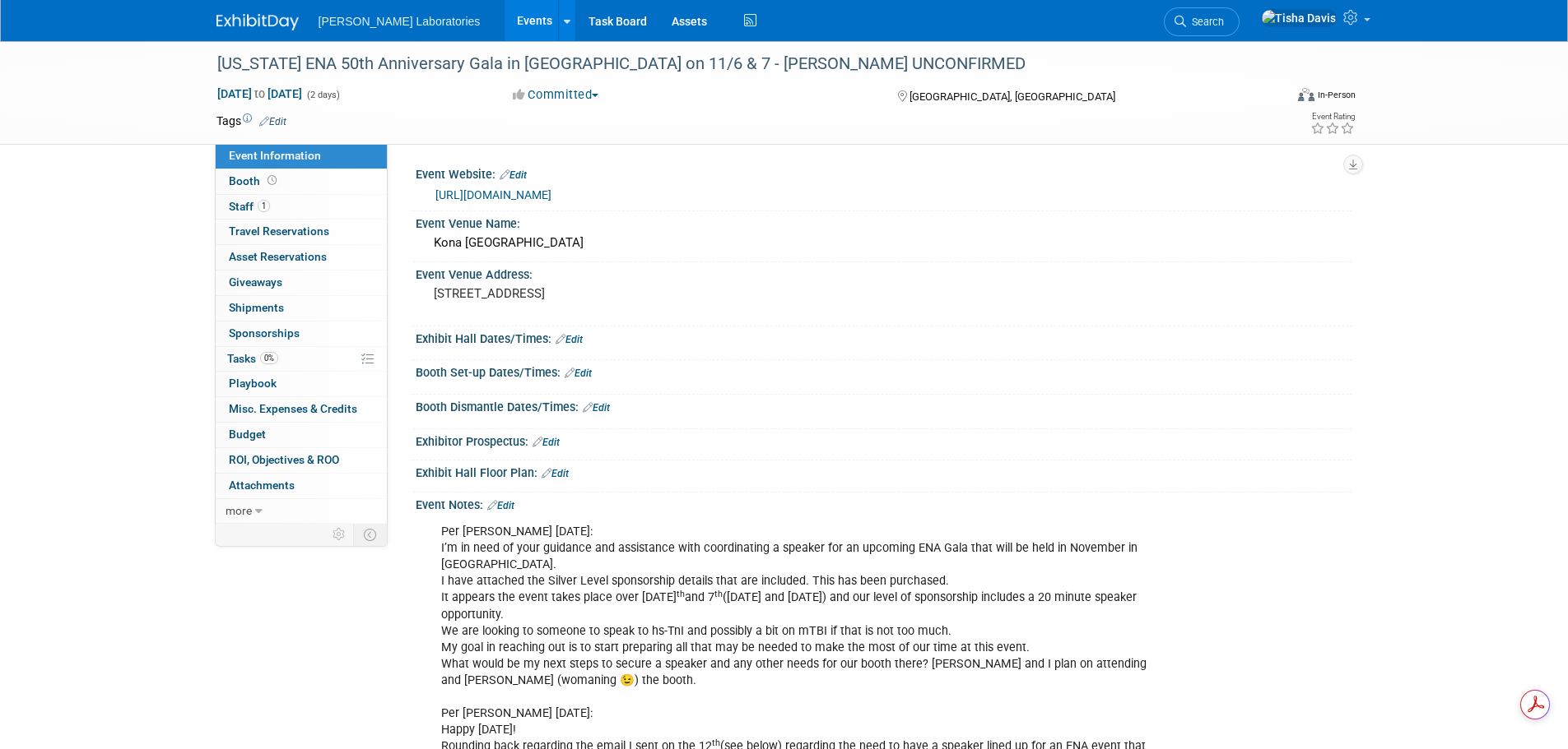
click at [551, 191] on link "[URL][DOMAIN_NAME]" at bounding box center [493, 194] width 116 height 13
click at [246, 326] on span "Sponsorships 0" at bounding box center [264, 332] width 70 height 13
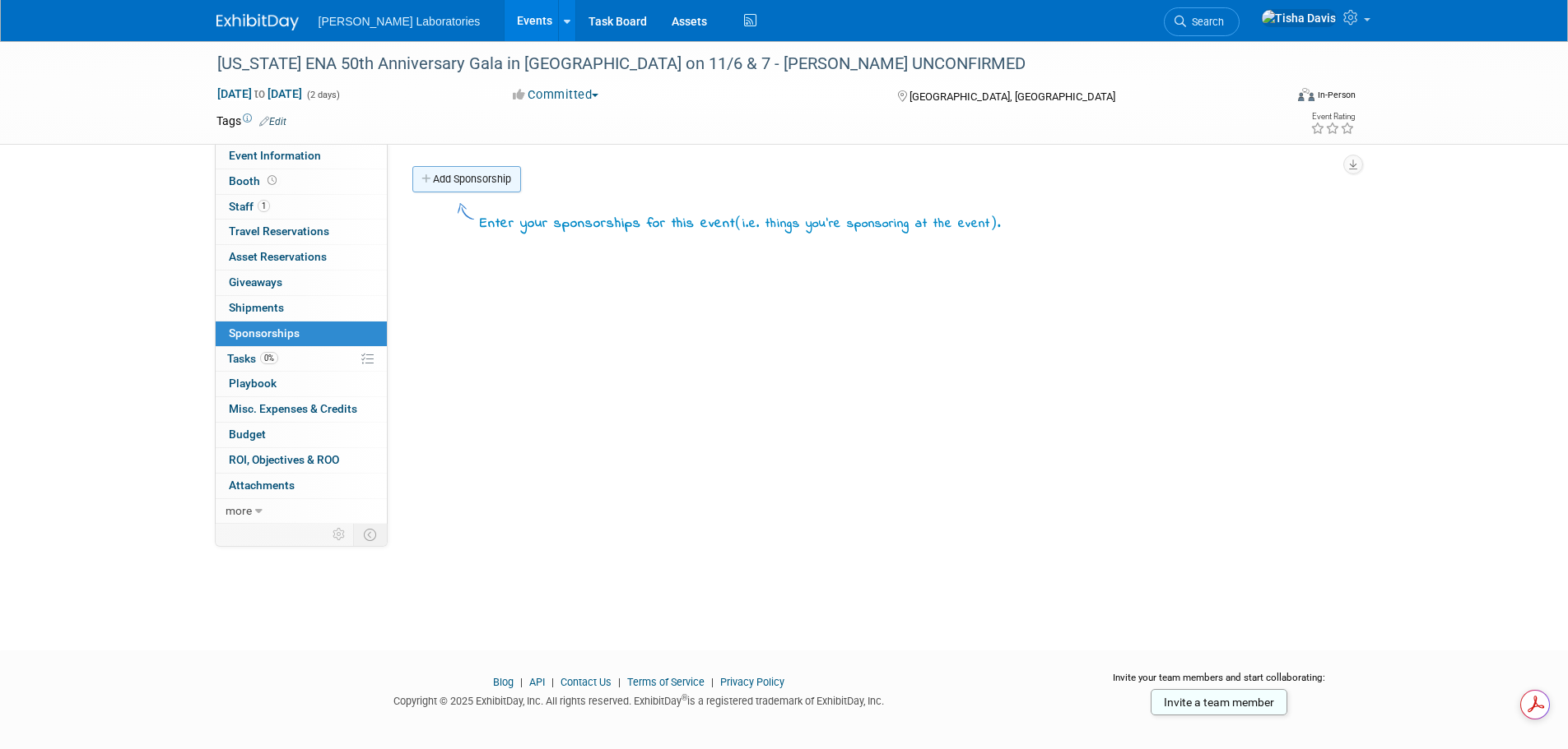
click at [462, 183] on link "Add Sponsorship" at bounding box center [467, 179] width 109 height 26
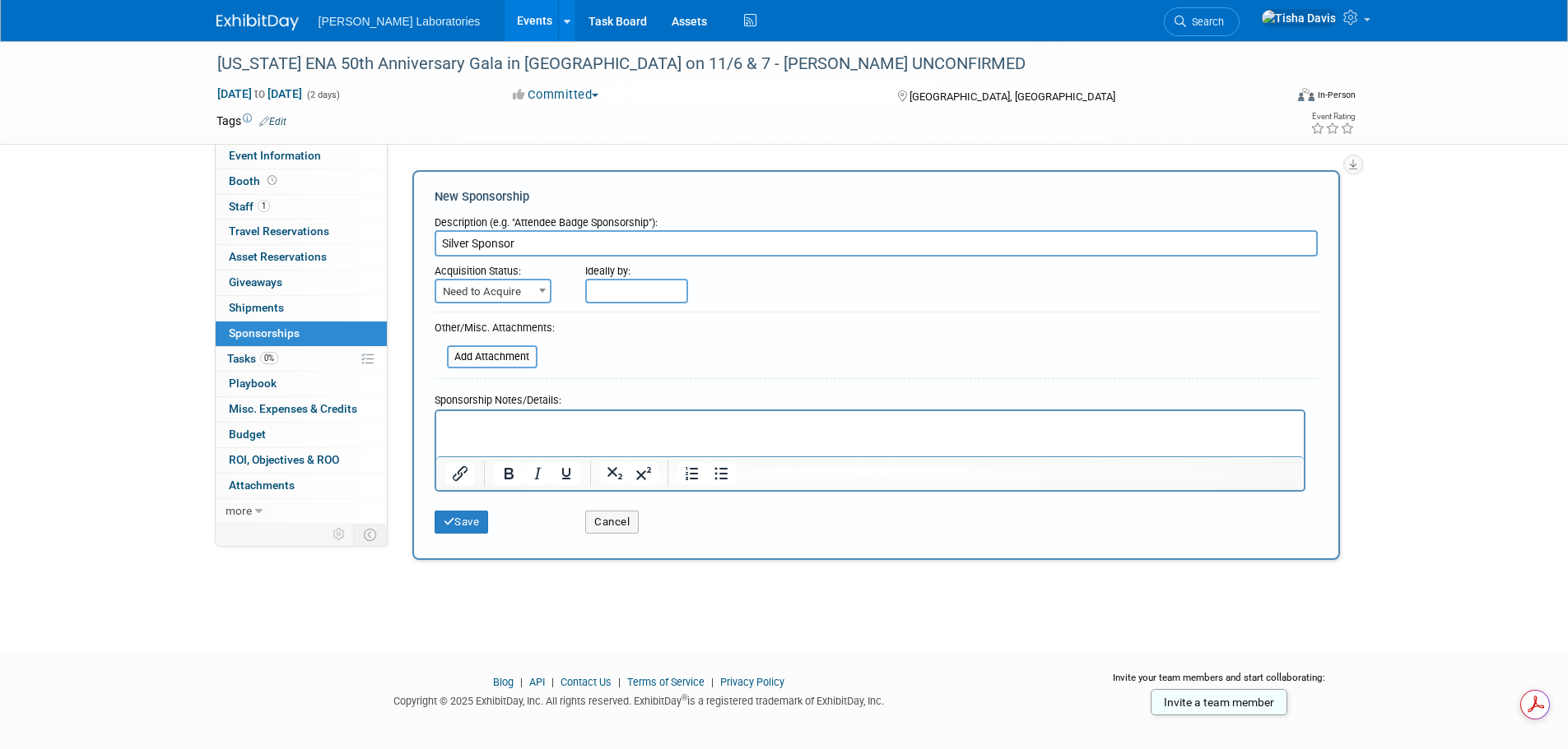
click at [600, 433] on p "Rich Text Area. Press ALT-0 for help." at bounding box center [869, 425] width 849 height 17
click at [592, 421] on p "Rich Text Area. Press ALT-0 for help." at bounding box center [869, 425] width 849 height 17
click at [674, 244] on input "Silver Sponsor" at bounding box center [876, 244] width 883 height 26
type input "Silver Sponsor $3,000"
click at [560, 420] on p "Rich Text Area. Press ALT-0 for help." at bounding box center [869, 425] width 849 height 17
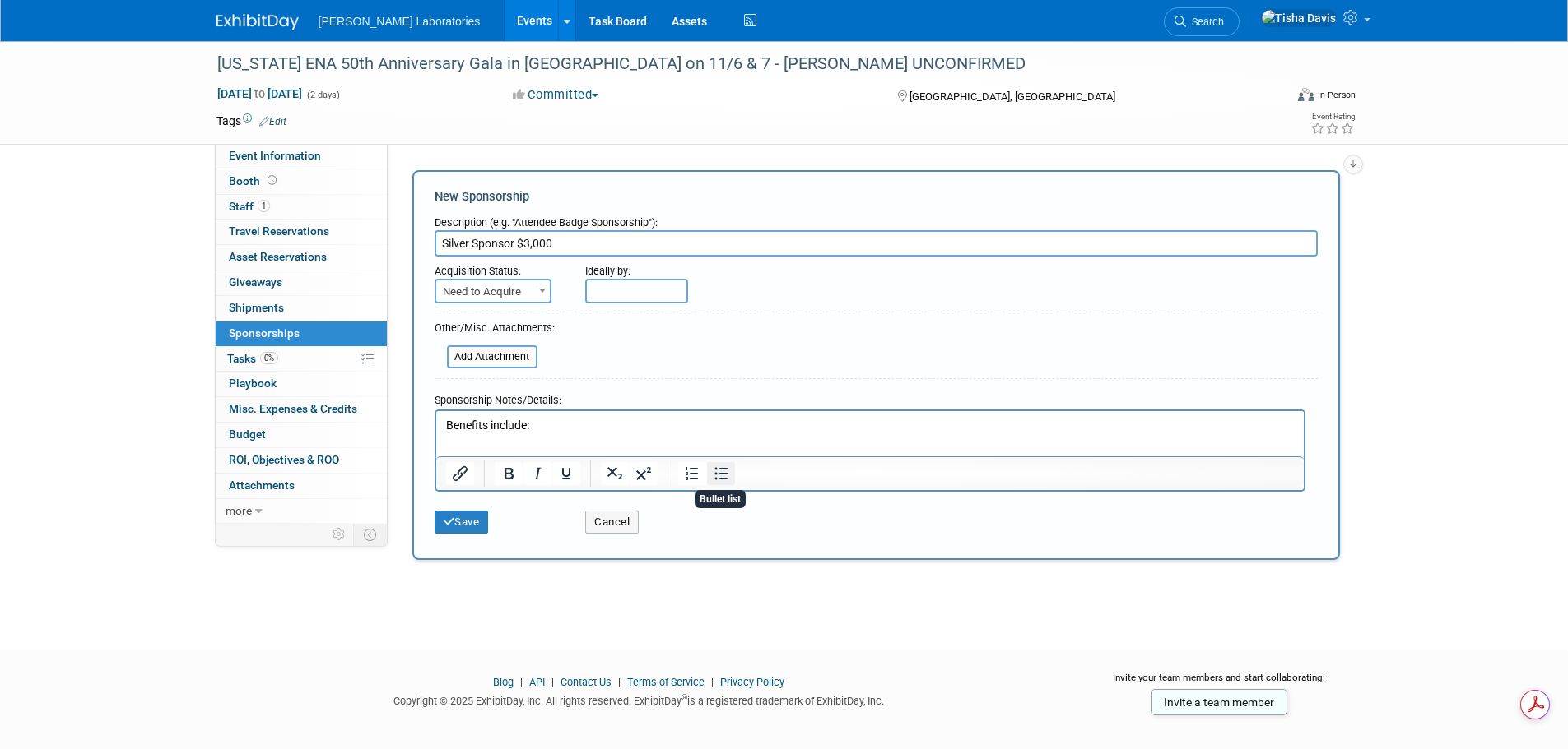
click at [726, 476] on icon "Bullet list" at bounding box center [720, 474] width 19 height 19
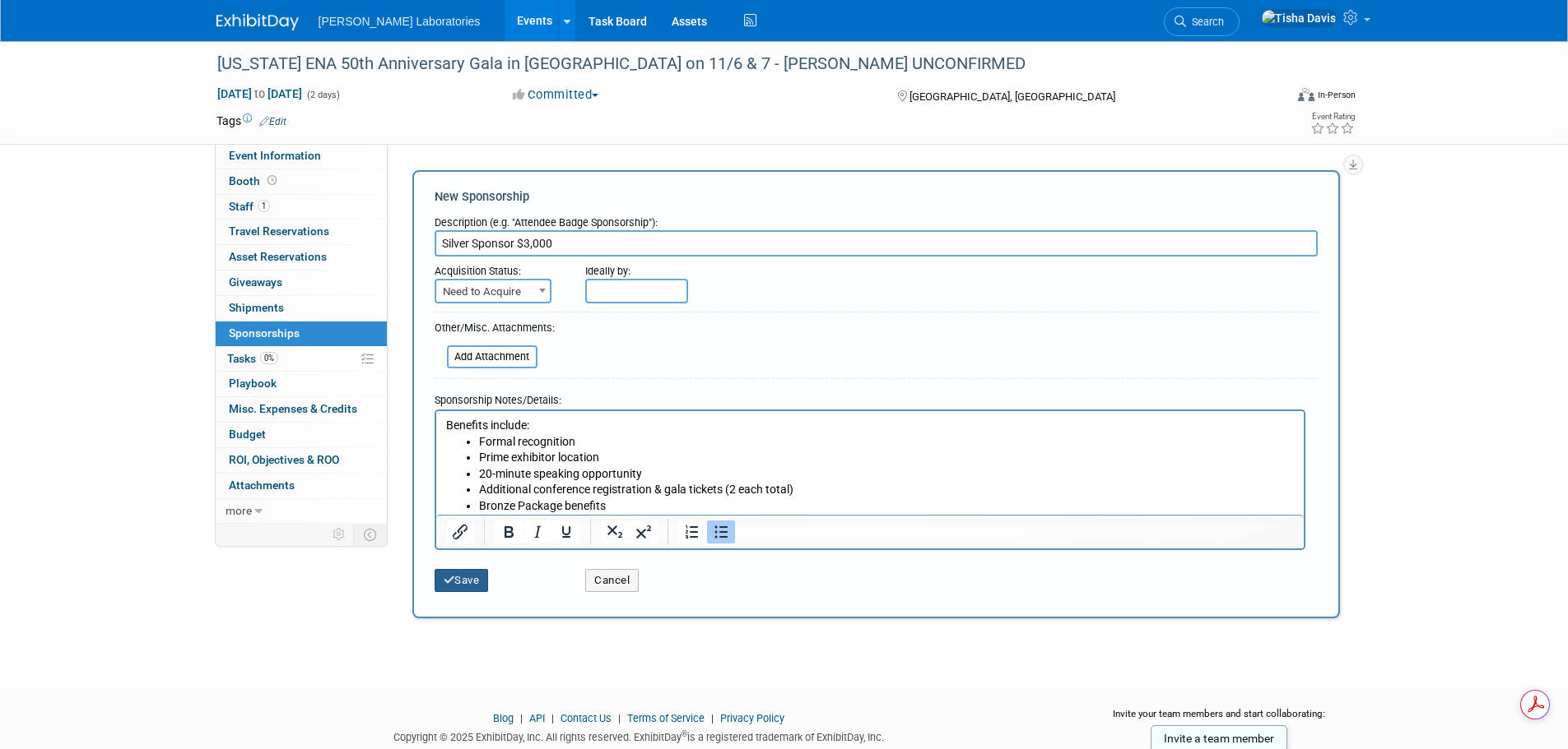
click at [462, 582] on button "Save" at bounding box center [462, 581] width 55 height 23
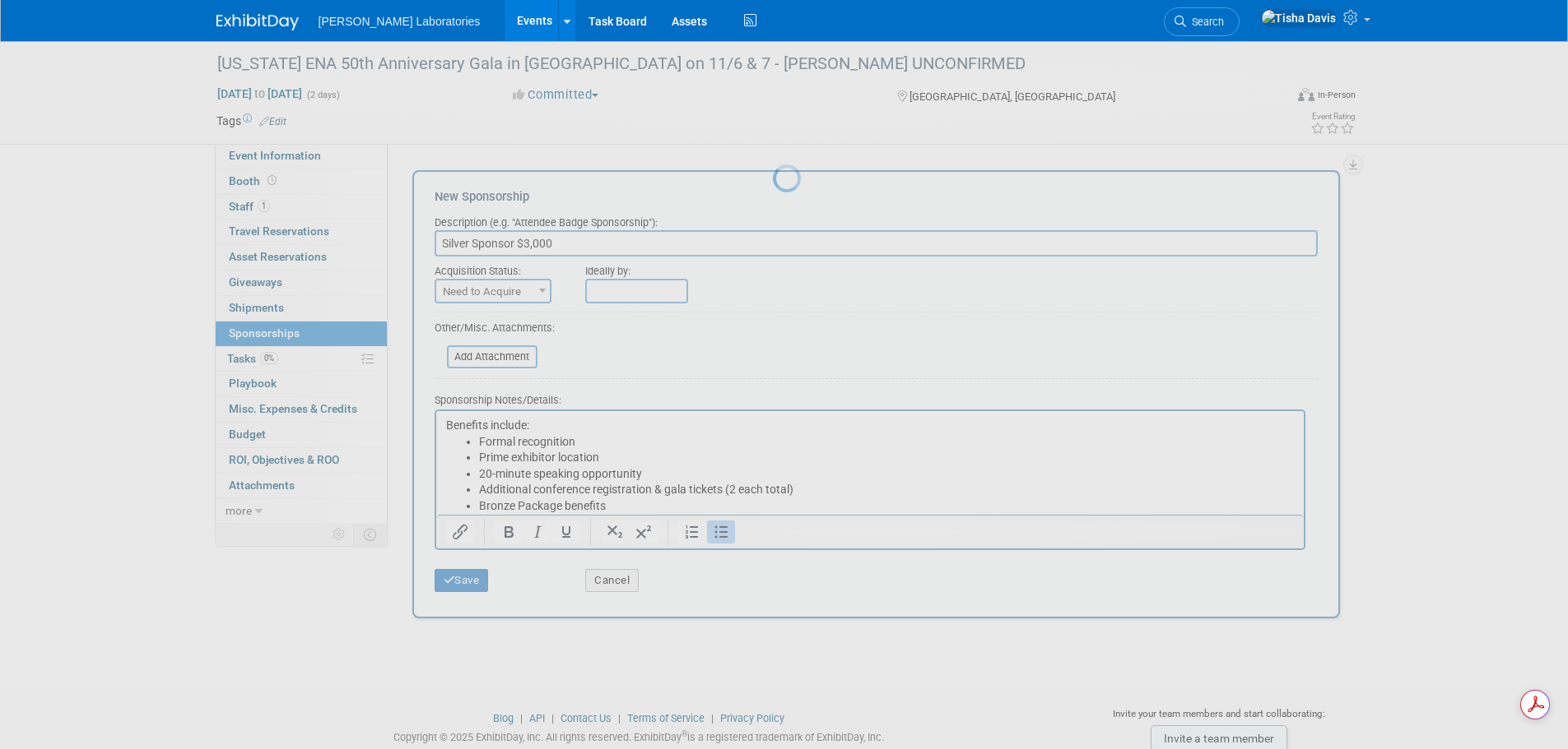
scroll to position [17, 0]
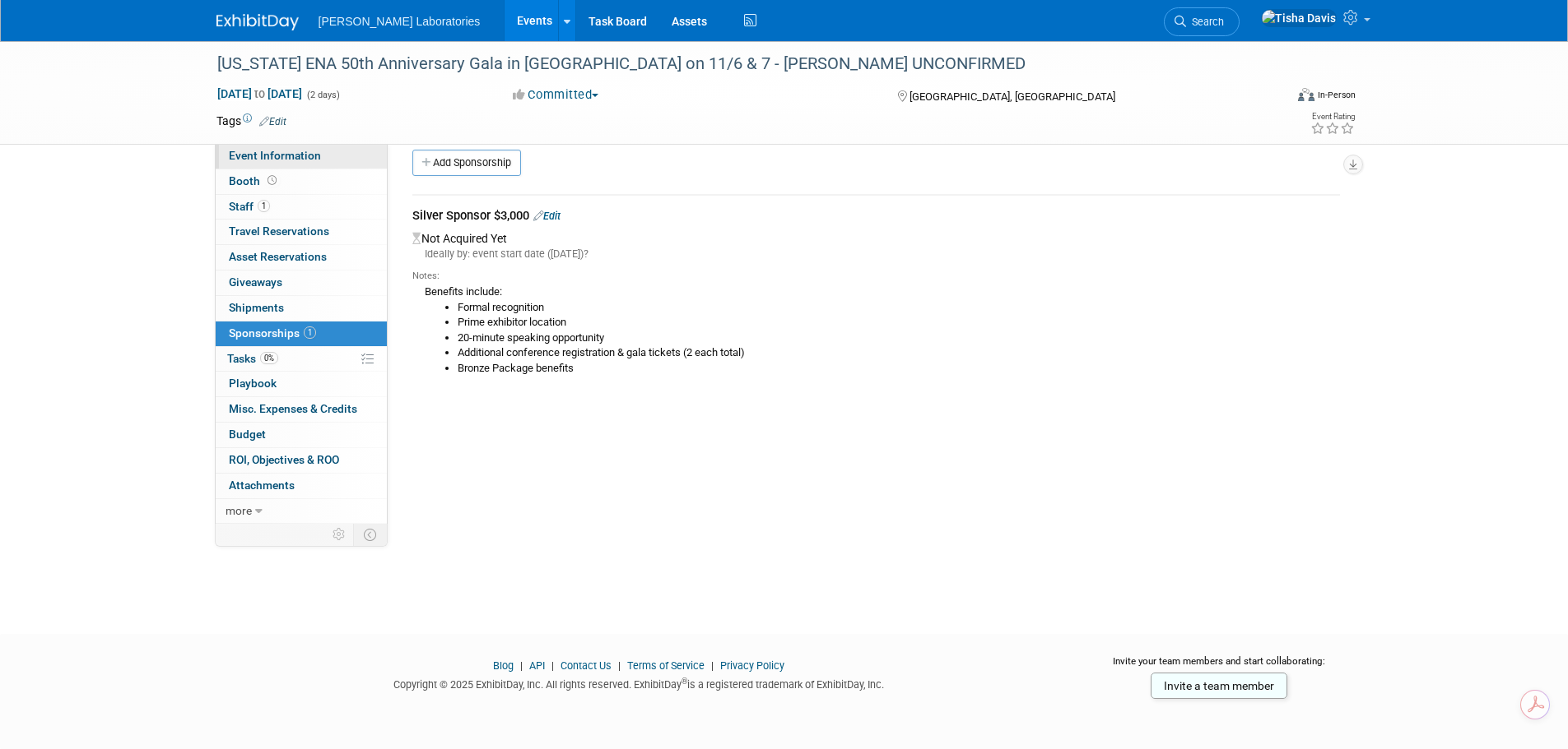
click at [285, 156] on span "Event Information" at bounding box center [274, 155] width 92 height 13
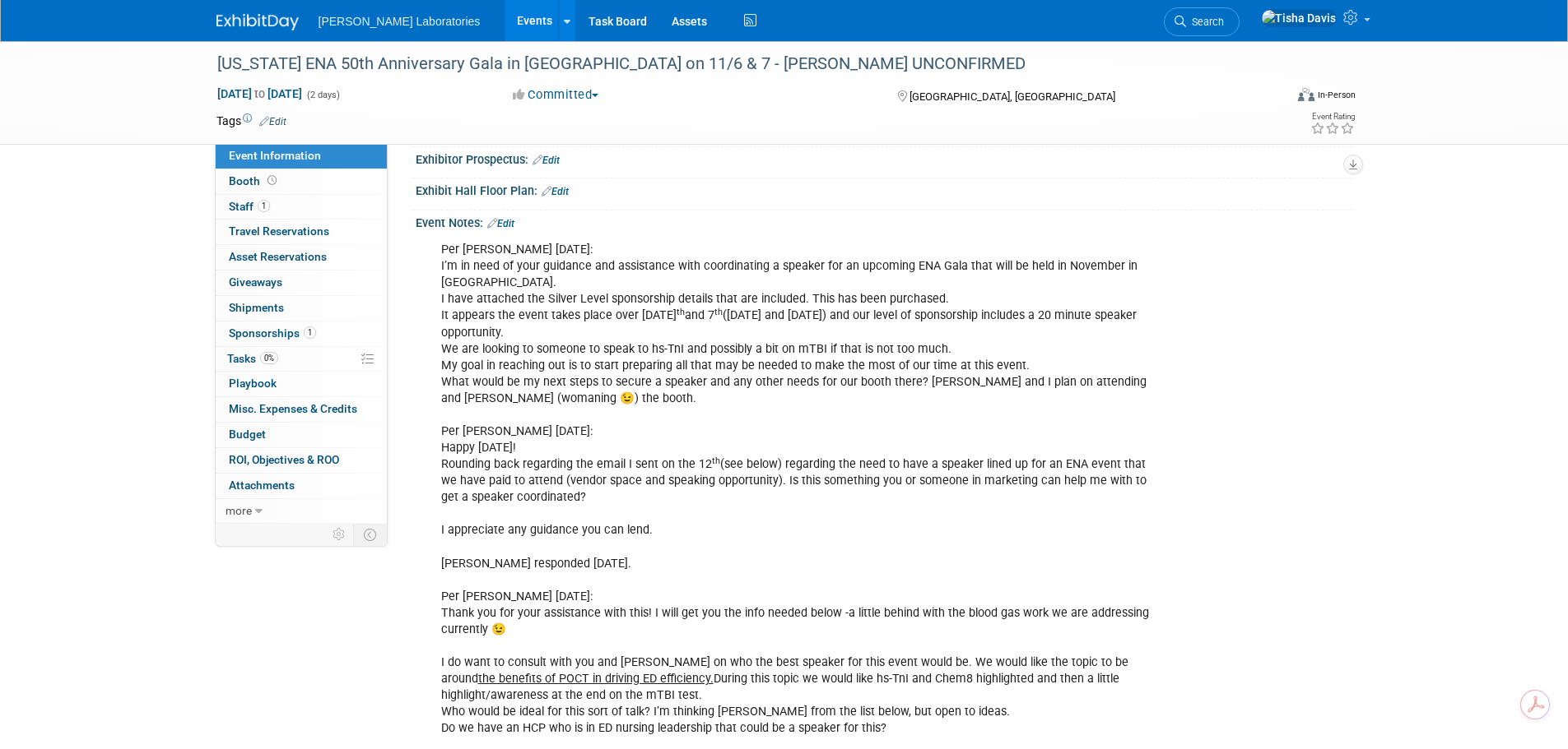
scroll to position [251, 0]
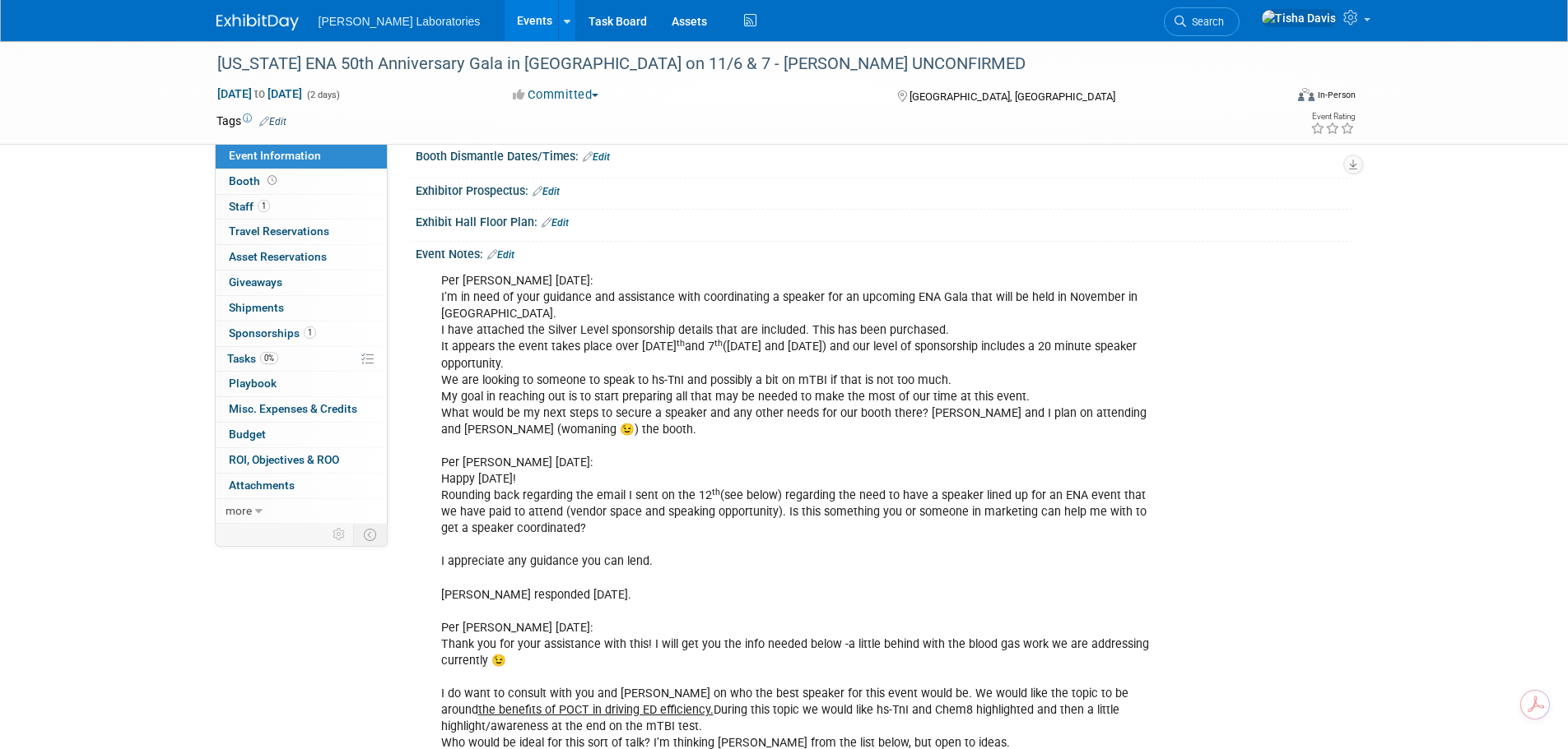
click at [514, 251] on link "Edit" at bounding box center [500, 255] width 27 height 11
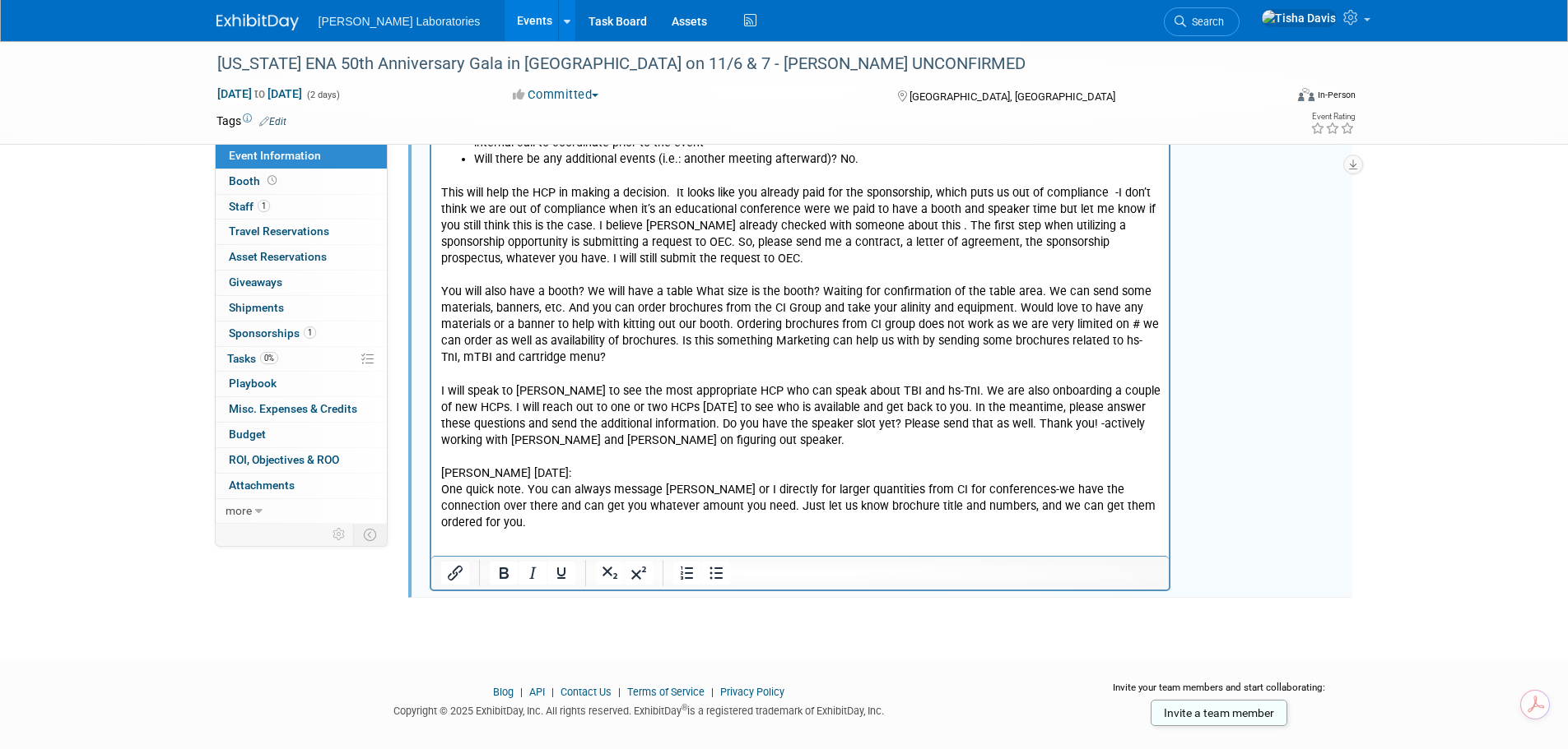
scroll to position [1967, 0]
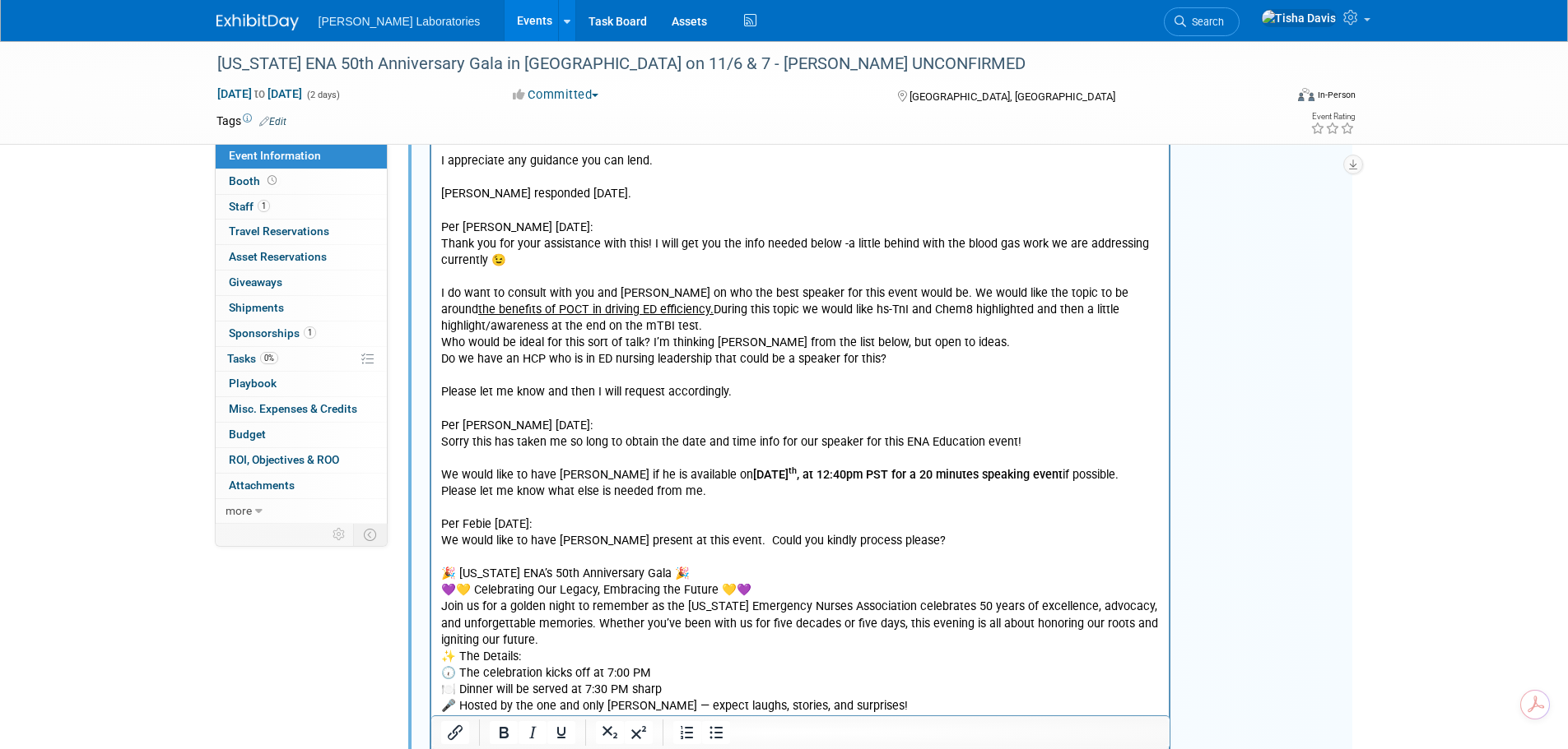
scroll to position [240, 0]
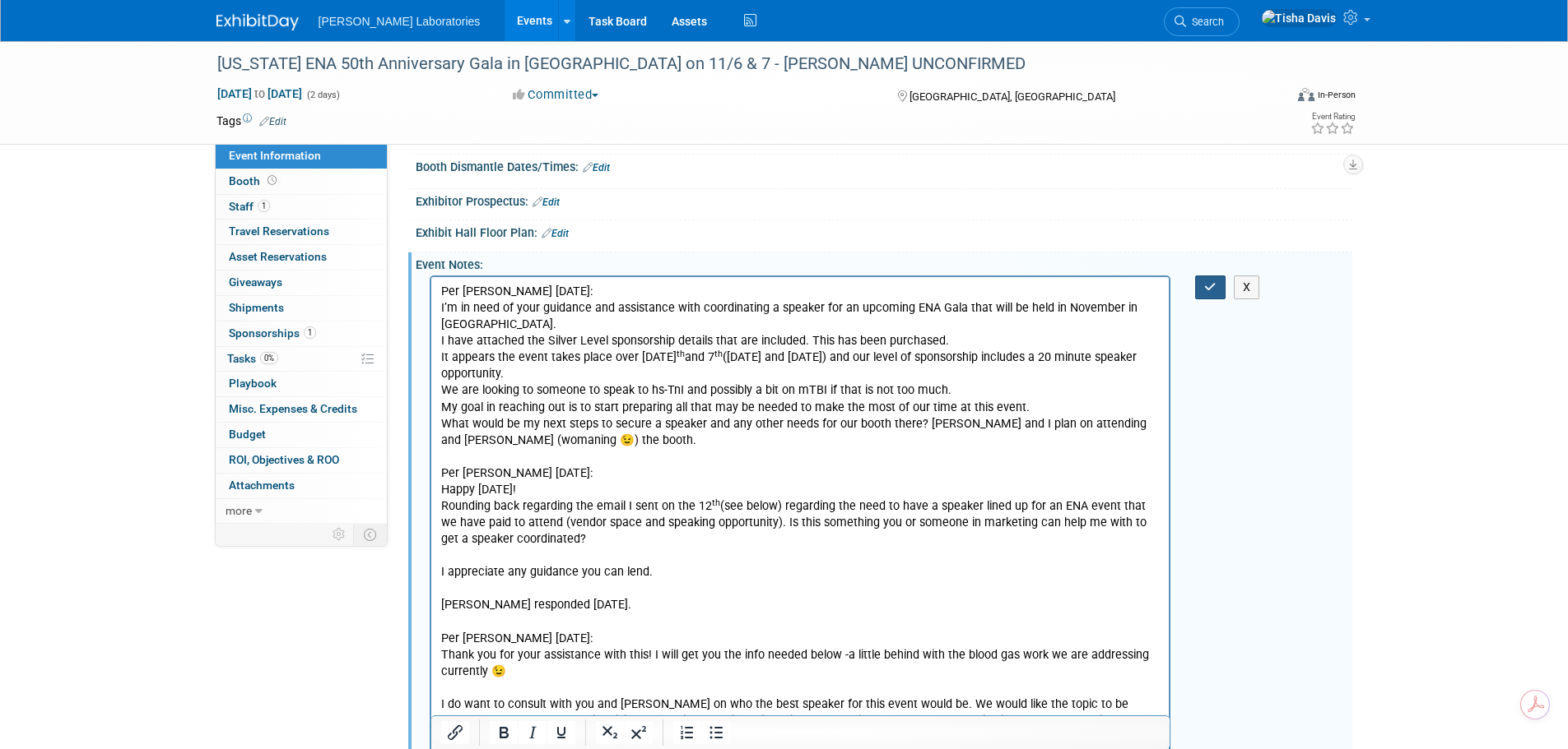
click at [1209, 291] on icon "button" at bounding box center [1210, 287] width 12 height 11
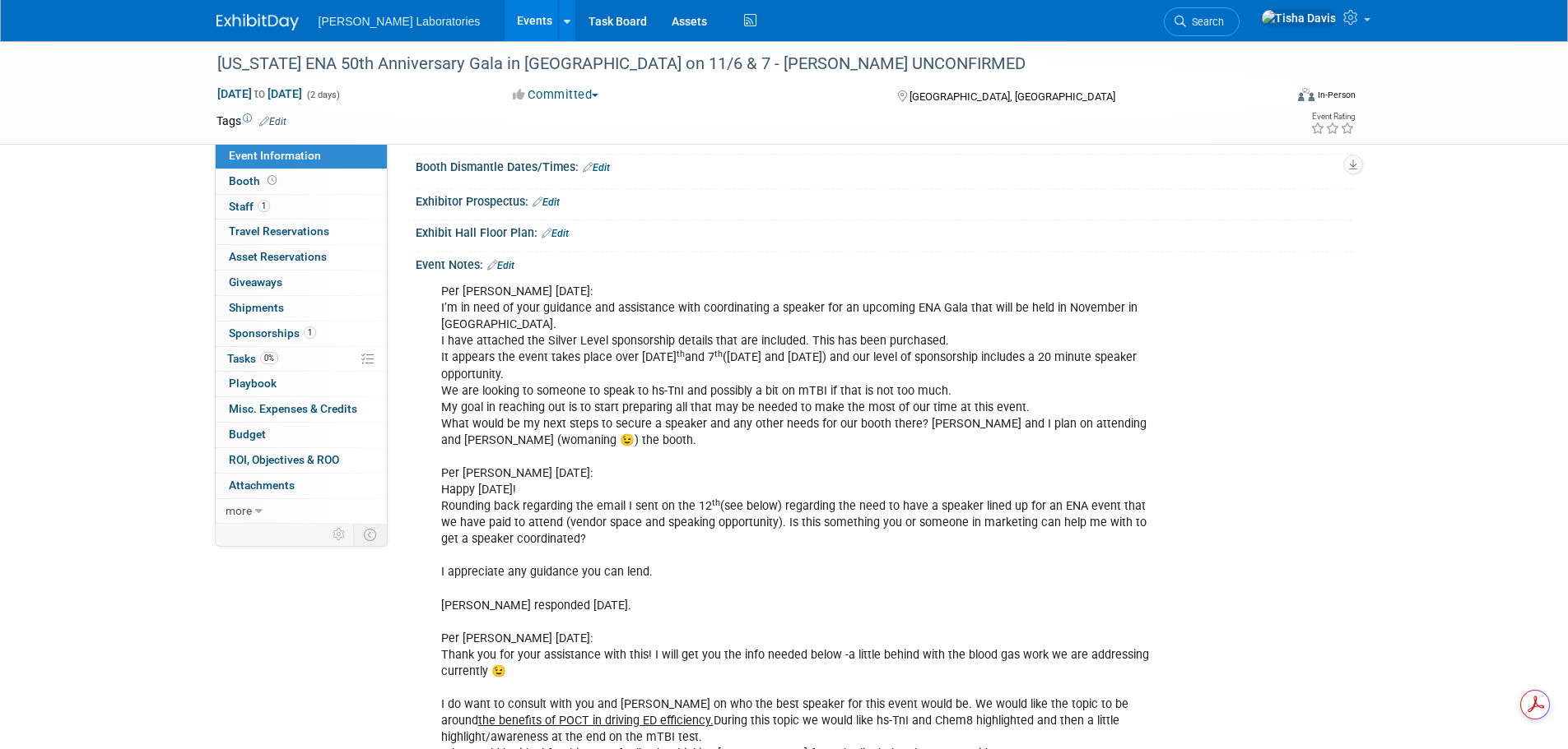
click at [505, 23] on link "Events" at bounding box center [535, 20] width 60 height 41
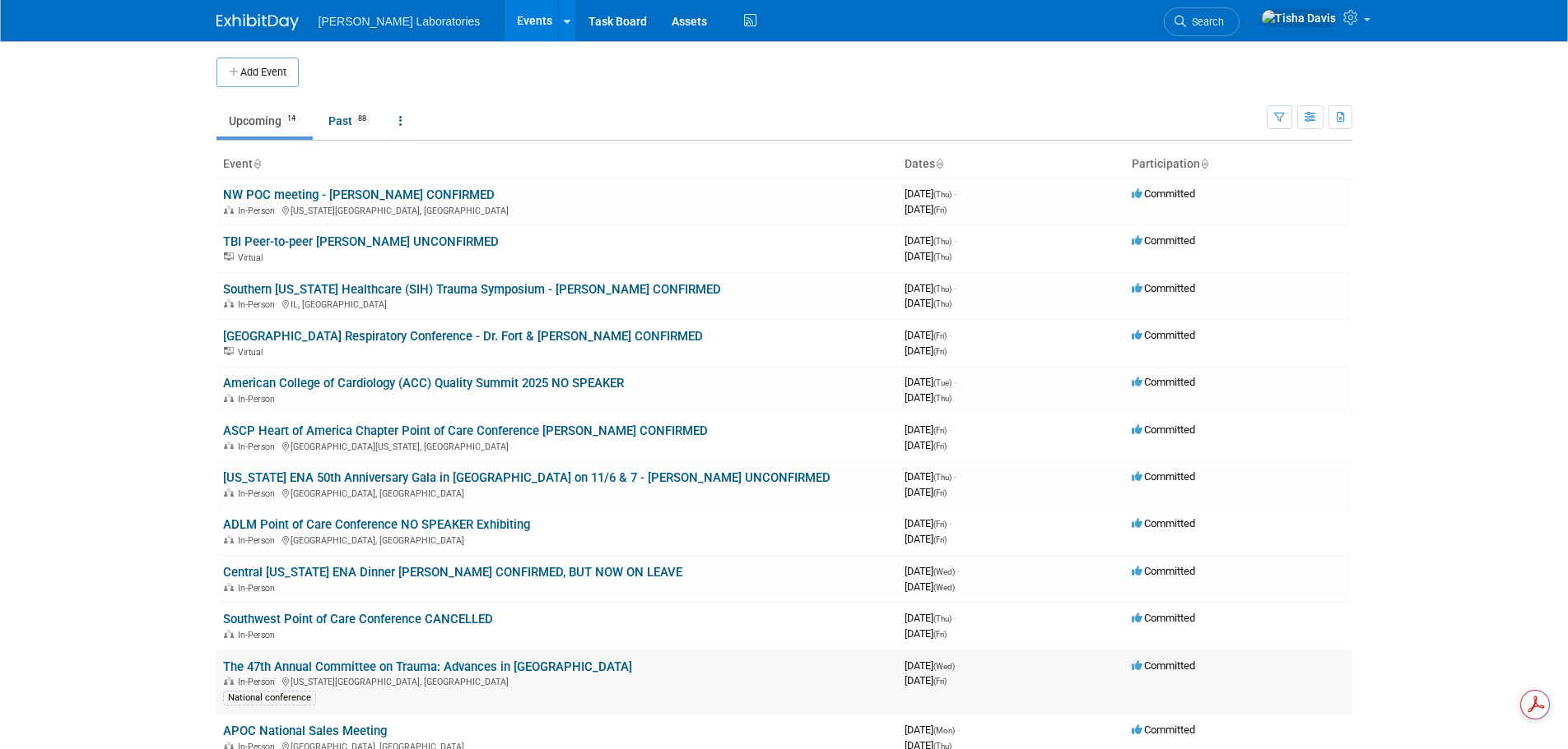
click at [463, 668] on link "The 47th Annual Committee on Trauma: Advances in [GEOGRAPHIC_DATA]" at bounding box center [427, 666] width 409 height 15
